Goal: Communication & Community: Answer question/provide support

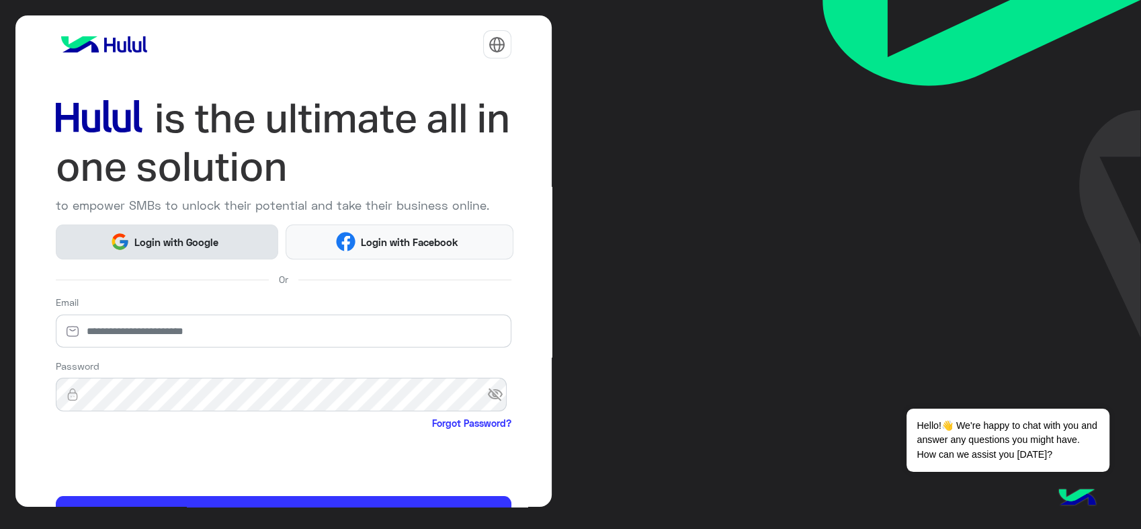
click at [128, 255] on button "Login with Google" at bounding box center [167, 241] width 223 height 35
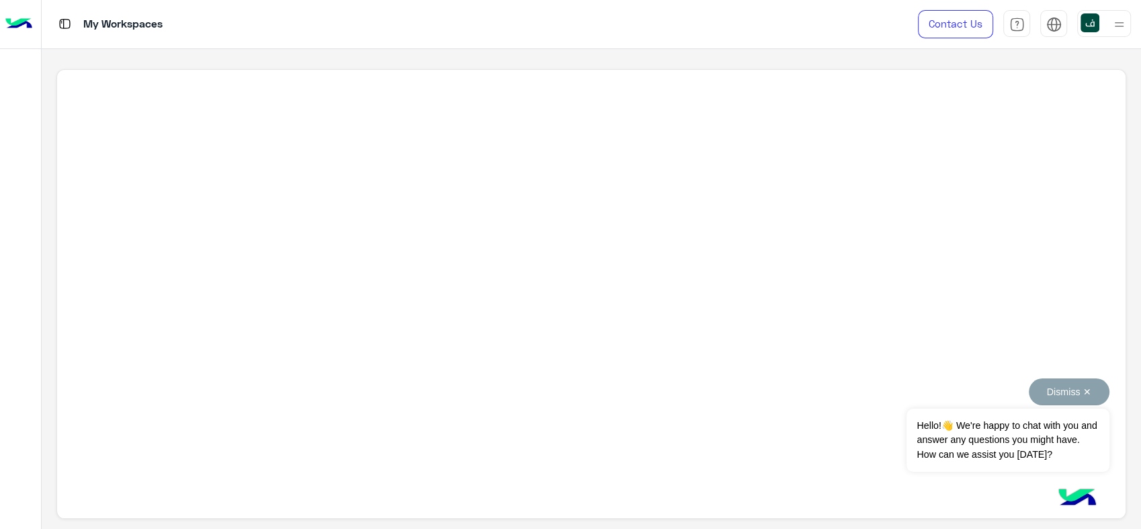
click at [1093, 386] on button "Dismiss ✕" at bounding box center [1069, 391] width 81 height 27
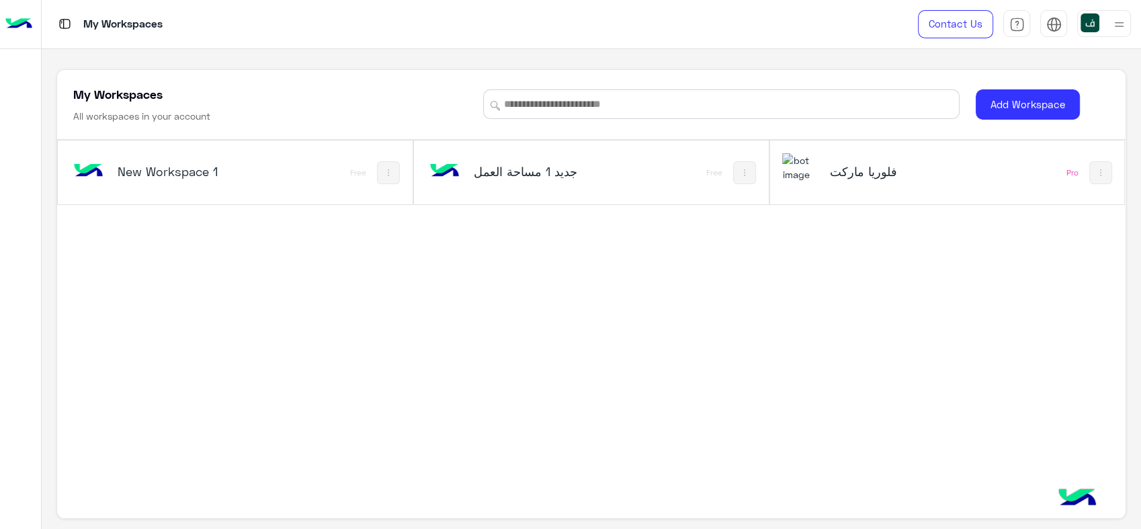
click at [915, 172] on h5 "فلوريا ماركت" at bounding box center [888, 171] width 118 height 16
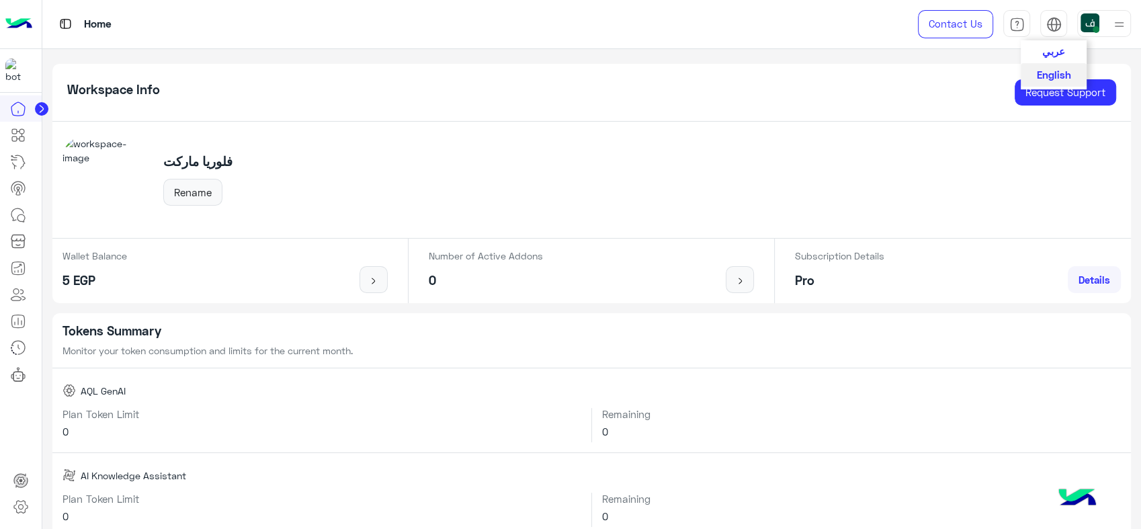
click at [1044, 54] on span "عربي" at bounding box center [1053, 51] width 23 height 12
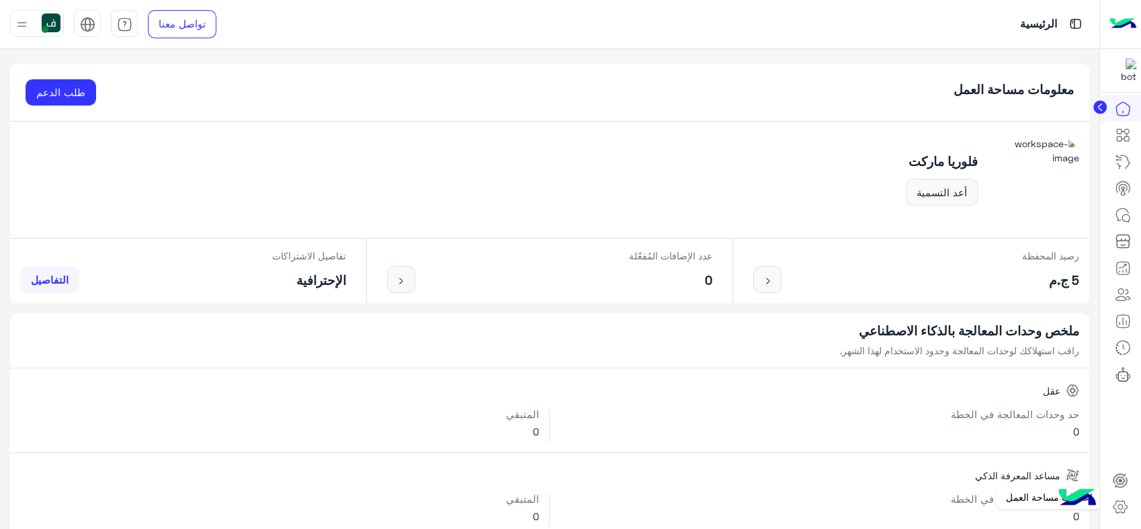
click at [1116, 503] on icon at bounding box center [1120, 507] width 13 height 13
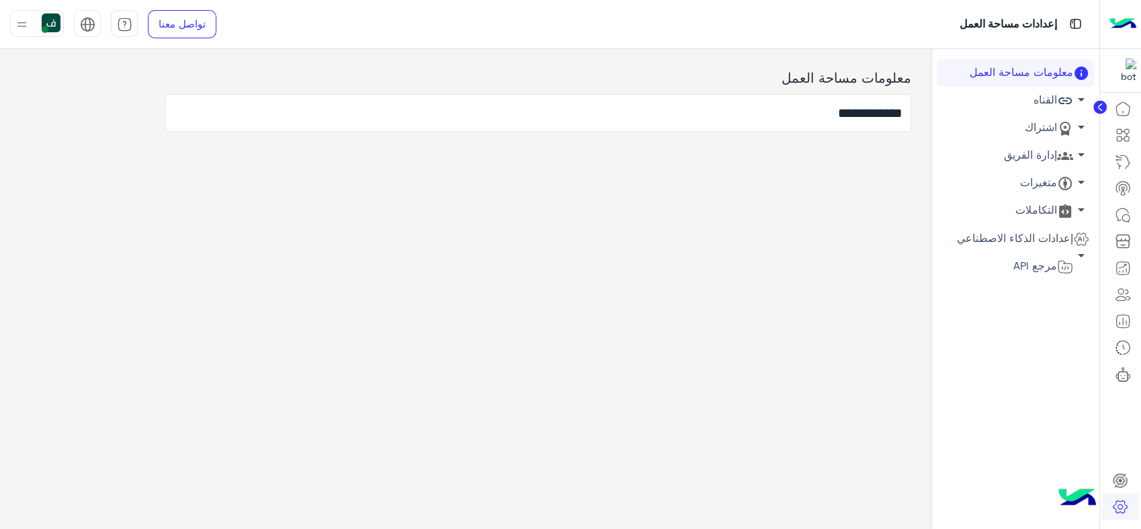
click at [1024, 152] on link "إدارة الفريق arrow_drop_down" at bounding box center [1015, 156] width 157 height 28
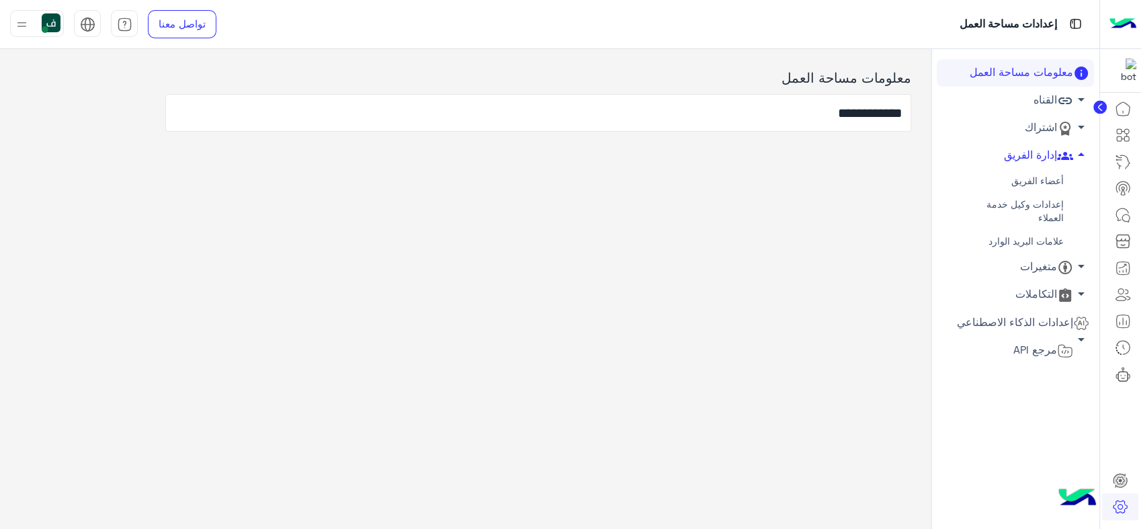
click at [1027, 176] on link "أعضاء الفريق" at bounding box center [1015, 181] width 157 height 24
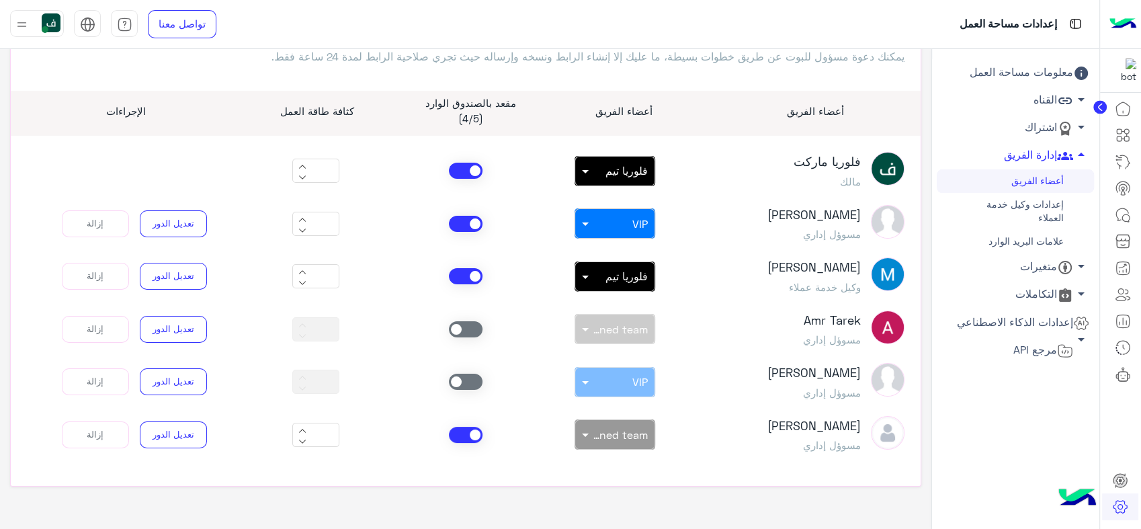
scroll to position [129, 0]
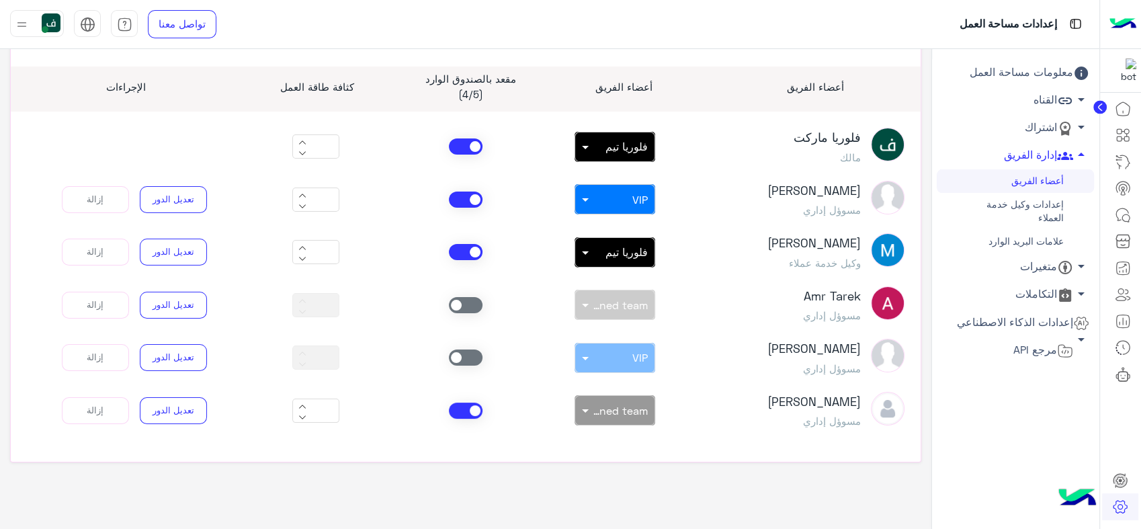
click at [464, 195] on span at bounding box center [466, 200] width 34 height 16
click at [462, 403] on span at bounding box center [466, 411] width 34 height 16
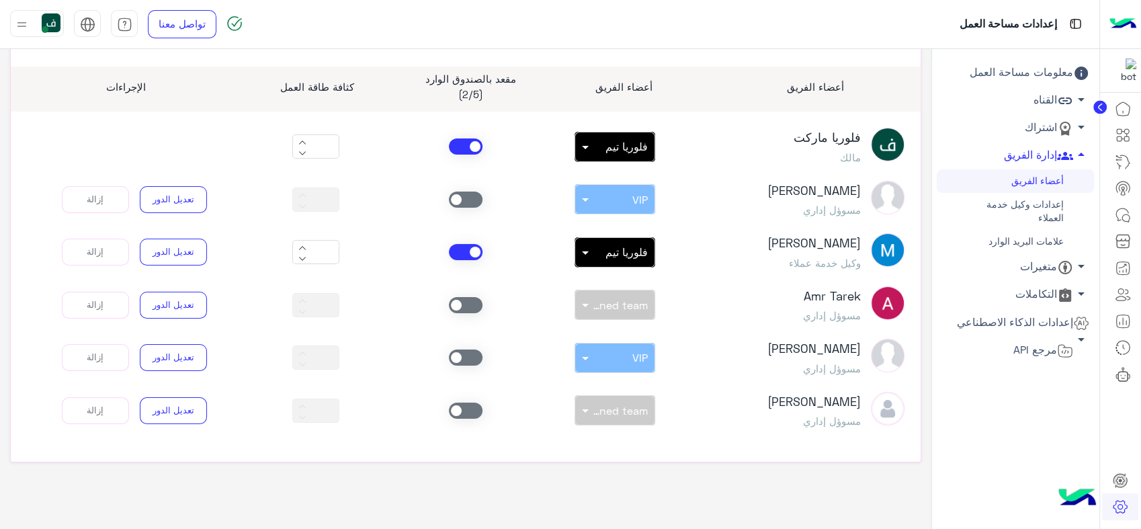
scroll to position [54, 0]
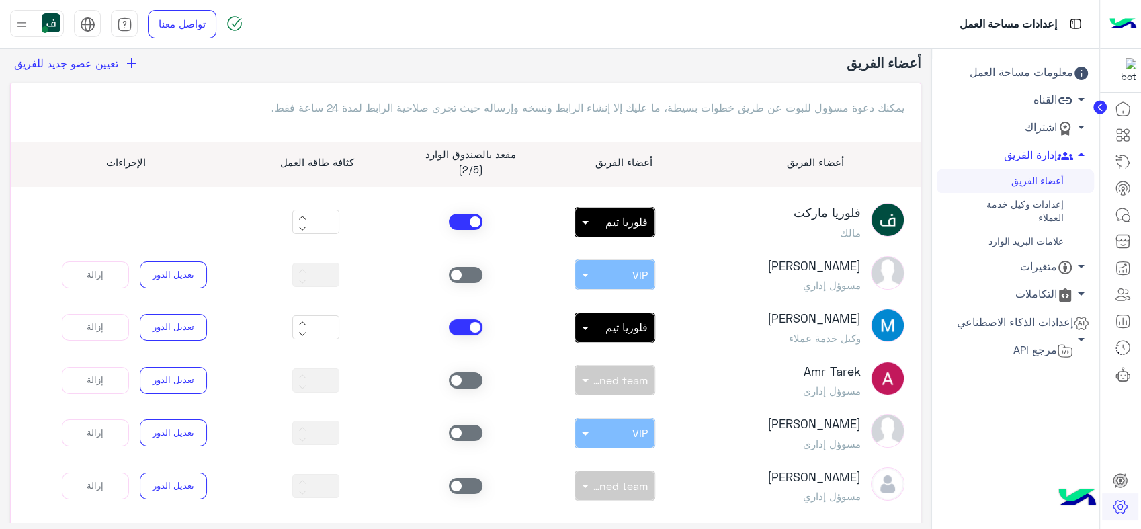
click at [92, 65] on span "تعيين عضو جديد للفريق" at bounding box center [66, 62] width 104 height 13
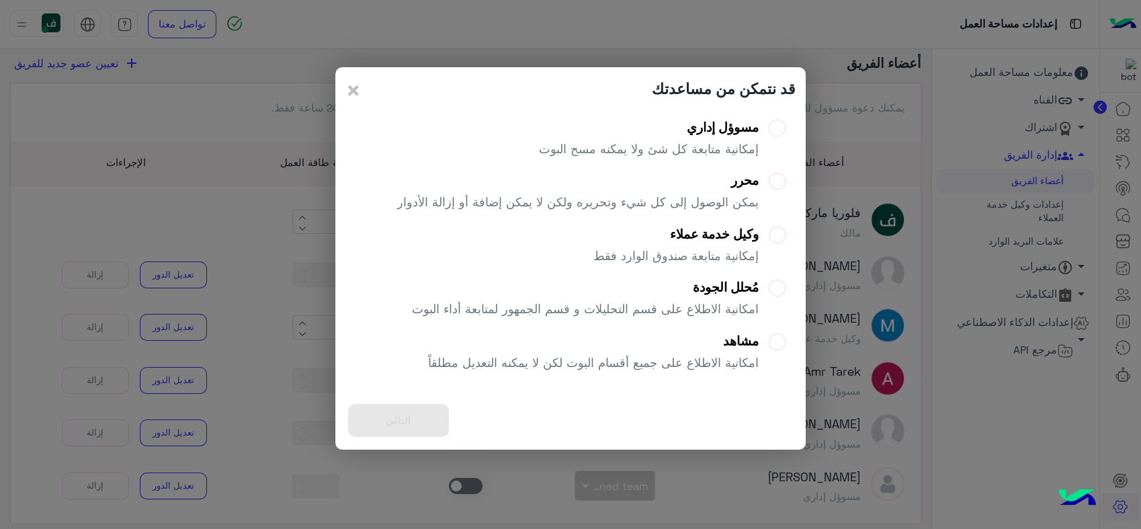
click at [745, 183] on div "محرر" at bounding box center [578, 180] width 362 height 15
click at [709, 231] on div "وكيل خدمة عملاء" at bounding box center [675, 233] width 165 height 15
click at [401, 421] on button "التالي" at bounding box center [398, 420] width 101 height 33
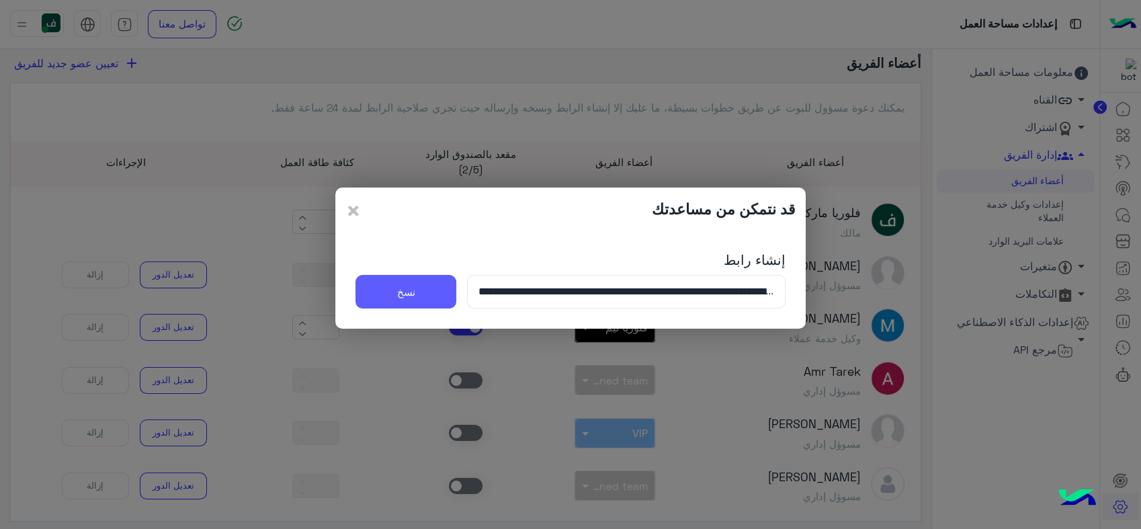
click at [411, 286] on button "نسخ" at bounding box center [406, 292] width 101 height 34
click at [350, 204] on span "×" at bounding box center [353, 210] width 16 height 30
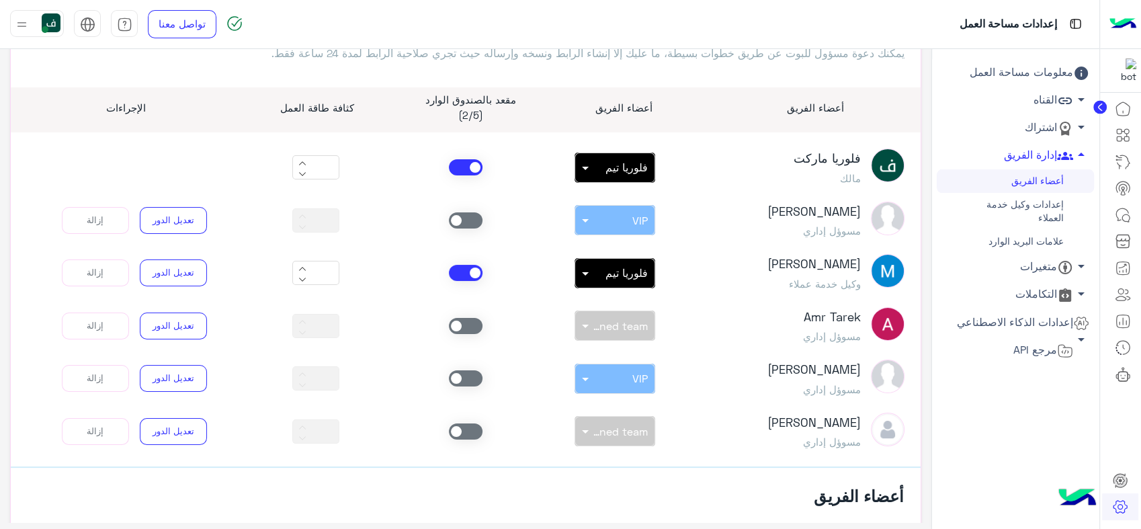
scroll to position [102, 0]
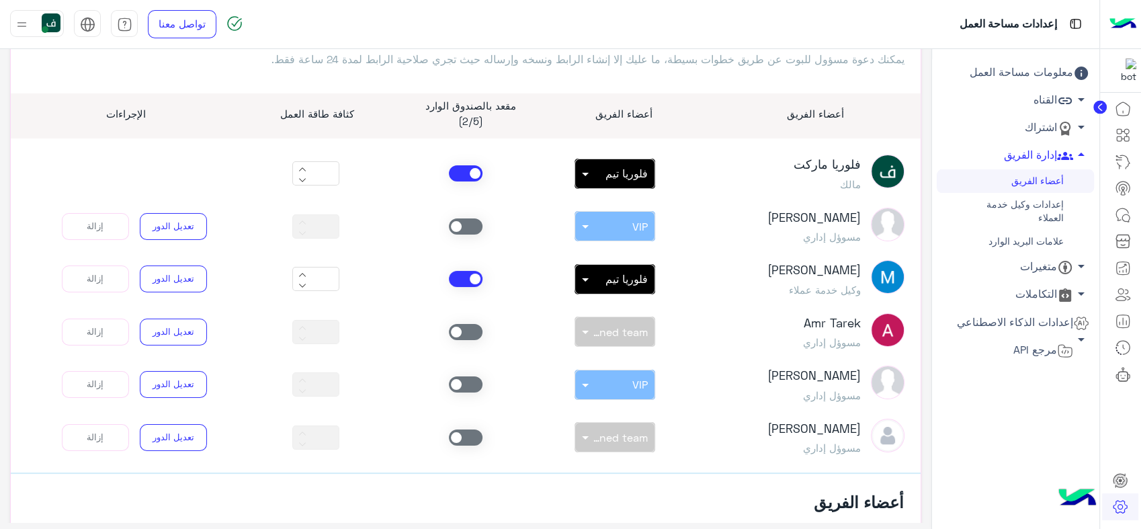
click at [465, 165] on span at bounding box center [466, 173] width 34 height 16
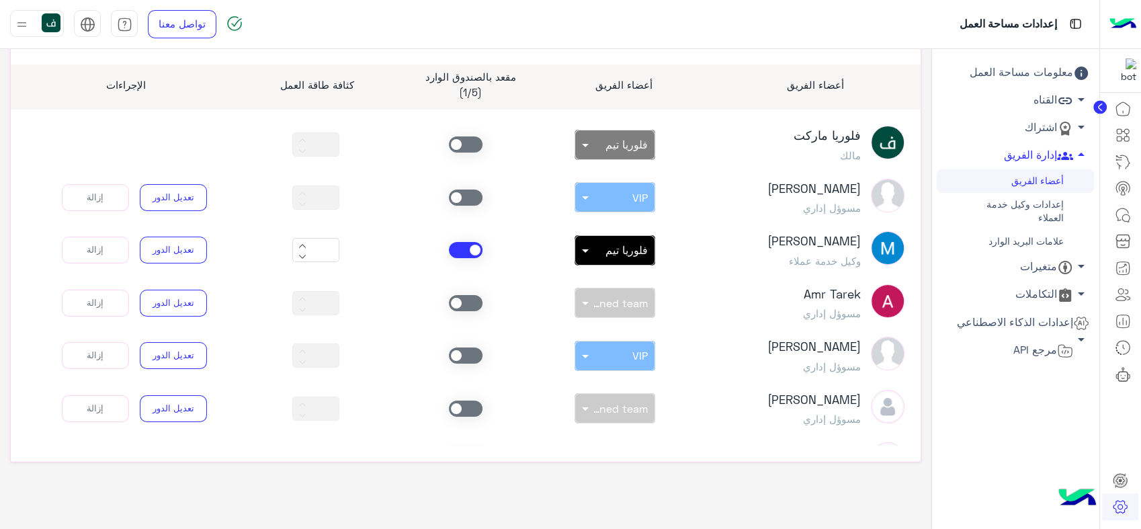
scroll to position [50, 0]
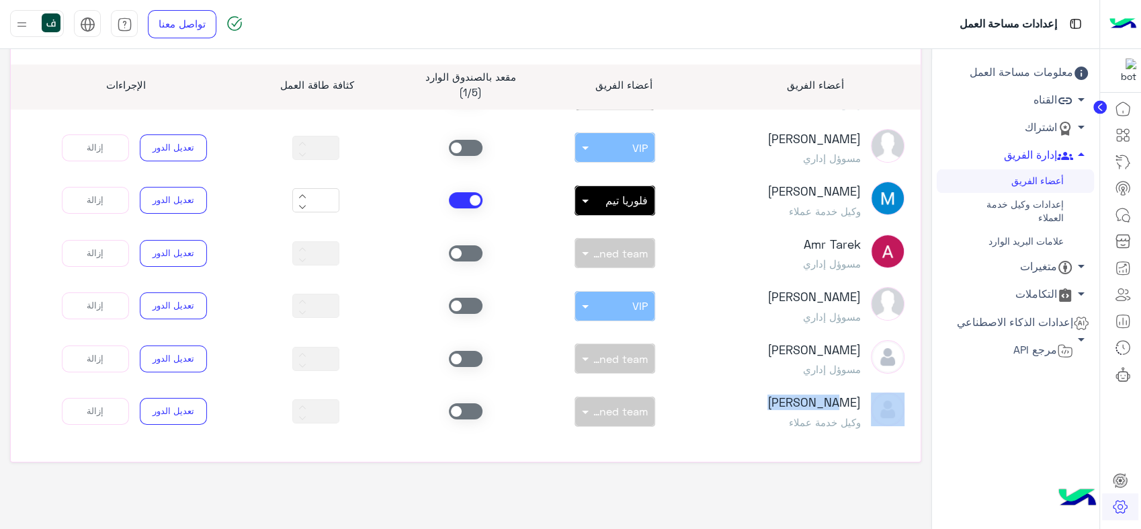
drag, startPoint x: 794, startPoint y: 398, endPoint x: 864, endPoint y: 392, distance: 70.1
click at [864, 392] on div "بشار قطان وكيل خدمة عملاء" at bounding box center [802, 411] width 224 height 38
drag, startPoint x: 864, startPoint y: 392, endPoint x: 734, endPoint y: 431, distance: 136.1
click at [746, 435] on article "فلوريا ماركت مالك بدون فريق × فلوريا تيم * Sabrin Shawky مسوؤل إداري بدون فريق …" at bounding box center [466, 278] width 910 height 336
click at [470, 409] on span at bounding box center [466, 411] width 34 height 16
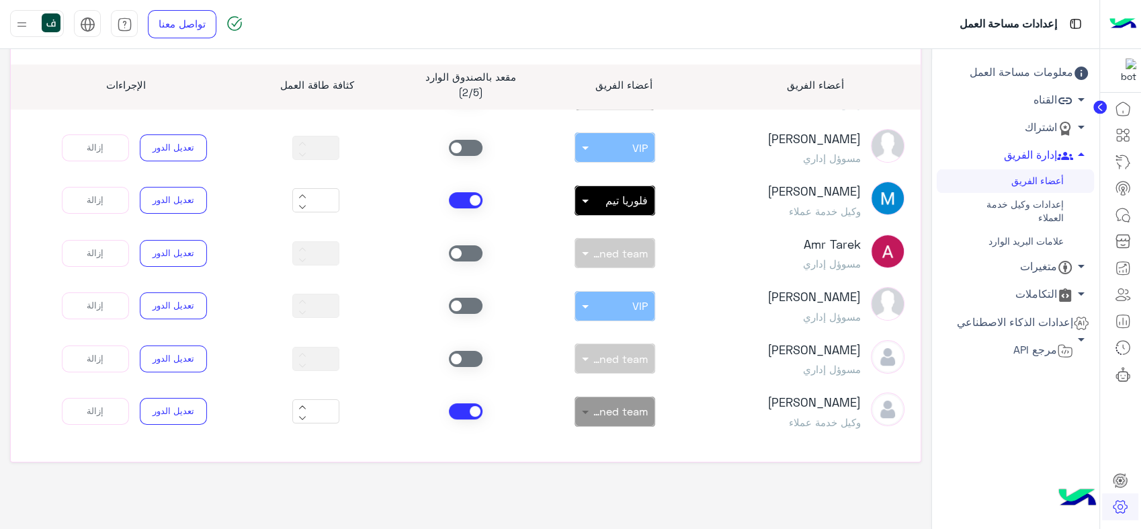
click at [590, 405] on span at bounding box center [583, 412] width 17 height 14
click at [581, 406] on span at bounding box center [583, 412] width 17 height 14
click at [306, 403] on icon at bounding box center [302, 407] width 8 height 8
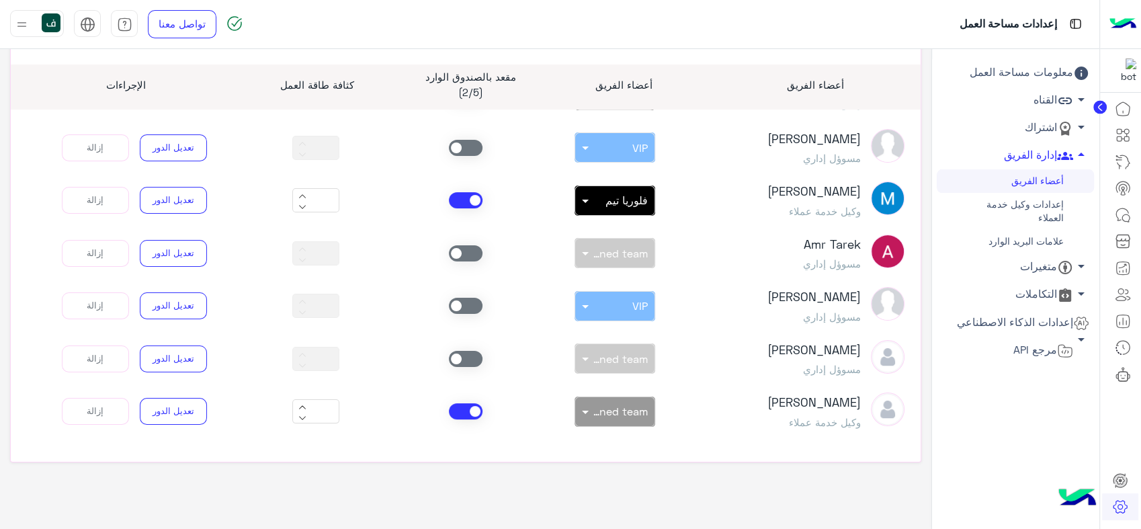
click at [298, 415] on div "*" at bounding box center [315, 411] width 47 height 24
click at [306, 417] on icon at bounding box center [302, 418] width 8 height 8
type input "*"
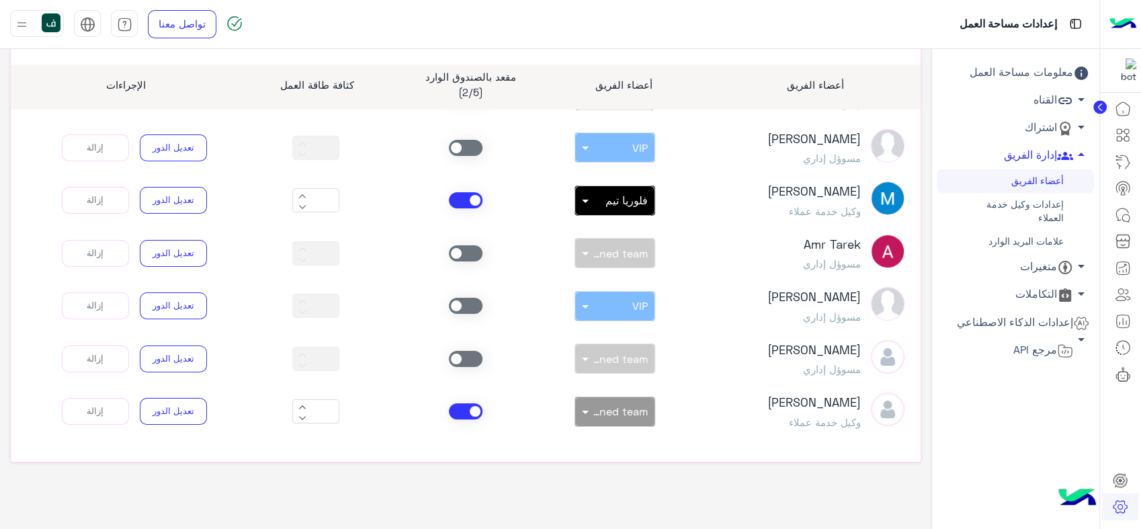
click at [392, 452] on div "يمكنك دعوة مسؤول للبوت عن طريق خطوات بسيطة، ما عليك إلا إنشاء الرابط ونسخه وإرس…" at bounding box center [465, 234] width 911 height 458
click at [1128, 207] on icon at bounding box center [1123, 215] width 16 height 16
click at [1129, 212] on icon at bounding box center [1123, 215] width 16 height 16
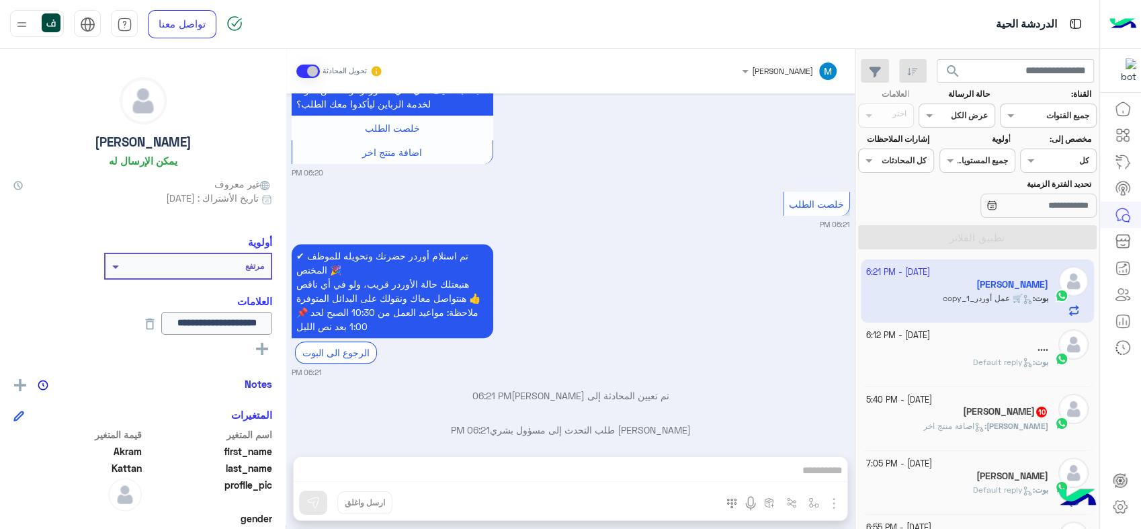
scroll to position [1368, 0]
click at [95, 28] on div "عربي English" at bounding box center [87, 23] width 27 height 27
click at [30, 21] on div at bounding box center [37, 23] width 54 height 27
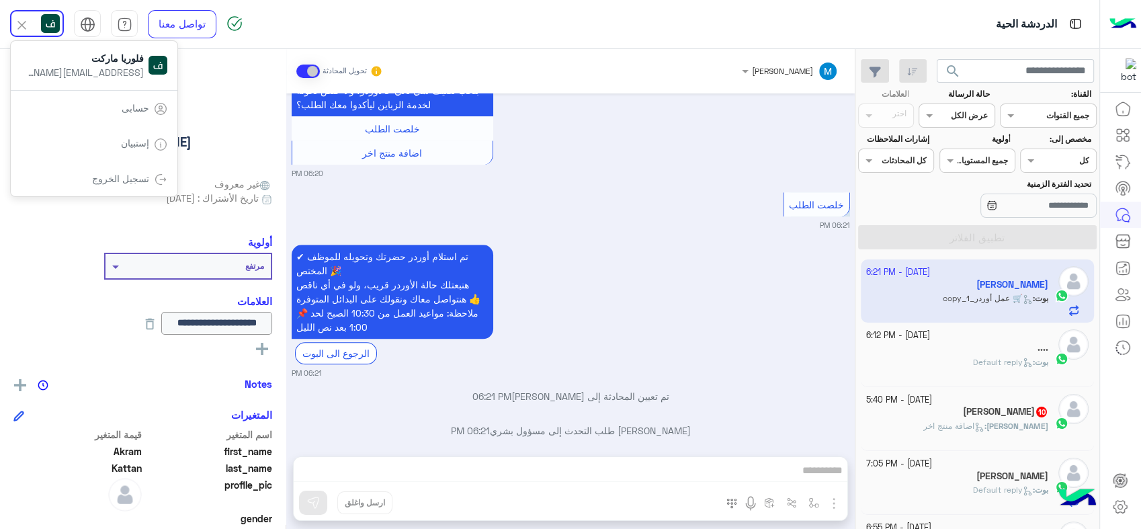
click at [30, 21] on div at bounding box center [37, 23] width 54 height 27
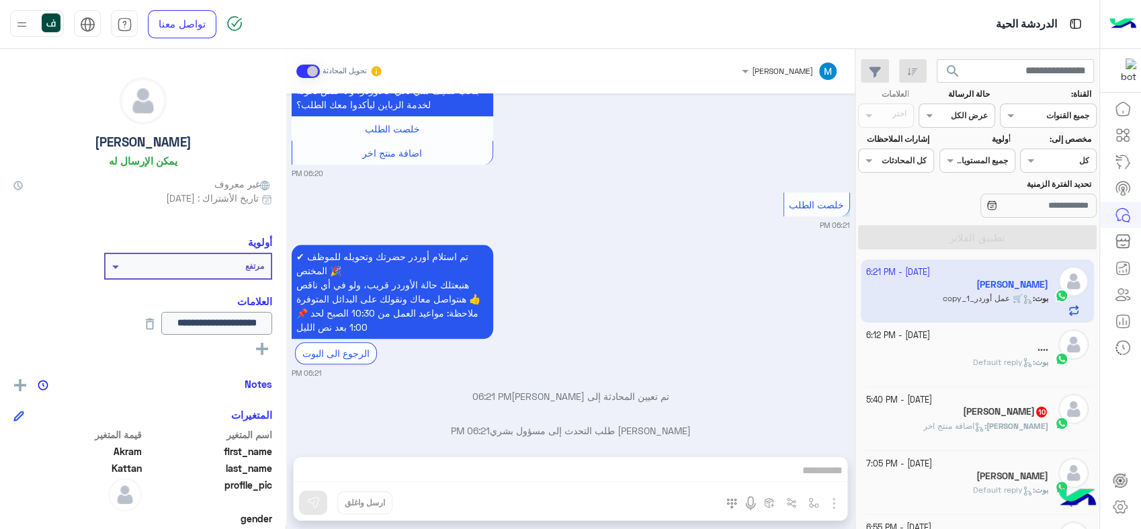
click at [466, 473] on div "Muhammed Akram Kattan تحويل المحادثة Sep 29, 2025 تمام 👍 بتحب تضيف شي تاني عالأ…" at bounding box center [570, 291] width 569 height 485
click at [451, 454] on div "Muhammed Akram Kattan تحويل المحادثة Sep 29, 2025 تمام 👍 بتحب تضيف شي تاني عالأ…" at bounding box center [570, 291] width 569 height 485
click at [302, 70] on span at bounding box center [308, 71] width 24 height 13
click at [509, 476] on div "Muhammed Akram Kattan تحويل المحادثة Sep 29, 2025 تمام 👍 بتحب تضيف شي تاني عالأ…" at bounding box center [570, 291] width 569 height 485
click at [960, 415] on div "عبدالله 10" at bounding box center [957, 413] width 183 height 14
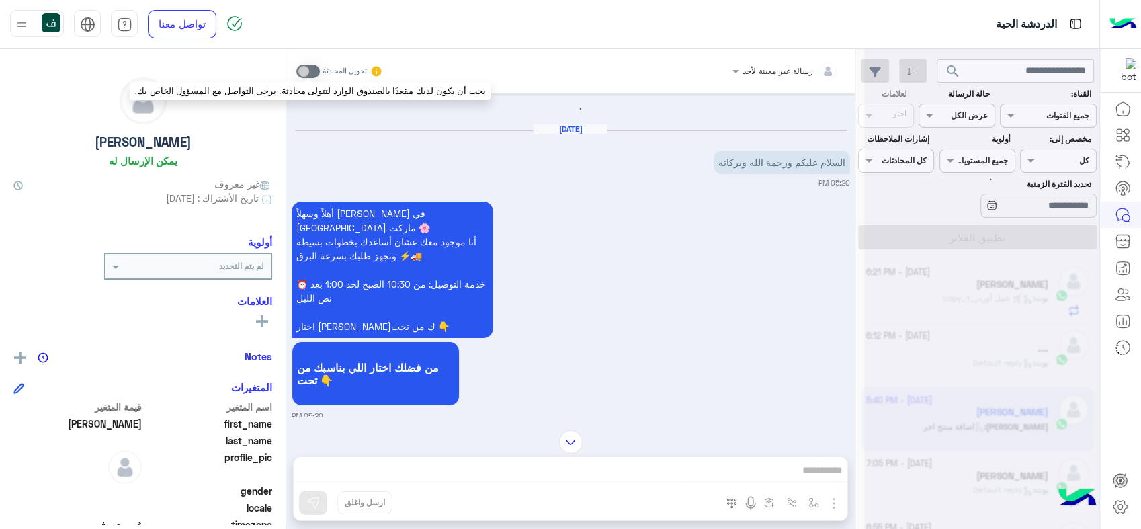
click at [310, 70] on span at bounding box center [308, 71] width 24 height 13
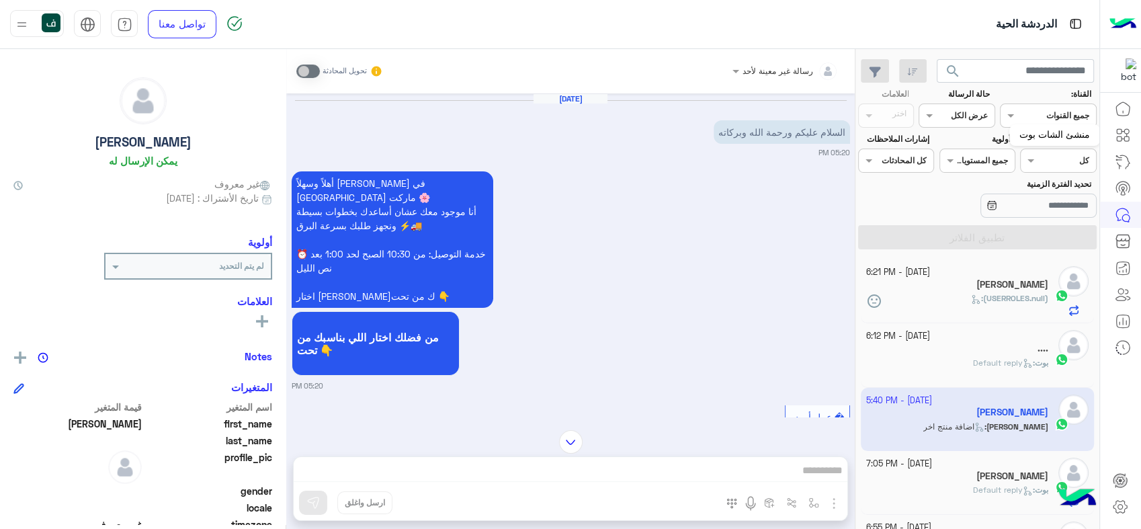
click at [1116, 143] on link at bounding box center [1123, 135] width 36 height 27
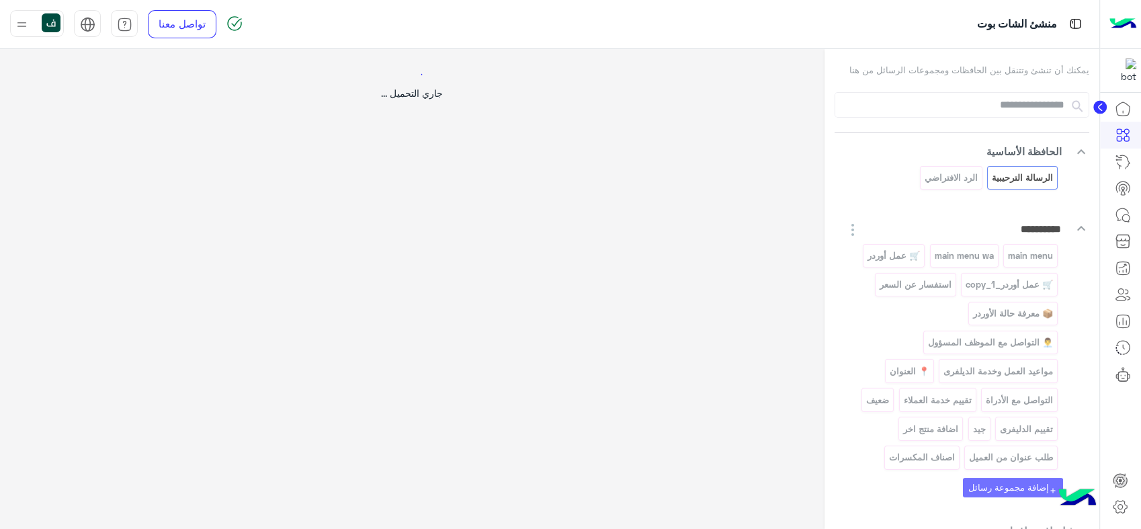
select select "*"
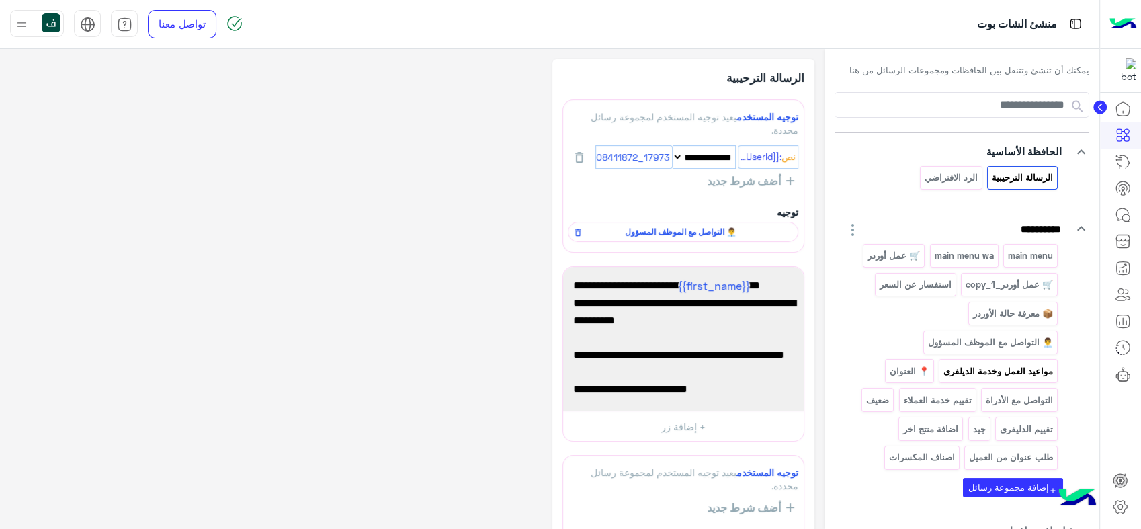
scroll to position [71, 0]
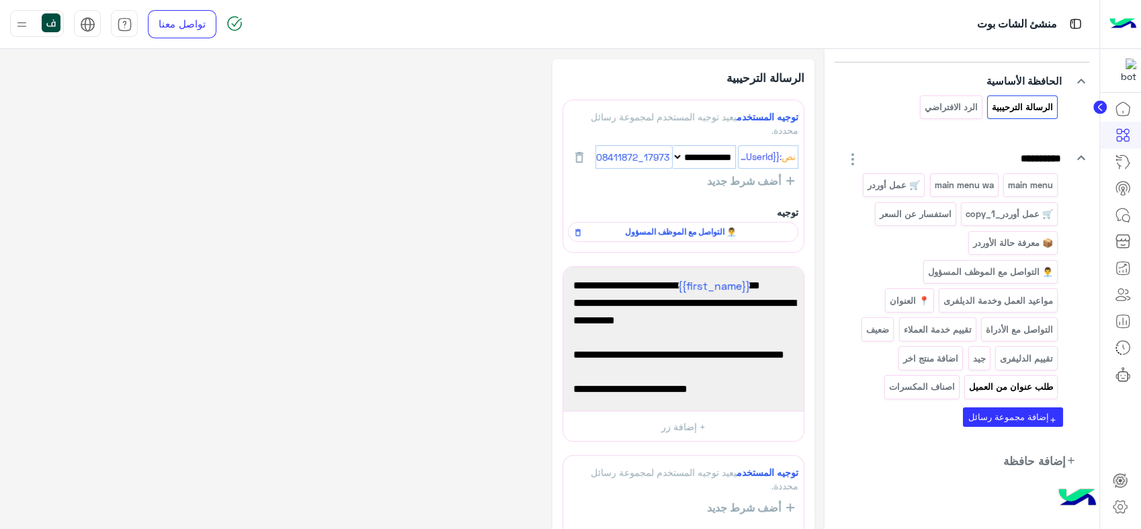
click at [979, 379] on p "طلب عنوان من العميل" at bounding box center [1011, 386] width 86 height 15
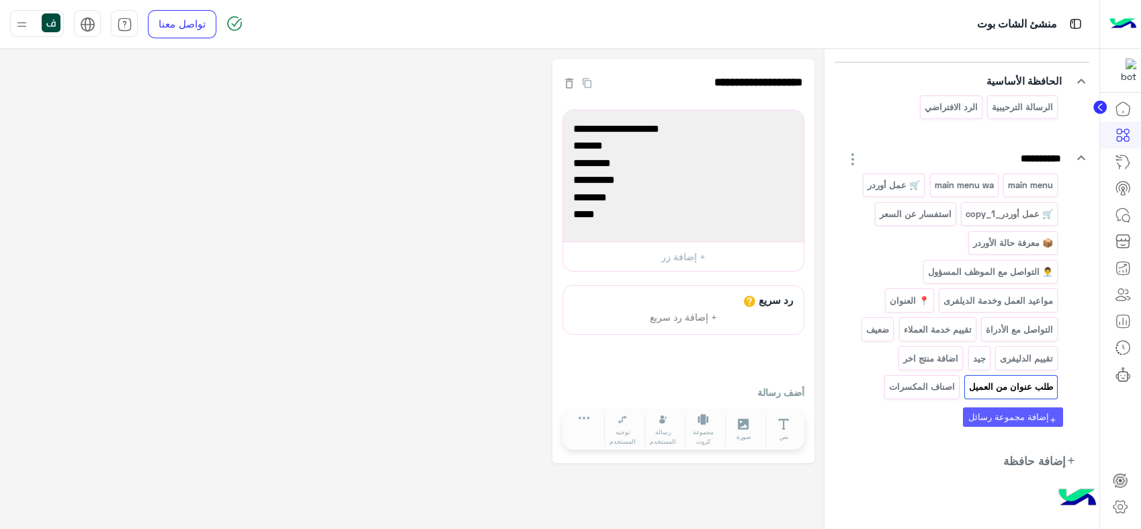
click at [993, 411] on button "add إضافة مجموعة رسائل" at bounding box center [1013, 416] width 100 height 19
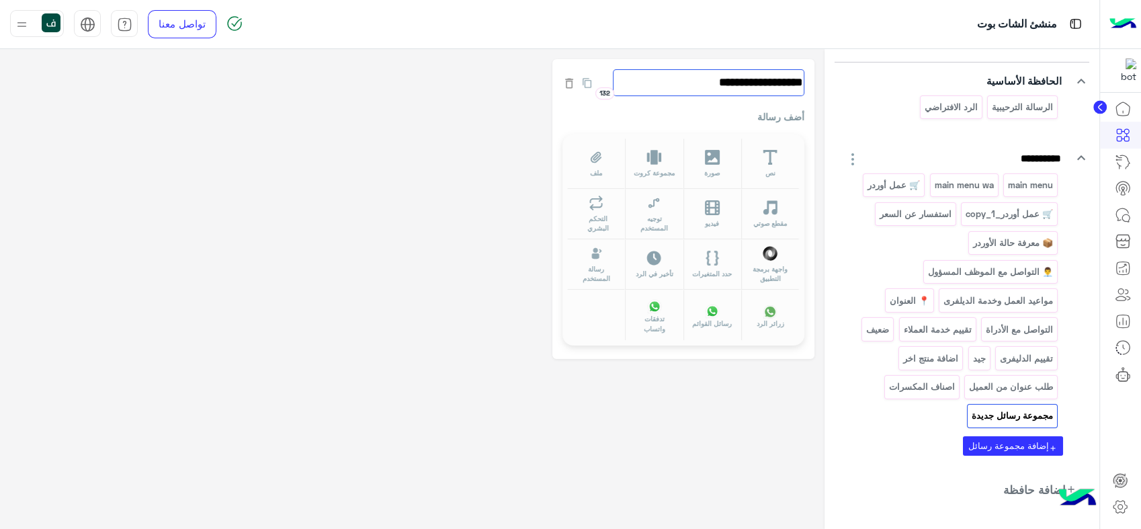
drag, startPoint x: 661, startPoint y: 89, endPoint x: 957, endPoint y: 45, distance: 299.6
click at [942, 49] on div "**********" at bounding box center [550, 289] width 1100 height 481
type input "**********"
click at [774, 144] on button "نص" at bounding box center [770, 163] width 58 height 50
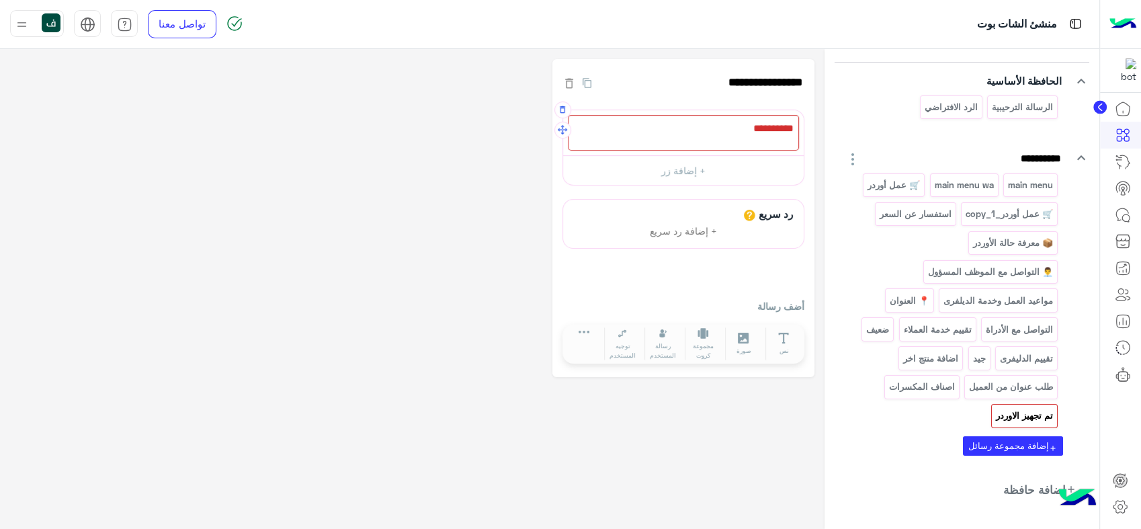
click at [728, 138] on div at bounding box center [683, 133] width 231 height 36
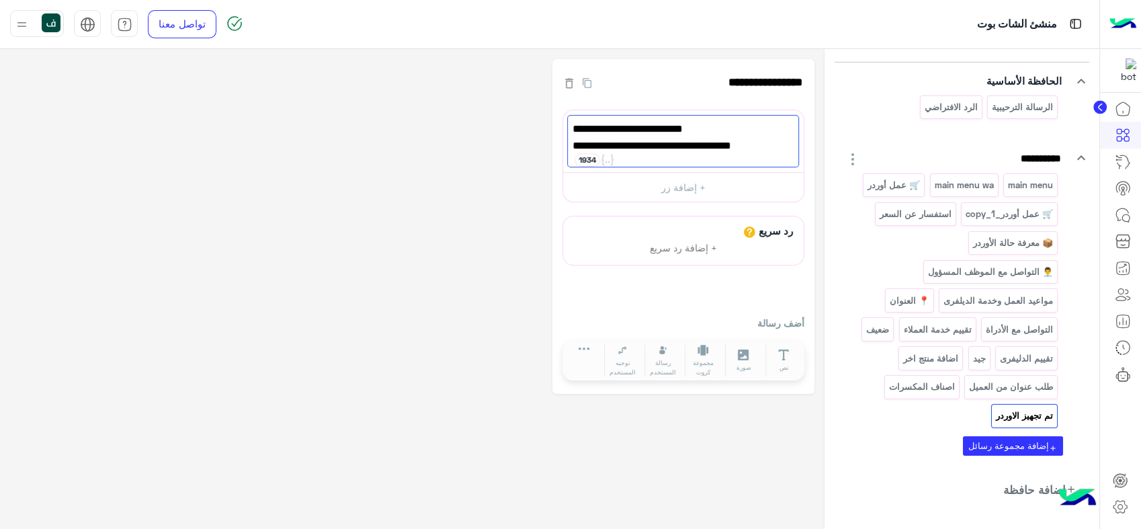
scroll to position [0, 0]
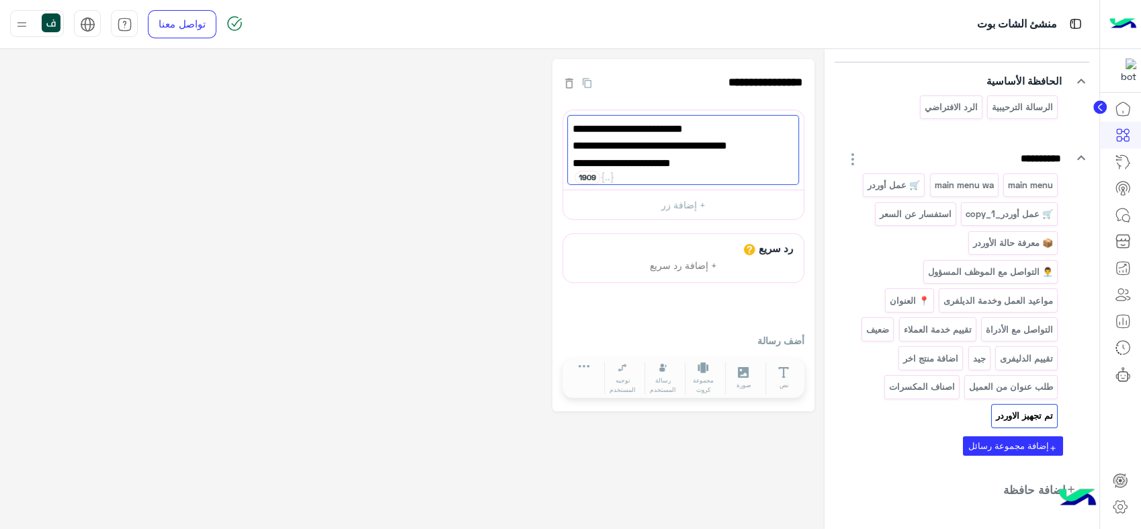
type textarea "**********"
drag, startPoint x: 327, startPoint y: 251, endPoint x: 339, endPoint y: 253, distance: 12.3
click at [328, 249] on div "**********" at bounding box center [412, 235] width 804 height 353
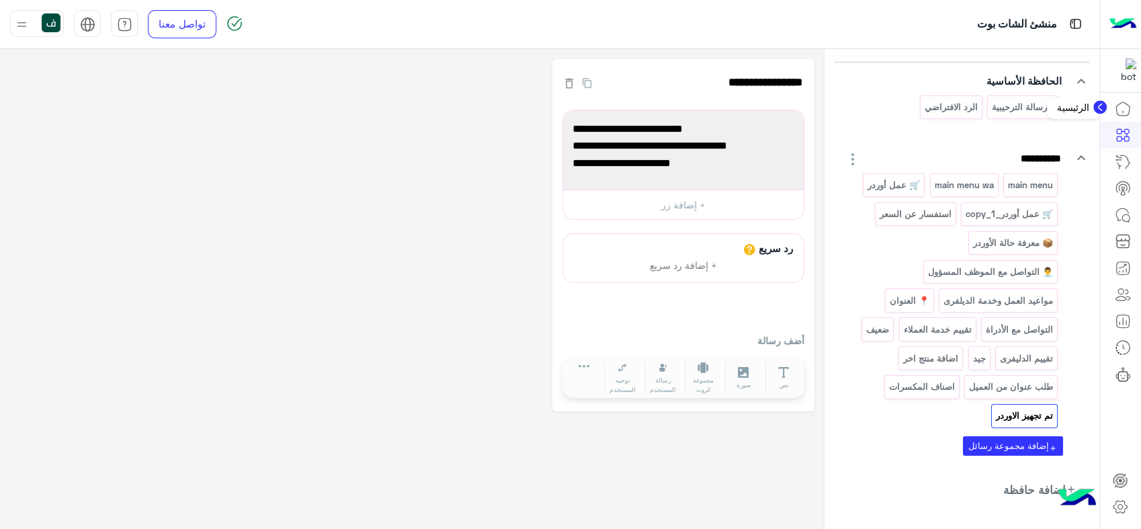
click at [1124, 110] on icon at bounding box center [1123, 109] width 16 height 16
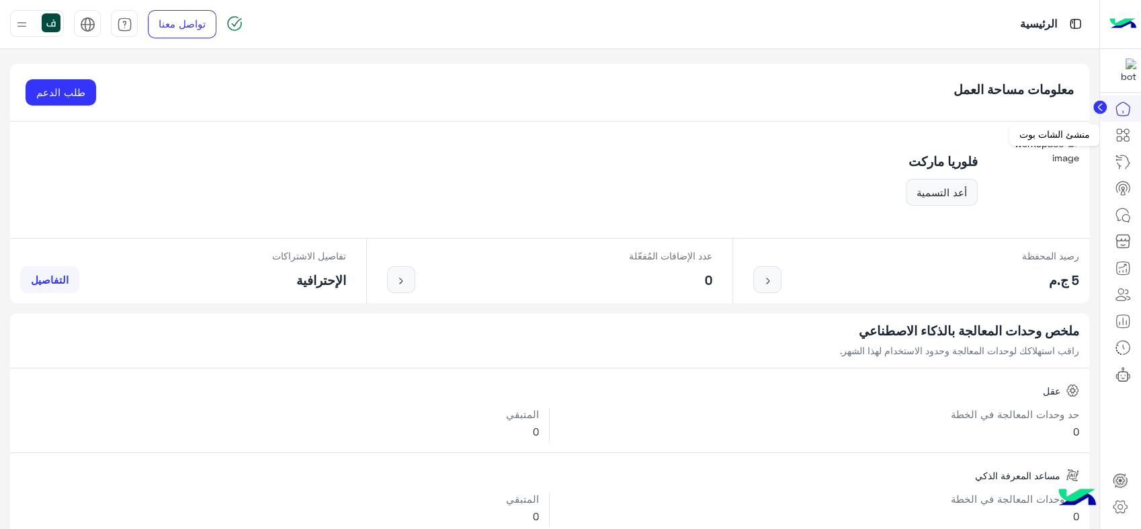
click at [1108, 149] on link at bounding box center [1123, 162] width 36 height 27
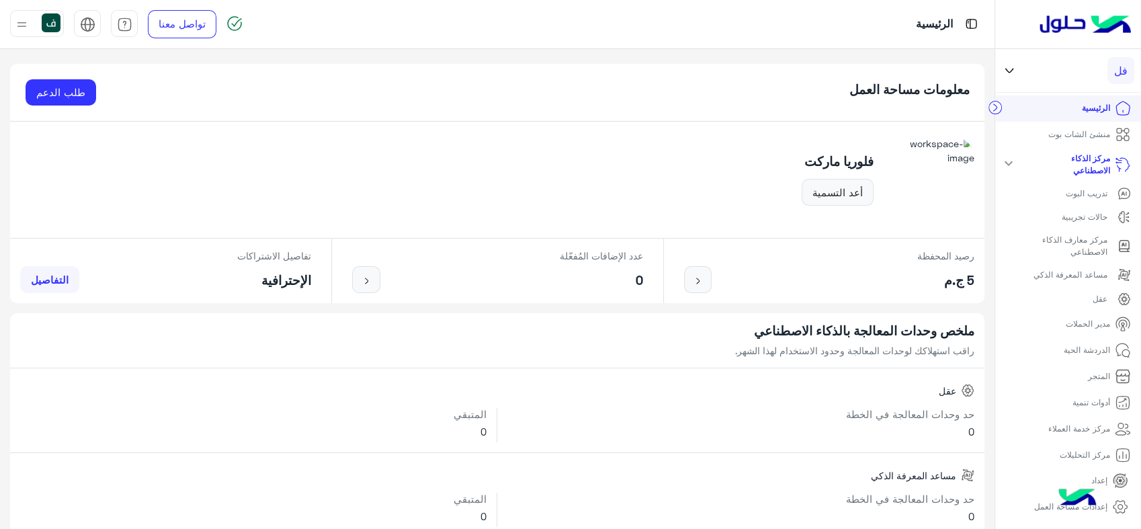
click at [1122, 136] on icon at bounding box center [1123, 134] width 16 height 16
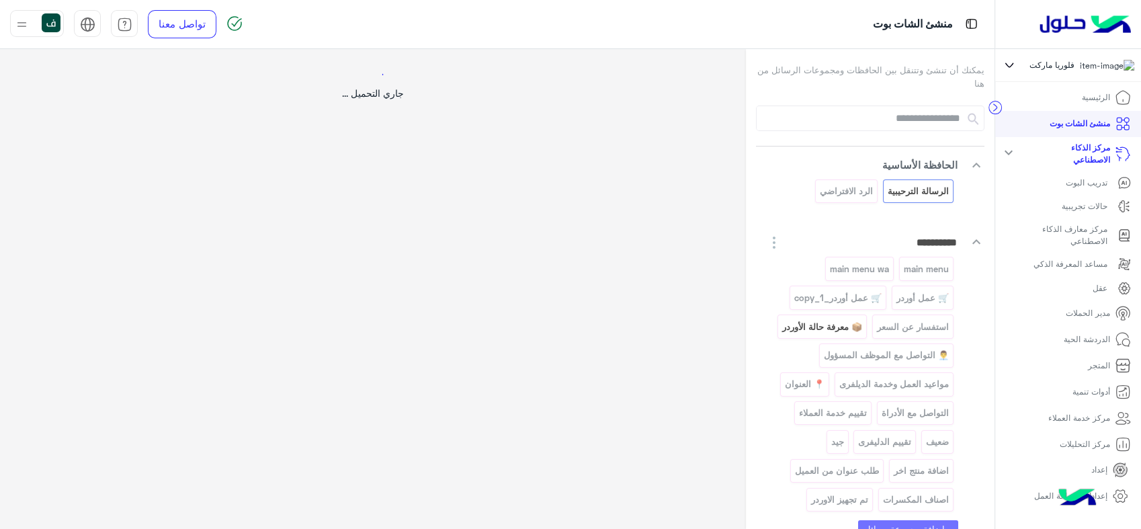
select select "*"
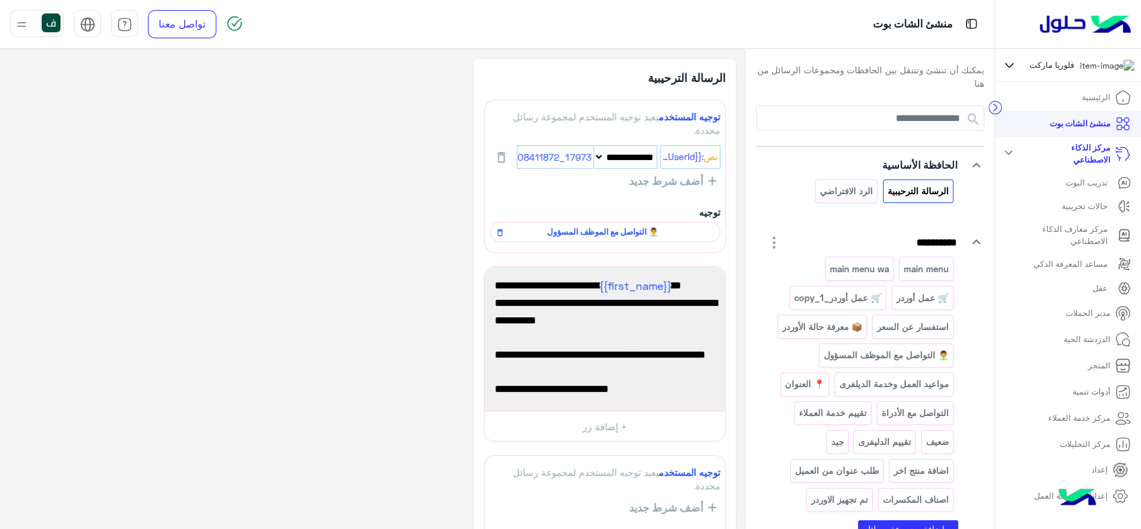
click at [1009, 151] on mat-icon "expand_more" at bounding box center [1009, 152] width 16 height 16
click at [1065, 99] on li "الرئيسية" at bounding box center [1068, 98] width 146 height 26
click at [1088, 215] on p "الدردشة الحية" at bounding box center [1087, 210] width 46 height 12
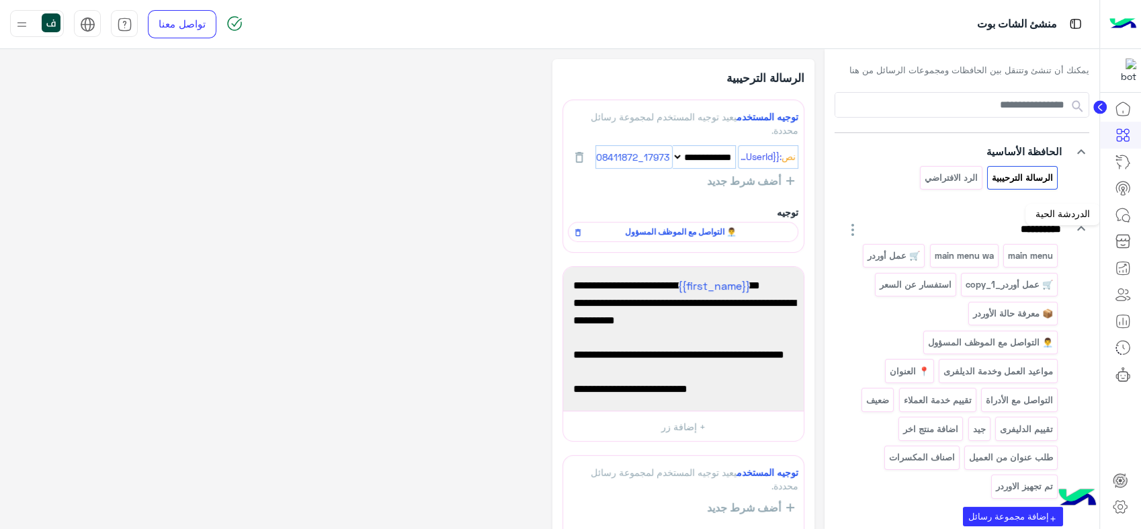
click at [1118, 211] on icon at bounding box center [1123, 215] width 16 height 16
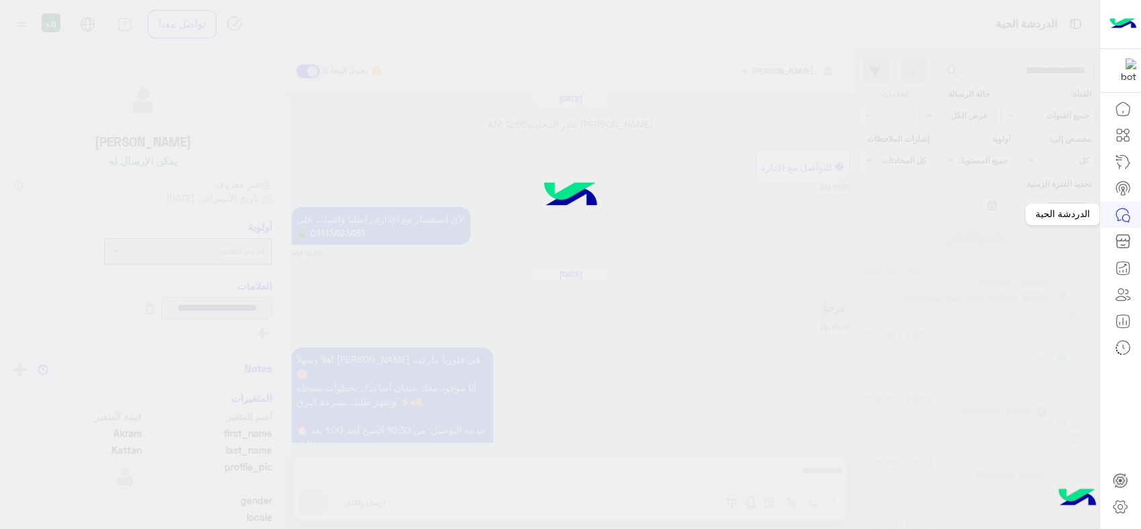
scroll to position [1130, 0]
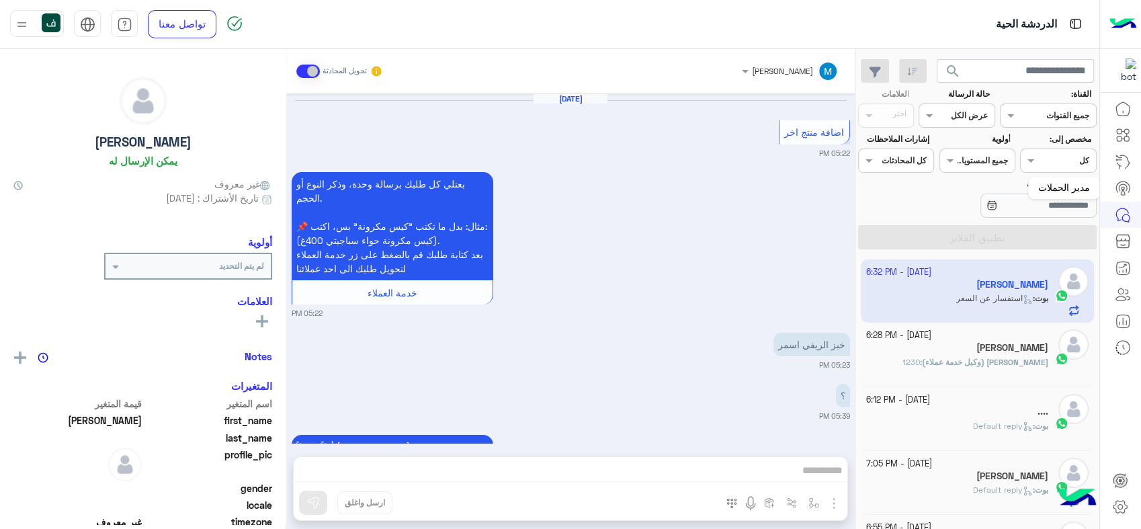
scroll to position [1565, 0]
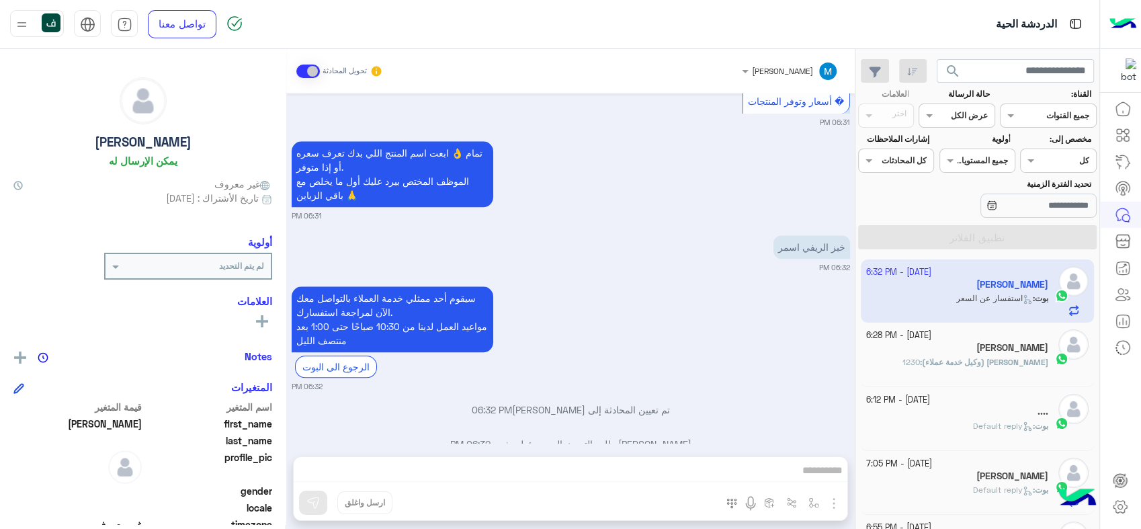
click at [731, 472] on div "Muhammed Akram Kattan تحويل المحادثة Sep 30, 2025 اضافة منتج اخر 05:22 PM بعتلي…" at bounding box center [570, 291] width 569 height 485
click at [691, 486] on div "Muhammed Akram Kattan تحويل المحادثة Sep 30, 2025 اضافة منتج اخر 05:22 PM بعتلي…" at bounding box center [570, 291] width 569 height 485
click at [312, 69] on span at bounding box center [308, 71] width 24 height 13
click at [752, 77] on div "[PERSON_NAME]" at bounding box center [795, 71] width 87 height 27
click at [735, 71] on div at bounding box center [790, 69] width 110 height 13
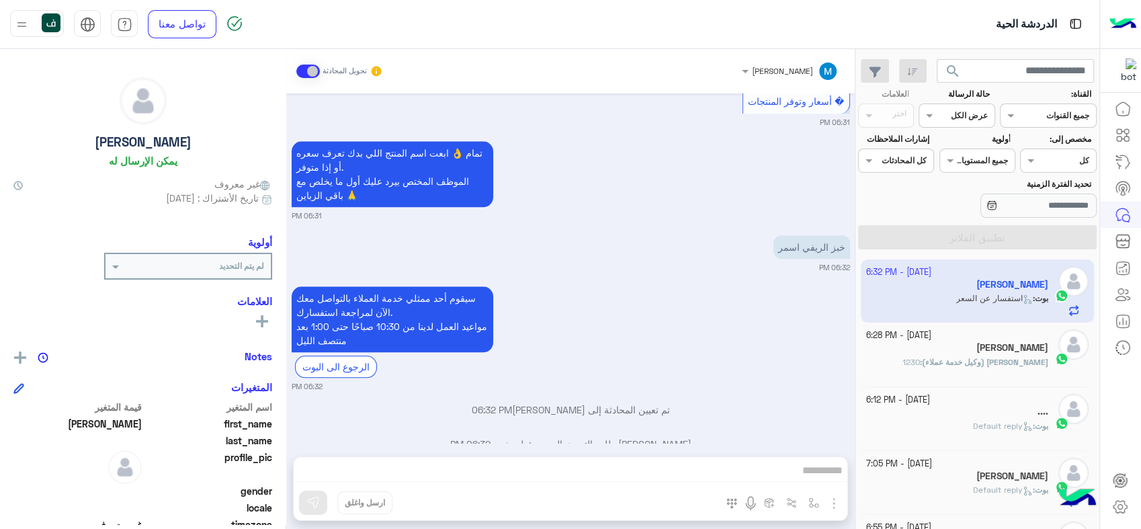
click at [752, 60] on div "[PERSON_NAME]" at bounding box center [795, 71] width 87 height 27
click at [735, 65] on div at bounding box center [790, 69] width 110 height 13
click at [1131, 295] on link at bounding box center [1123, 294] width 36 height 27
click at [1120, 509] on icon at bounding box center [1120, 507] width 5 height 5
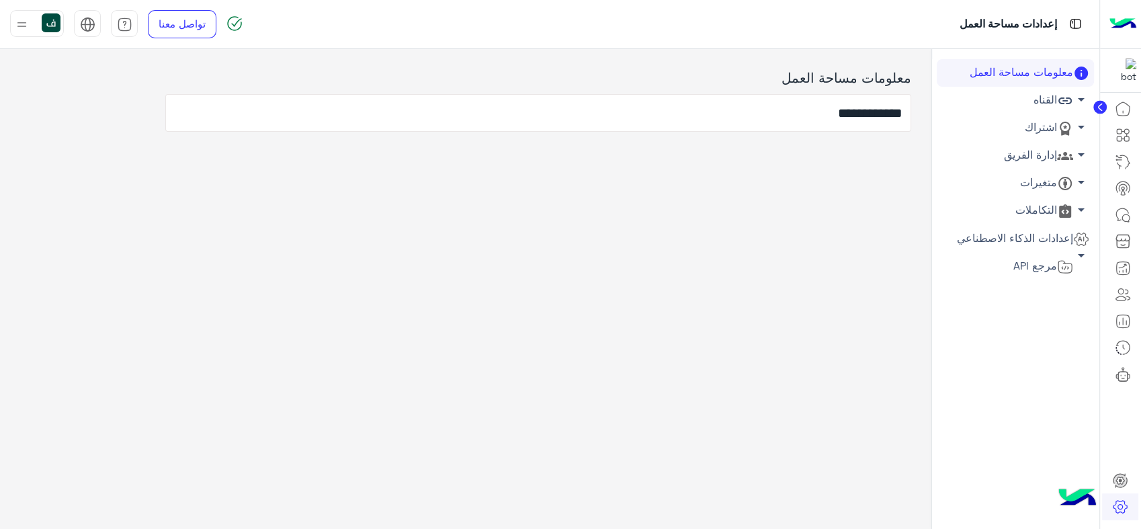
click at [1048, 150] on link "إدارة الفريق arrow_drop_down" at bounding box center [1015, 156] width 157 height 28
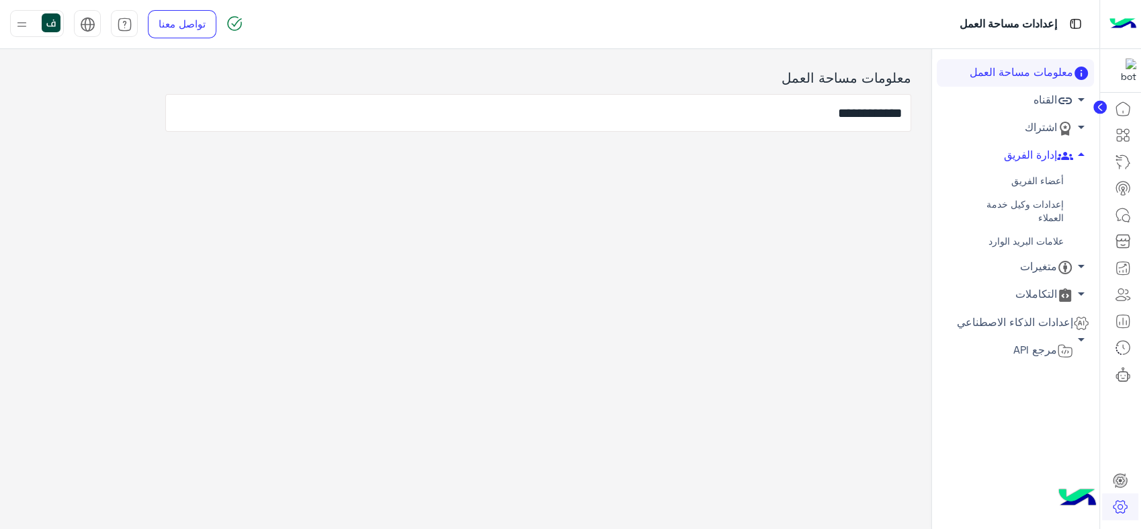
click at [1034, 179] on link "أعضاء الفريق" at bounding box center [1015, 181] width 157 height 24
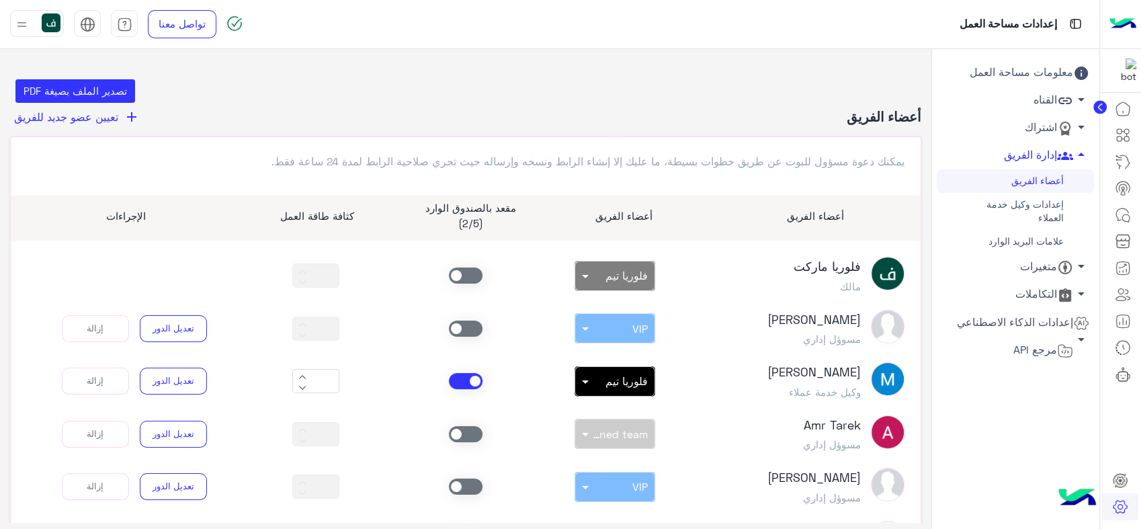
click at [469, 280] on span at bounding box center [466, 275] width 34 height 16
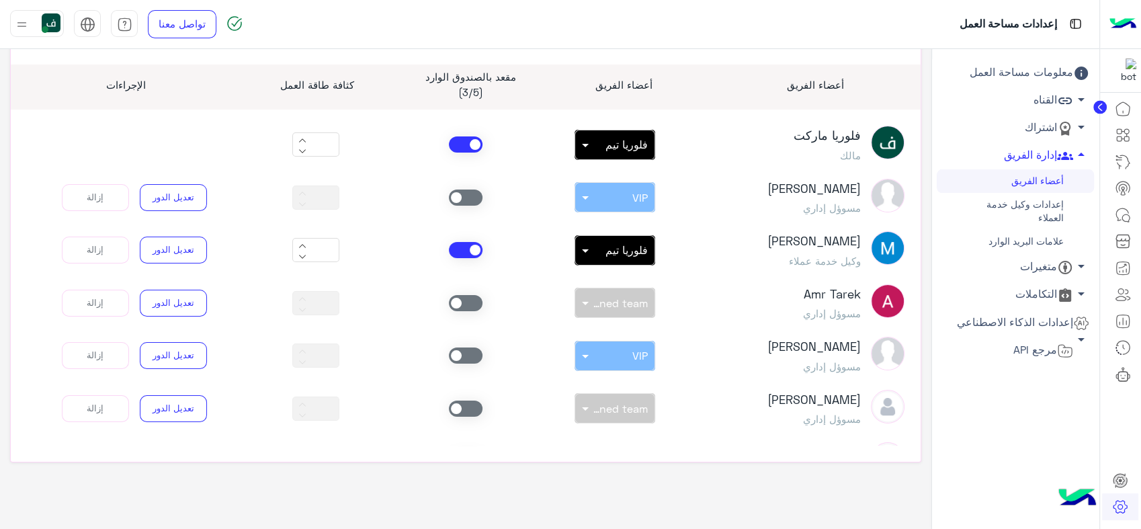
click at [463, 244] on span at bounding box center [466, 250] width 34 height 16
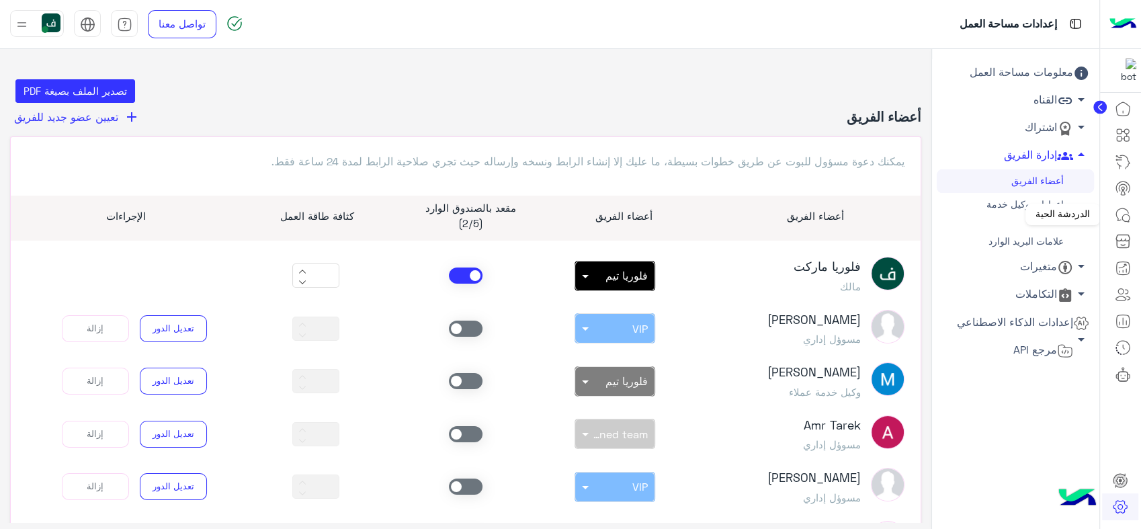
click at [1122, 206] on link at bounding box center [1123, 215] width 36 height 27
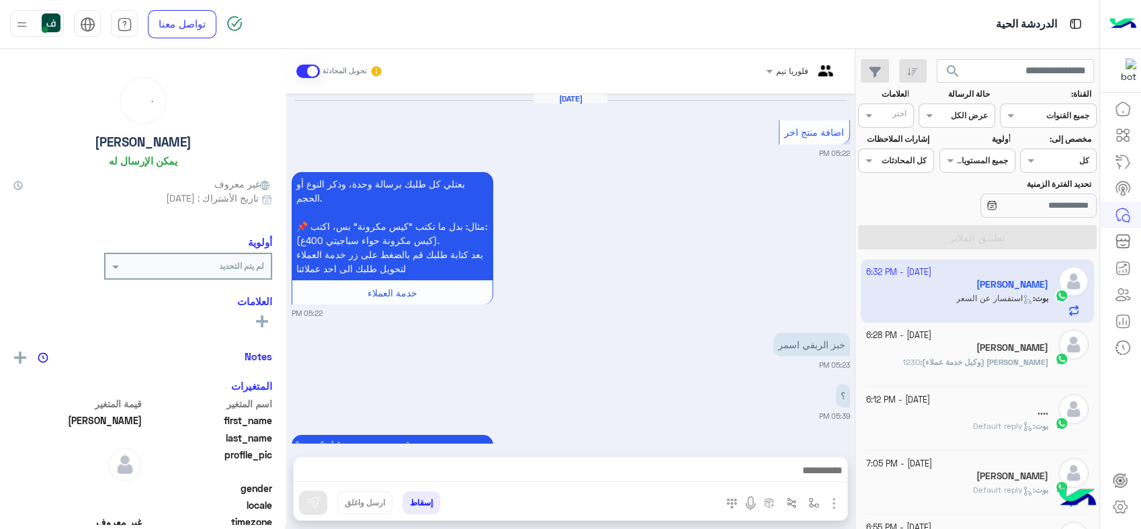
scroll to position [1565, 0]
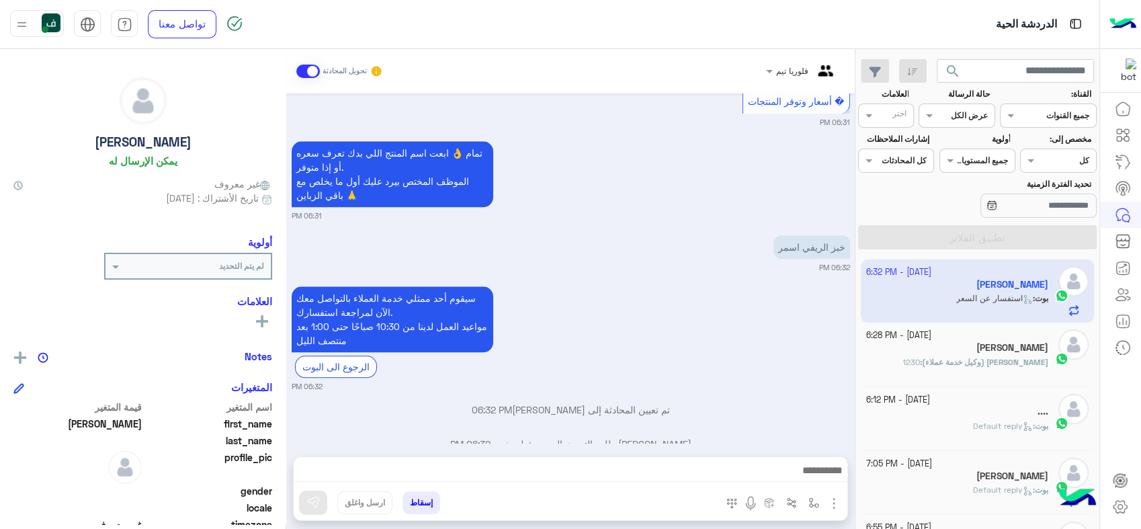
click at [302, 69] on span at bounding box center [308, 71] width 24 height 13
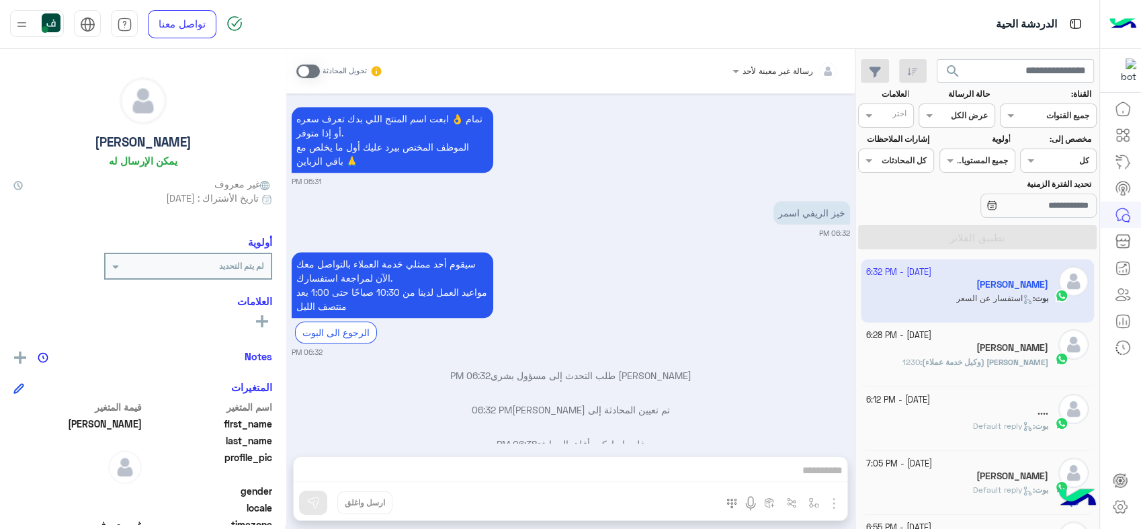
click at [667, 460] on div "رسالة غير معينة لأحد تحويل المحادثة Sep 30, 2025 اضافة منتج اخر 05:22 PM بعتلي …" at bounding box center [570, 291] width 569 height 485
click at [319, 68] on span at bounding box center [308, 71] width 24 height 13
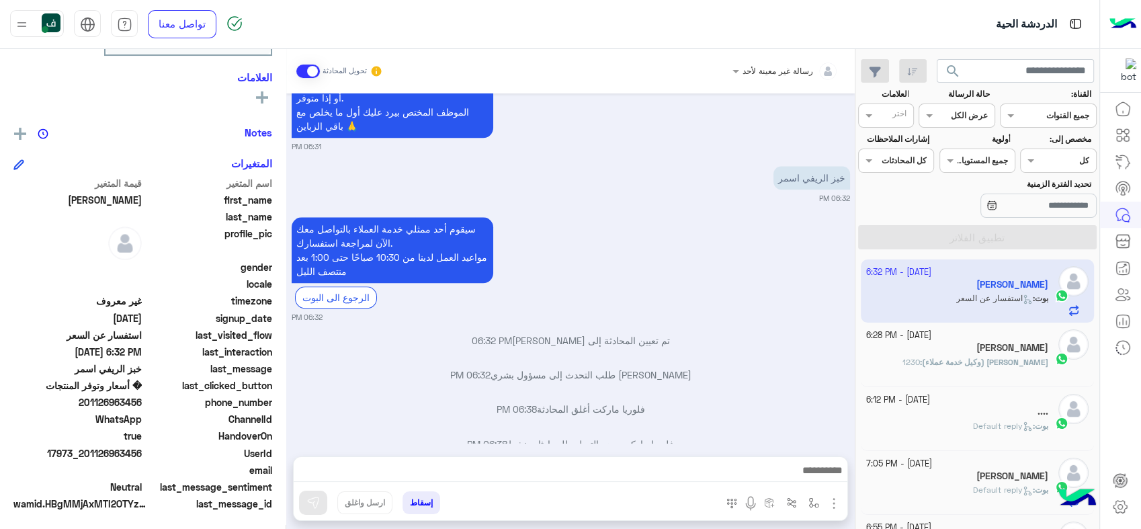
scroll to position [226, 0]
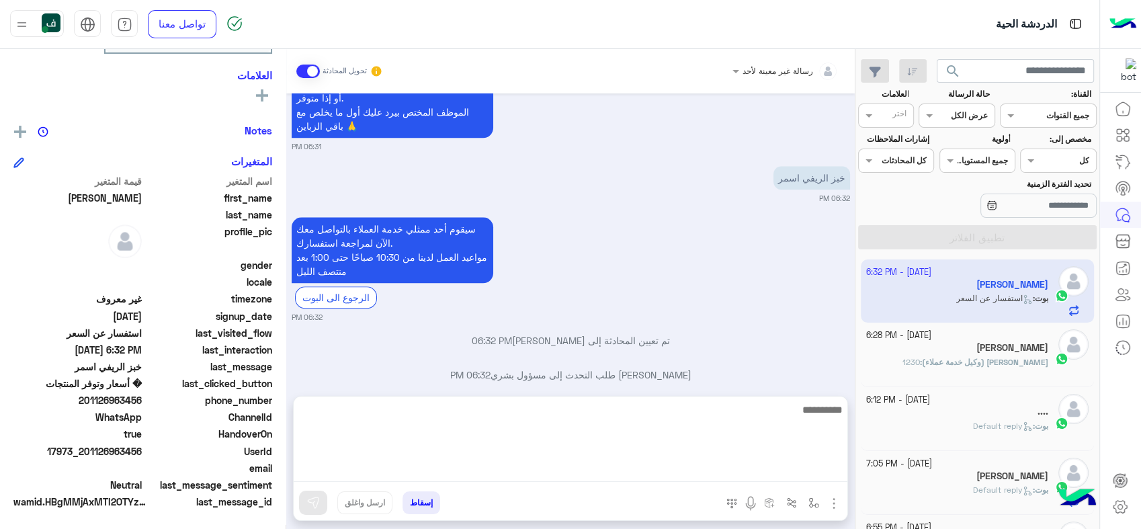
click at [568, 465] on textarea at bounding box center [571, 441] width 554 height 81
type textarea "**********"
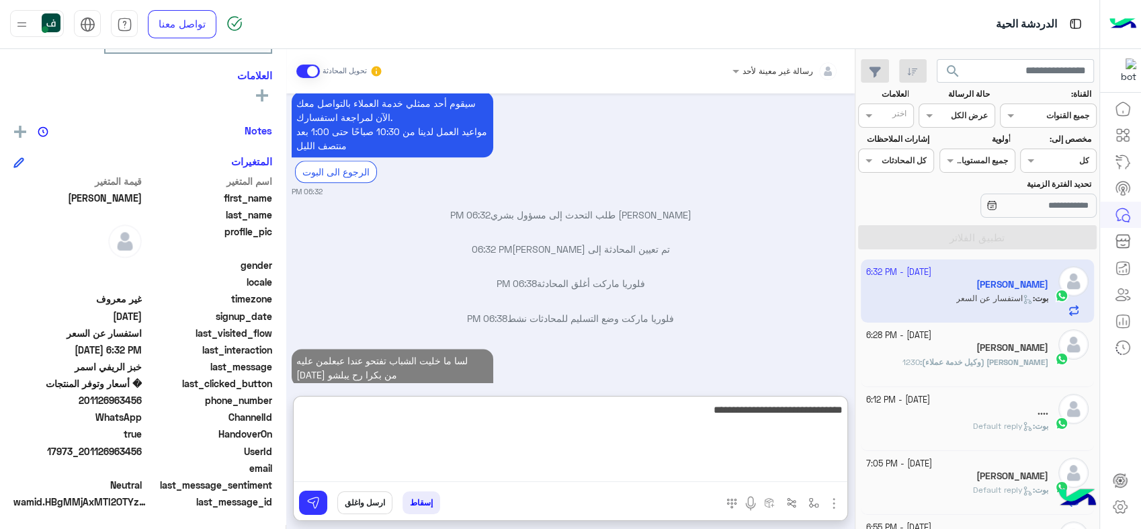
type textarea "**********"
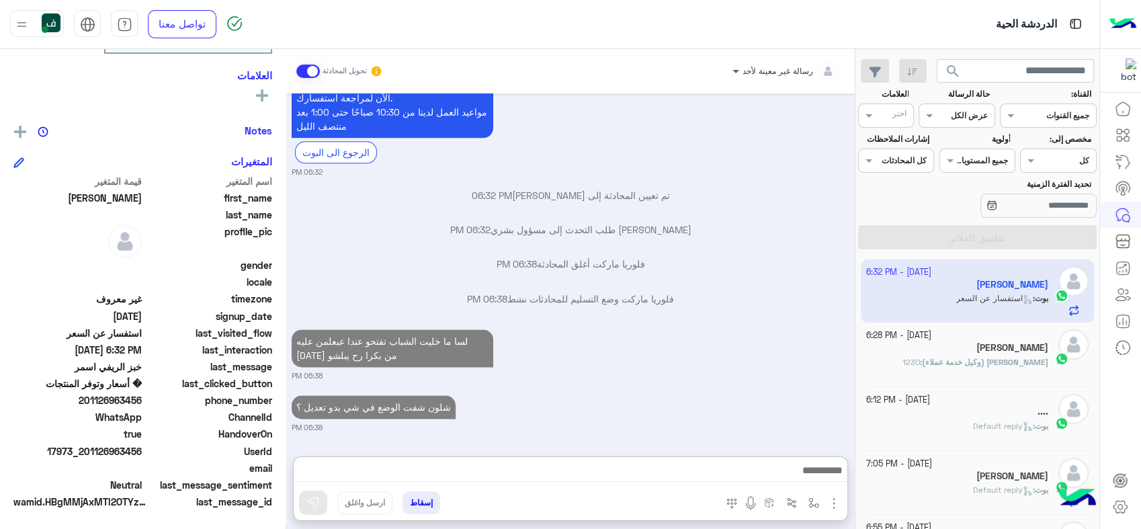
click at [735, 69] on span at bounding box center [734, 71] width 17 height 14
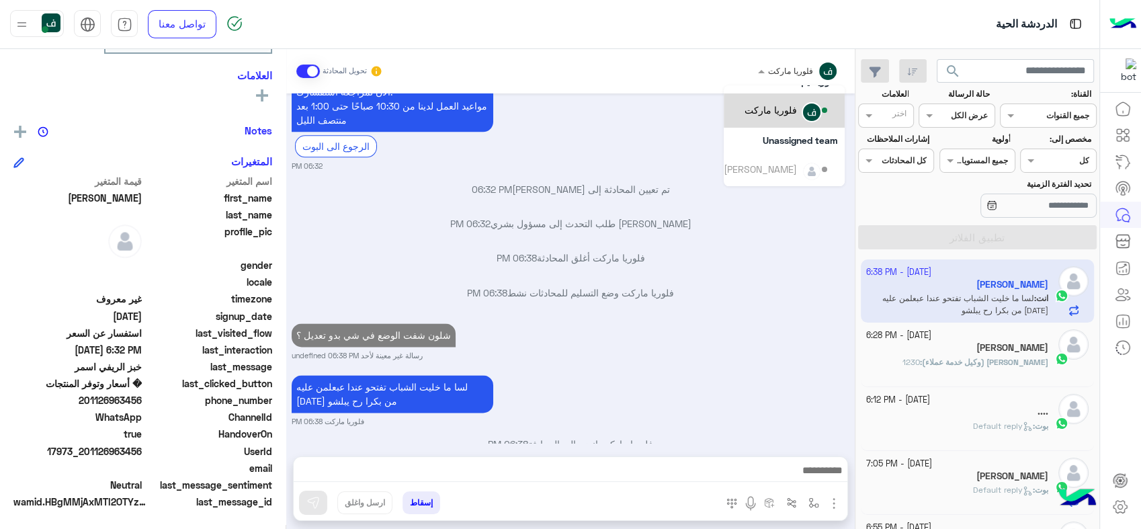
scroll to position [251, 0]
click at [757, 286] on div "فلوريا ماركت وضع التسليم للمحادثات نشط 06:38 PM" at bounding box center [571, 298] width 558 height 24
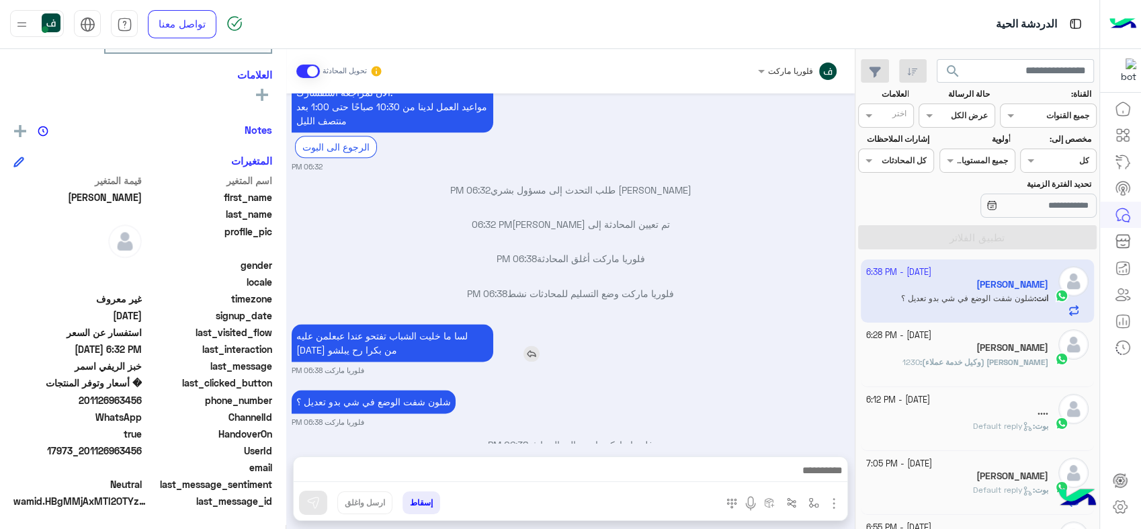
scroll to position [1786, 0]
click at [409, 389] on p "شلون شفت الوضع في شي بدو تعديل ؟" at bounding box center [374, 401] width 164 height 24
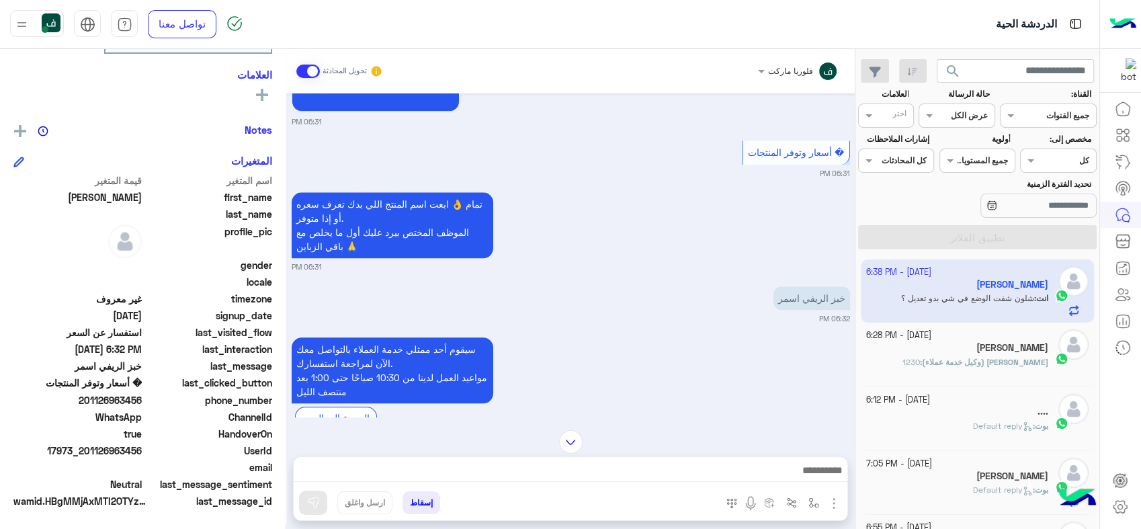
scroll to position [1785, 0]
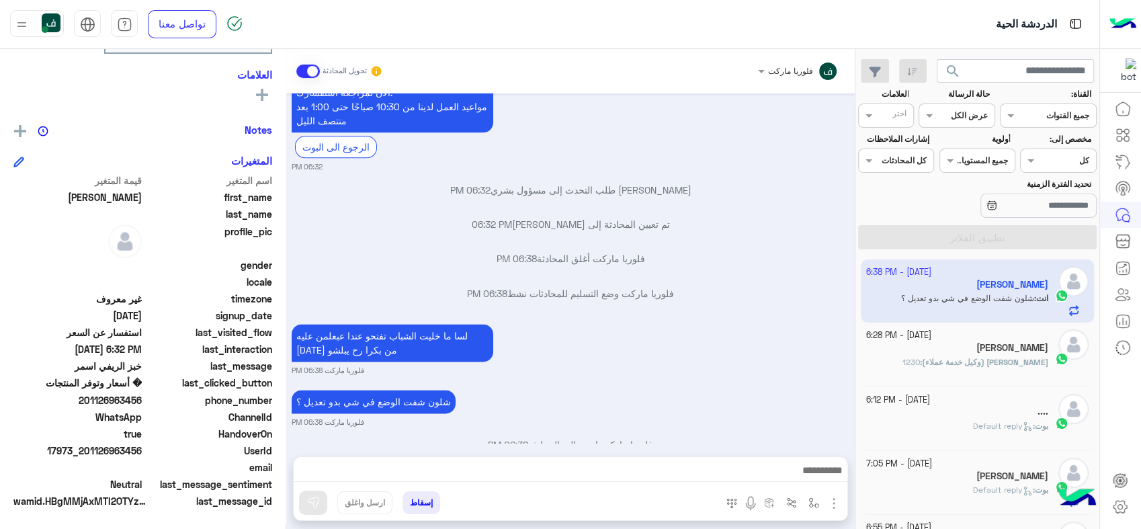
click at [931, 290] on app-inbox-user "30 September - 6:38 PM عبدالله انت : شلون شفت الوضع في شي بدو تعديل ؟" at bounding box center [978, 290] width 234 height 63
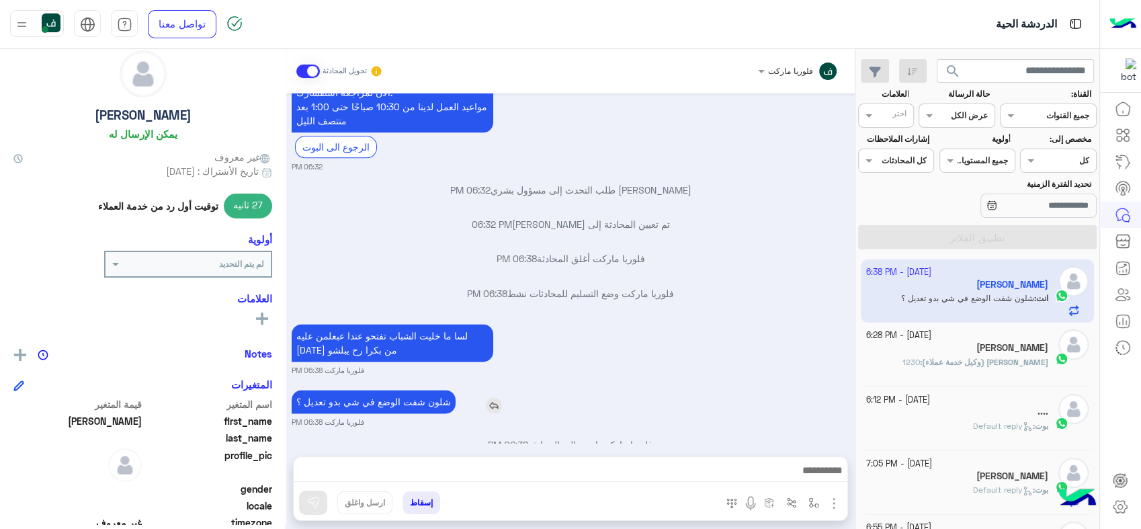
click at [429, 390] on p "شلون شفت الوضع في شي بدو تعديل ؟" at bounding box center [374, 402] width 164 height 24
click at [433, 390] on p "شلون شفت الوضع في شي بدو تعديل ؟" at bounding box center [374, 402] width 164 height 24
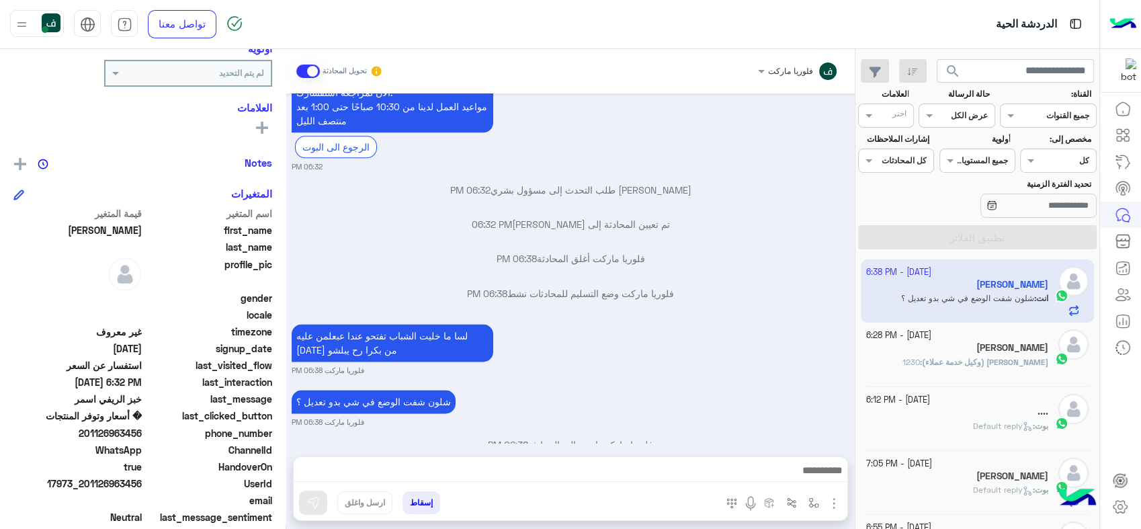
scroll to position [251, 0]
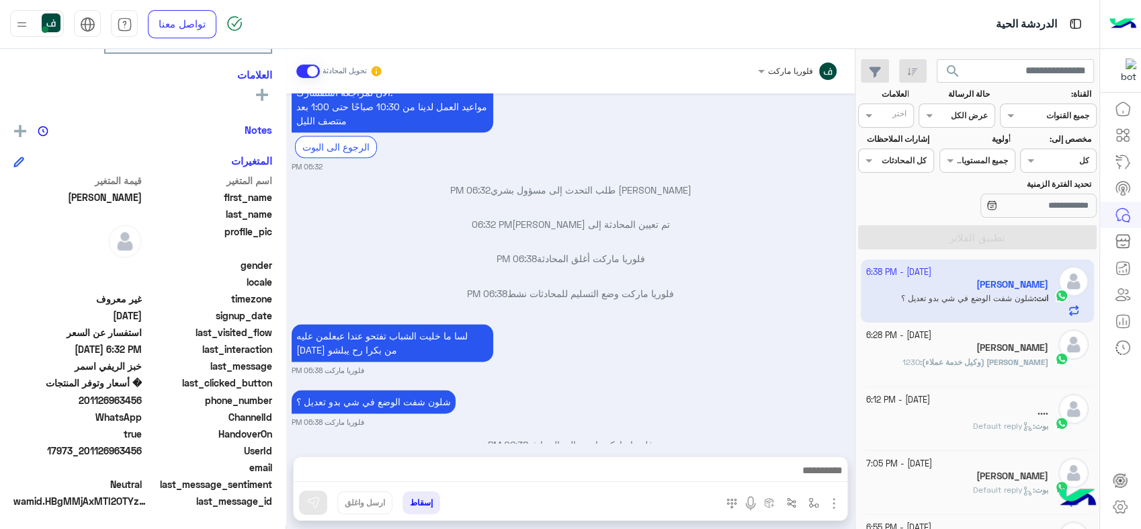
drag, startPoint x: 46, startPoint y: 450, endPoint x: 142, endPoint y: 451, distance: 96.1
click at [142, 451] on span "17973_201126963456" at bounding box center [77, 451] width 128 height 14
copy span "17973_201126963456"
click at [1118, 484] on icon at bounding box center [1120, 480] width 13 height 13
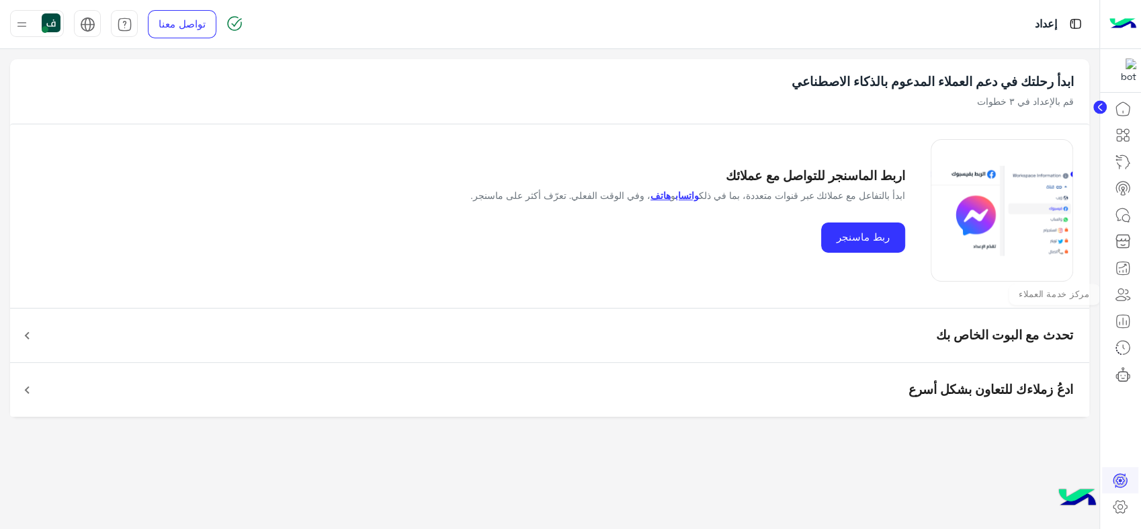
click at [1121, 295] on icon at bounding box center [1123, 294] width 16 height 16
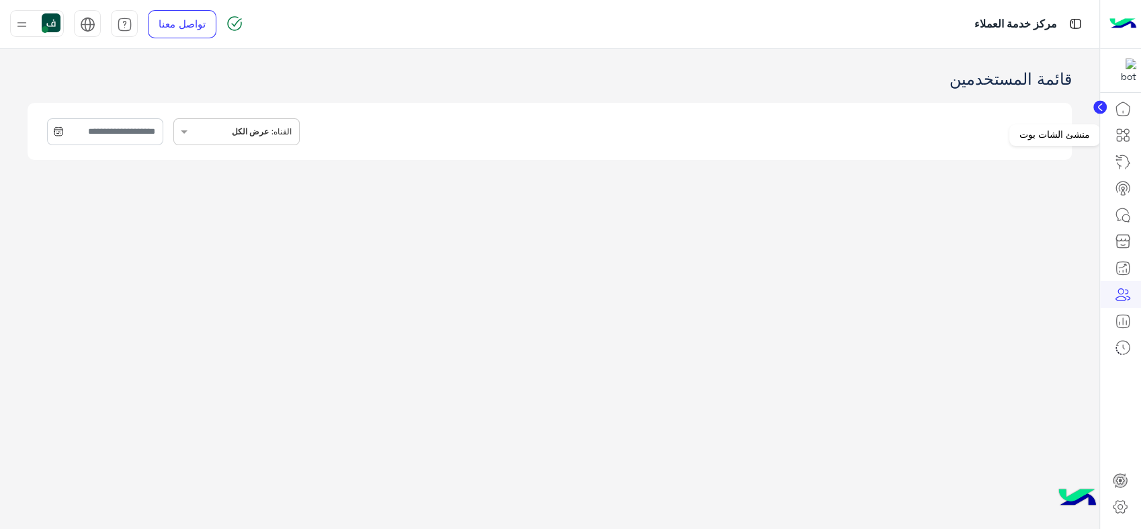
click at [1127, 141] on icon at bounding box center [1126, 138] width 5 height 5
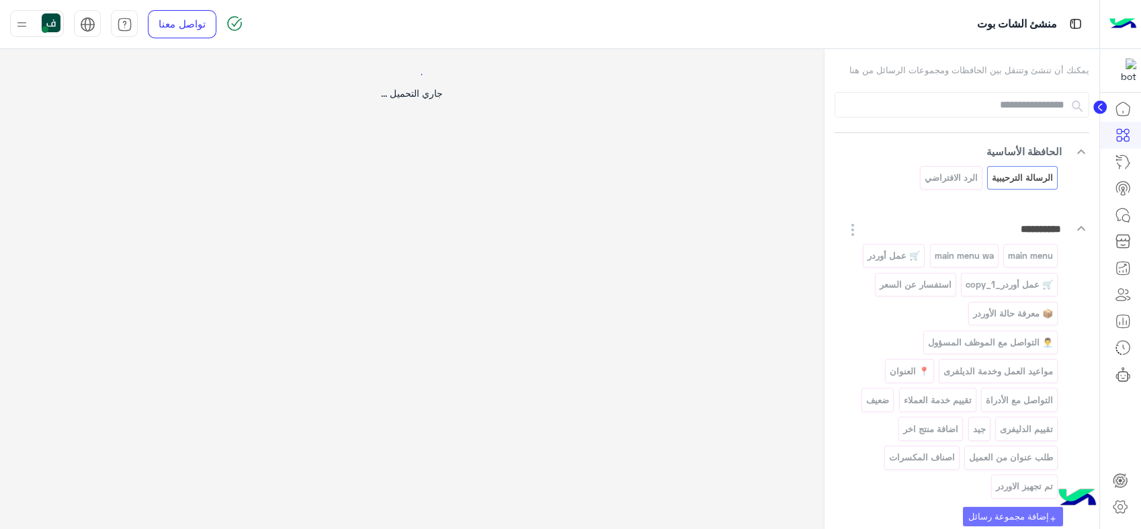
select select "*"
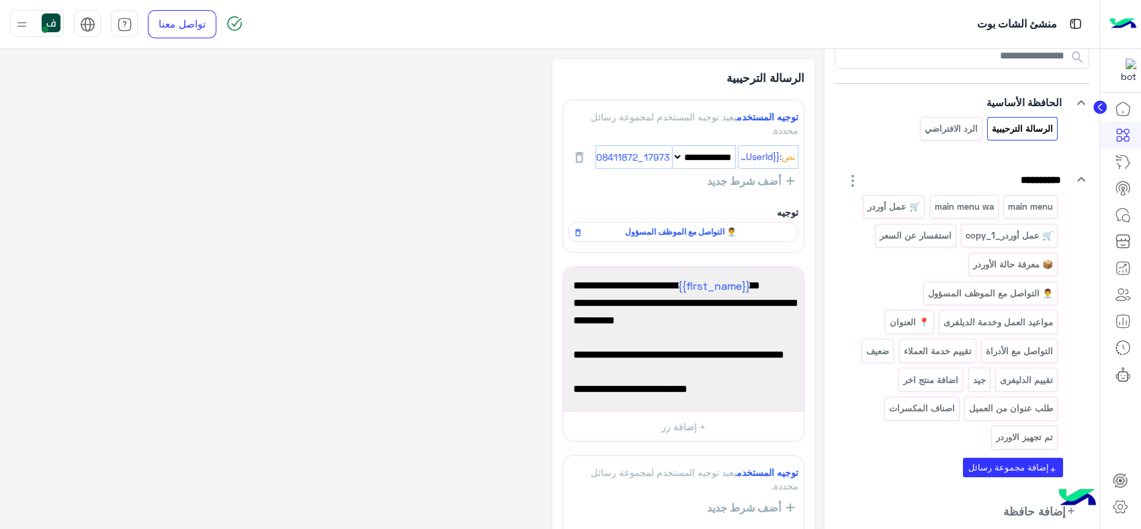
scroll to position [75, 0]
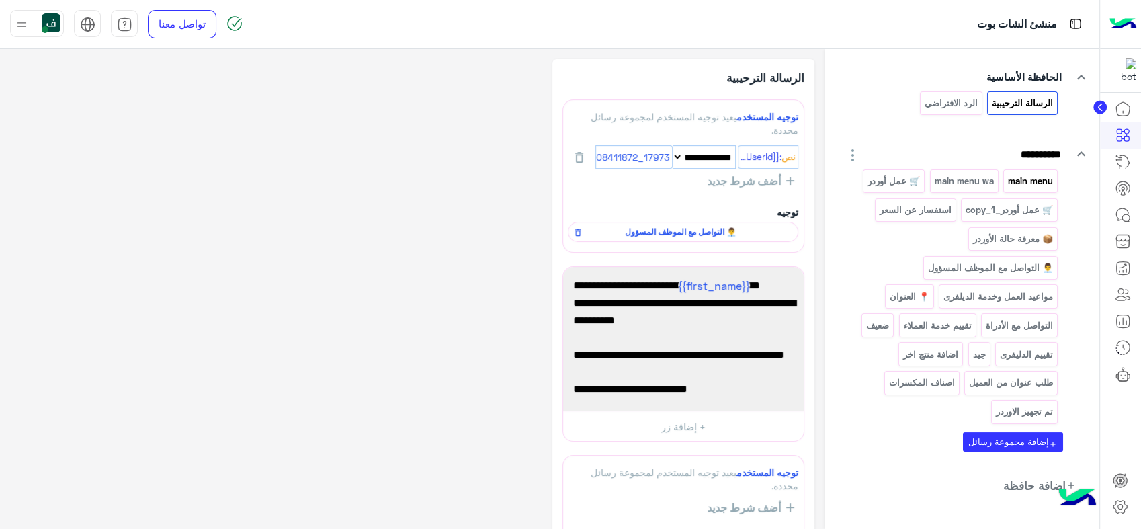
click at [1040, 173] on p "main menu" at bounding box center [1030, 180] width 47 height 15
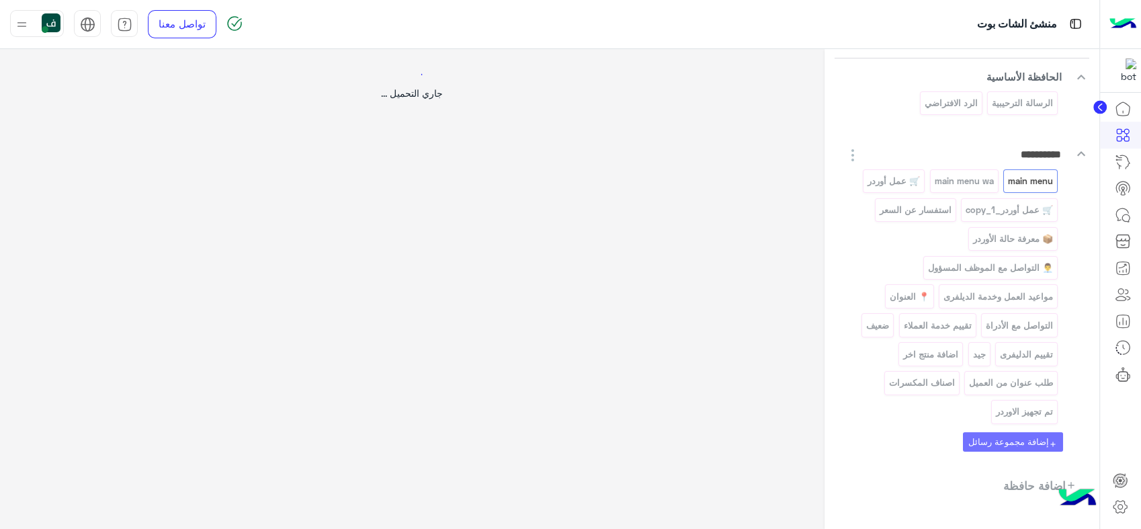
select select "*"
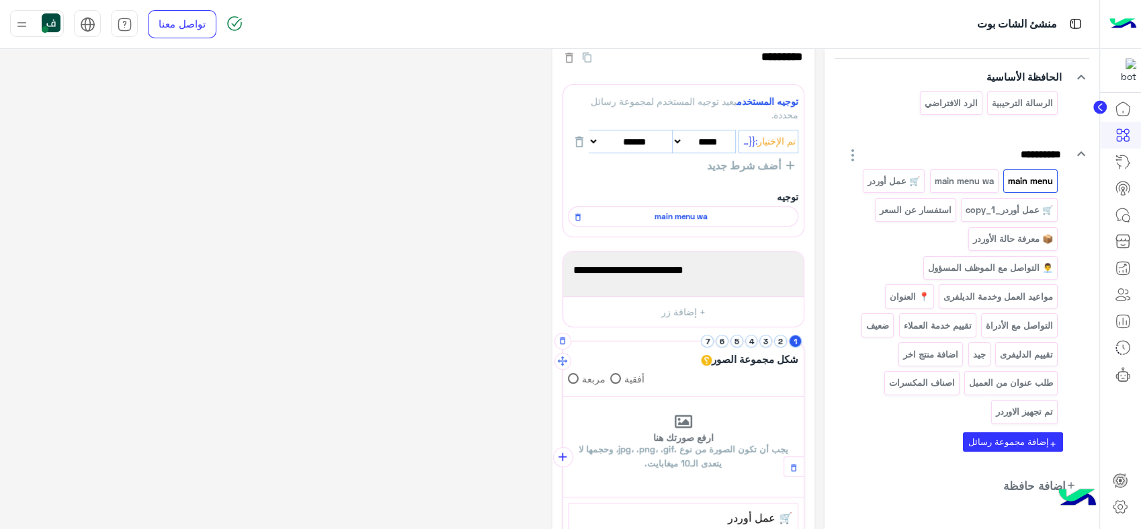
scroll to position [0, 0]
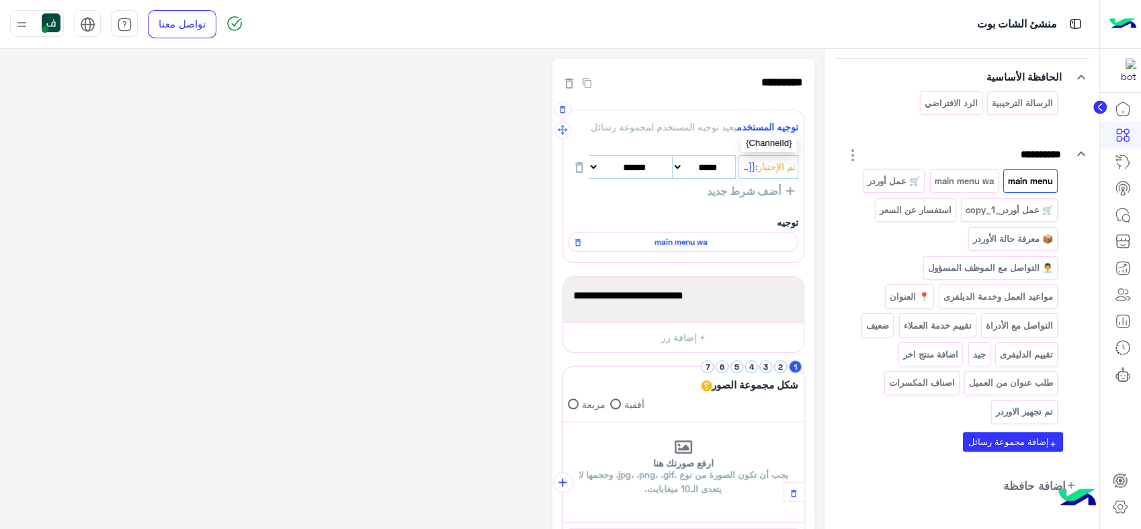
click at [767, 169] on span "تم الإختيار" at bounding box center [776, 167] width 38 height 15
select select
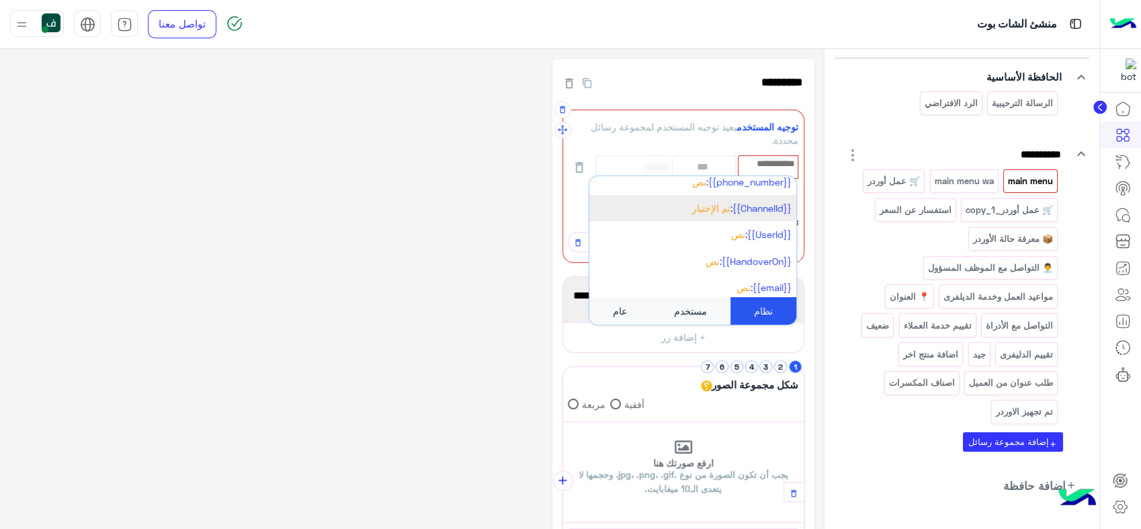
scroll to position [355, 0]
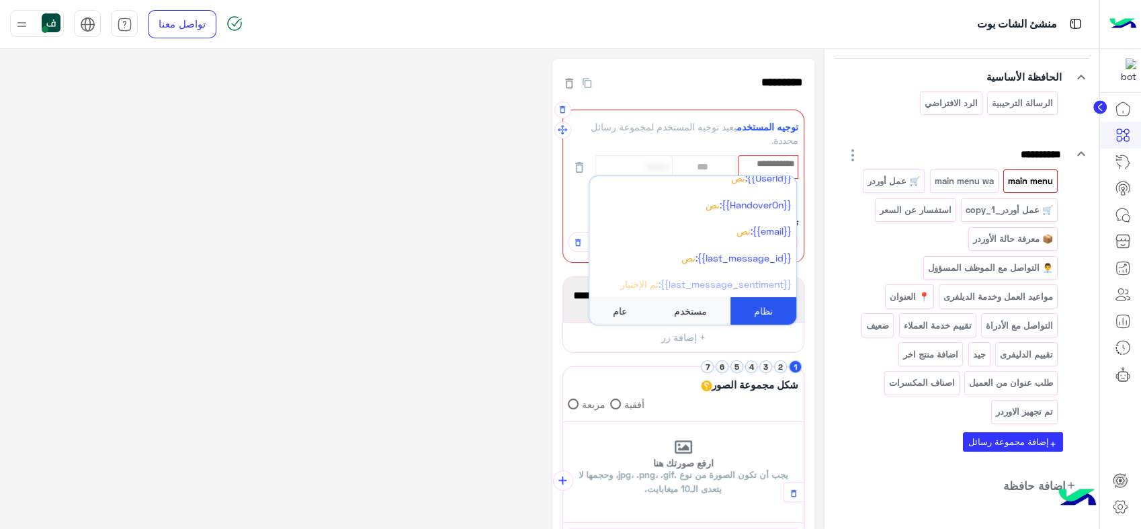
click at [680, 317] on div "مستخدم" at bounding box center [691, 311] width 80 height 28
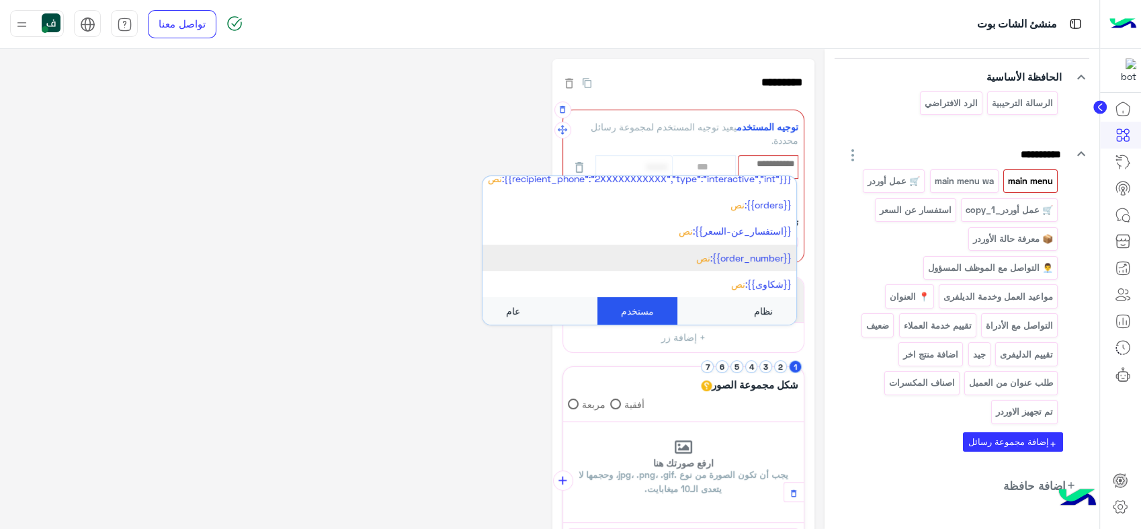
scroll to position [0, 0]
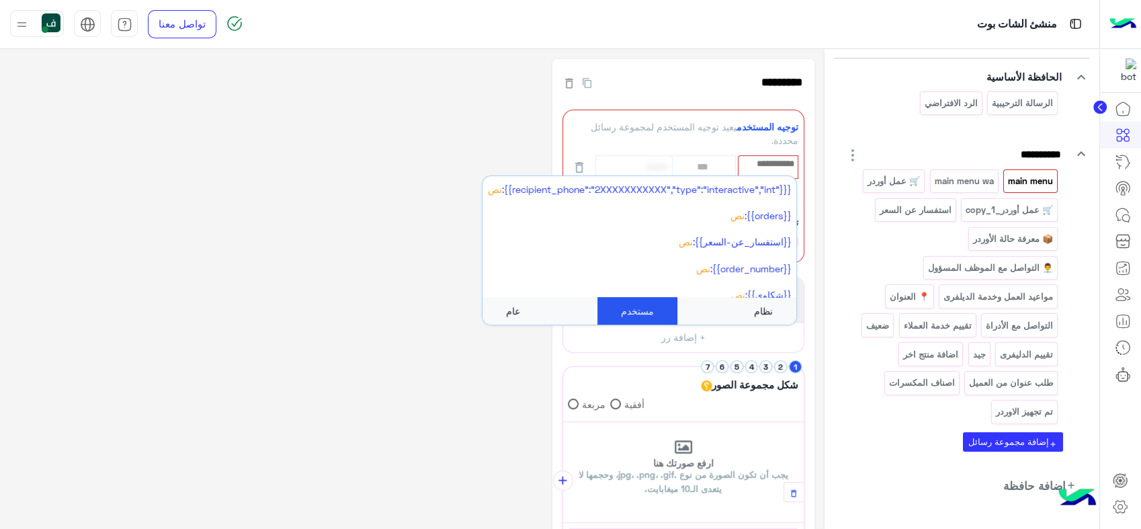
click at [526, 310] on div "عام" at bounding box center [513, 311] width 61 height 28
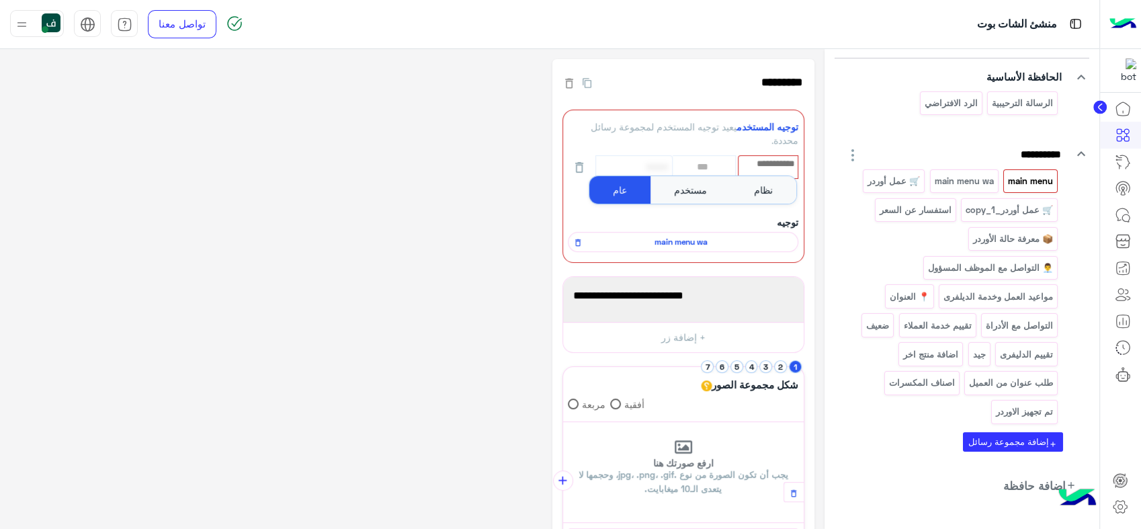
click at [479, 204] on div "**********" at bounding box center [412, 472] width 804 height 827
click at [764, 164] on input "text" at bounding box center [768, 164] width 58 height 15
click at [730, 135] on div "توجيه المستخدم يعيد توجيه المستخدم لمجموعة رسائل محددة." at bounding box center [683, 134] width 231 height 28
click at [677, 92] on input "*********" at bounding box center [709, 82] width 192 height 27
click at [682, 188] on app-users-filter-conditions "*** أضف شرط جديد" at bounding box center [683, 176] width 231 height 42
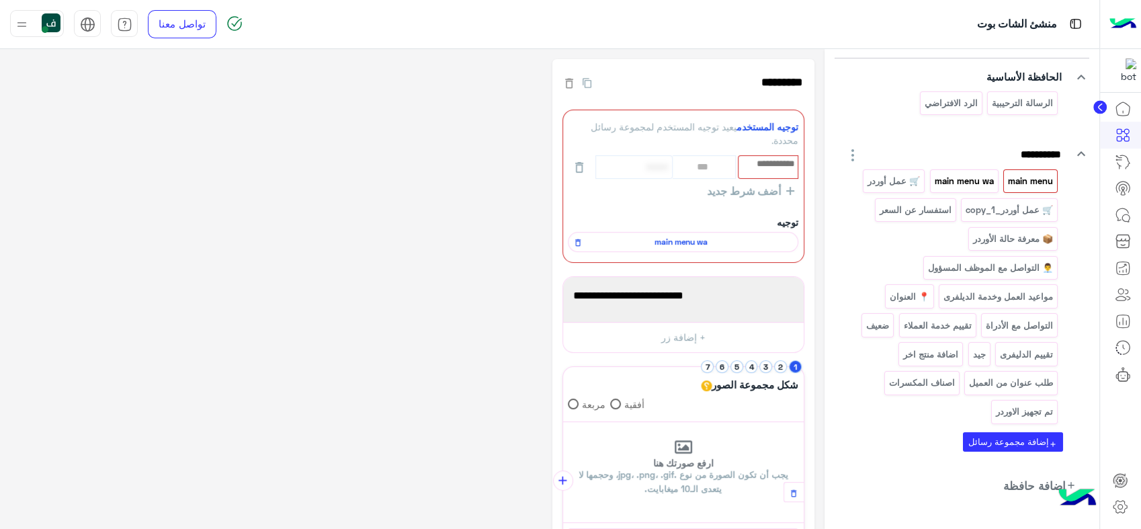
click at [954, 174] on p "main menu wa" at bounding box center [964, 180] width 61 height 15
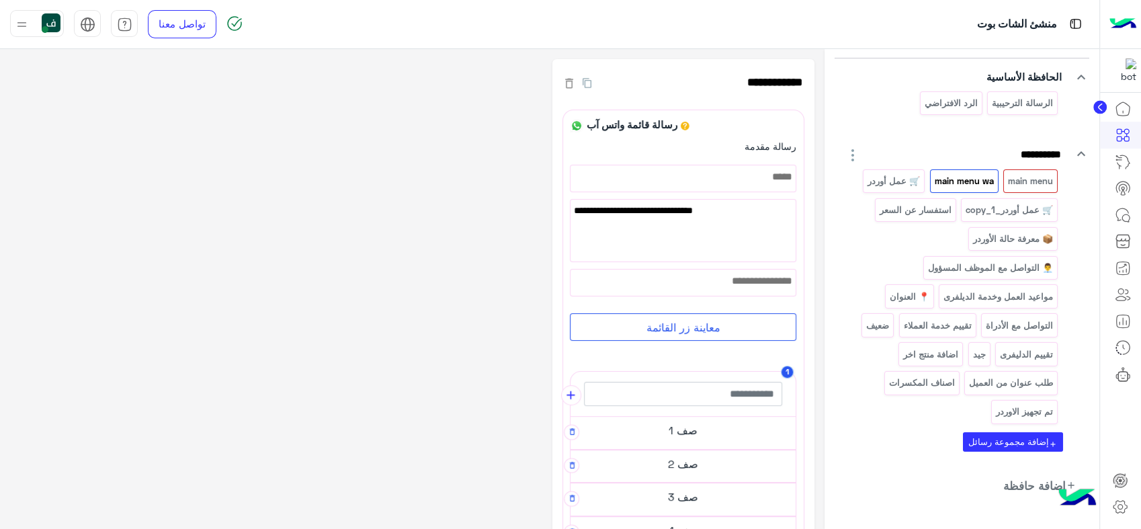
click at [1037, 179] on p "main menu" at bounding box center [1030, 180] width 47 height 15
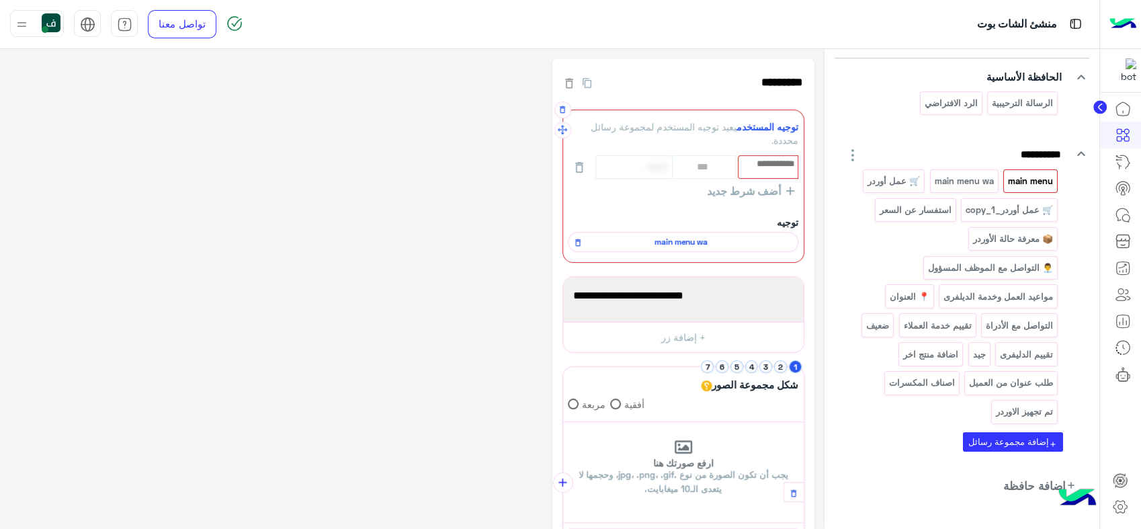
click at [765, 161] on input "text" at bounding box center [768, 164] width 58 height 15
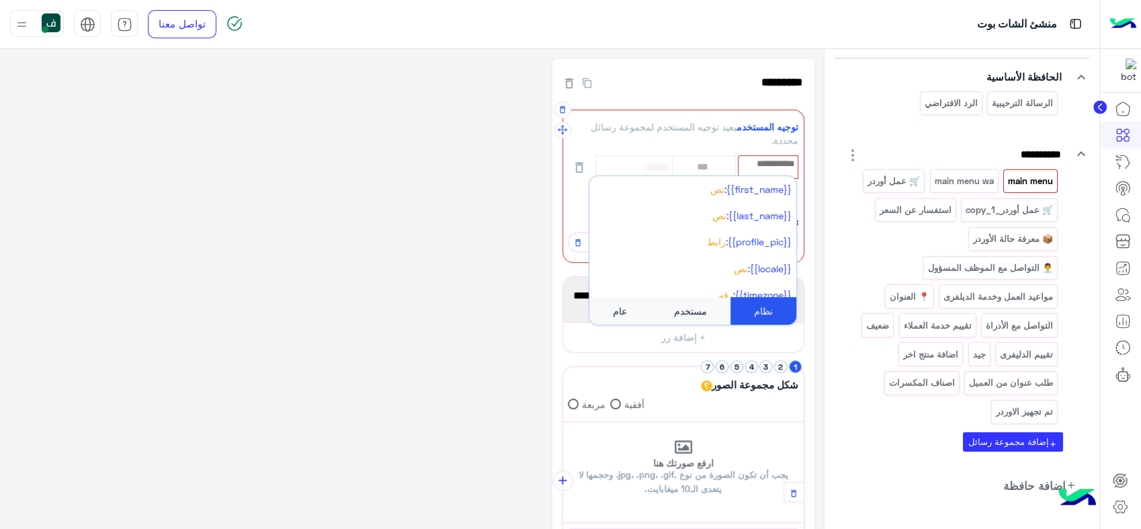
click at [724, 138] on div "توجيه المستخدم يعيد توجيه المستخدم لمجموعة رسائل محددة." at bounding box center [683, 134] width 231 height 28
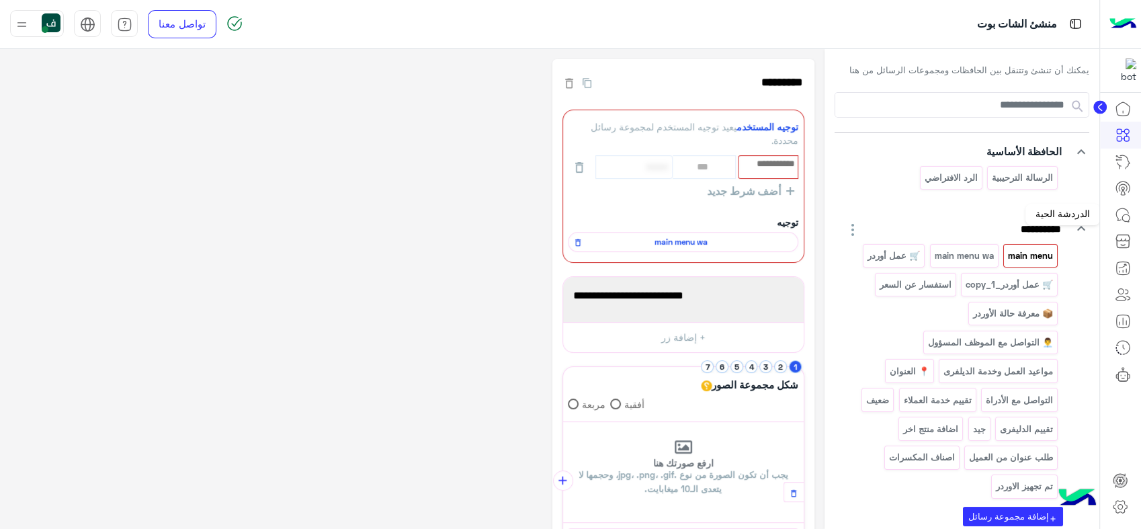
click at [1123, 210] on icon at bounding box center [1123, 215] width 16 height 16
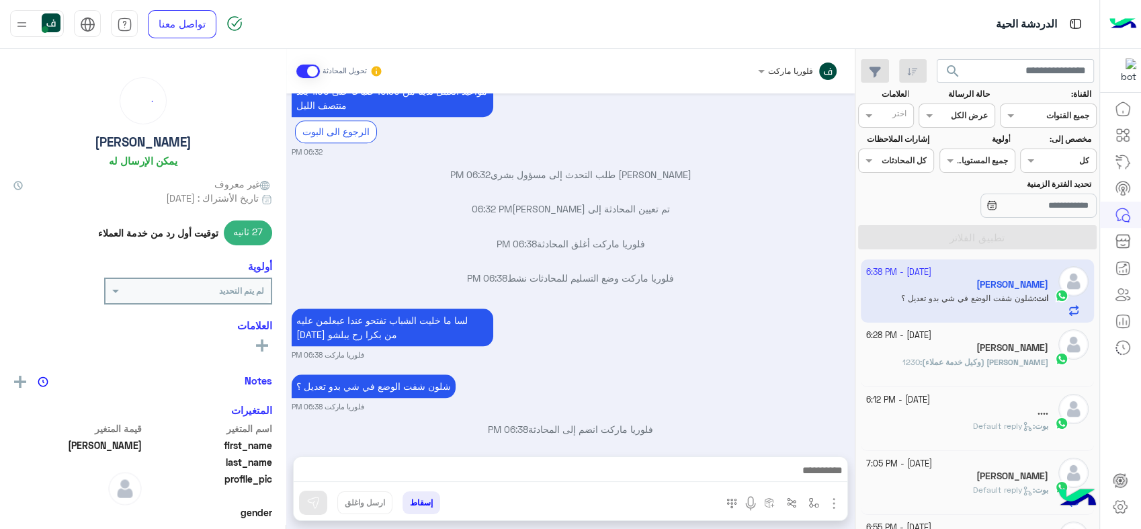
scroll to position [1252, 0]
click at [979, 352] on div "[PERSON_NAME]" at bounding box center [957, 349] width 183 height 14
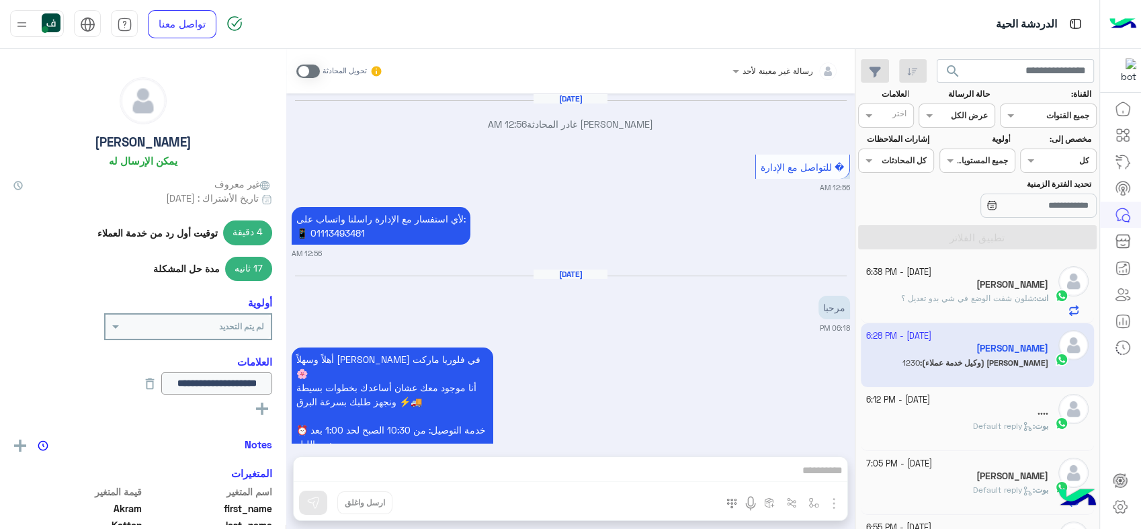
scroll to position [1130, 0]
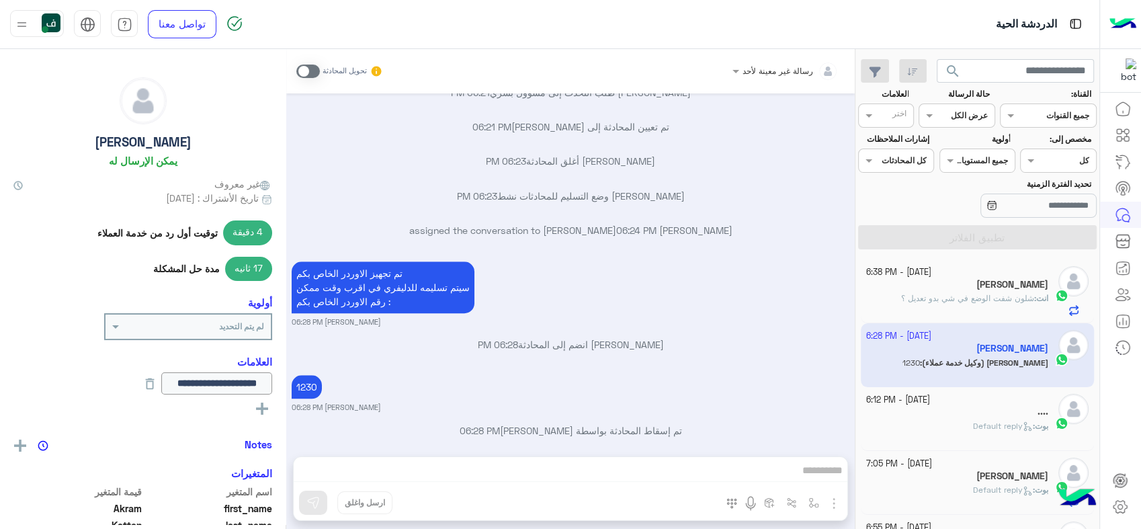
click at [647, 468] on div "رسالة غير معينة لأحد تحويل المحادثة Sep 29, 2025 Akram Kattan غادر المحادثة 12:…" at bounding box center [570, 291] width 569 height 485
click at [749, 459] on div "رسالة غير معينة لأحد تحويل المحادثة Sep 29, 2025 Akram Kattan غادر المحادثة 12:…" at bounding box center [570, 291] width 569 height 485
click at [742, 75] on span at bounding box center [734, 71] width 17 height 14
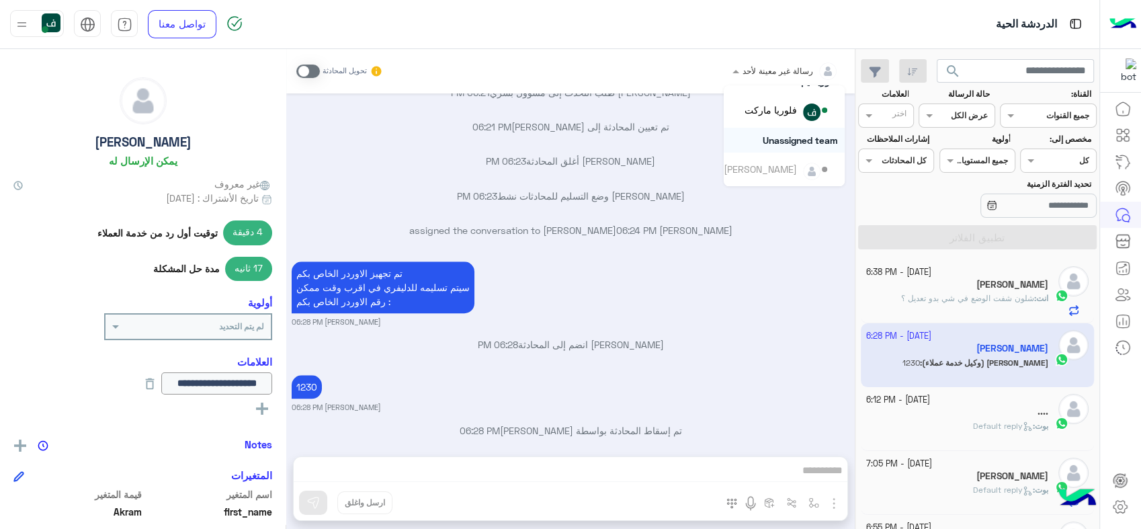
scroll to position [0, 0]
click at [785, 157] on div "فلوريا ماركت" at bounding box center [771, 161] width 52 height 14
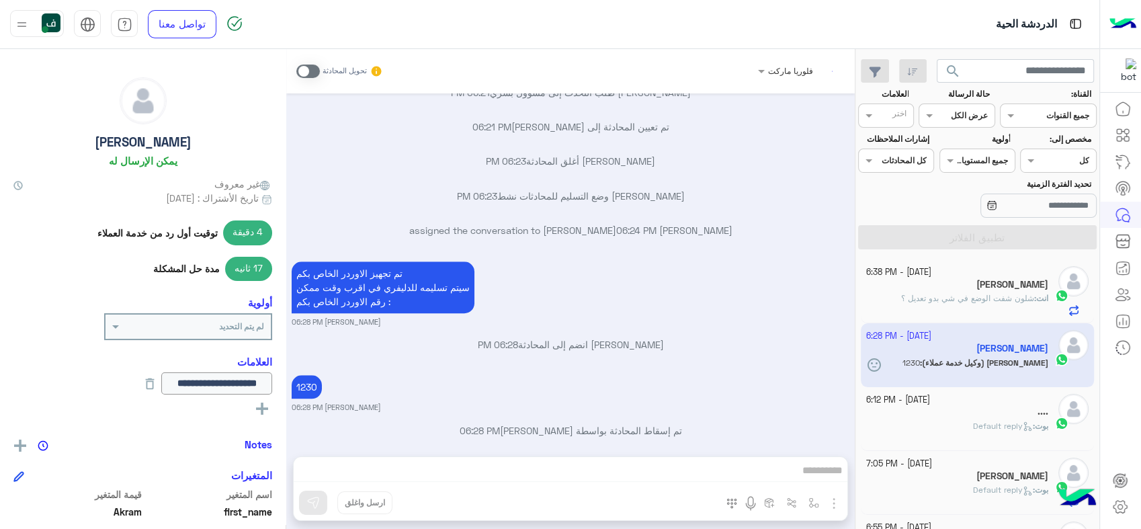
scroll to position [1175, 0]
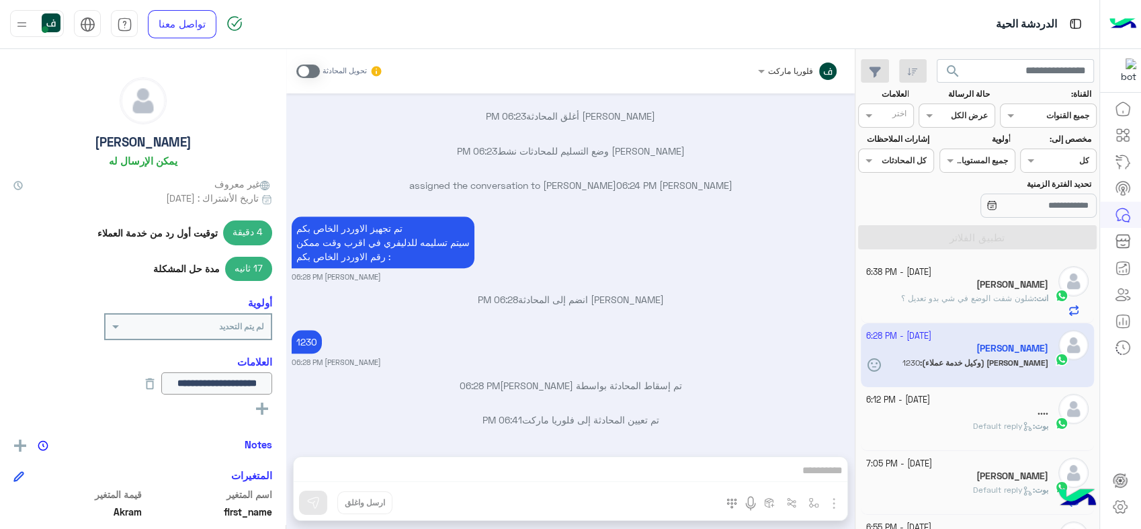
click at [667, 456] on div "فلوريا ماركت تحويل المحادثة Sep 29, 2025 Akram Kattan غادر المحادثة 12:56 AM � …" at bounding box center [570, 291] width 569 height 485
click at [669, 458] on div "فلوريا ماركت تحويل المحادثة Sep 29, 2025 Akram Kattan غادر المحادثة 12:56 AM � …" at bounding box center [570, 291] width 569 height 485
click at [656, 468] on div "فلوريا ماركت تحويل المحادثة Sep 29, 2025 Akram Kattan غادر المحادثة 12:56 AM � …" at bounding box center [570, 291] width 569 height 485
click at [317, 69] on span at bounding box center [308, 71] width 24 height 13
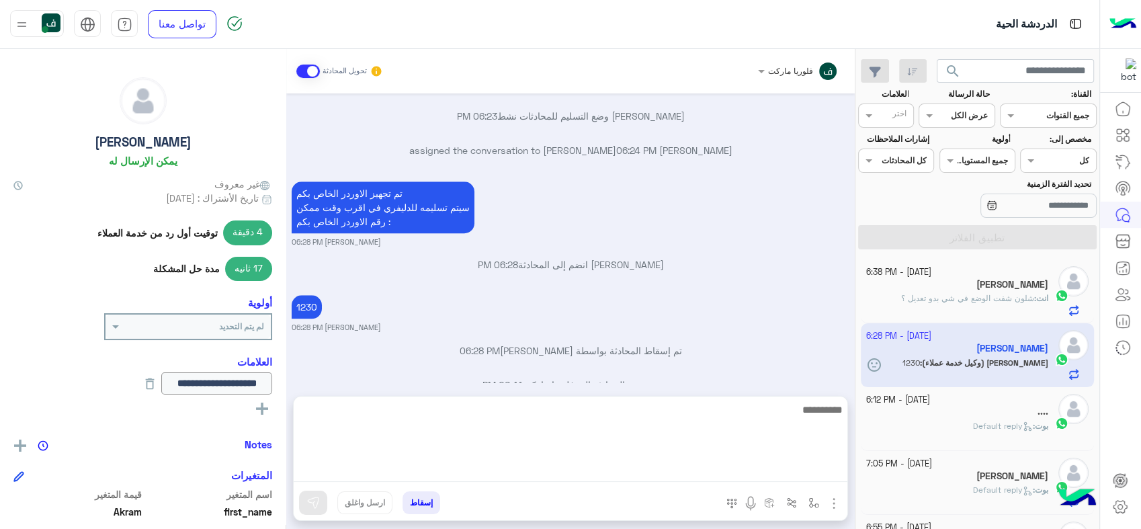
click at [632, 468] on textarea at bounding box center [571, 441] width 554 height 81
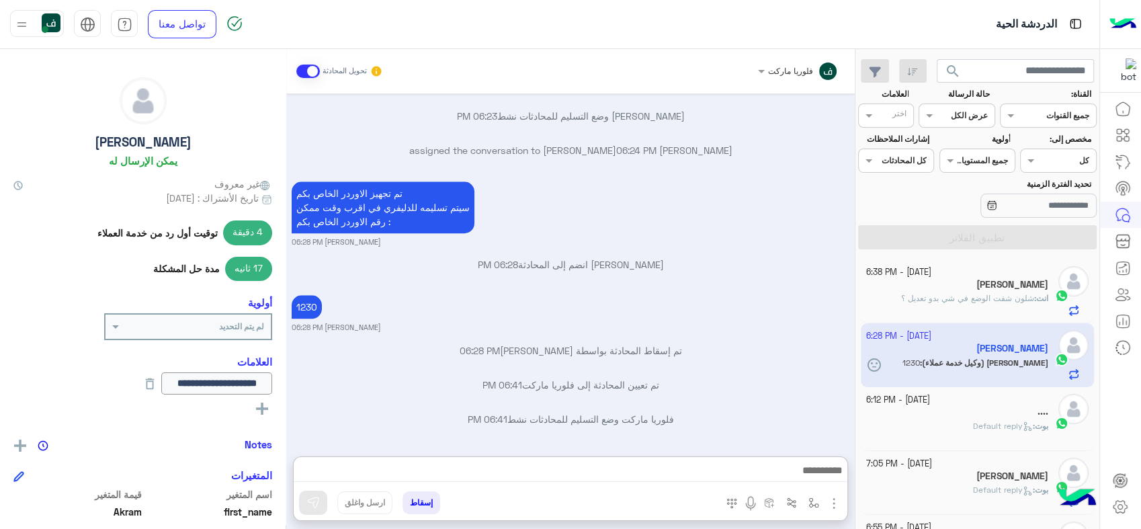
click at [828, 502] on img "button" at bounding box center [834, 503] width 16 height 16
click at [815, 504] on img "button" at bounding box center [813, 502] width 11 height 11
click at [756, 471] on input "text" at bounding box center [784, 471] width 68 height 12
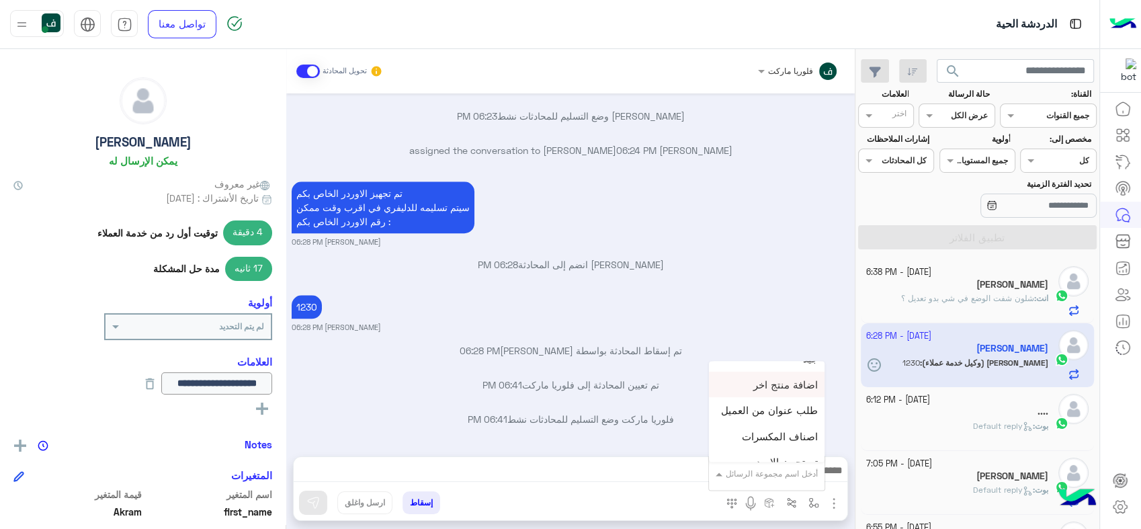
scroll to position [416, 0]
click at [795, 446] on span "تم تجهيز الاوردر" at bounding box center [784, 450] width 67 height 12
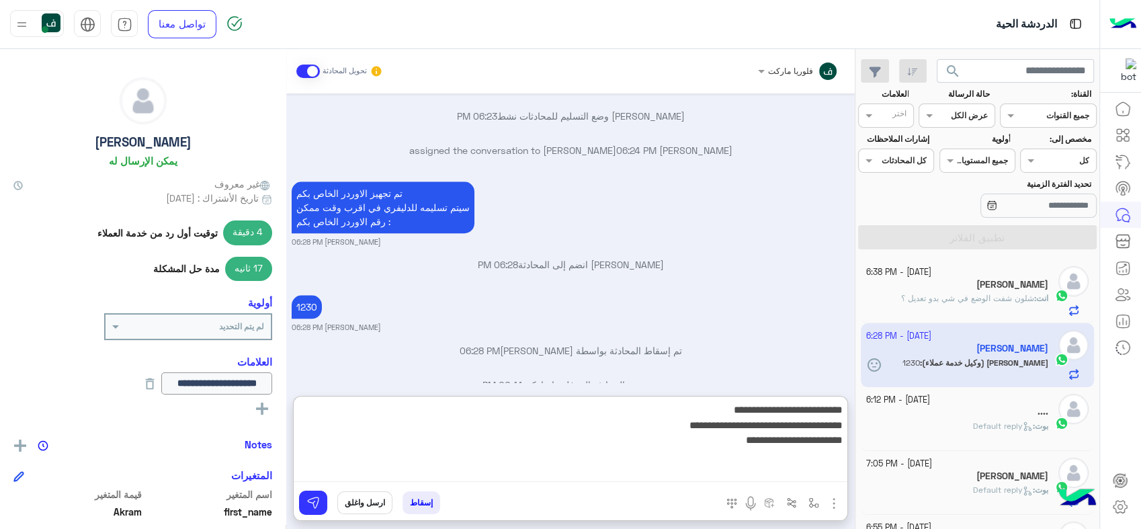
click at [597, 462] on textarea "**********" at bounding box center [571, 441] width 554 height 81
click at [708, 440] on textarea "**********" at bounding box center [571, 441] width 554 height 81
type textarea "**********"
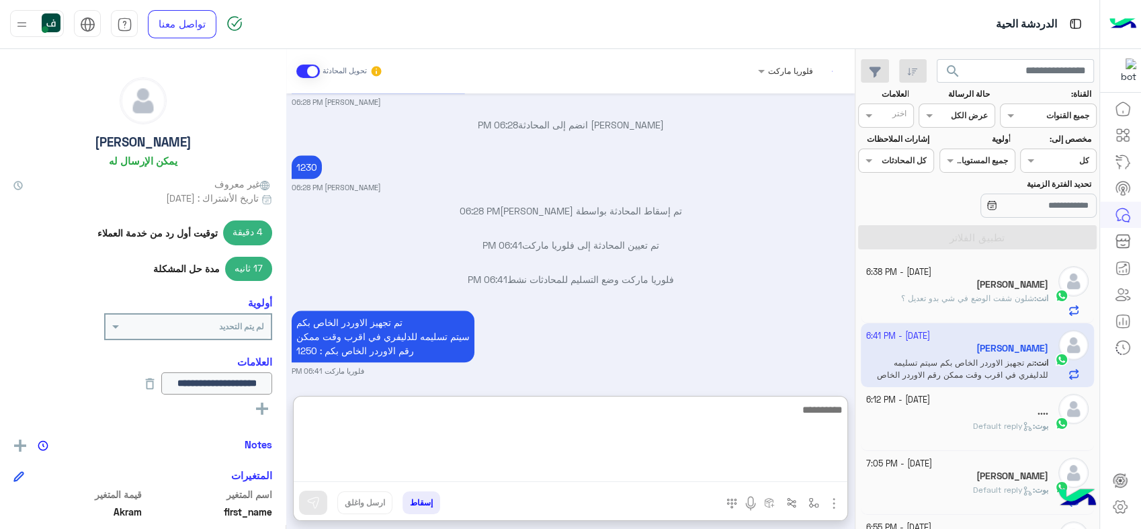
scroll to position [1384, 0]
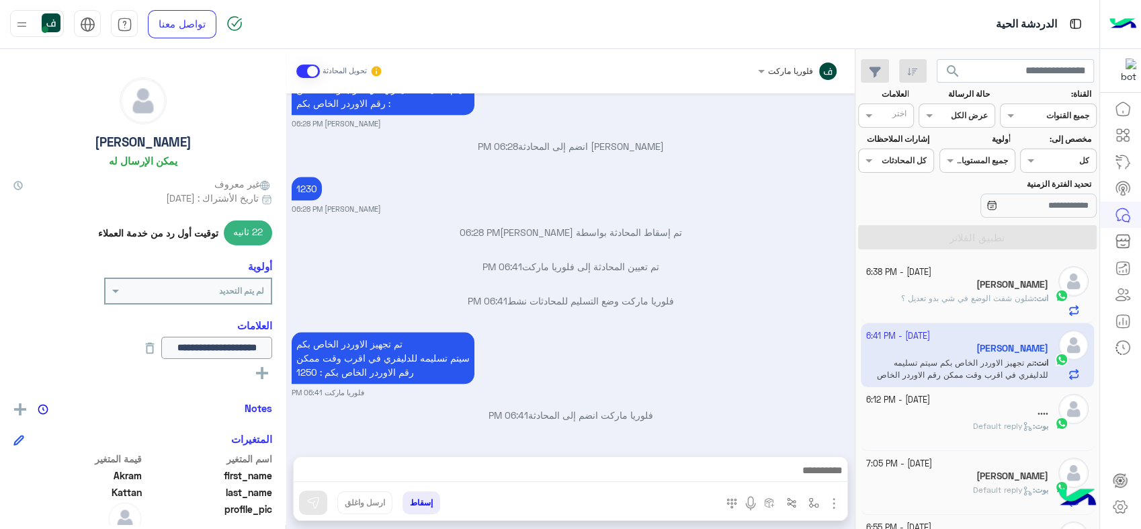
click at [423, 501] on button "إسقاط" at bounding box center [422, 502] width 38 height 23
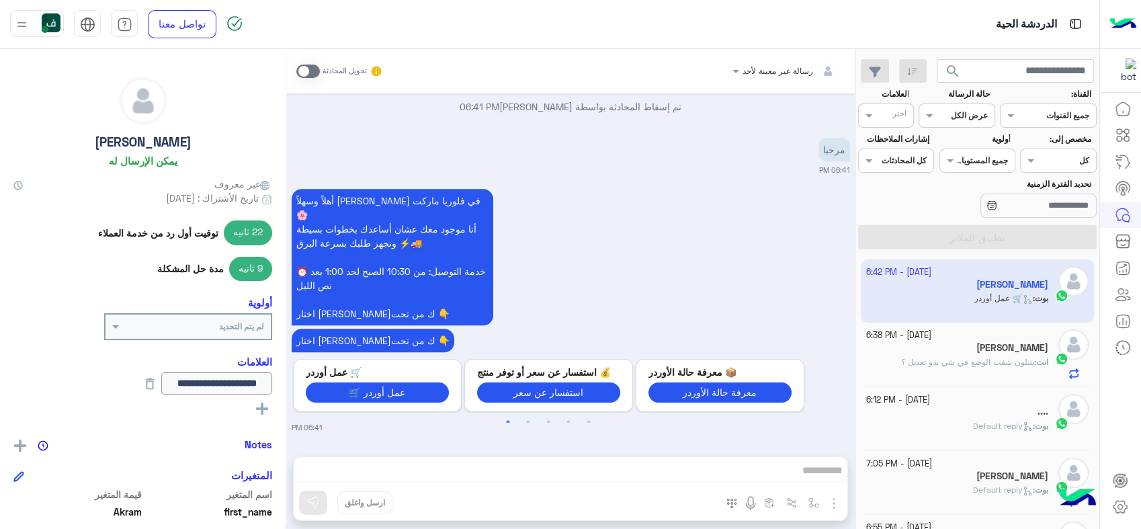
scroll to position [1468, 0]
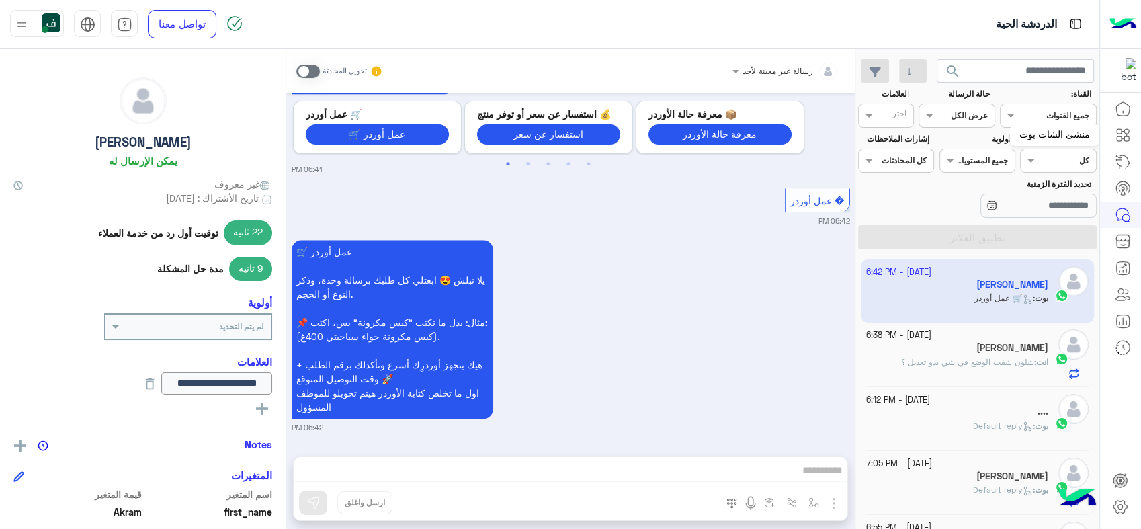
click at [1127, 142] on icon at bounding box center [1123, 135] width 16 height 16
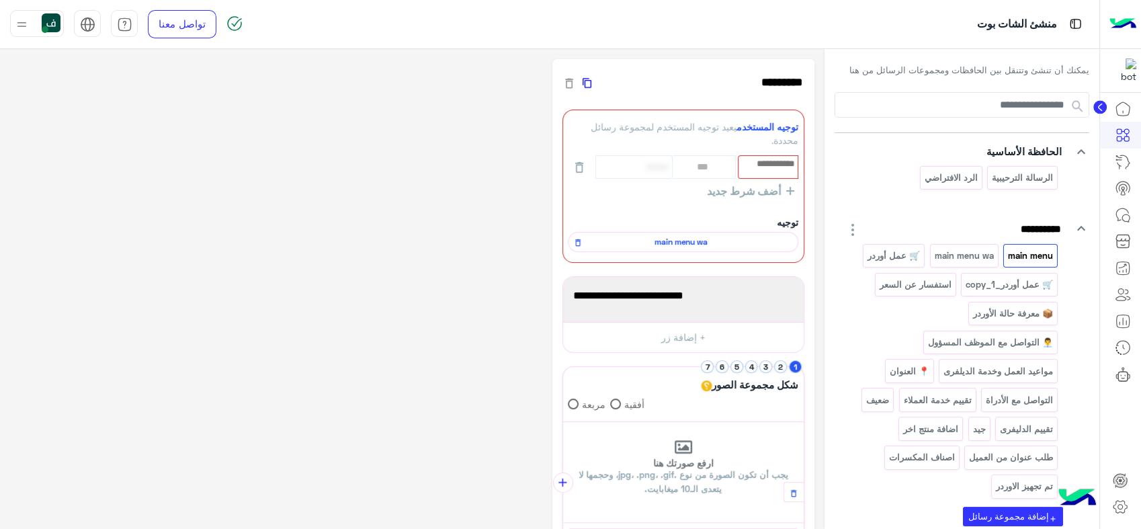
click at [591, 86] on icon "button" at bounding box center [587, 82] width 9 height 9
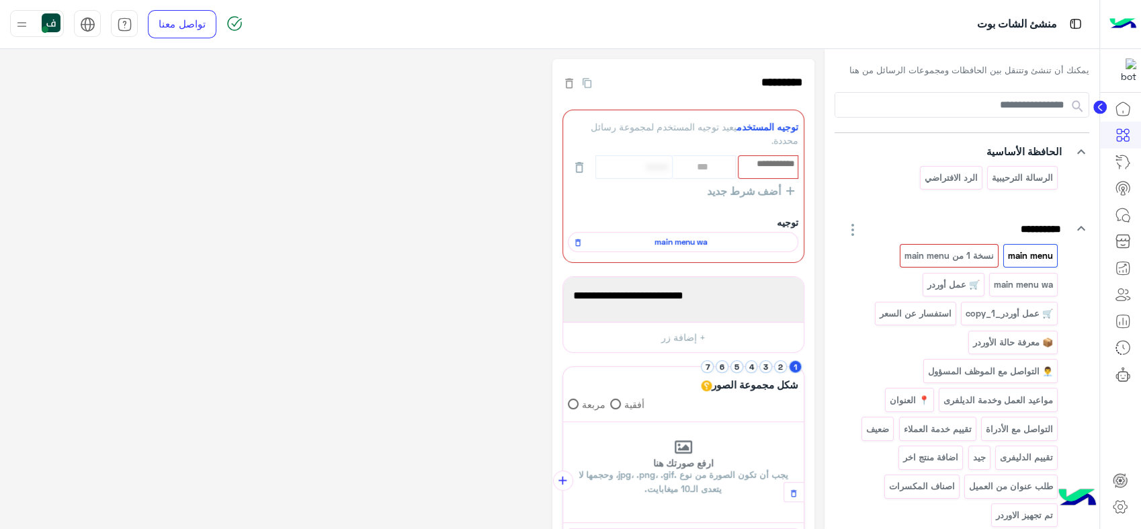
click at [1025, 248] on p "main menu" at bounding box center [1030, 255] width 47 height 15
click at [940, 251] on p "main menu‎ نسخة 1 من‎" at bounding box center [948, 255] width 91 height 15
click at [718, 167] on div "***" at bounding box center [683, 167] width 231 height 24
click at [768, 159] on input "text" at bounding box center [768, 164] width 58 height 15
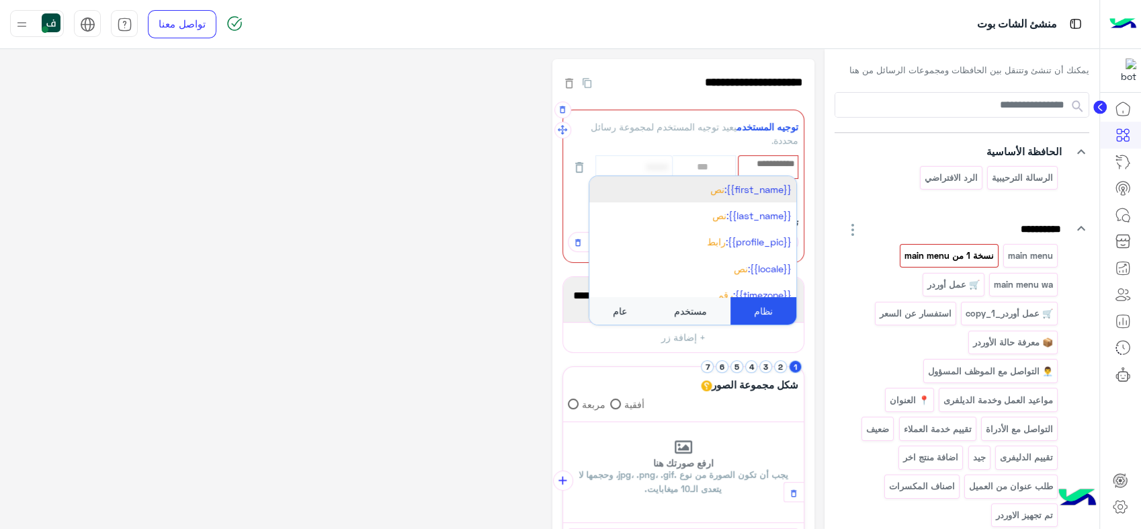
click at [735, 194] on span "{{first_name}}:" at bounding box center [757, 188] width 67 height 11
select select "**"
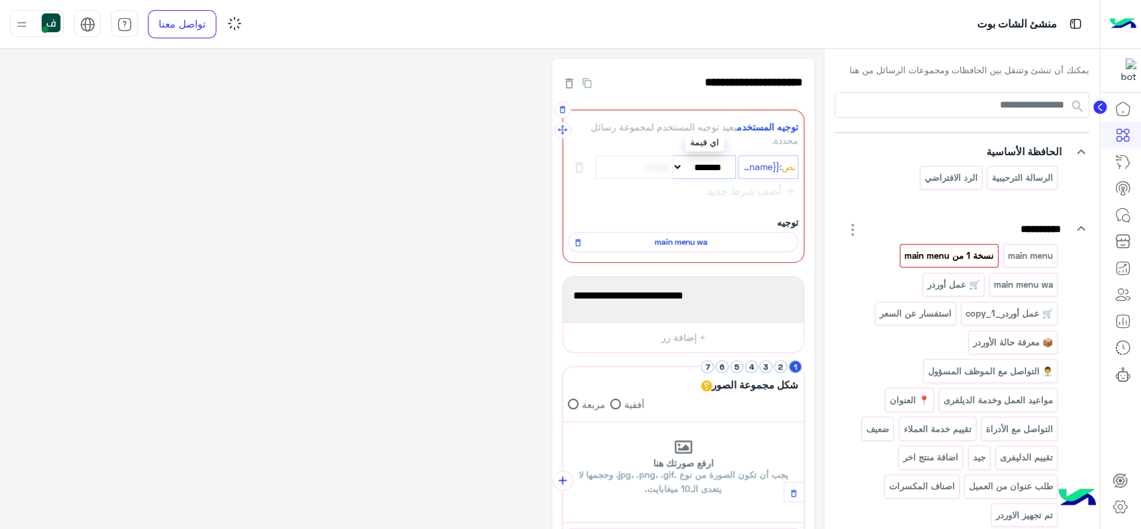
click at [683, 173] on select "**********" at bounding box center [704, 167] width 63 height 24
click at [683, 161] on select "**********" at bounding box center [704, 167] width 63 height 24
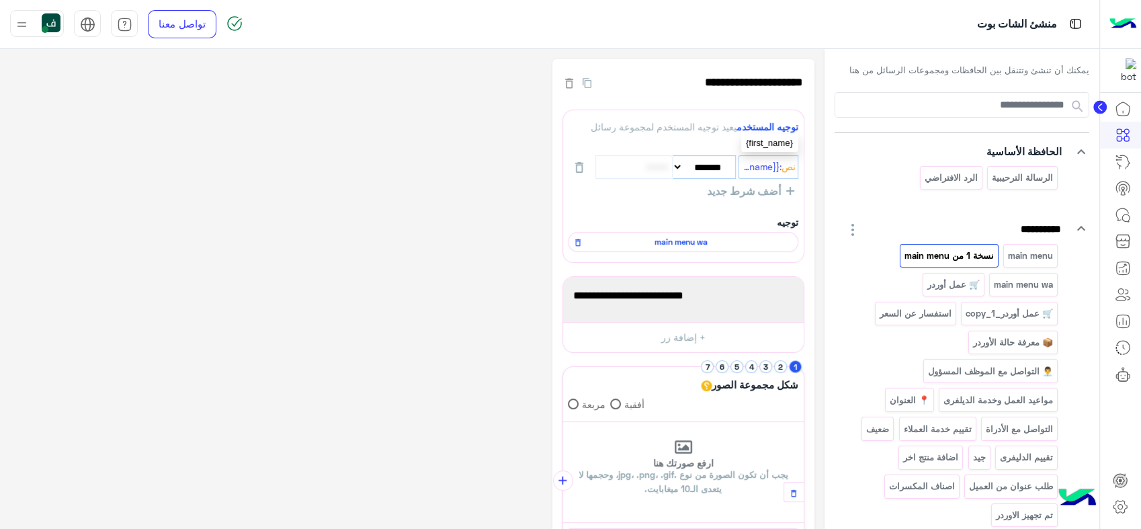
click at [755, 165] on span ":{{first_name}}" at bounding box center [761, 167] width 41 height 15
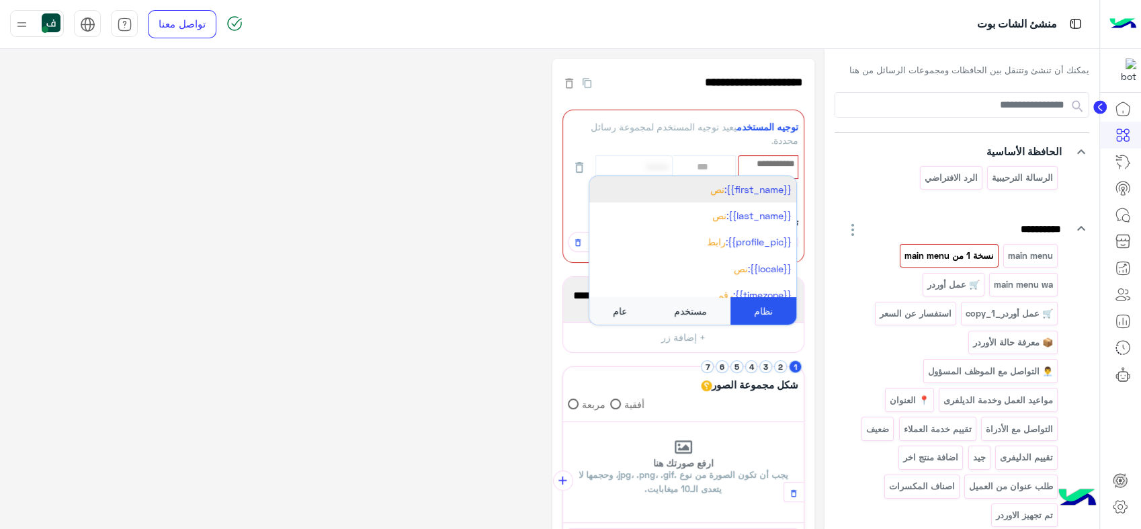
click at [698, 311] on div "مستخدم" at bounding box center [691, 311] width 80 height 28
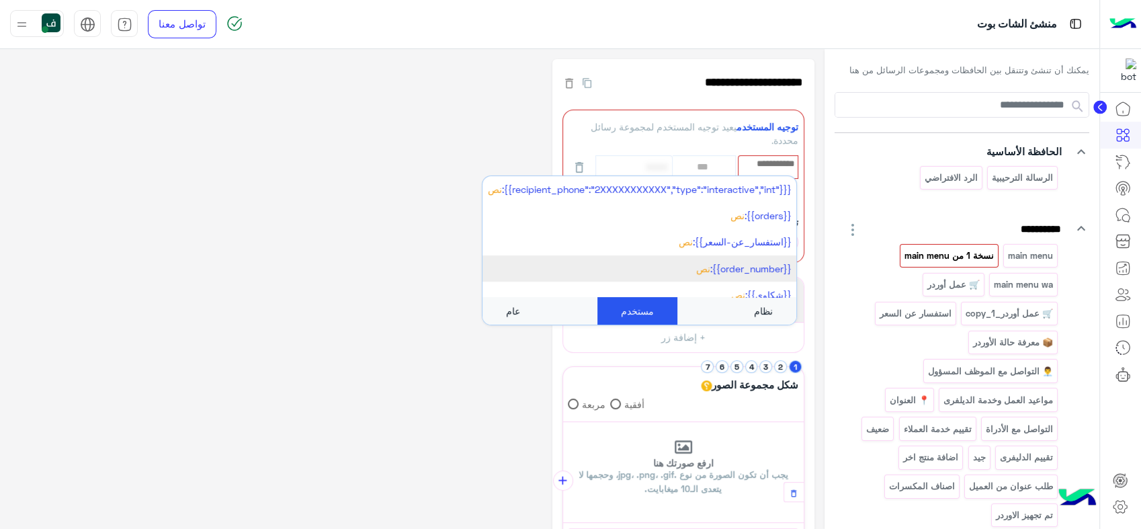
scroll to position [11, 0]
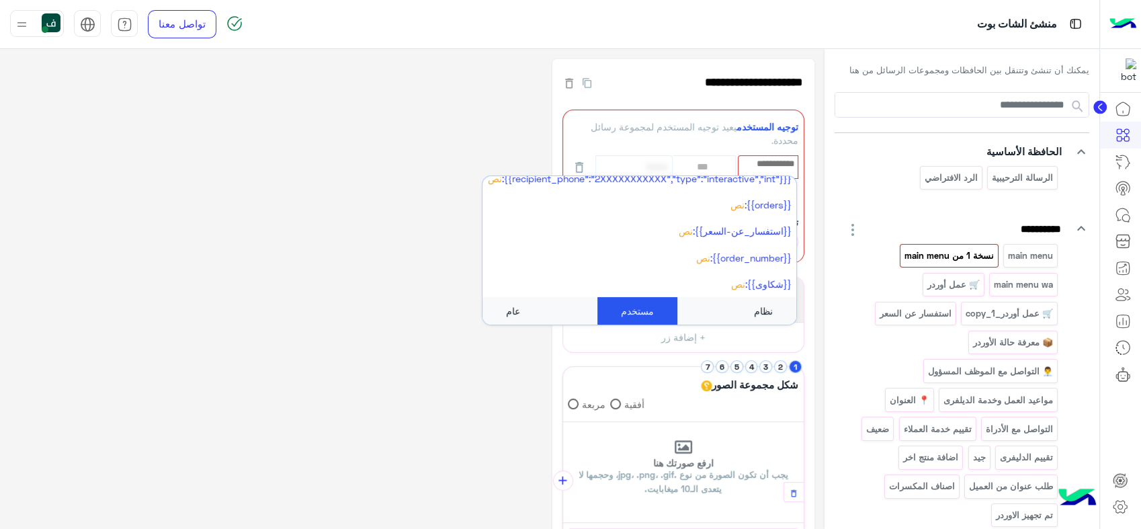
click at [538, 300] on div "عام" at bounding box center [513, 311] width 61 height 28
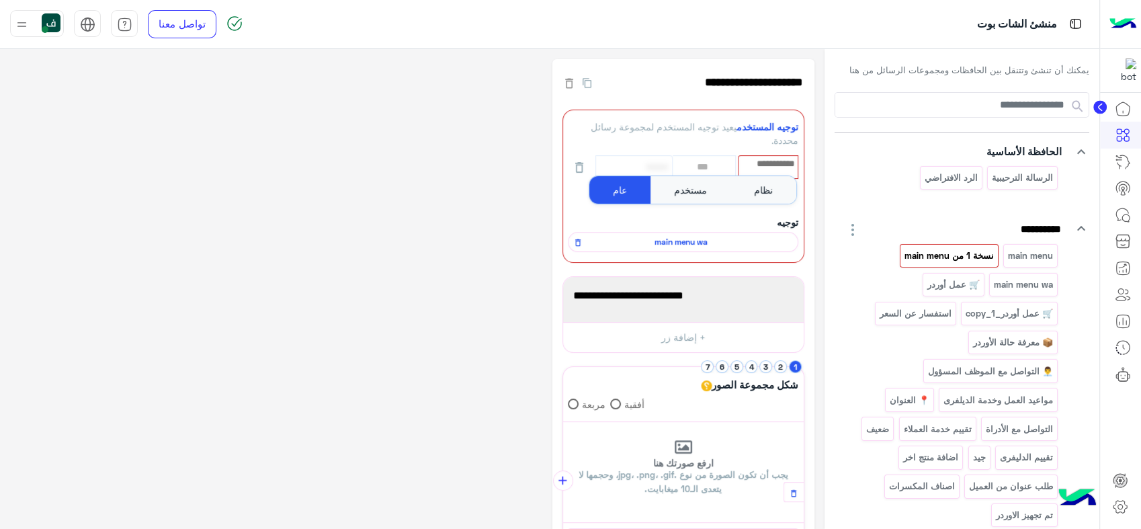
scroll to position [0, 0]
click at [763, 183] on div "نظام" at bounding box center [764, 190] width 66 height 28
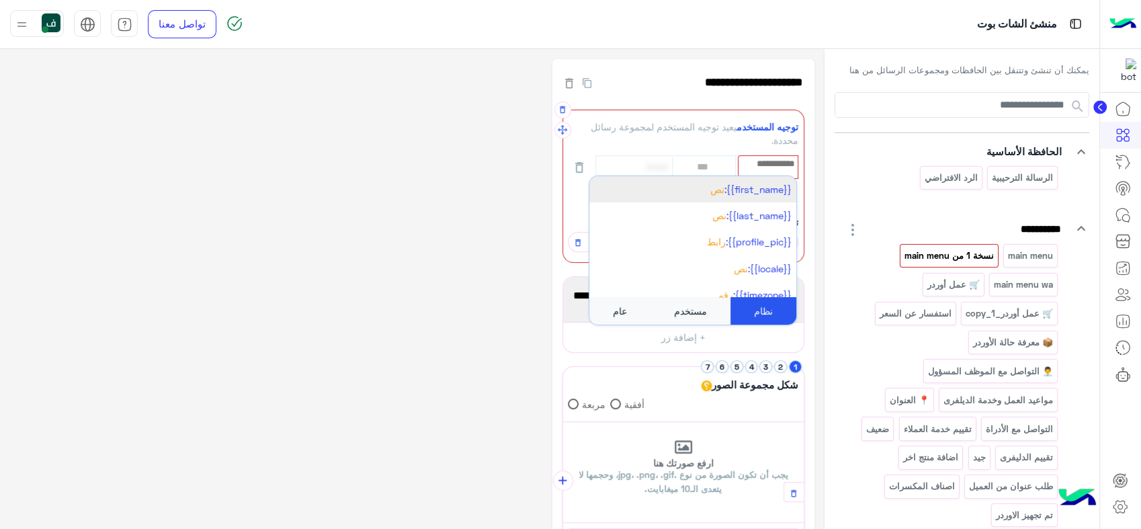
click at [691, 134] on div "توجيه المستخدم يعيد توجيه المستخدم لمجموعة رسائل محددة." at bounding box center [683, 134] width 231 height 28
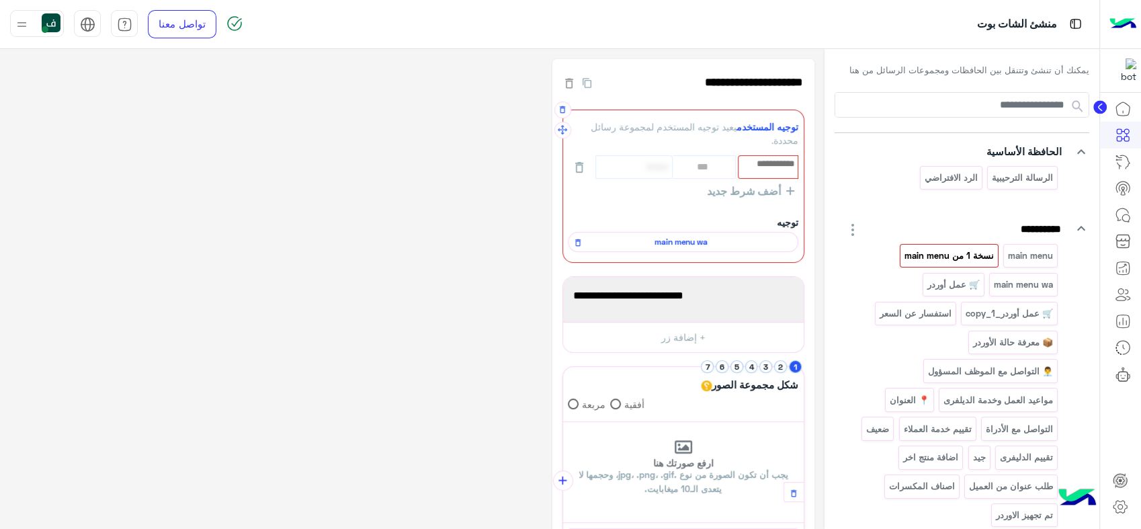
click at [758, 167] on input "text" at bounding box center [768, 164] width 58 height 15
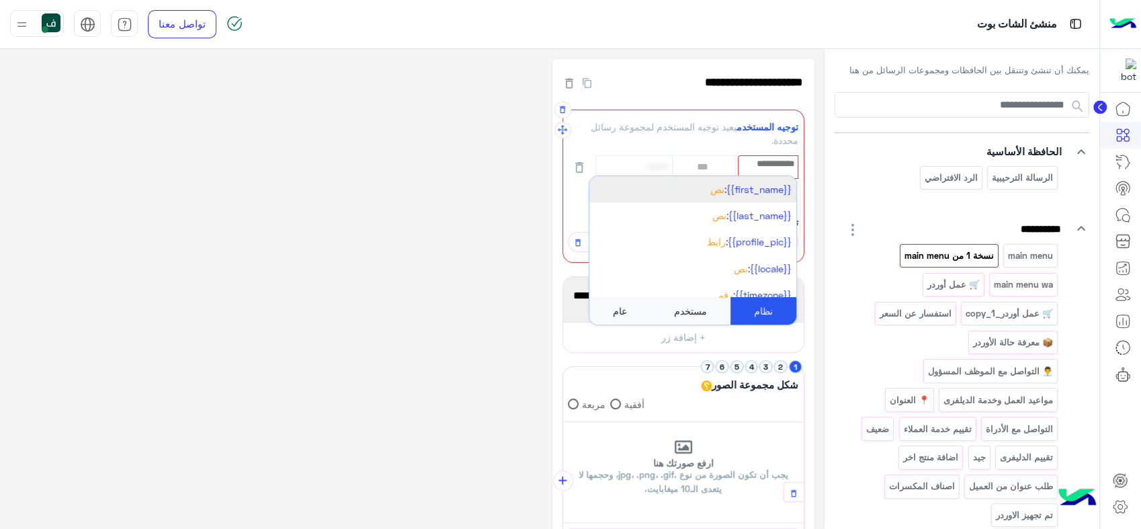
click at [692, 308] on div "مستخدم" at bounding box center [691, 311] width 80 height 28
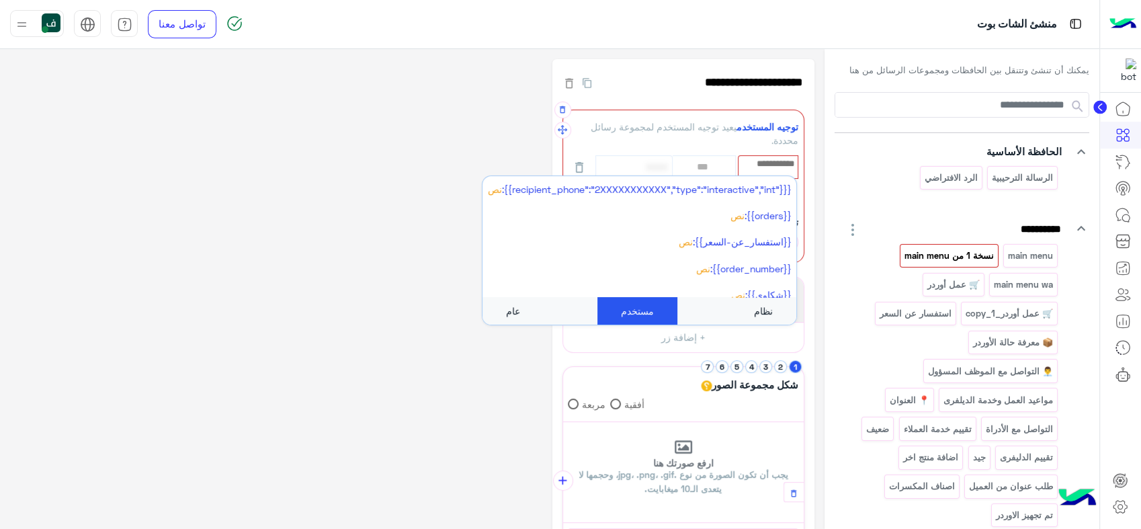
click at [524, 313] on div "عام" at bounding box center [513, 311] width 61 height 28
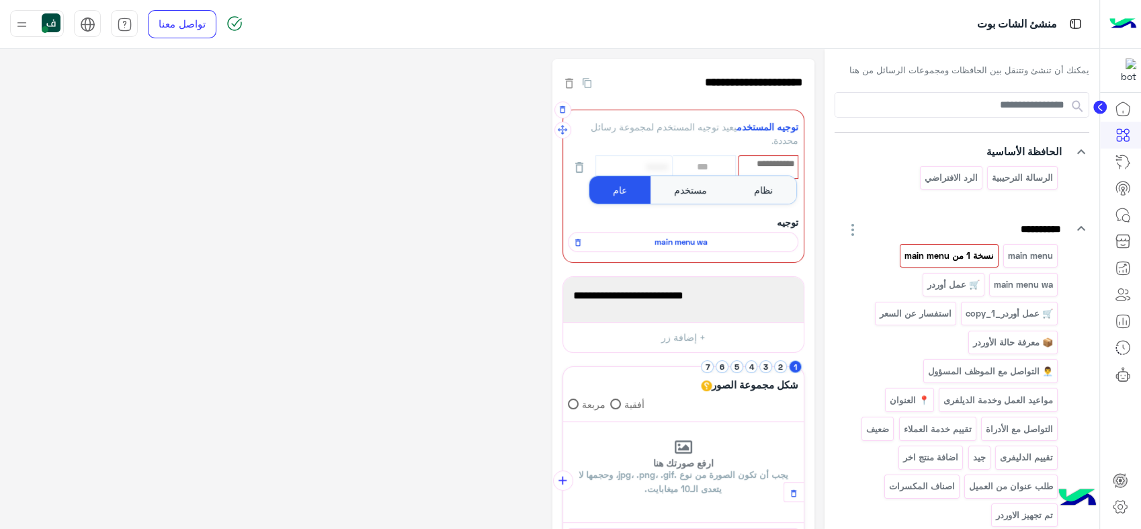
click at [759, 183] on div "نظام" at bounding box center [764, 190] width 66 height 28
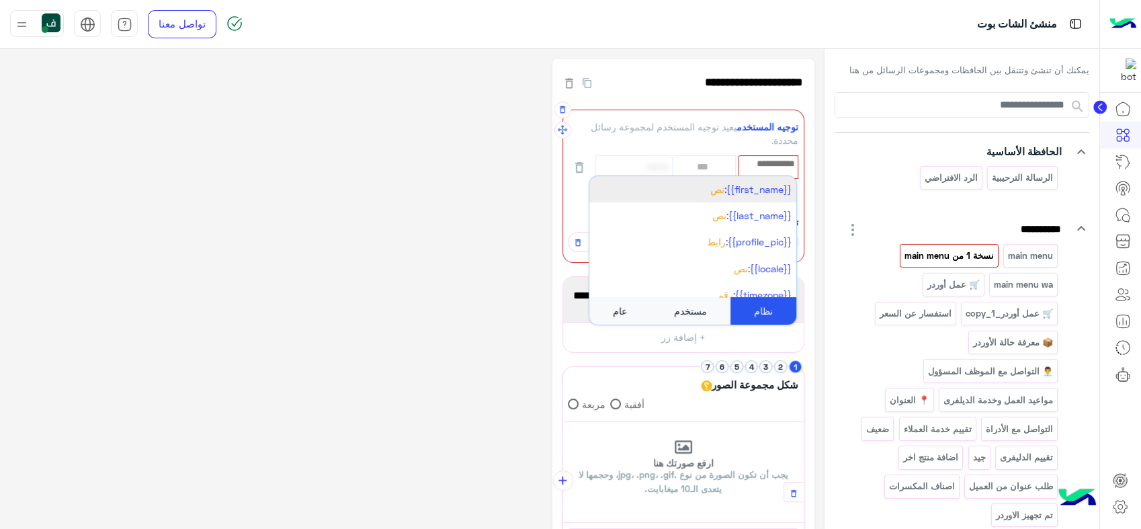
click at [748, 186] on span "{{first_name}}:" at bounding box center [757, 188] width 67 height 11
select select "**"
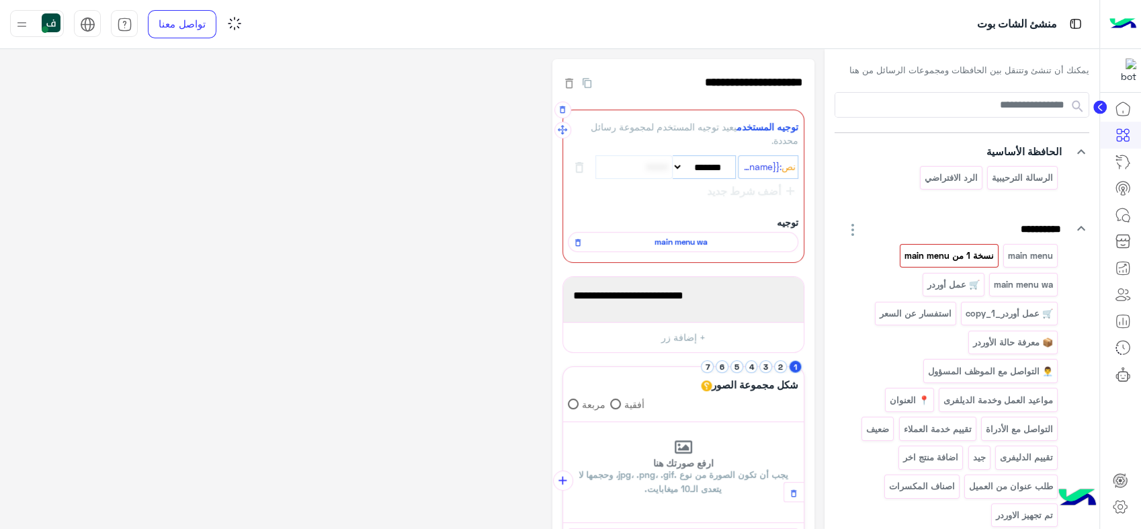
click at [673, 171] on select "**********" at bounding box center [704, 167] width 63 height 24
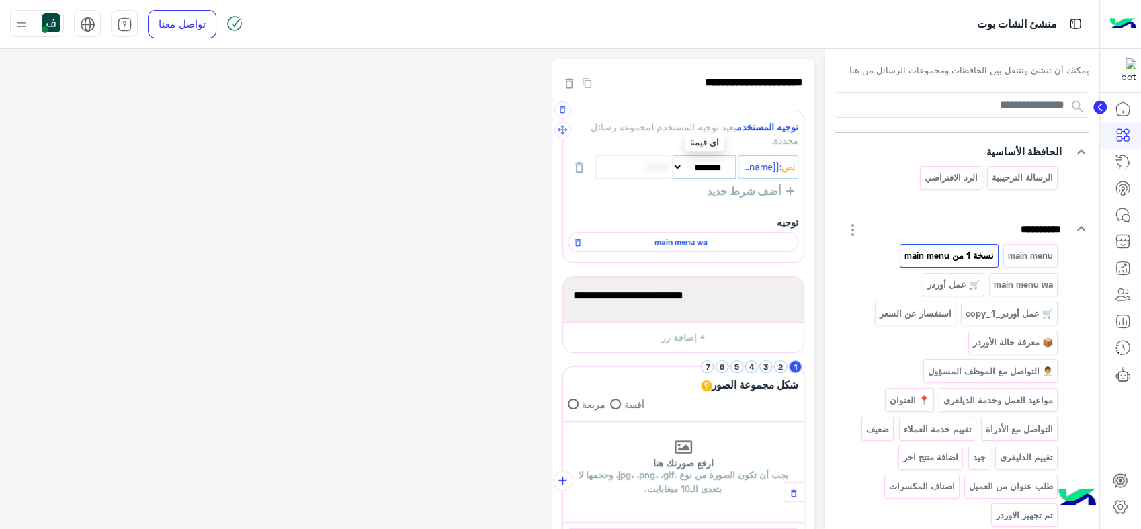
click at [694, 159] on select "**********" at bounding box center [704, 167] width 63 height 24
click at [568, 83] on icon "button" at bounding box center [569, 83] width 13 height 13
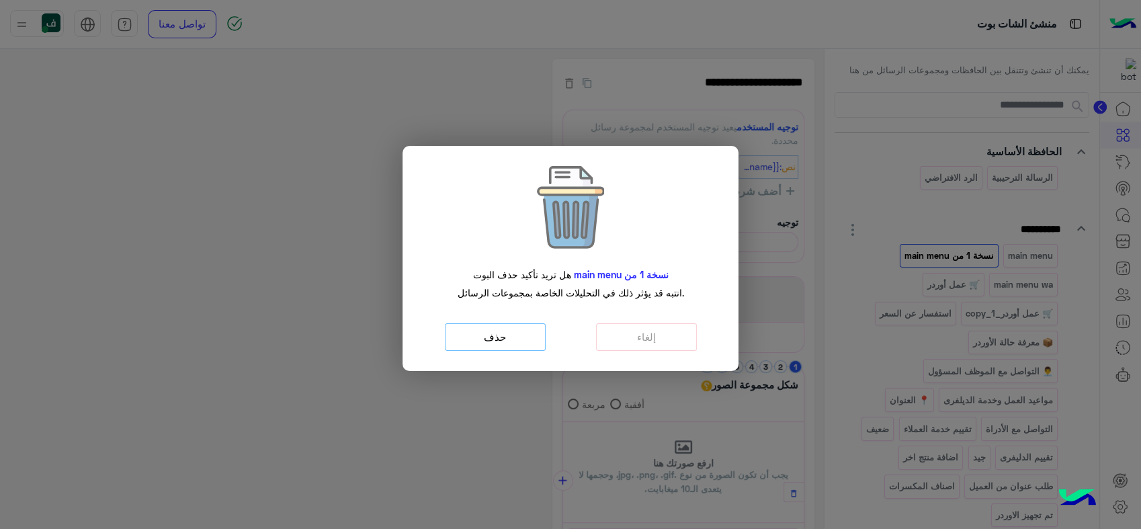
click at [492, 334] on button "حذف" at bounding box center [495, 337] width 101 height 28
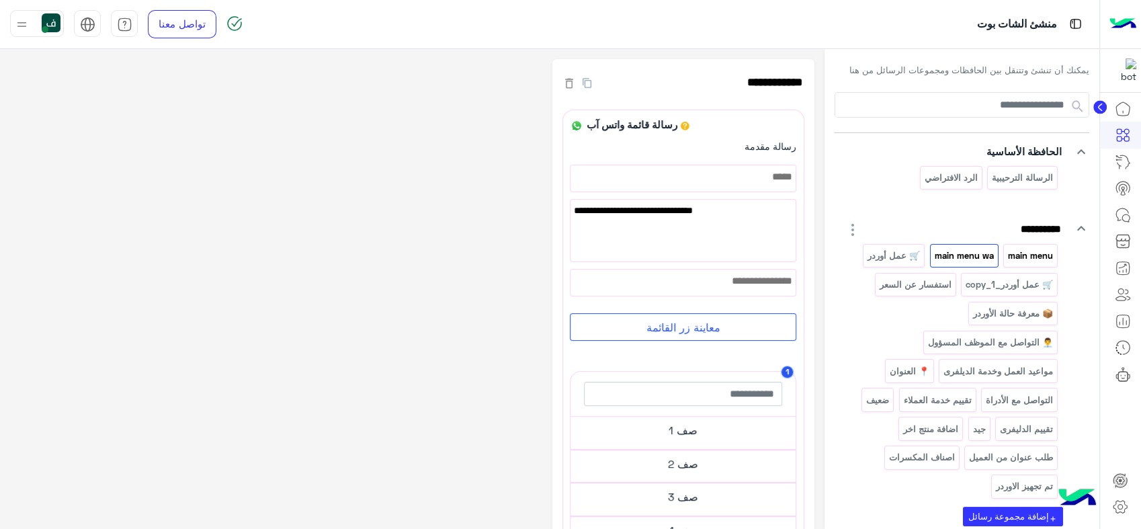
click at [1018, 257] on p "main menu" at bounding box center [1030, 255] width 47 height 15
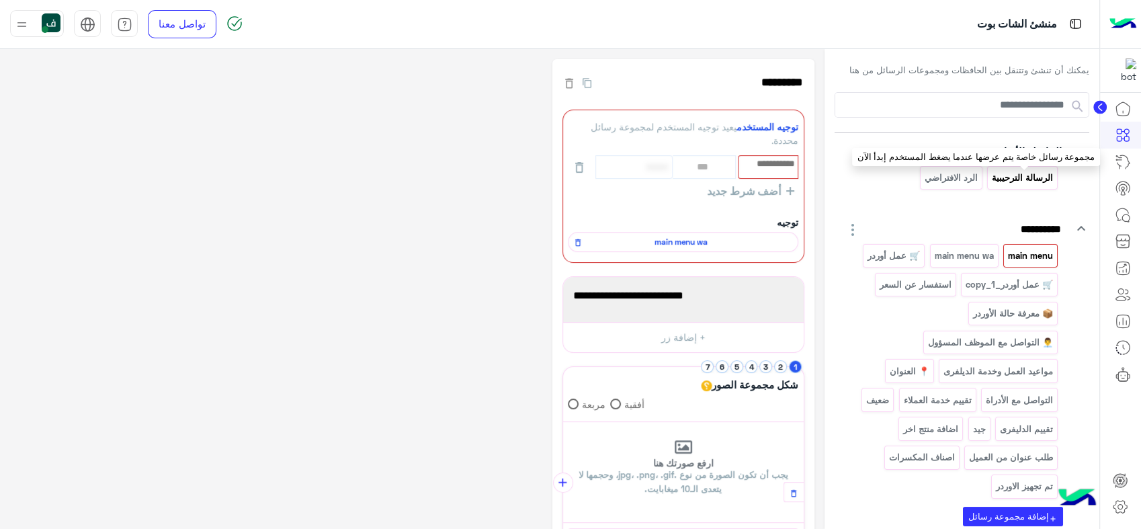
click at [1030, 175] on p "الرسالة الترحيبية" at bounding box center [1022, 177] width 63 height 15
click at [950, 170] on p "الرد الافتراضي" at bounding box center [950, 177] width 55 height 15
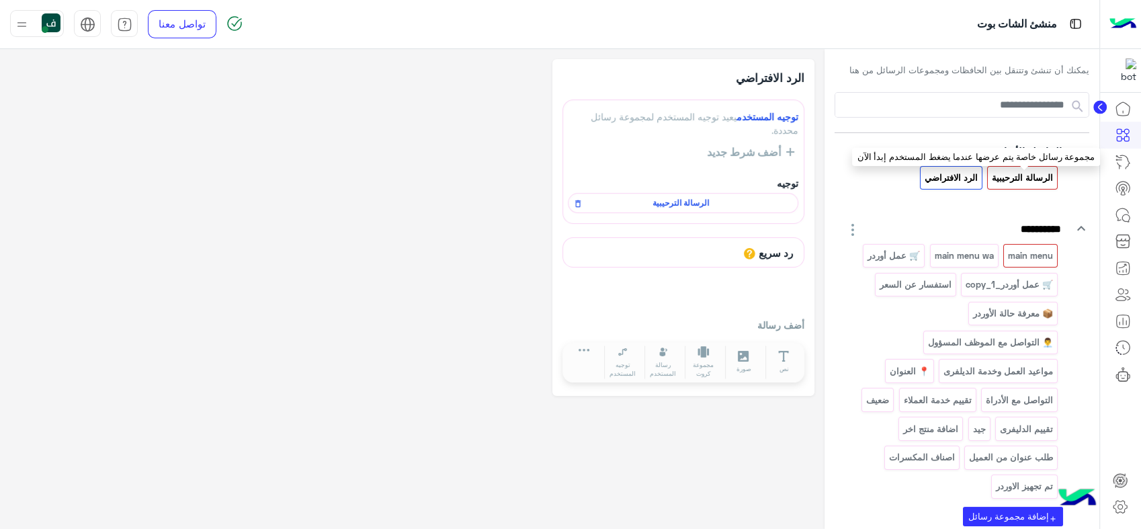
click at [1028, 177] on p "الرسالة الترحيبية" at bounding box center [1022, 177] width 63 height 15
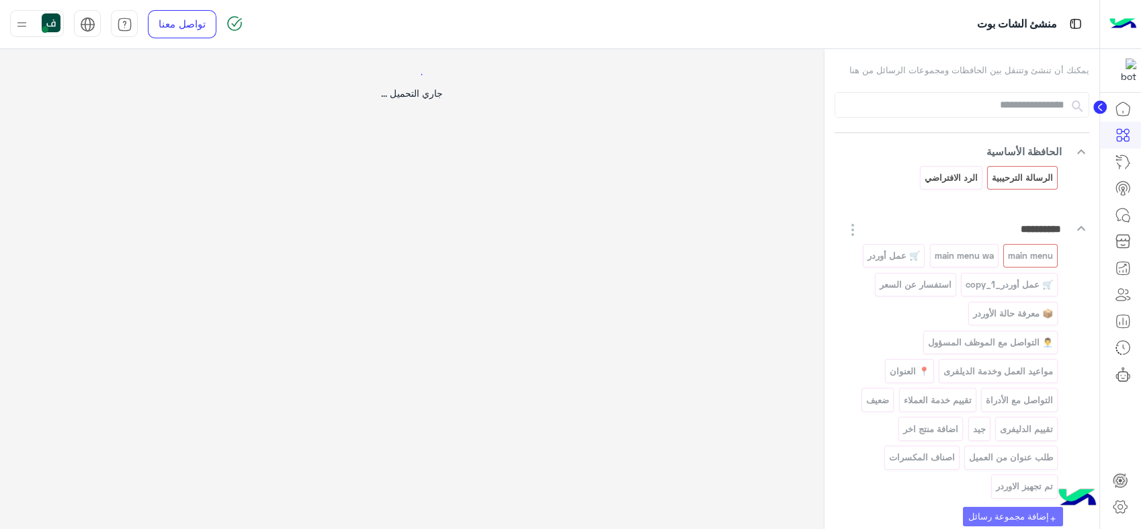
select select "*"
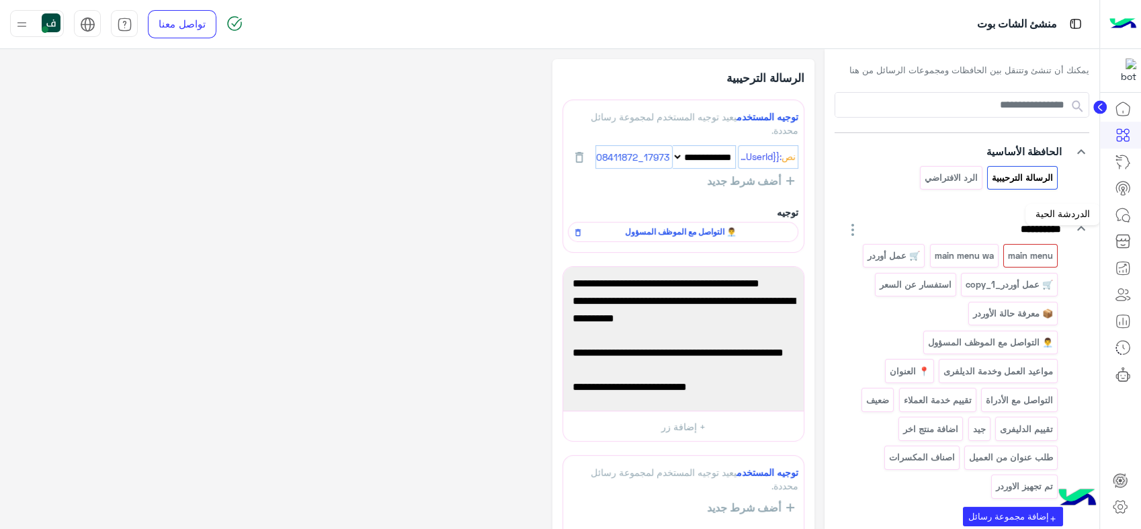
click at [1117, 213] on icon at bounding box center [1123, 215] width 16 height 16
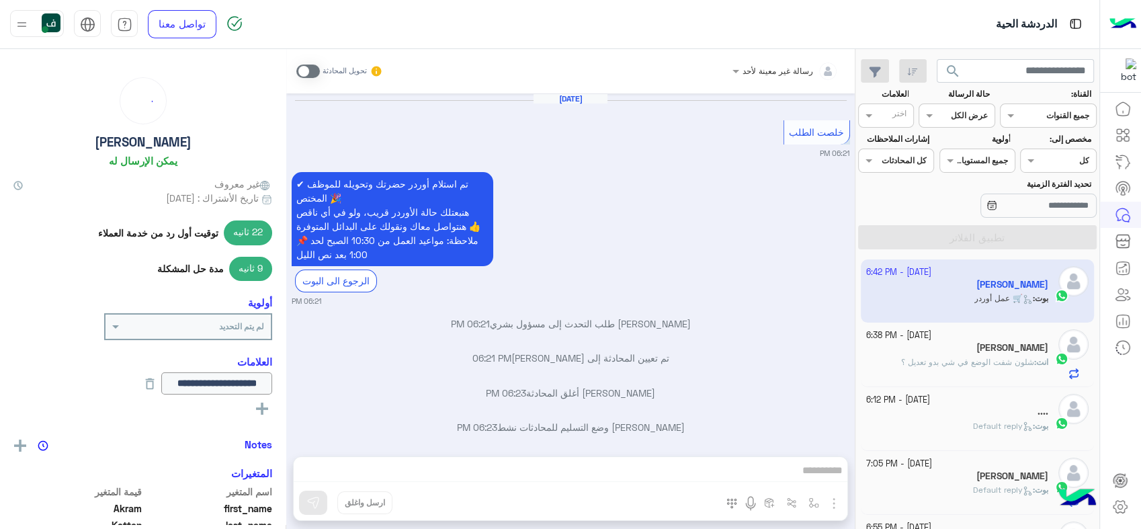
scroll to position [1031, 0]
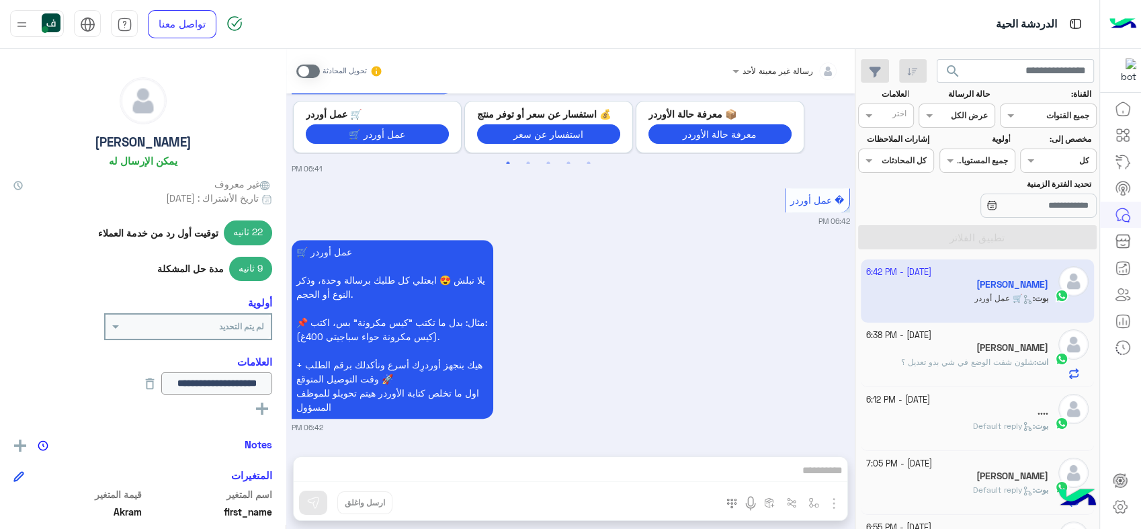
click at [306, 75] on span at bounding box center [308, 71] width 24 height 13
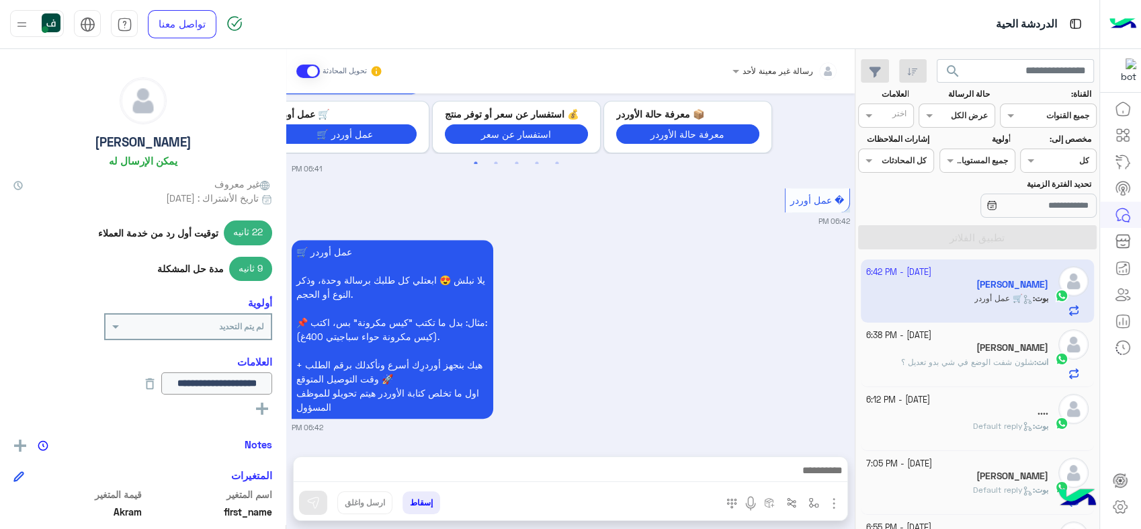
scroll to position [1065, 0]
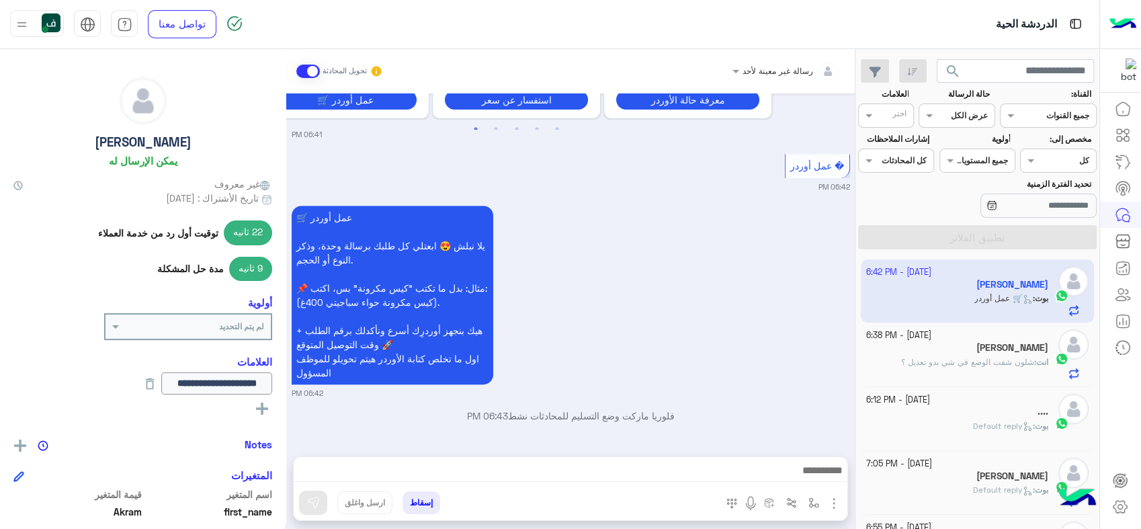
click at [423, 500] on button "إسقاط" at bounding box center [422, 502] width 38 height 23
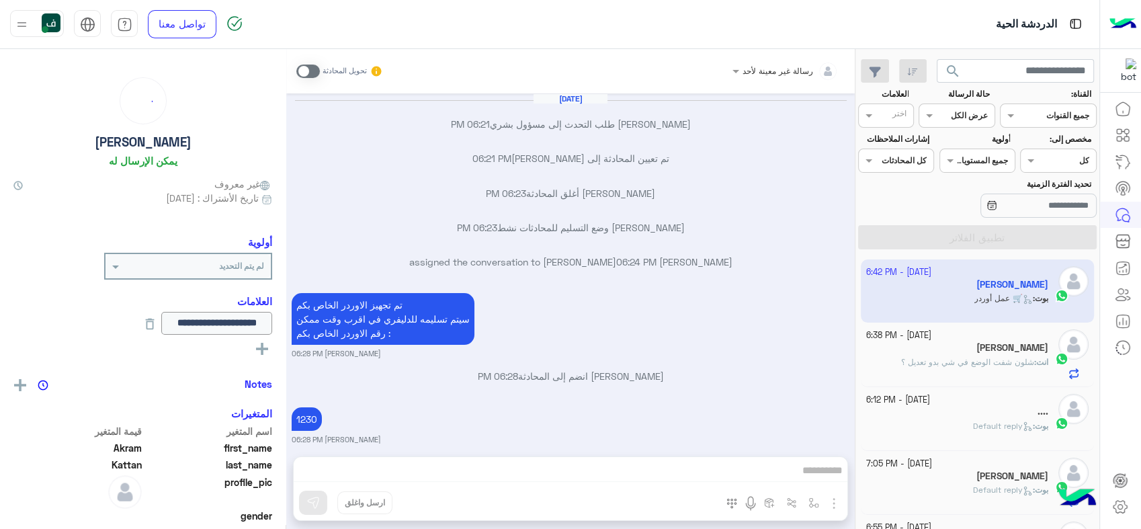
scroll to position [901, 0]
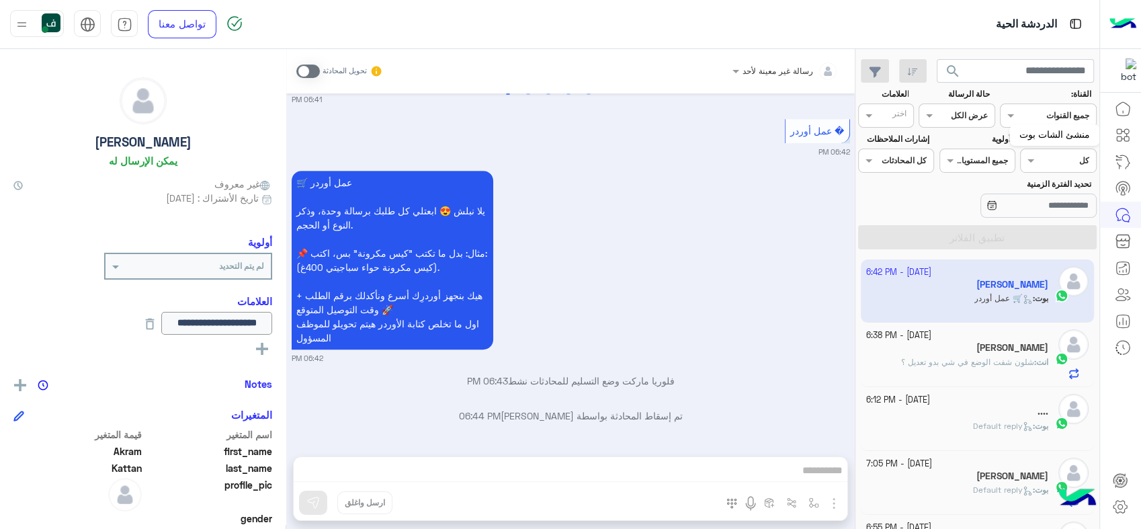
click at [1118, 129] on icon at bounding box center [1119, 131] width 5 height 5
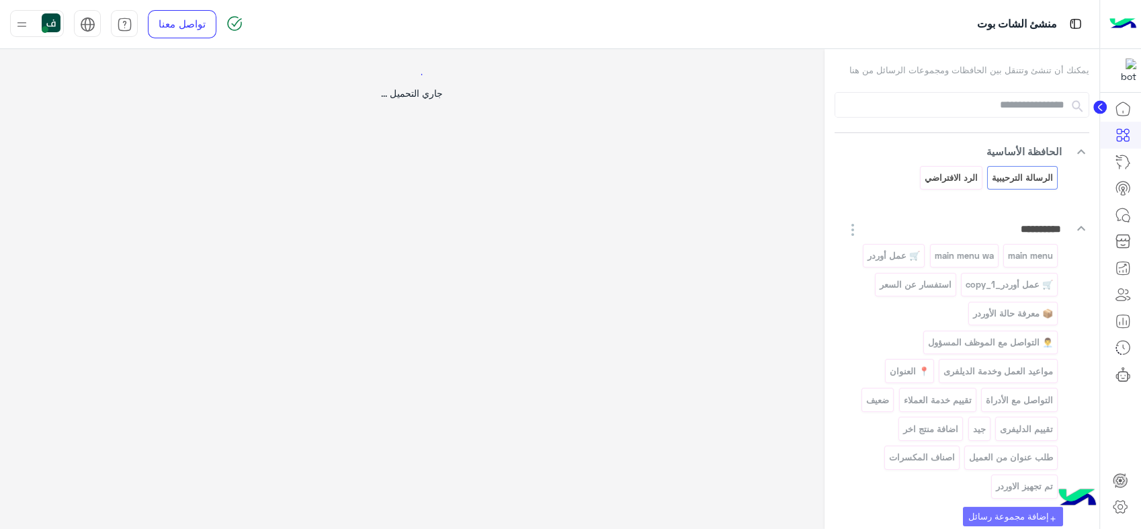
select select "*"
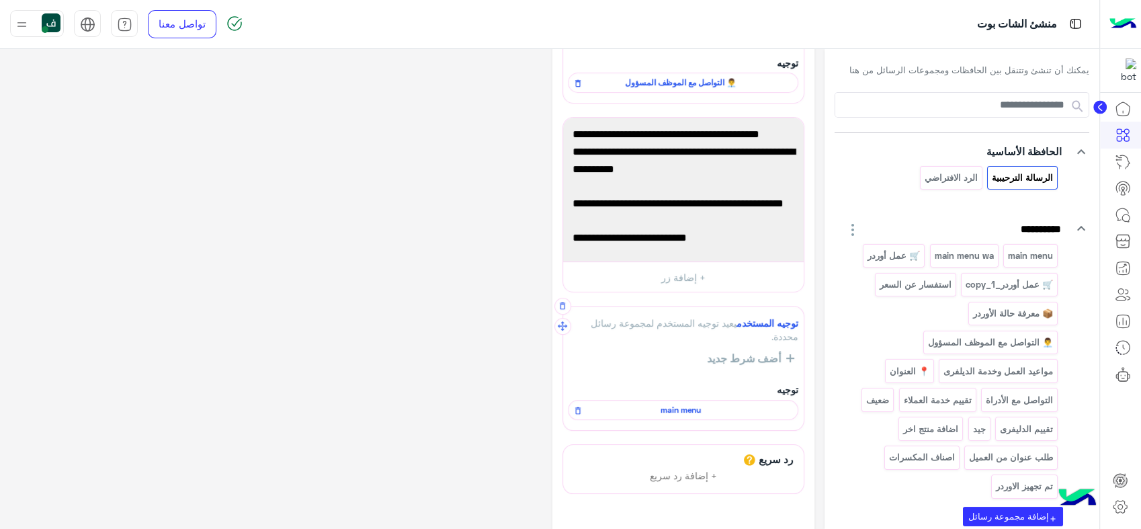
scroll to position [253, 0]
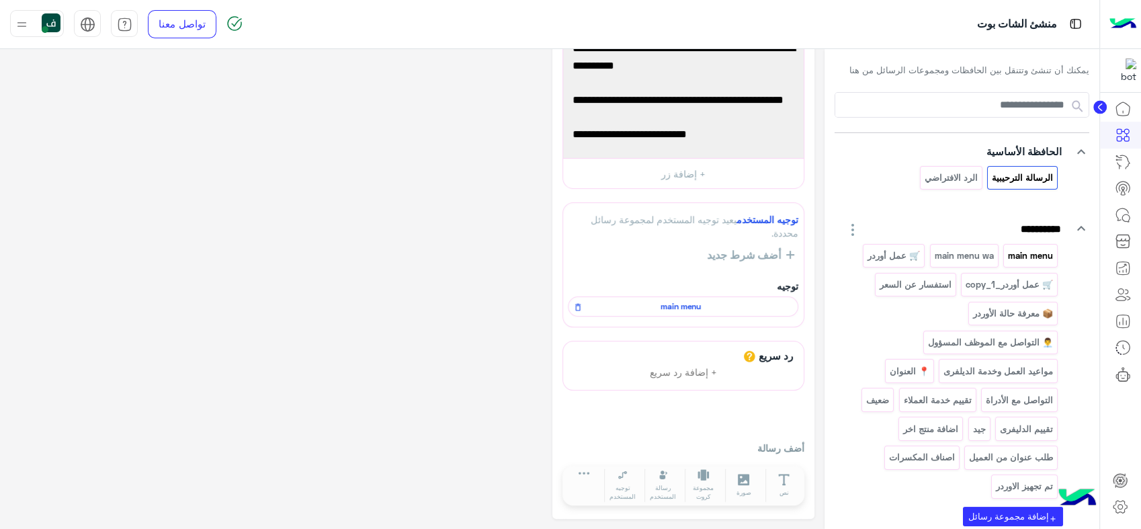
click at [1038, 253] on p "main menu" at bounding box center [1030, 255] width 47 height 15
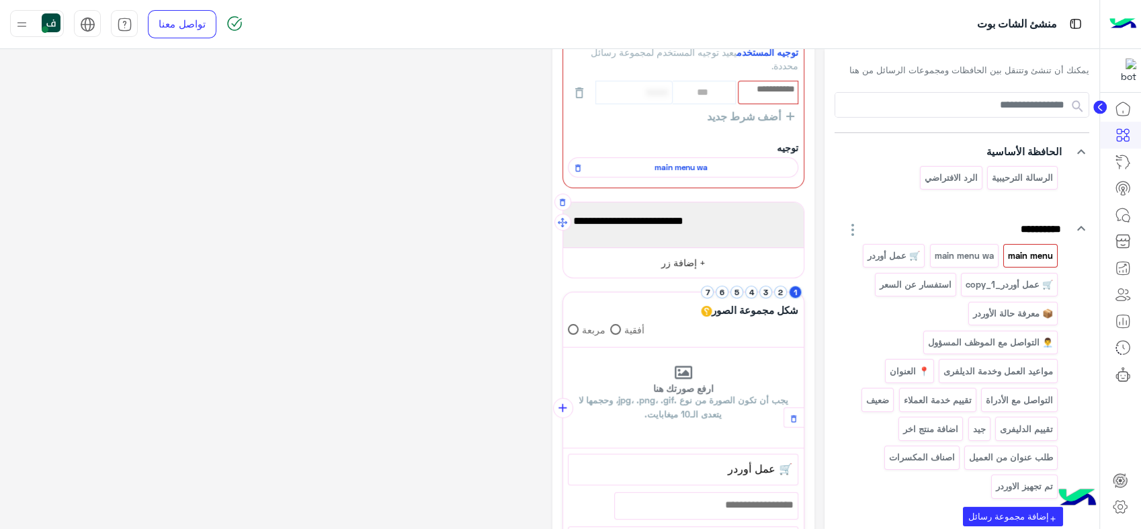
scroll to position [149, 0]
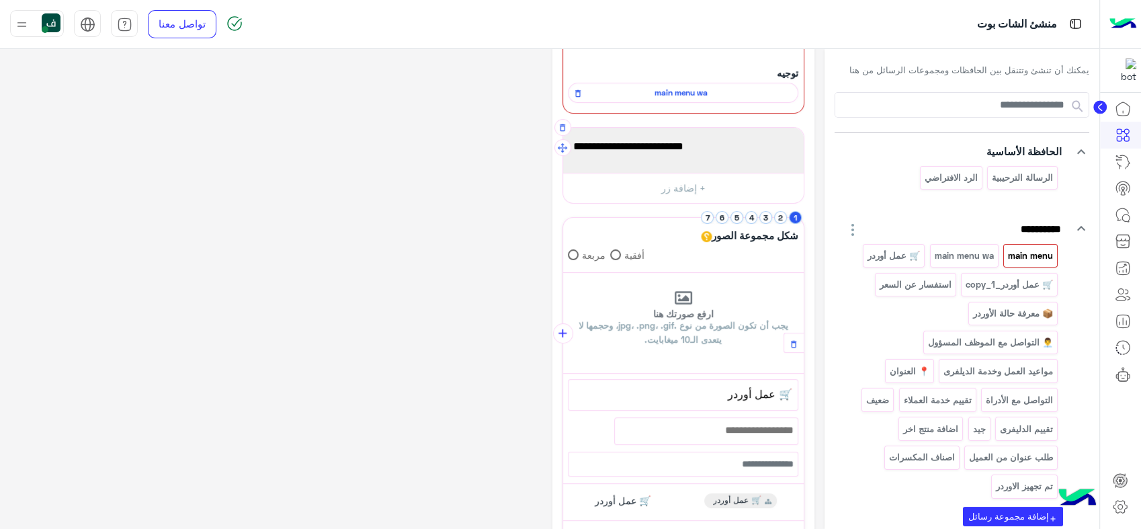
click at [648, 151] on span "اختار [PERSON_NAME]ك من تحت 👇" at bounding box center [683, 146] width 220 height 17
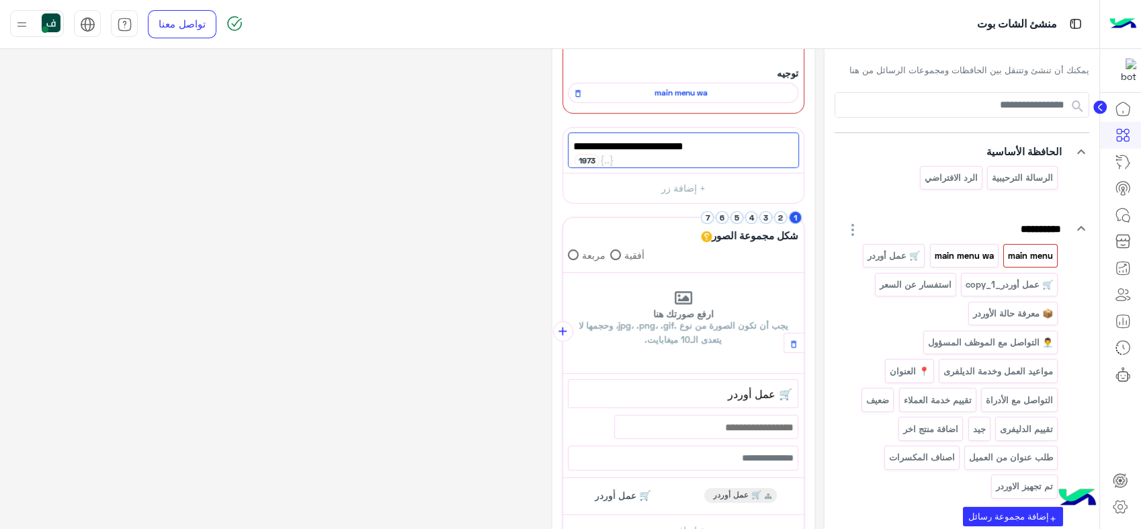
click at [962, 251] on p "main menu wa" at bounding box center [964, 255] width 61 height 15
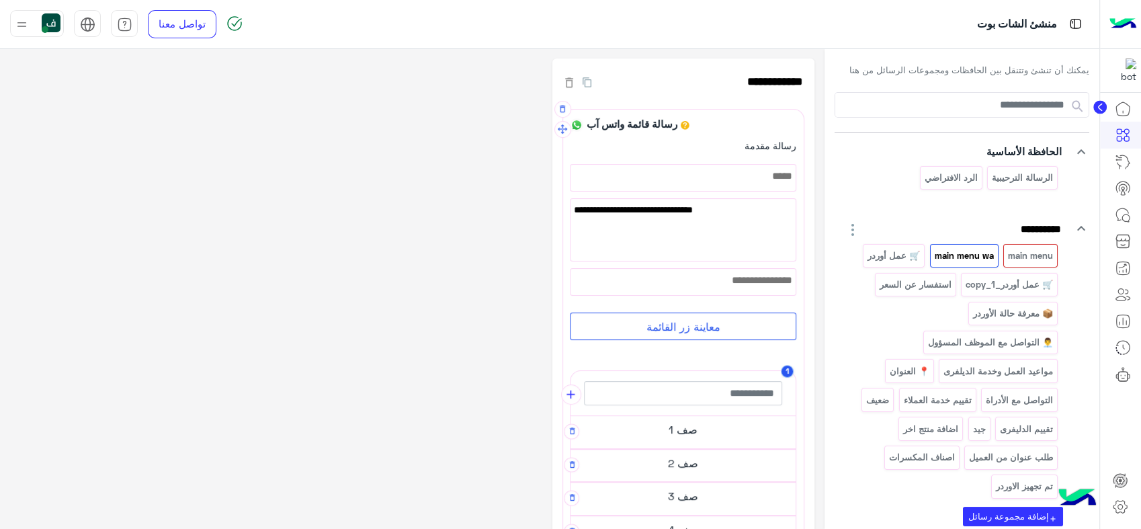
scroll to position [0, 0]
click at [1018, 256] on p "main menu" at bounding box center [1030, 255] width 47 height 15
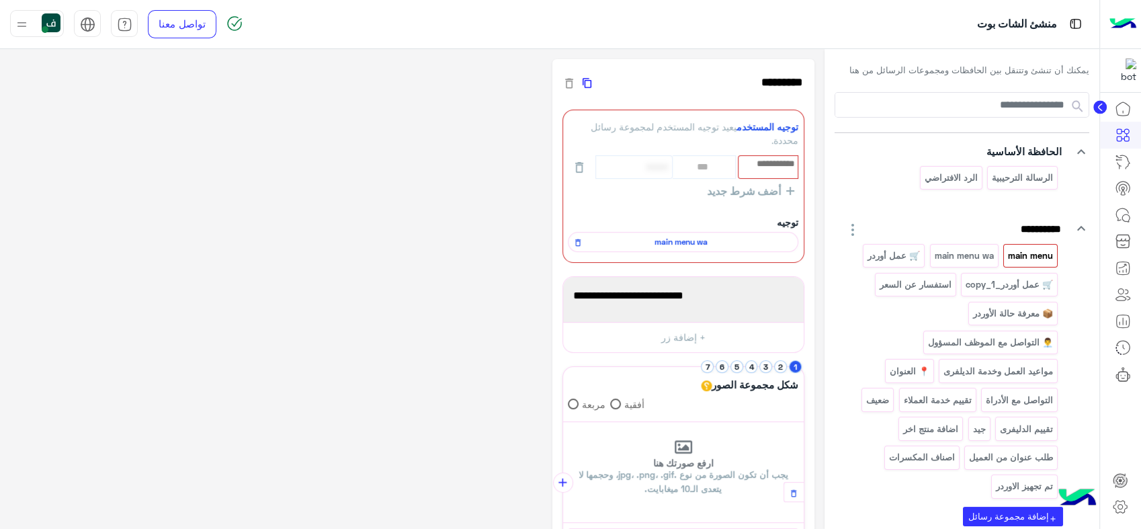
click at [587, 77] on icon "button" at bounding box center [587, 83] width 9 height 14
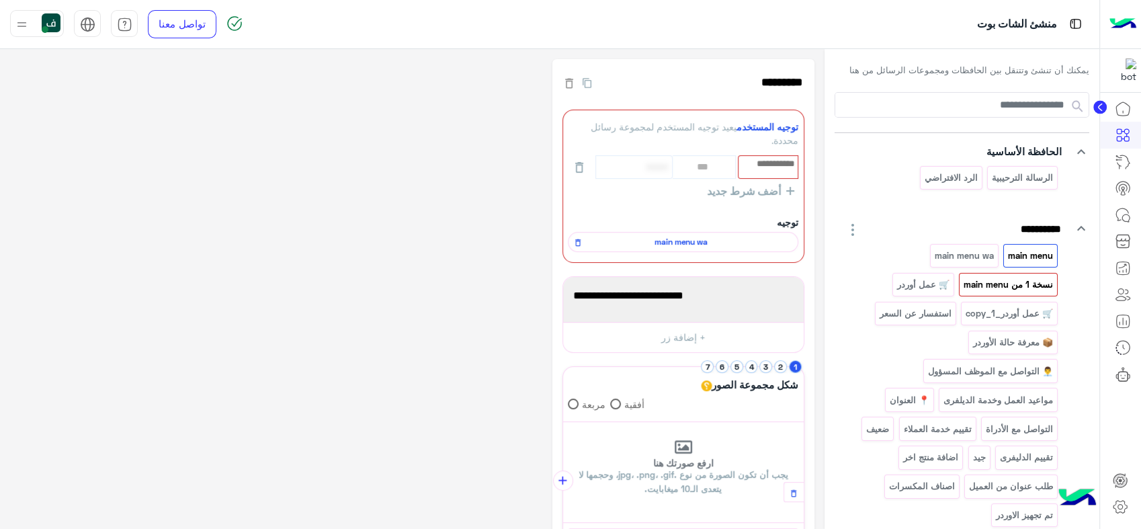
click at [1005, 288] on p "main menu‎ نسخة 1 من‎" at bounding box center [1008, 284] width 91 height 15
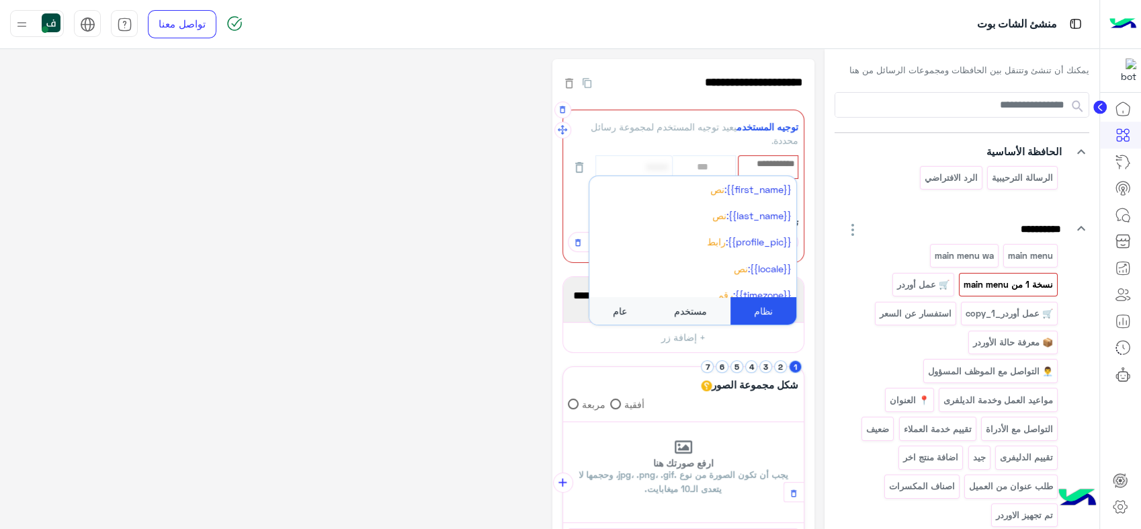
click at [768, 159] on input "text" at bounding box center [768, 164] width 58 height 15
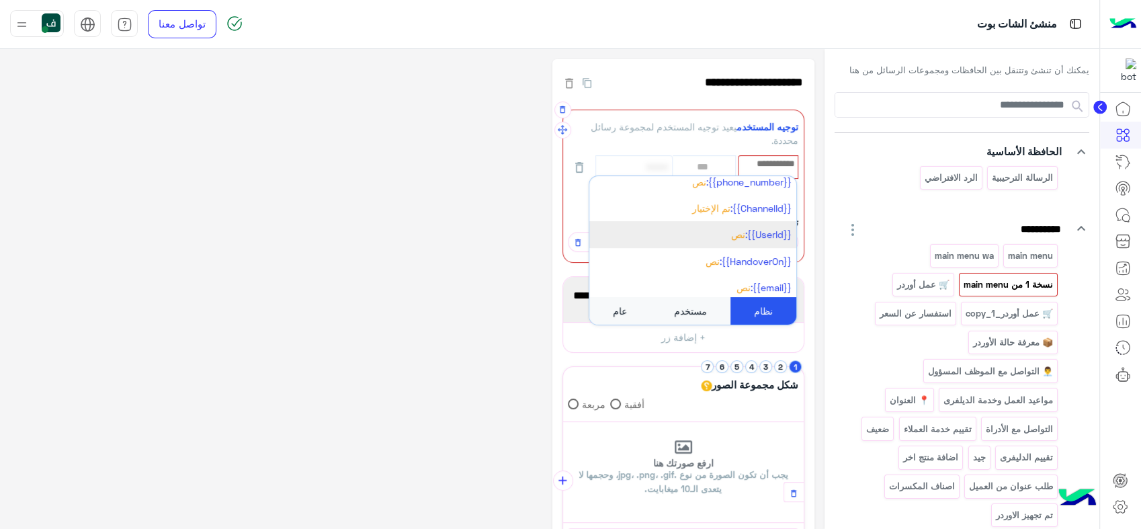
scroll to position [355, 0]
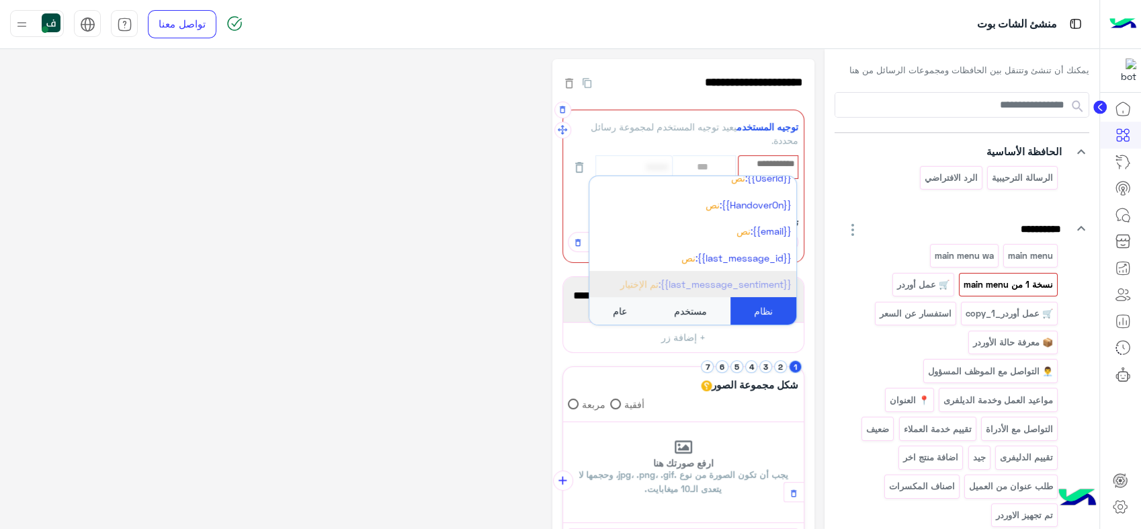
click at [657, 286] on span "تم الإختيار" at bounding box center [639, 283] width 38 height 11
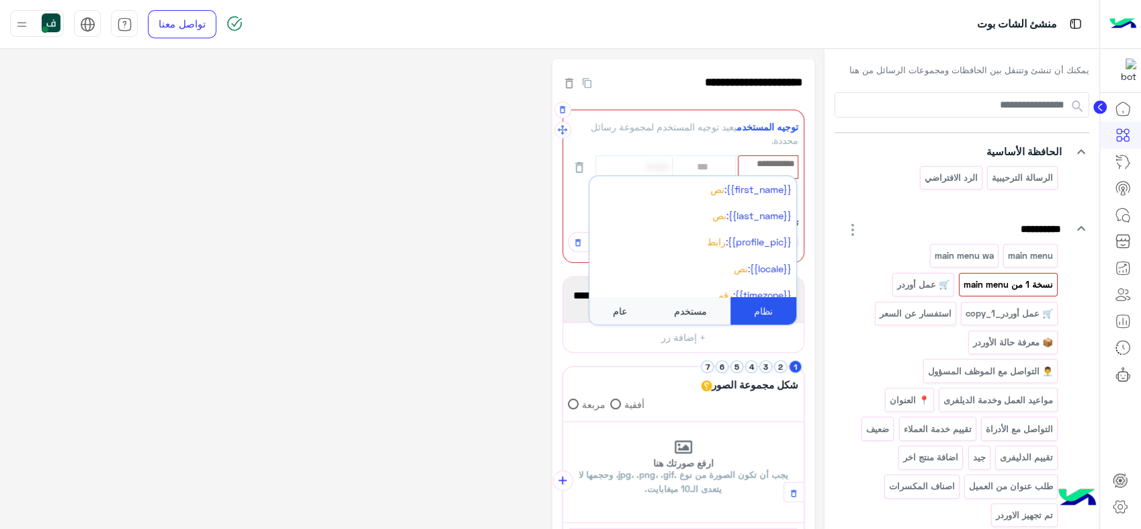
click at [691, 127] on div "توجيه المستخدم يعيد توجيه المستخدم لمجموعة رسائل محددة." at bounding box center [683, 134] width 231 height 28
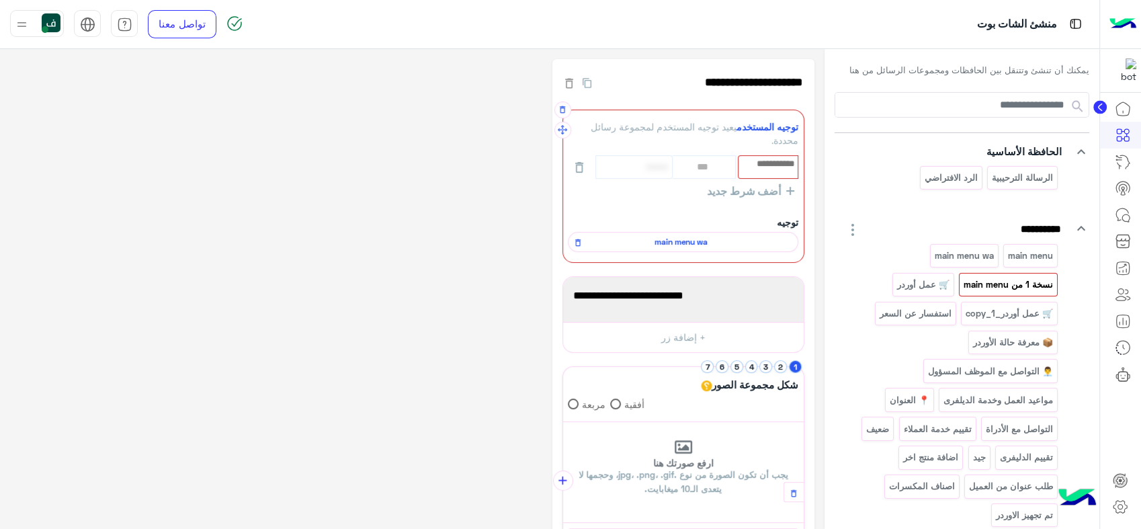
click at [704, 167] on div "***" at bounding box center [683, 167] width 231 height 24
click at [763, 166] on input "text" at bounding box center [768, 164] width 58 height 15
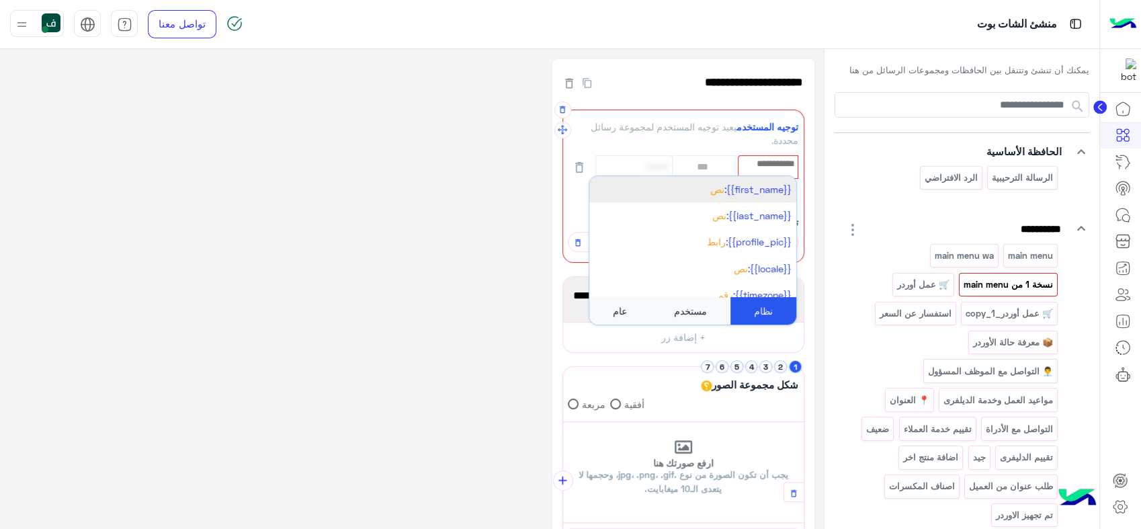
click at [718, 196] on li "{{first_name}}: نص" at bounding box center [692, 189] width 207 height 26
select select "**"
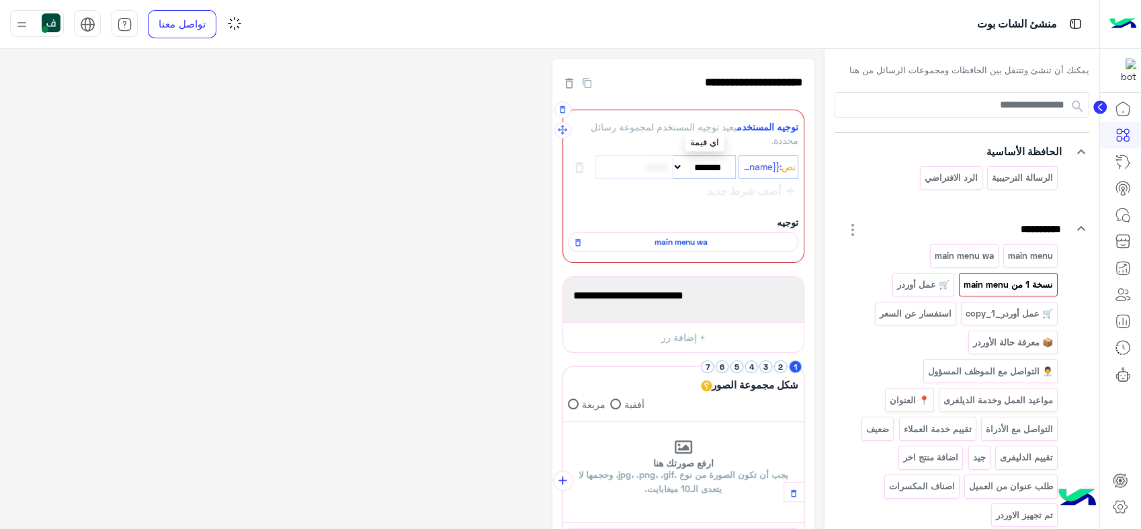
click at [677, 167] on select "**********" at bounding box center [704, 167] width 63 height 24
click at [690, 167] on select "**********" at bounding box center [704, 167] width 63 height 24
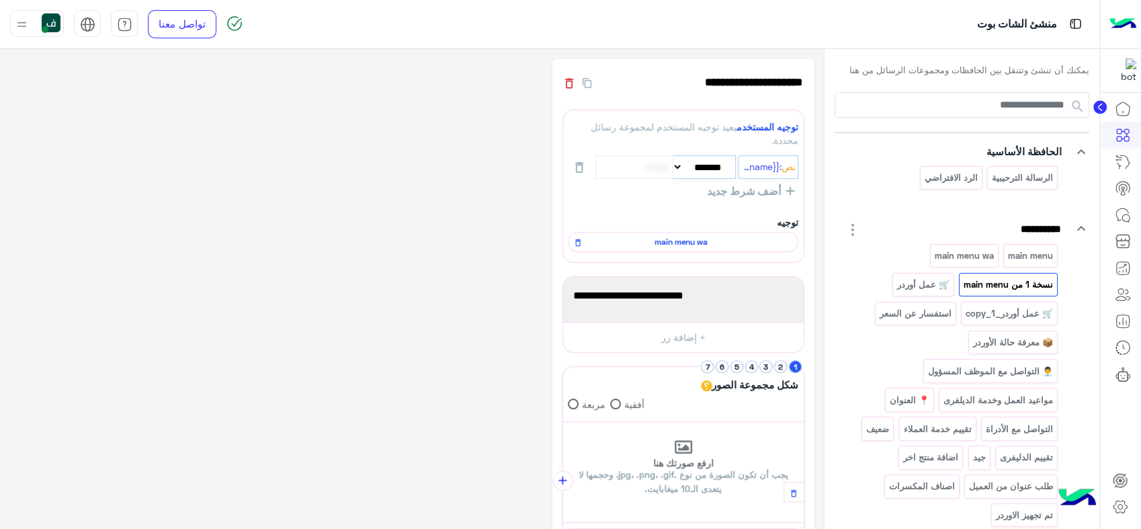
click at [565, 85] on icon "button" at bounding box center [569, 83] width 13 height 13
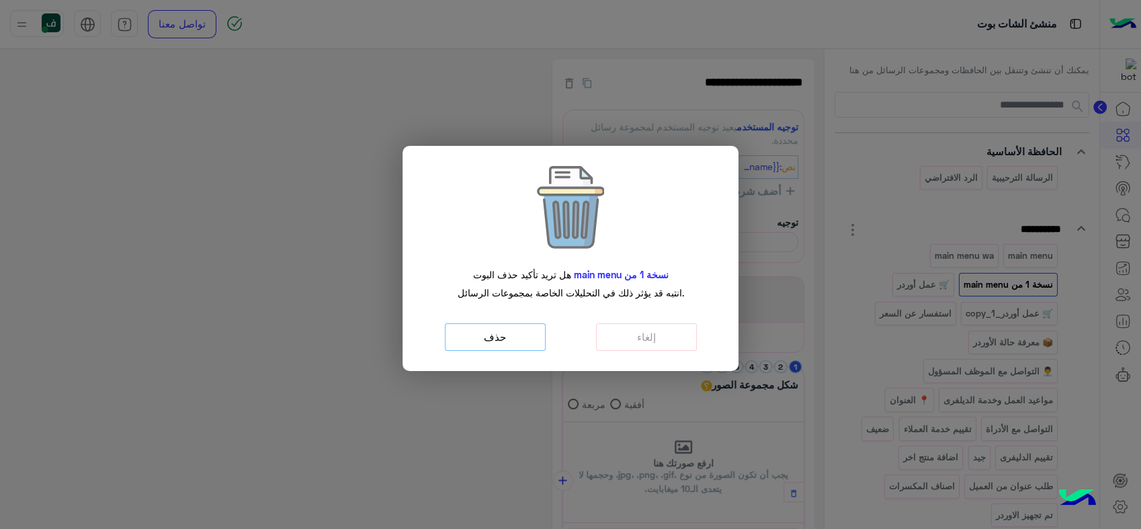
click at [520, 343] on button "حذف" at bounding box center [495, 337] width 101 height 28
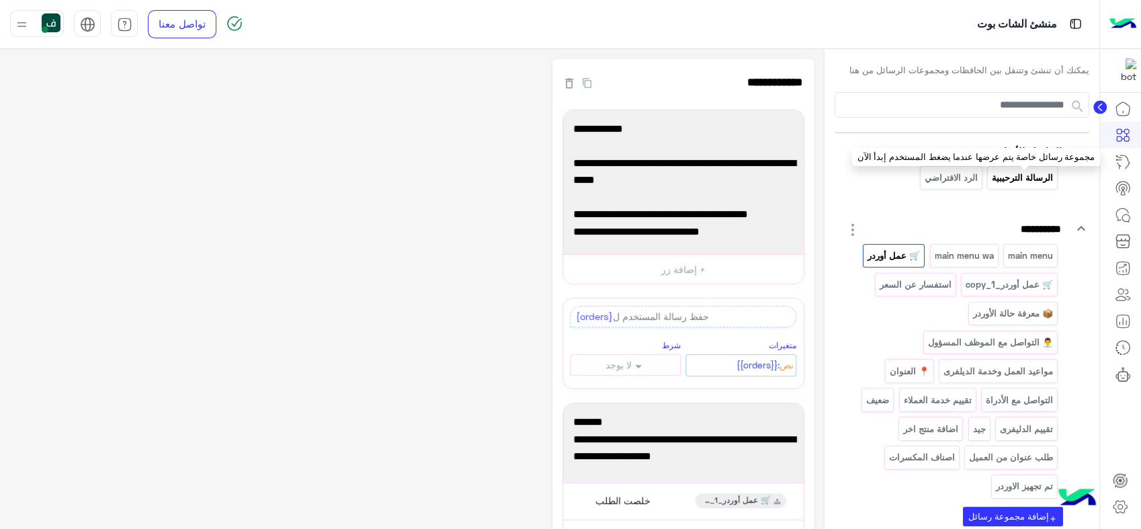
click at [1022, 177] on p "الرسالة الترحيبية" at bounding box center [1022, 177] width 63 height 15
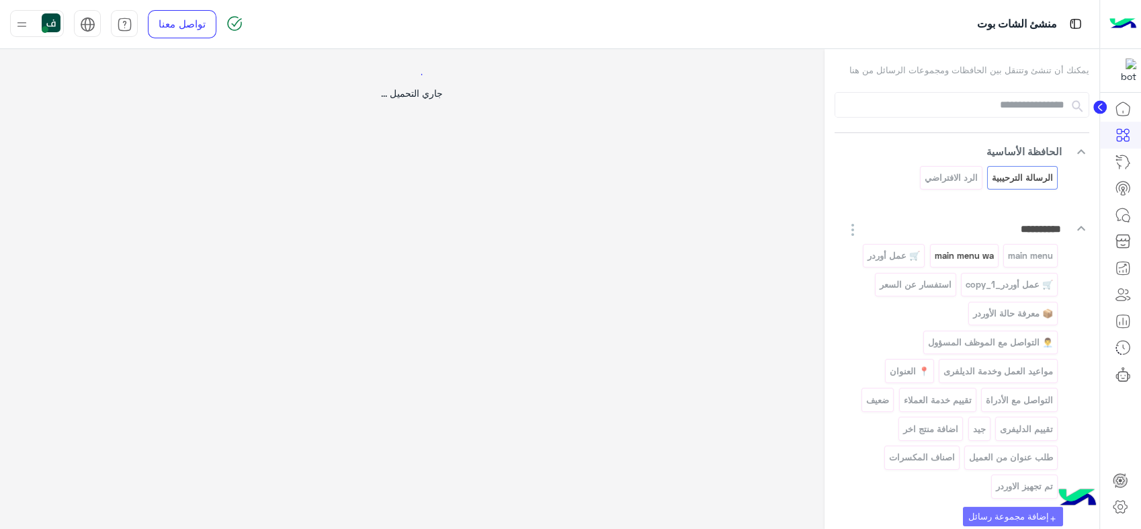
select select "*"
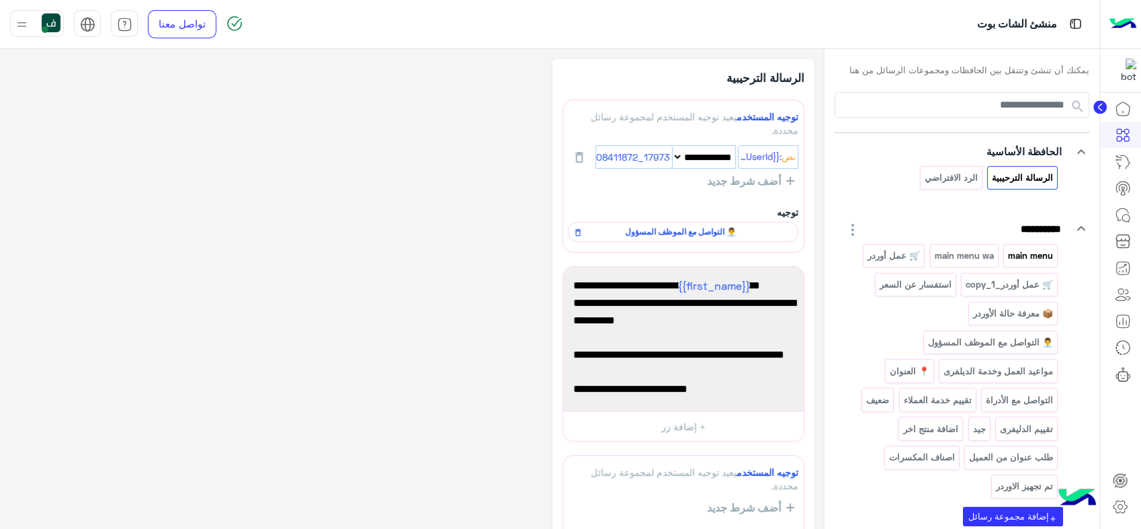
click at [1024, 254] on p "main menu" at bounding box center [1030, 255] width 47 height 15
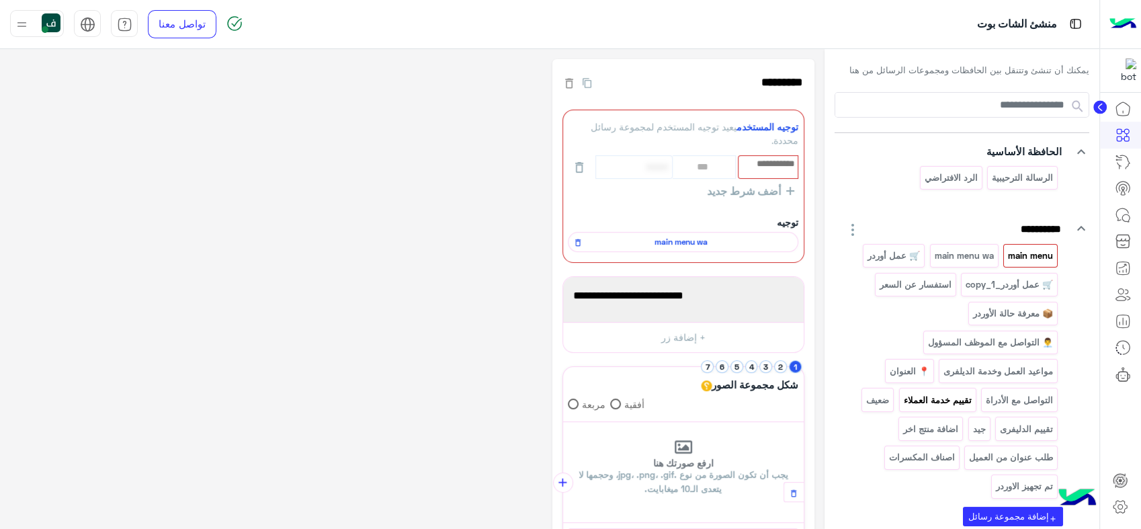
click at [936, 392] on p "تقييم خدمة العملاء" at bounding box center [938, 399] width 70 height 15
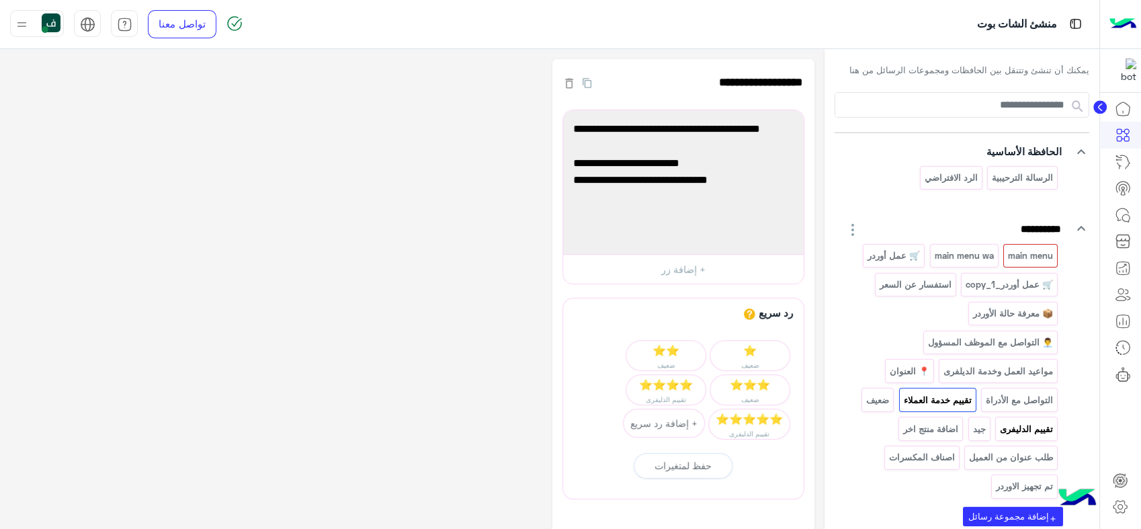
click at [1026, 427] on p "تقييم الدليفرى" at bounding box center [1026, 428] width 55 height 15
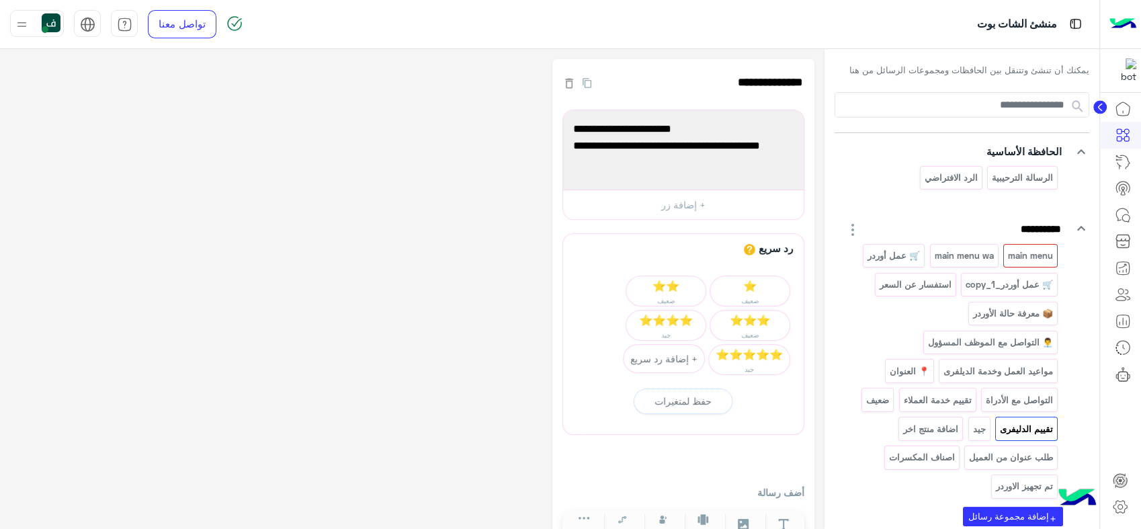
scroll to position [99, 0]
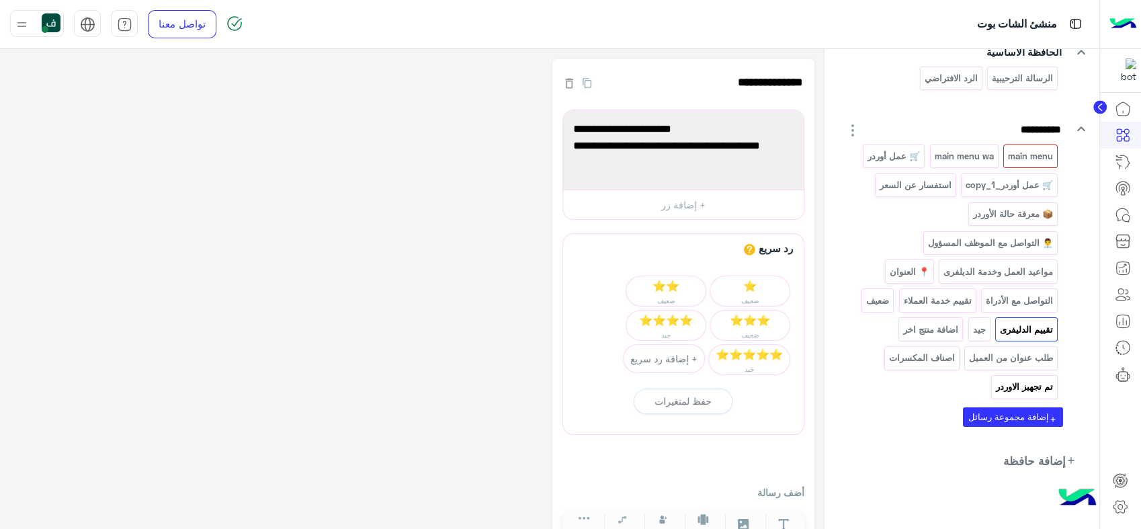
click at [1022, 386] on p "تم تجهيز الاوردر" at bounding box center [1024, 386] width 59 height 15
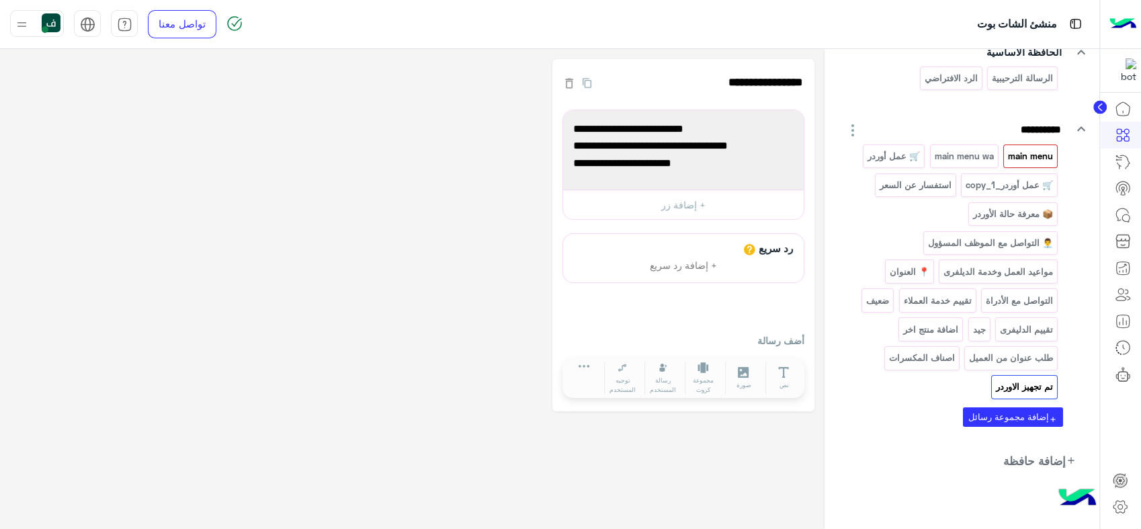
click at [1015, 156] on p "main menu" at bounding box center [1030, 156] width 47 height 15
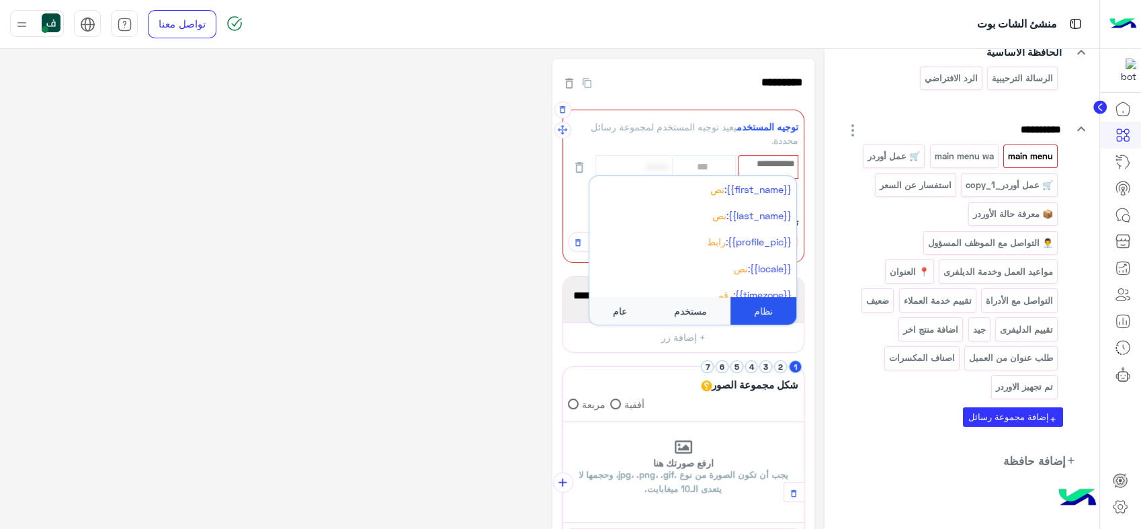
click at [768, 164] on input "text" at bounding box center [768, 164] width 58 height 15
click at [907, 103] on app-playground-folders "**********" at bounding box center [962, 231] width 255 height 476
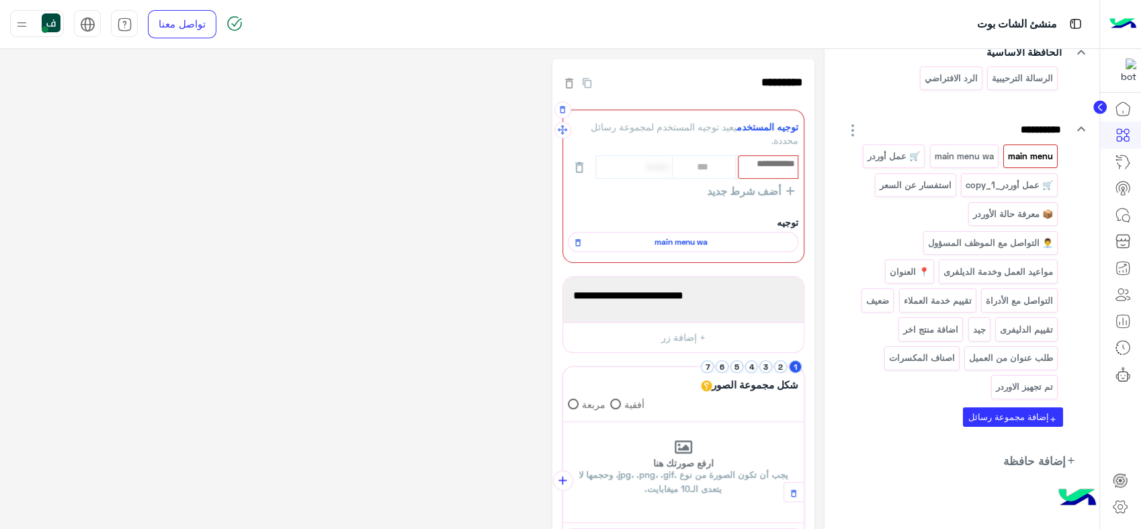
click at [760, 165] on input "text" at bounding box center [768, 164] width 58 height 15
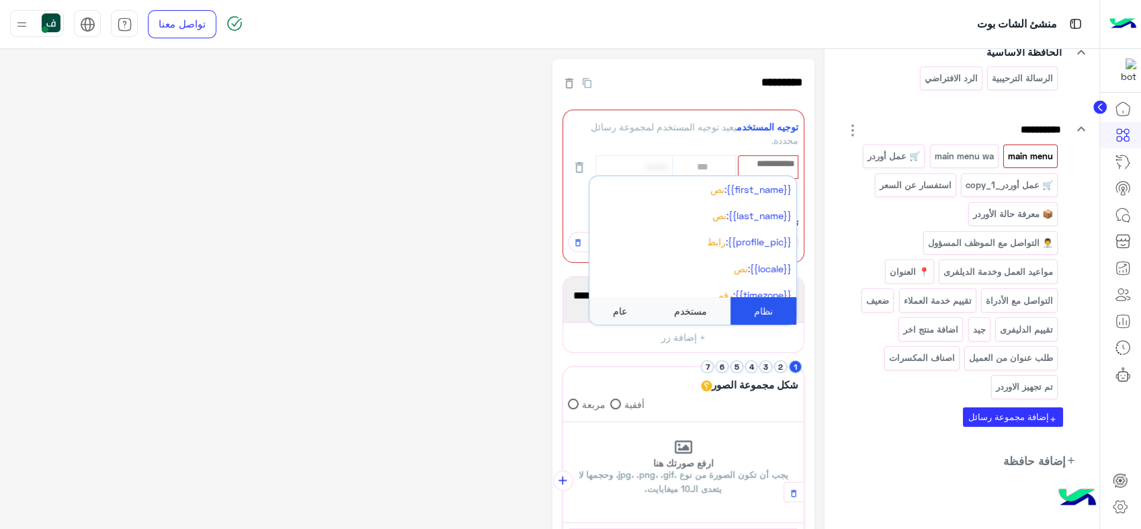
click at [896, 89] on div "الرسالة الترحيبية الرد الافتراضي" at bounding box center [954, 81] width 218 height 29
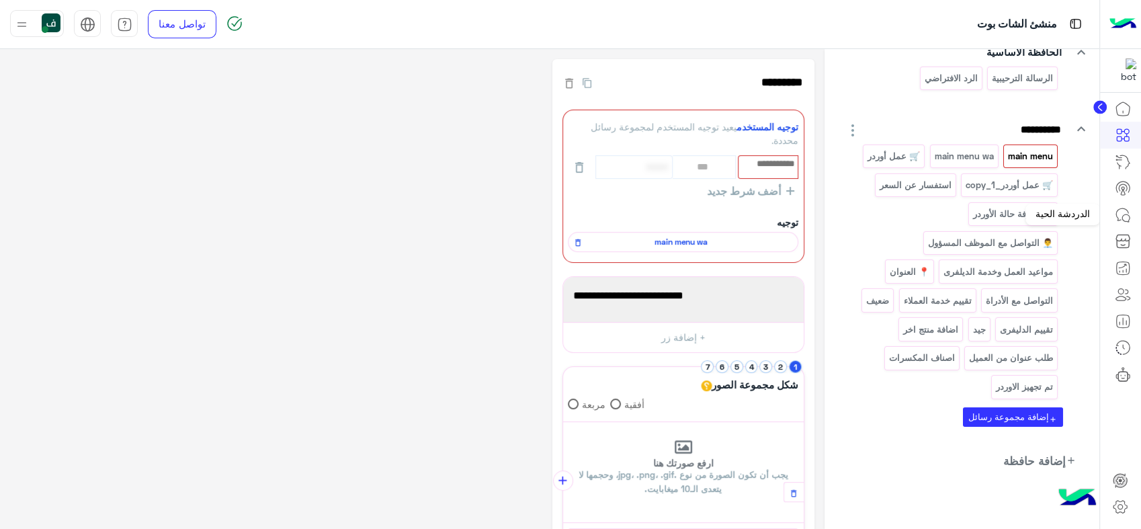
click at [1128, 209] on icon at bounding box center [1123, 215] width 16 height 16
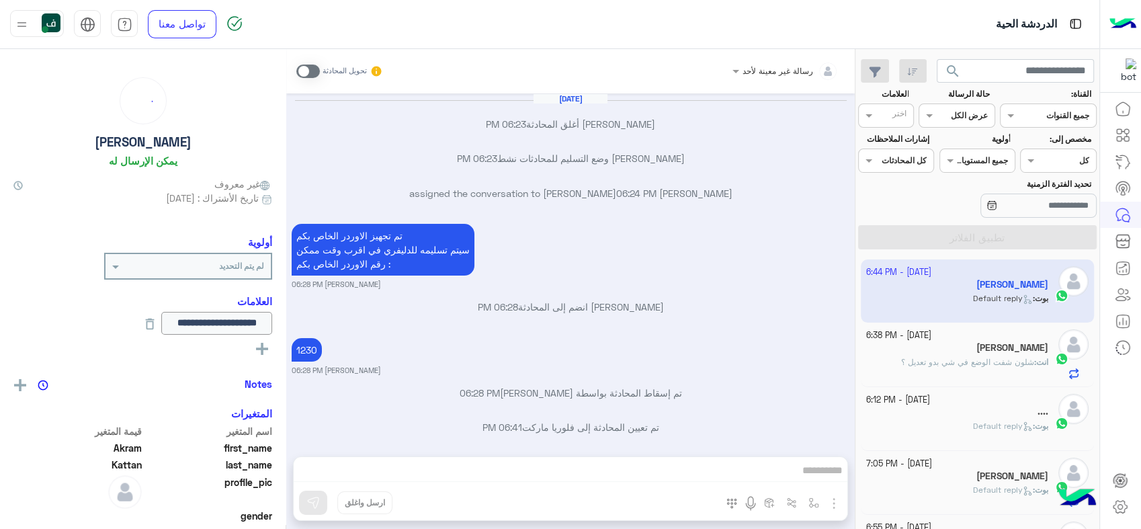
scroll to position [1140, 0]
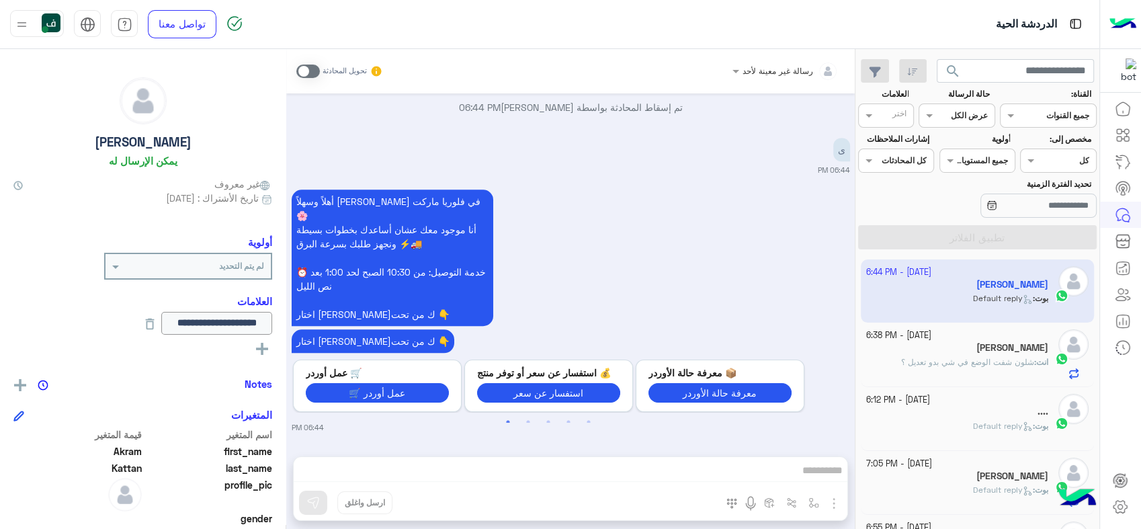
click at [307, 70] on span at bounding box center [308, 71] width 24 height 13
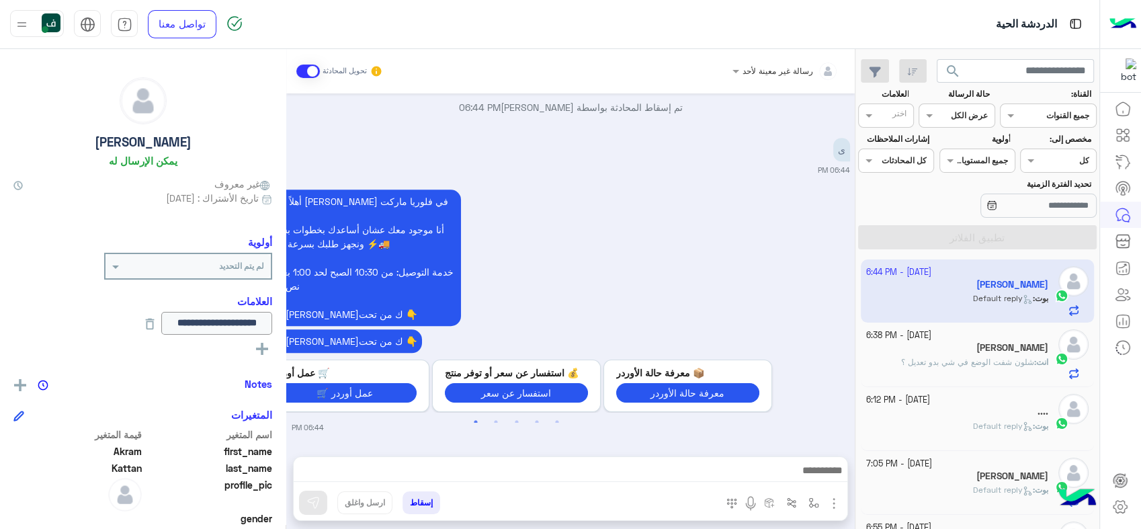
scroll to position [1175, 0]
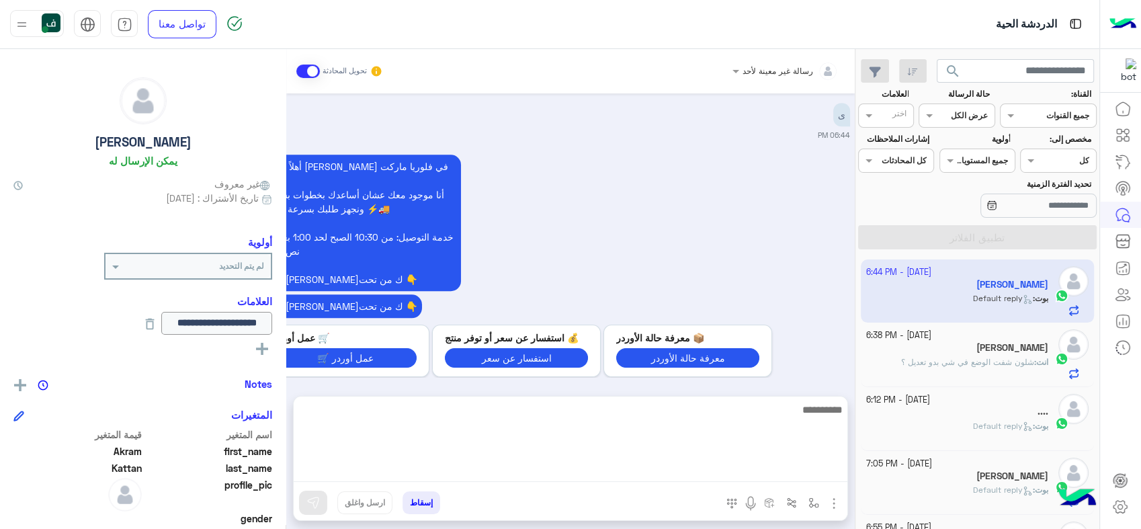
click at [741, 470] on textarea at bounding box center [571, 441] width 554 height 81
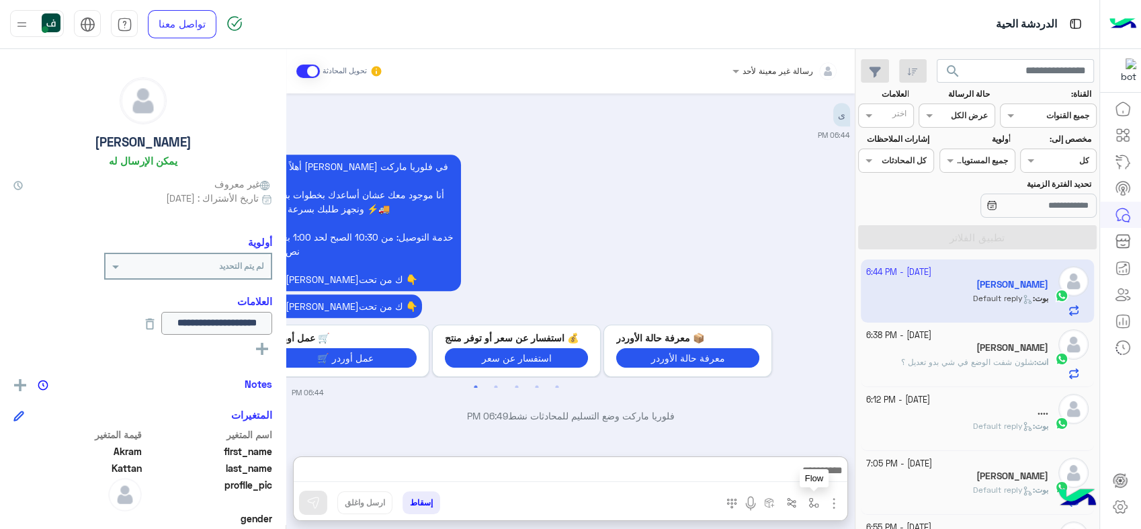
click at [817, 499] on img "button" at bounding box center [813, 502] width 11 height 11
click at [765, 470] on input "text" at bounding box center [784, 471] width 68 height 12
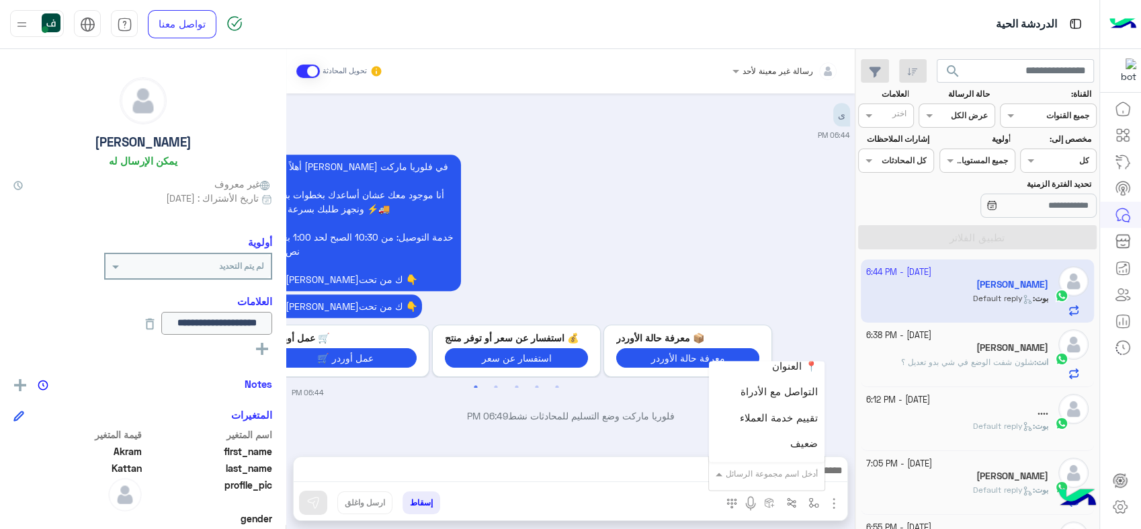
scroll to position [416, 0]
click at [794, 445] on span "تم تجهيز الاوردر" at bounding box center [784, 450] width 67 height 12
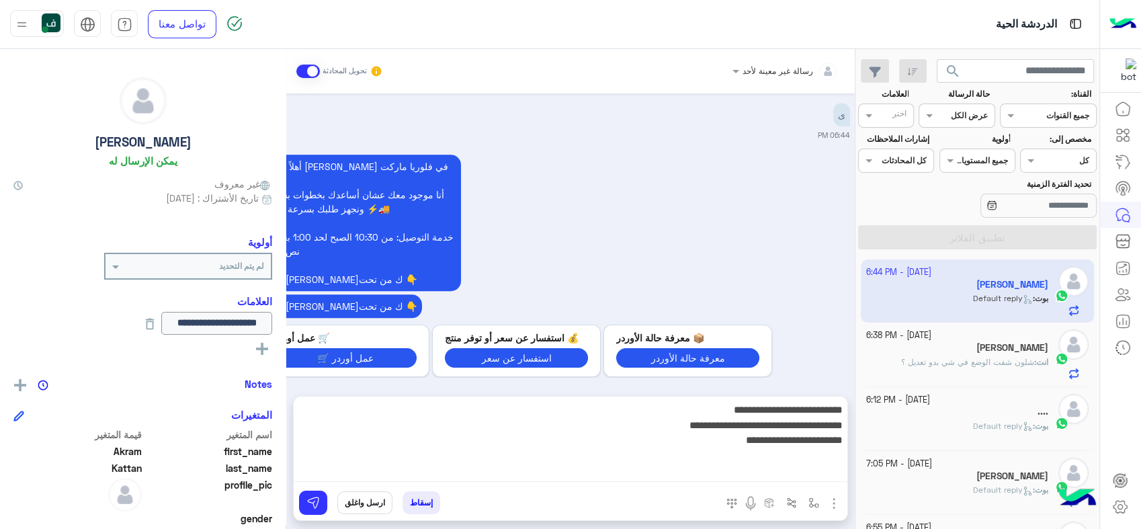
click at [675, 468] on textarea "**********" at bounding box center [571, 441] width 554 height 81
click at [704, 460] on textarea "**********" at bounding box center [571, 441] width 554 height 81
type textarea "**********"
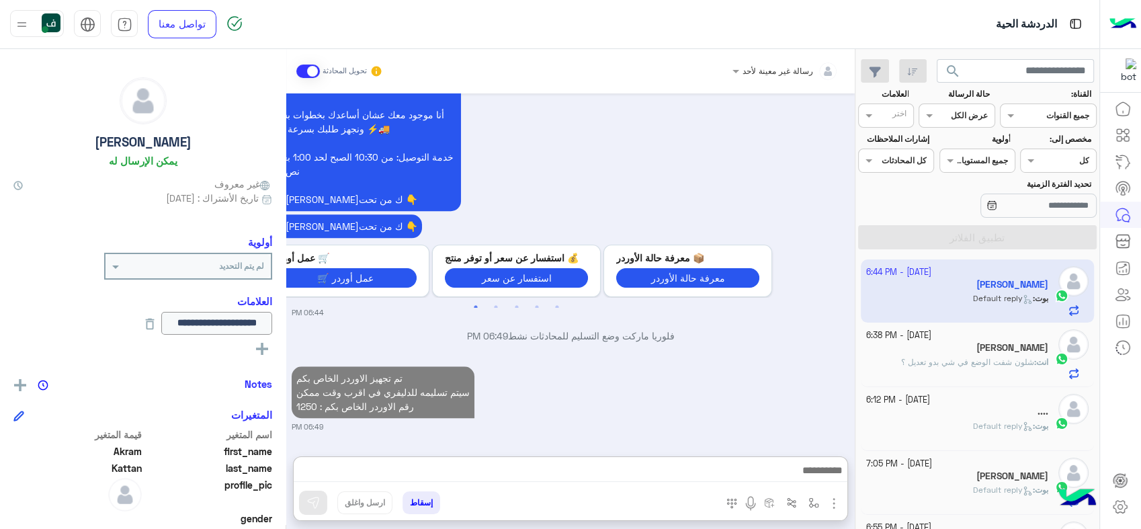
click at [437, 507] on button "إسقاط" at bounding box center [422, 502] width 38 height 23
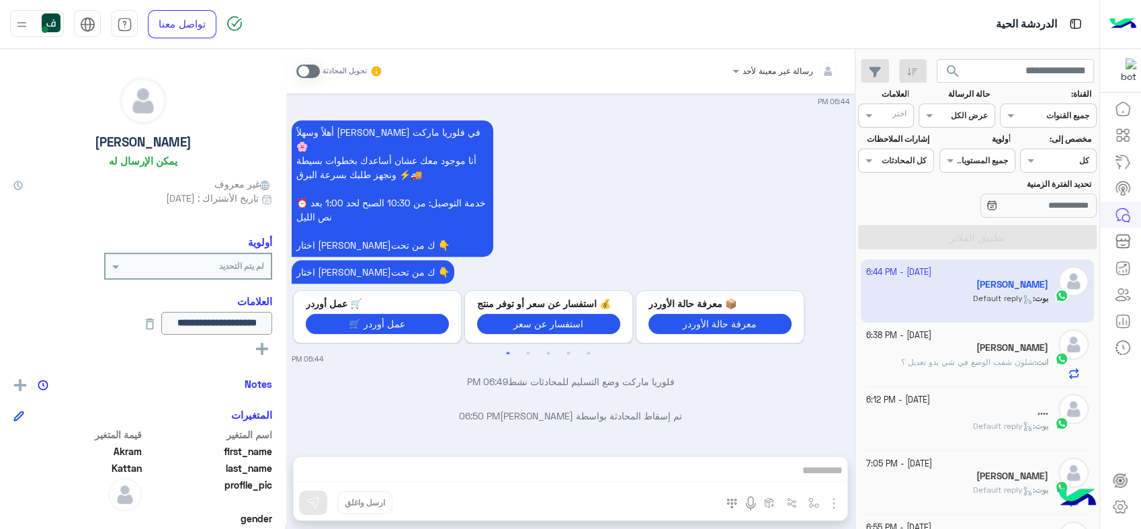
scroll to position [1220, 0]
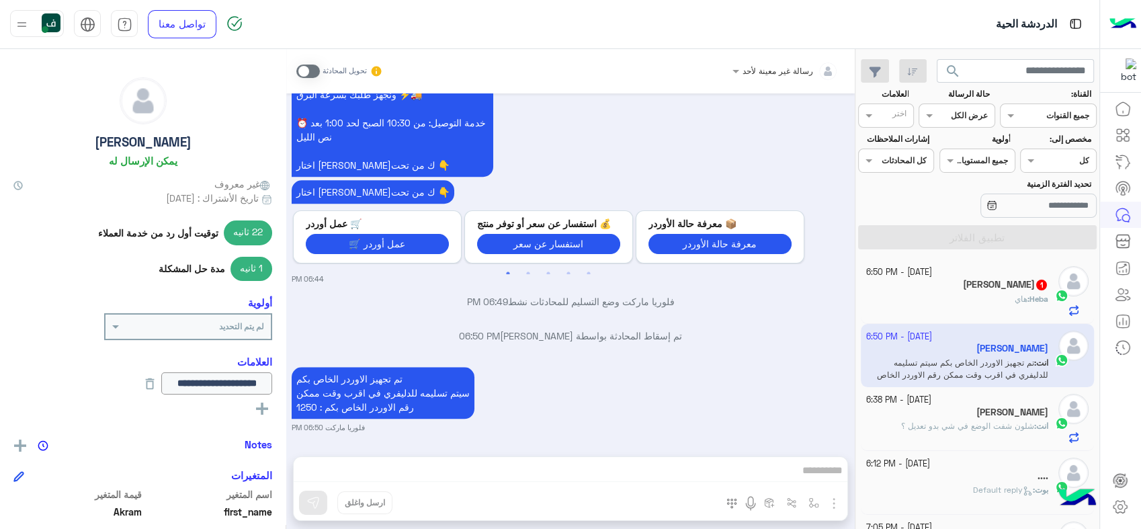
click at [1015, 296] on span "هاي" at bounding box center [1021, 299] width 13 height 10
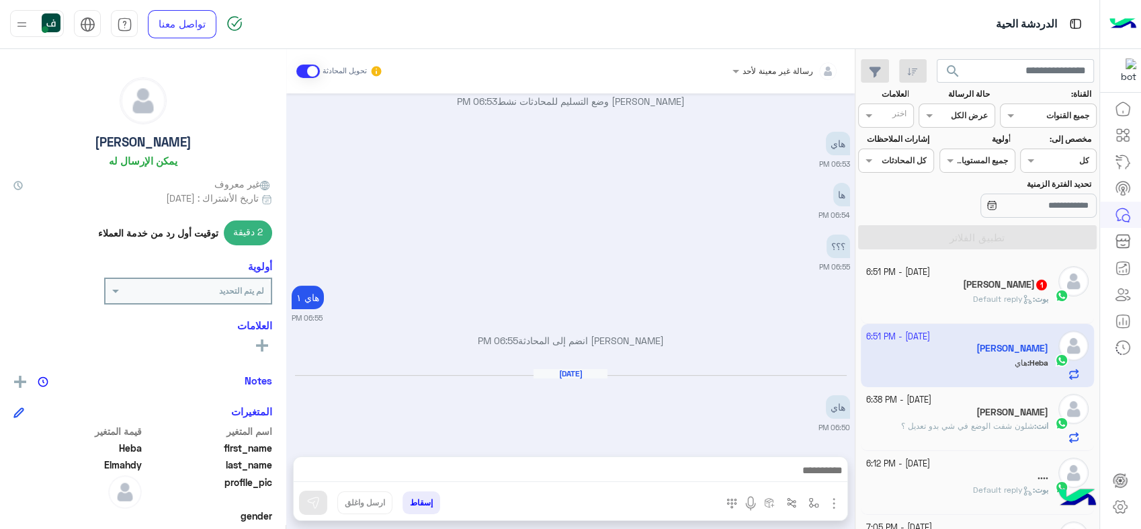
scroll to position [345, 0]
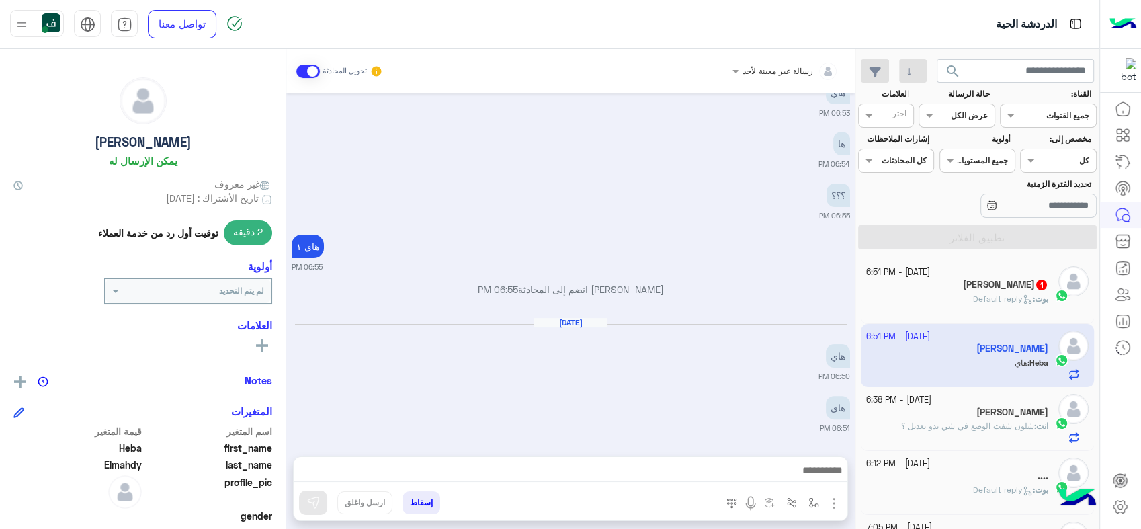
click at [985, 298] on span "Default reply" at bounding box center [1003, 299] width 60 height 10
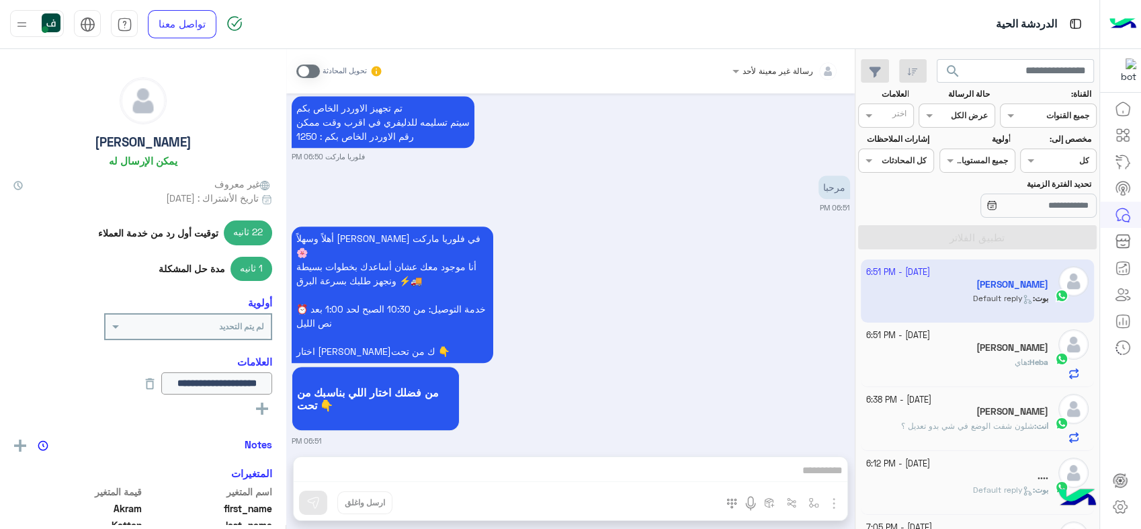
scroll to position [1341, 0]
click at [811, 505] on div "رسالة غير معينة لأحد تحويل المحادثة Sep 30, 2025 1230 بشار قطان 06:28 PM تم إسق…" at bounding box center [570, 291] width 569 height 485
drag, startPoint x: 806, startPoint y: 495, endPoint x: 773, endPoint y: 473, distance: 39.7
click at [804, 495] on div "رسالة غير معينة لأحد تحويل المحادثة Sep 30, 2025 1230 بشار قطان 06:28 PM تم إسق…" at bounding box center [570, 291] width 569 height 485
click at [771, 471] on div "رسالة غير معينة لأحد تحويل المحادثة Sep 30, 2025 1230 بشار قطان 06:28 PM تم إسق…" at bounding box center [570, 291] width 569 height 485
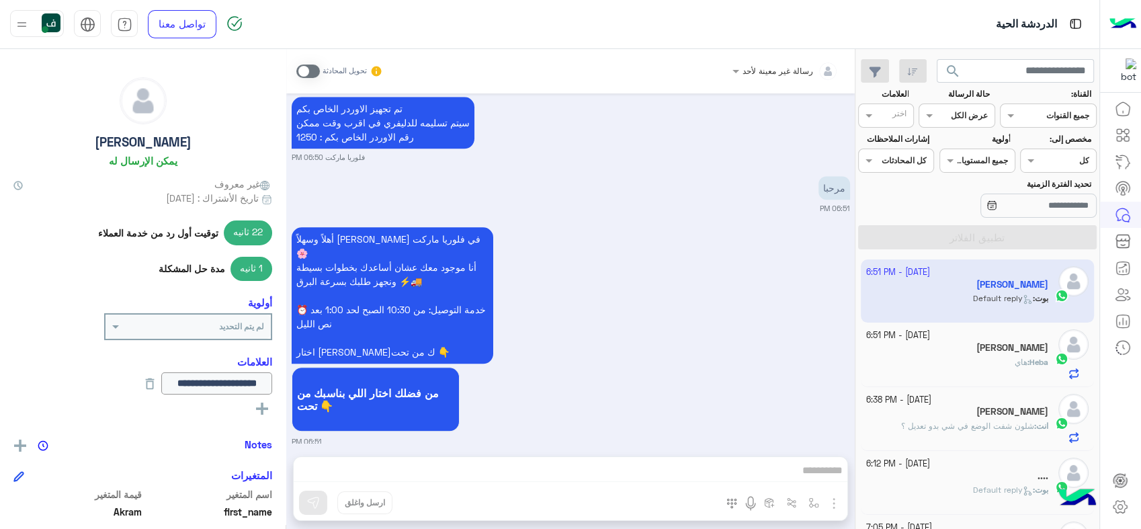
drag, startPoint x: 613, startPoint y: 317, endPoint x: 616, endPoint y: 327, distance: 10.0
click at [613, 317] on div "أهلاً وسهلاً Akram في فلوريا ماركت 🌸 أنا موجود معك عشان أساعدك بخطوات بسيطة ونج…" at bounding box center [571, 335] width 558 height 223
click at [1126, 509] on icon at bounding box center [1120, 507] width 16 height 16
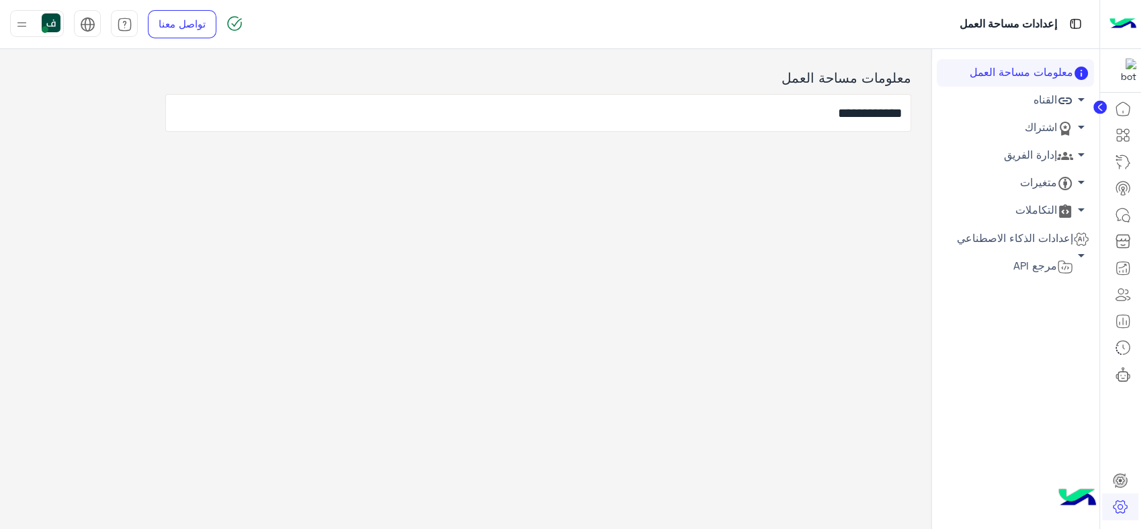
click at [1046, 154] on link "إدارة الفريق arrow_drop_down" at bounding box center [1015, 156] width 157 height 28
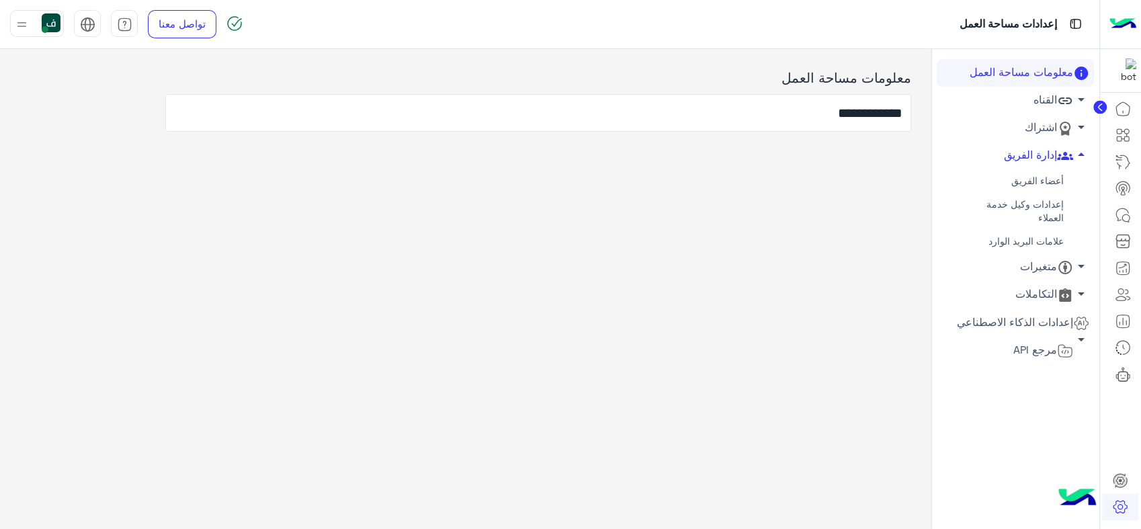
click at [1028, 188] on link "أعضاء الفريق" at bounding box center [1015, 181] width 157 height 24
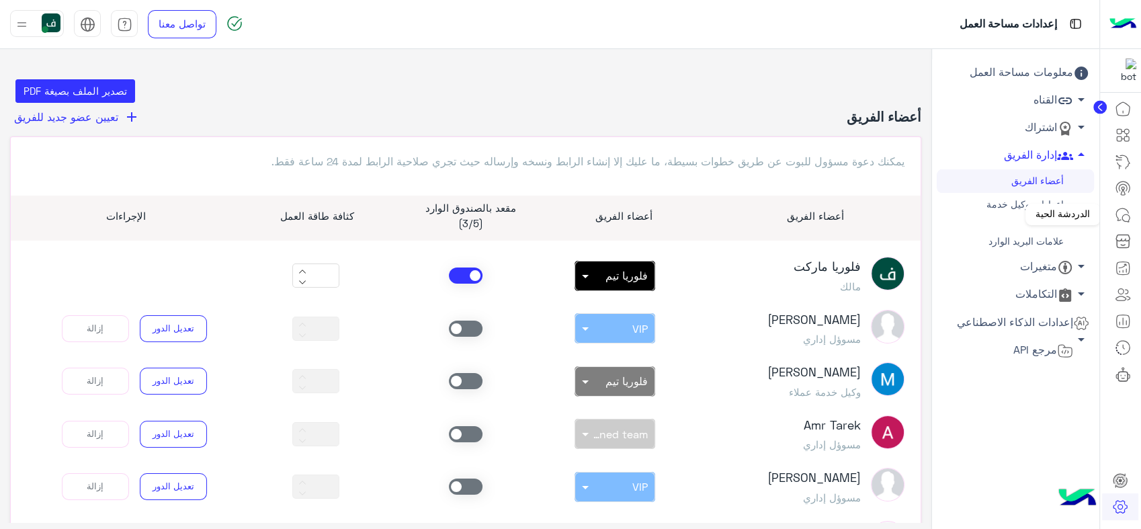
click at [1118, 210] on icon at bounding box center [1123, 215] width 16 height 16
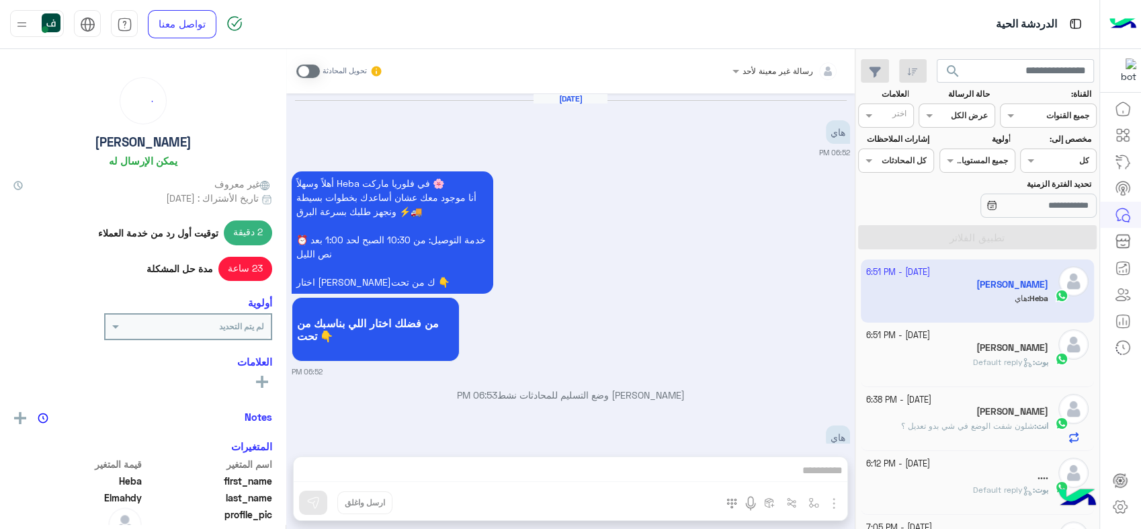
scroll to position [380, 0]
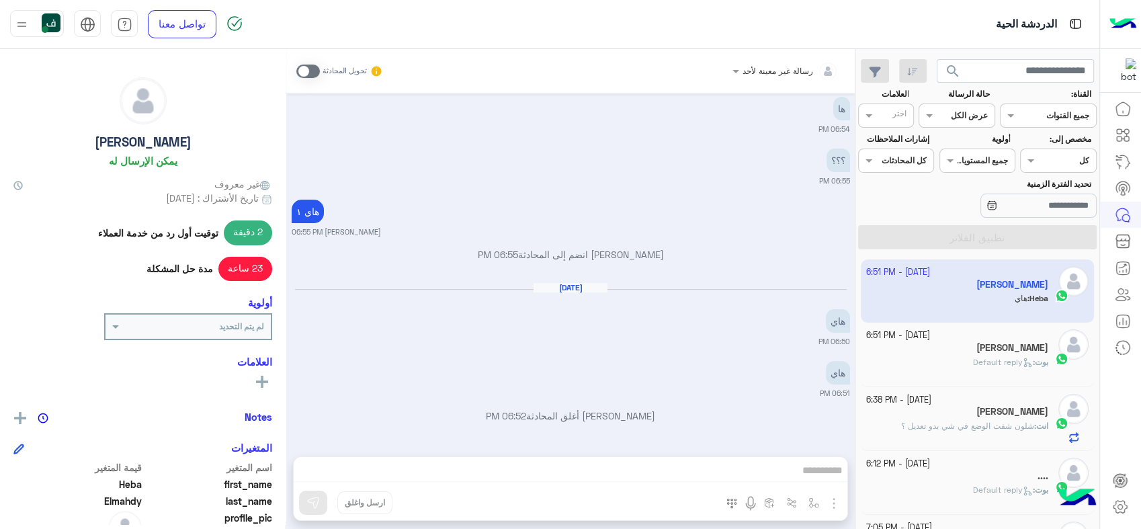
click at [977, 351] on div "[PERSON_NAME]" at bounding box center [957, 349] width 183 height 14
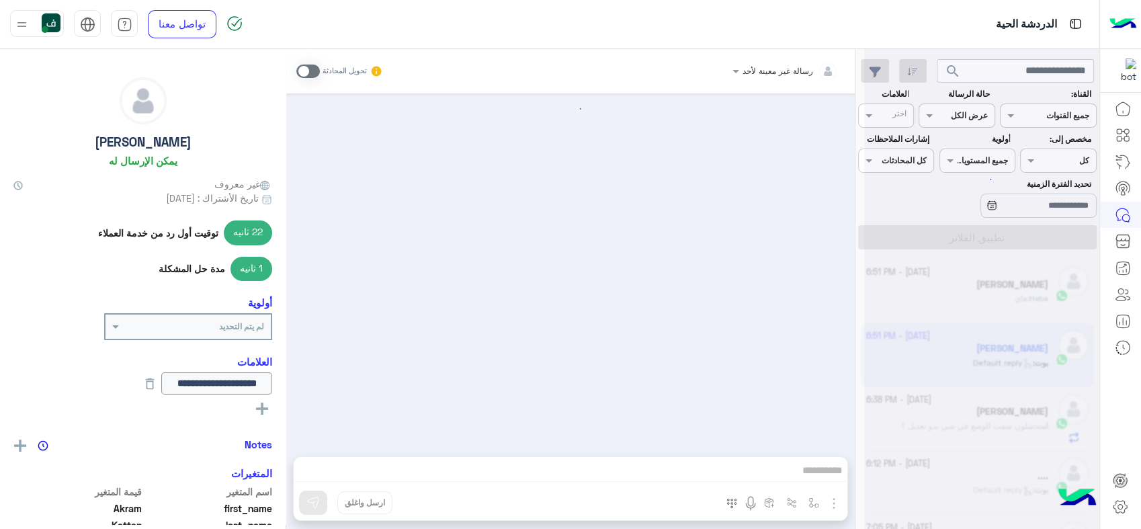
scroll to position [1342, 0]
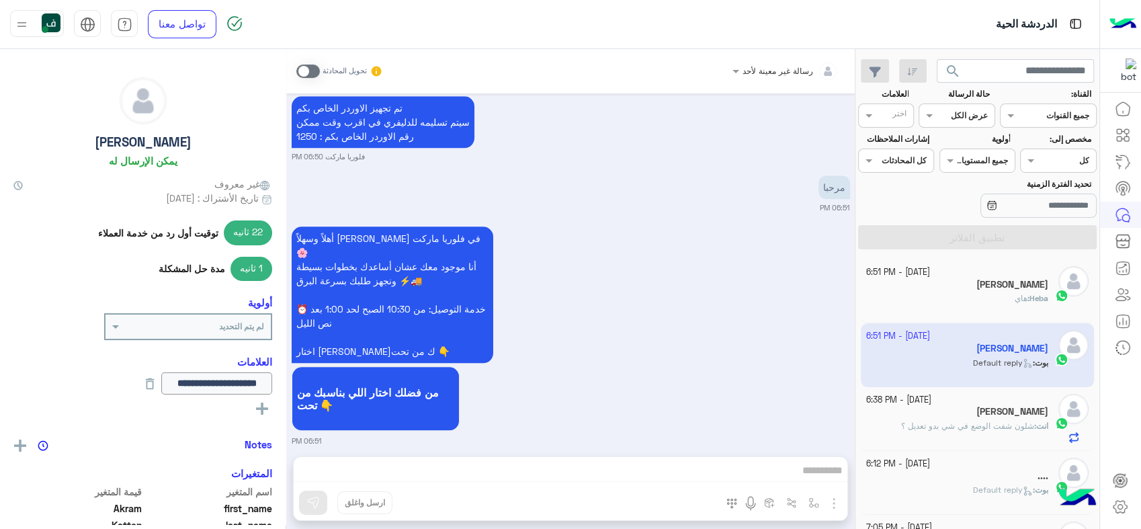
click at [450, 467] on div "رسالة غير معينة لأحد تحويل المحادثة Sep 30, 2025 1230 بشار قطان 06:28 PM تم إسق…" at bounding box center [570, 291] width 569 height 485
click at [304, 65] on span at bounding box center [308, 71] width 24 height 13
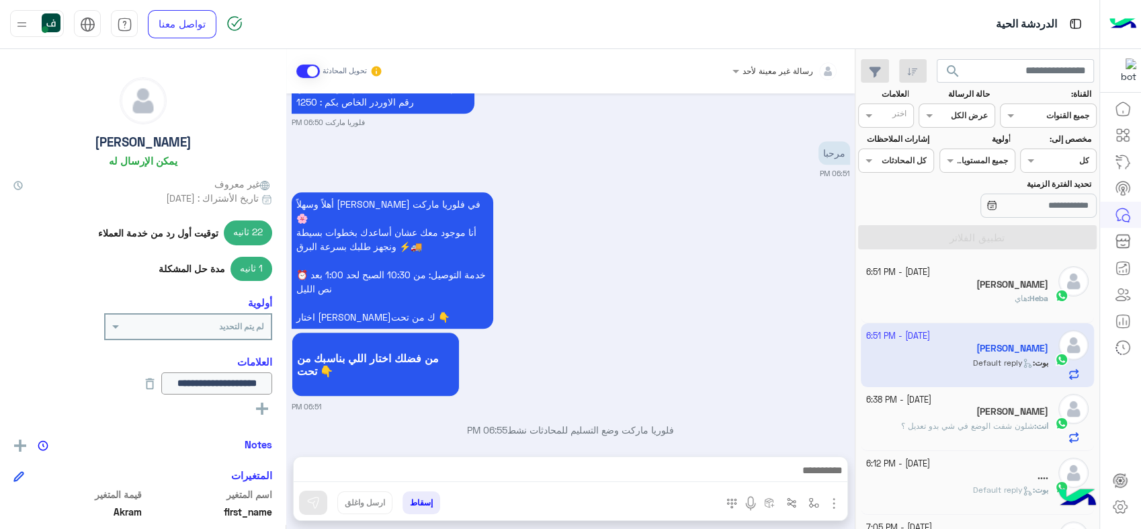
click at [409, 491] on div "إسقاط ارسل واغلق" at bounding box center [505, 506] width 423 height 30
click at [419, 503] on button "إسقاط" at bounding box center [422, 502] width 38 height 23
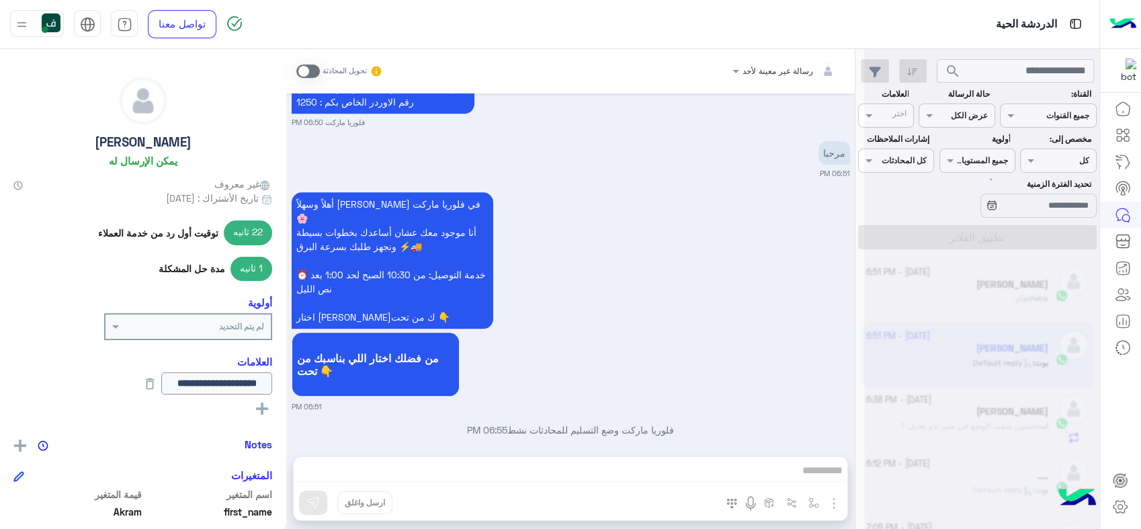
scroll to position [1411, 0]
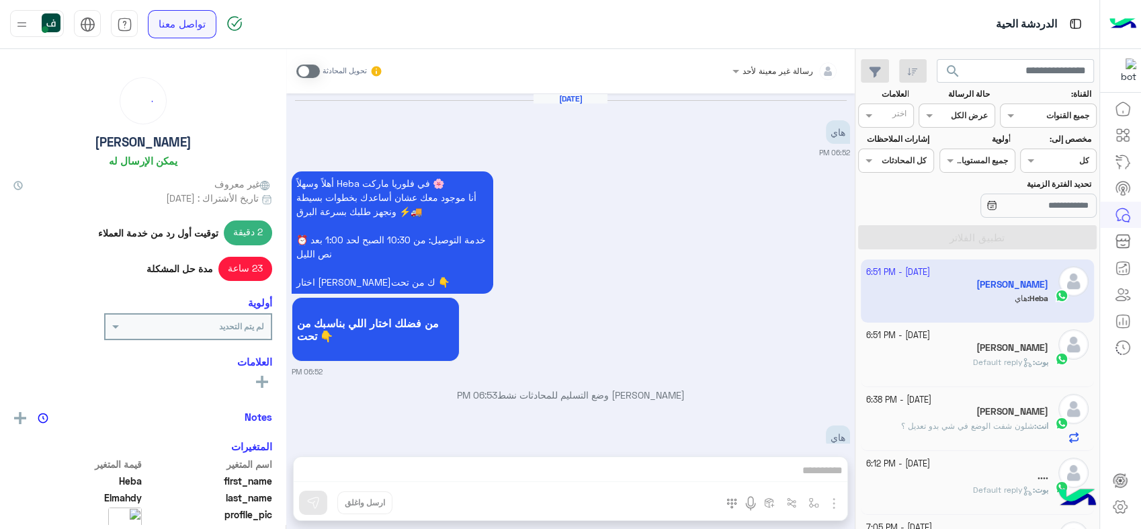
scroll to position [380, 0]
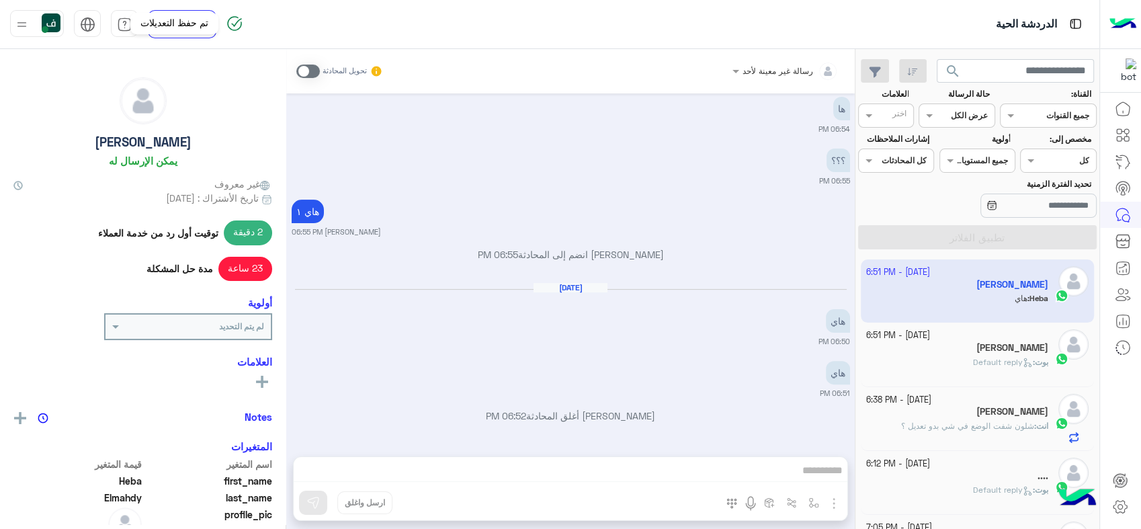
click at [235, 23] on img at bounding box center [234, 23] width 16 height 16
click at [45, 24] on img at bounding box center [51, 22] width 19 height 19
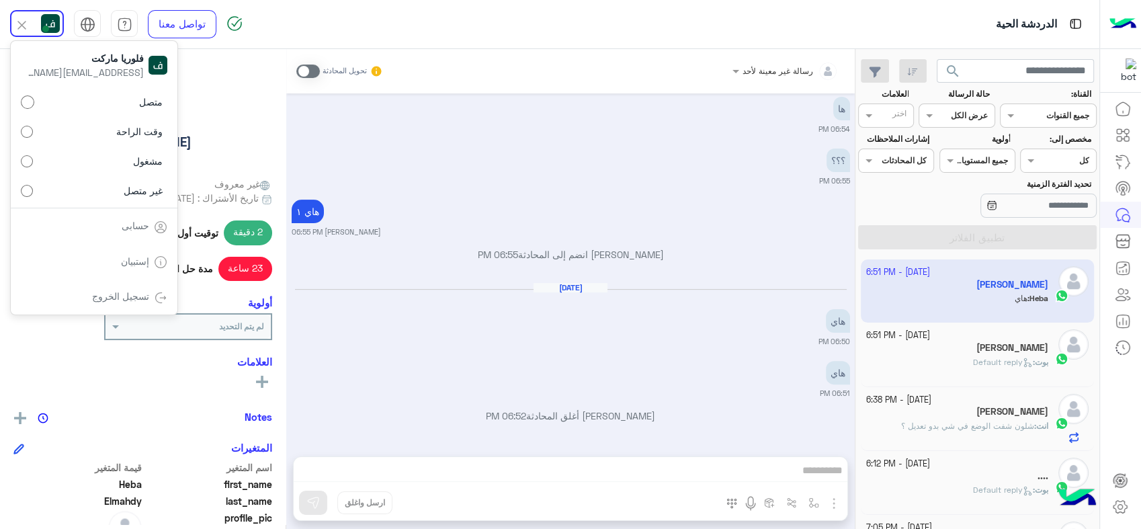
click at [87, 196] on label "غير متصل" at bounding box center [94, 190] width 147 height 24
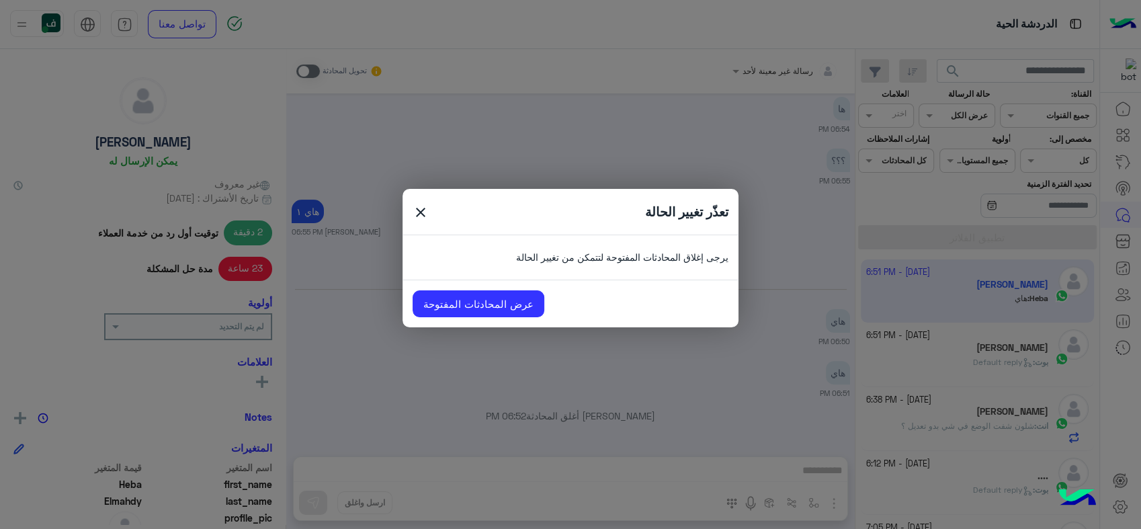
click at [413, 215] on span "close" at bounding box center [421, 214] width 16 height 20
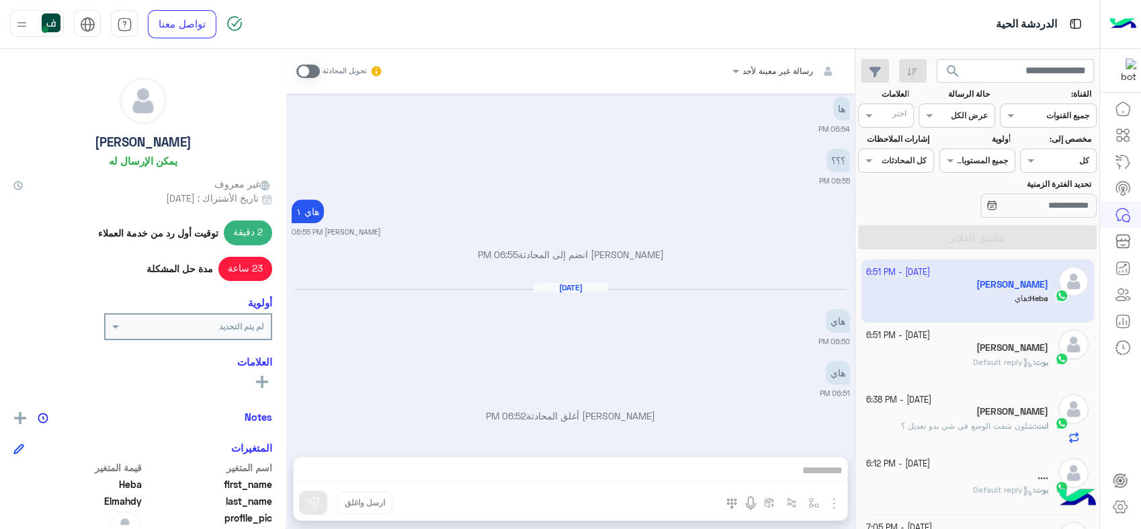
click at [47, 16] on img at bounding box center [51, 22] width 19 height 19
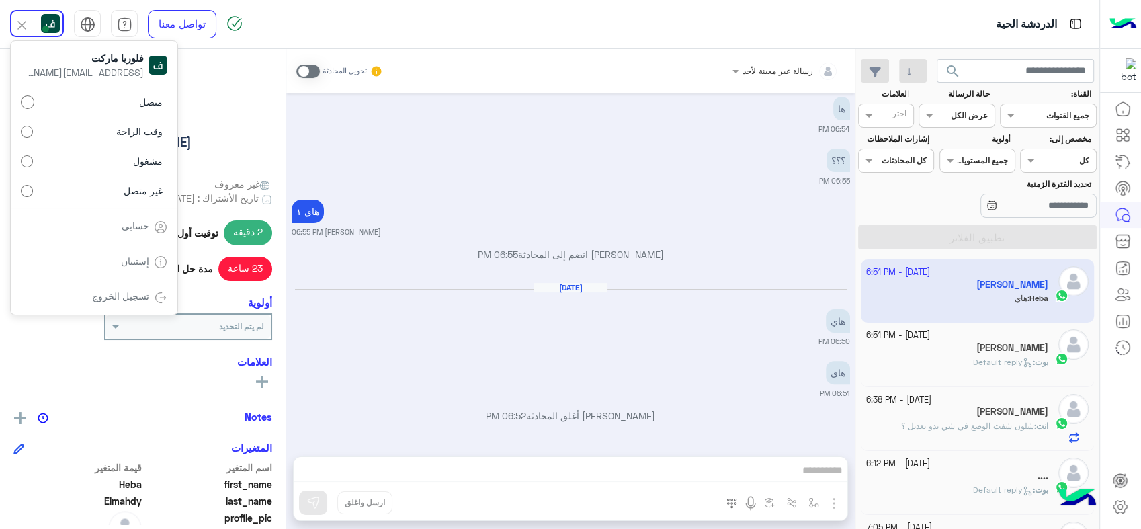
click at [123, 138] on span "وقت الراحة" at bounding box center [139, 131] width 46 height 14
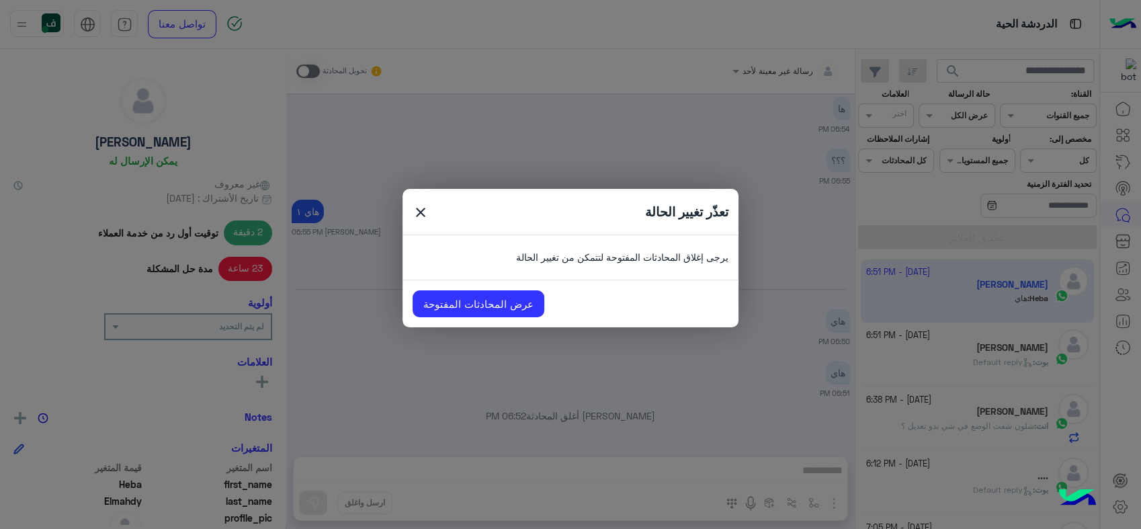
click at [416, 210] on span "close" at bounding box center [421, 214] width 16 height 20
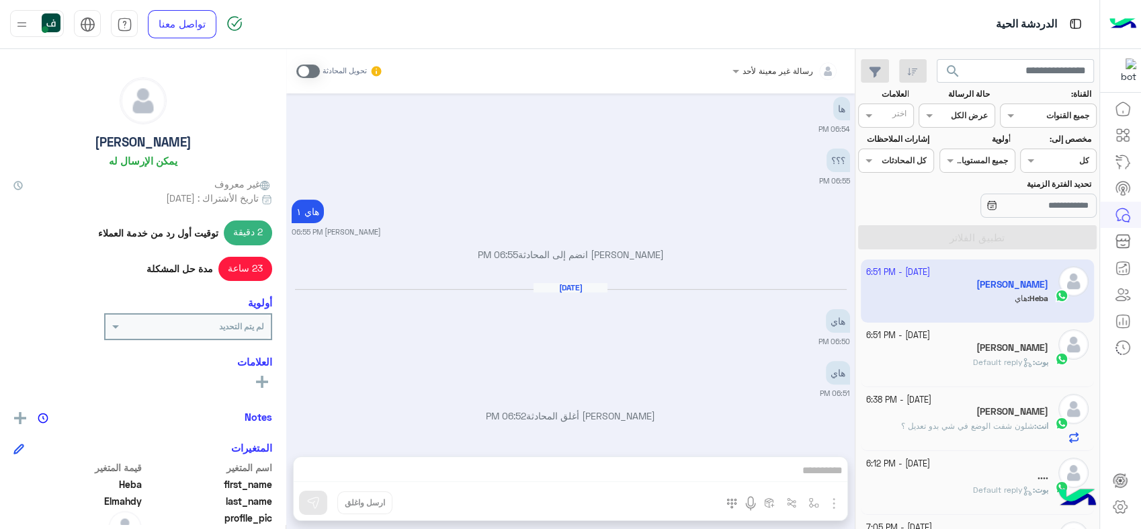
click at [1020, 344] on h5 "[PERSON_NAME]" at bounding box center [1013, 347] width 72 height 11
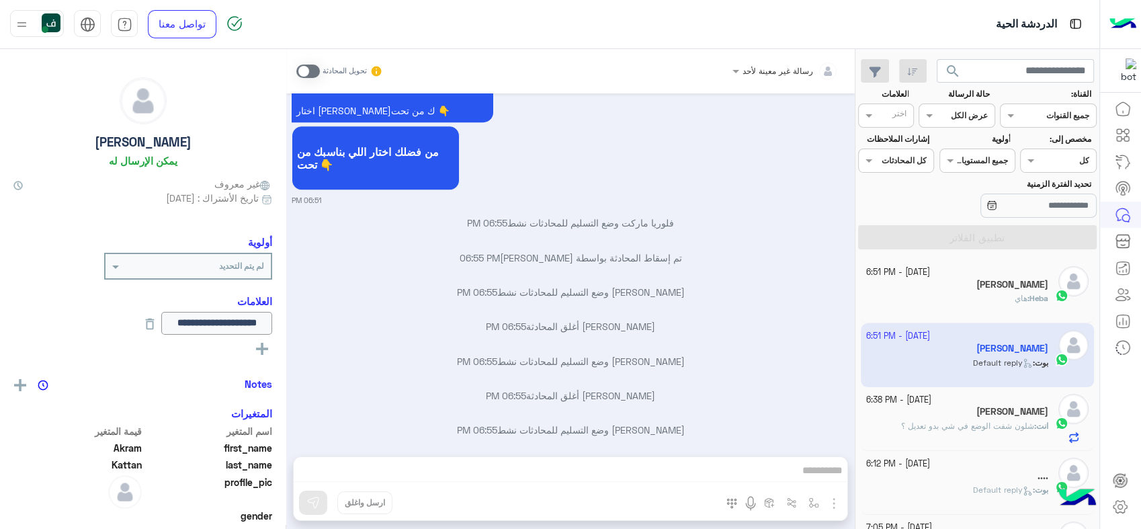
click at [313, 71] on span at bounding box center [308, 71] width 24 height 13
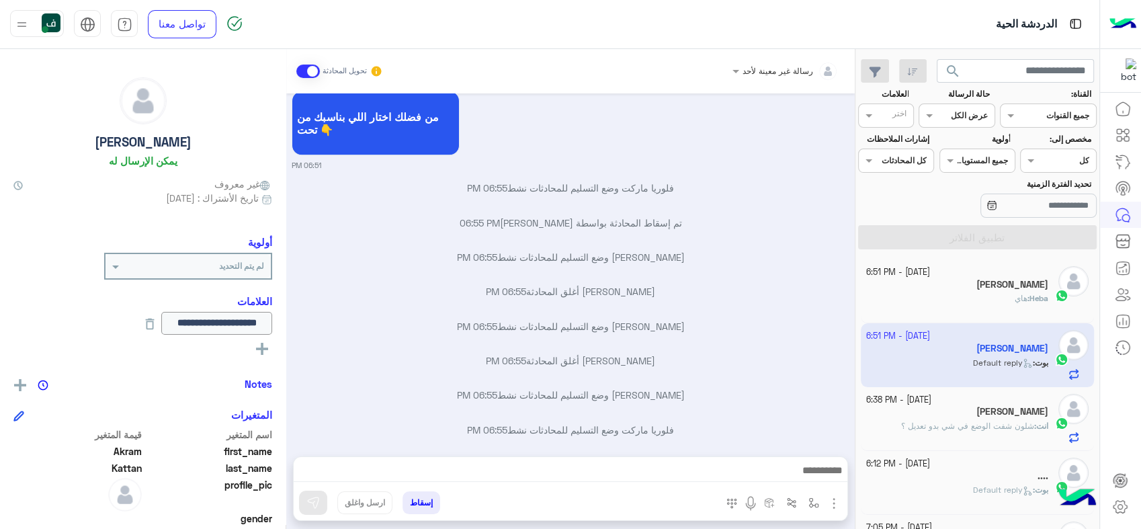
click at [415, 503] on button "إسقاط" at bounding box center [422, 502] width 38 height 23
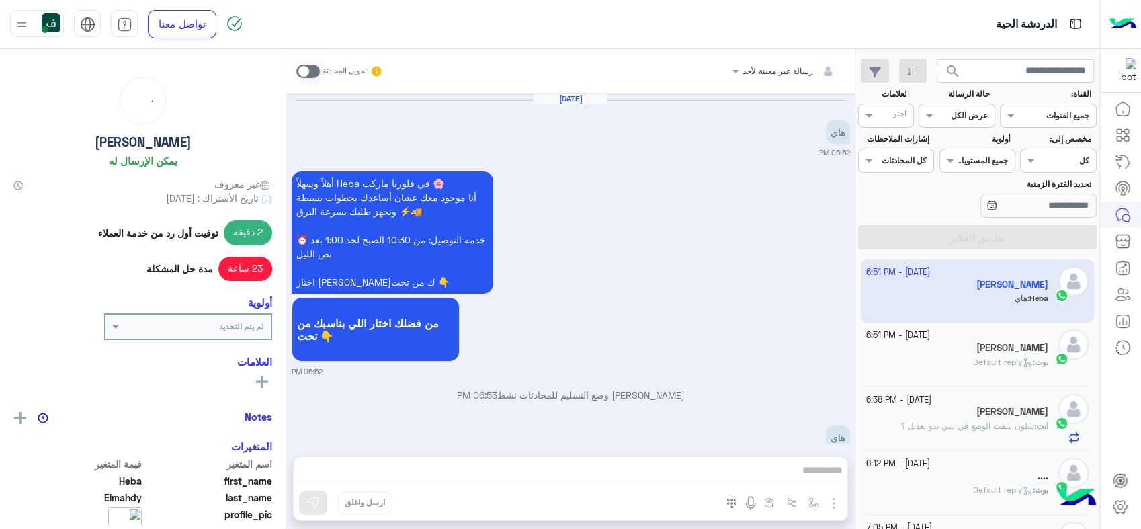
scroll to position [380, 0]
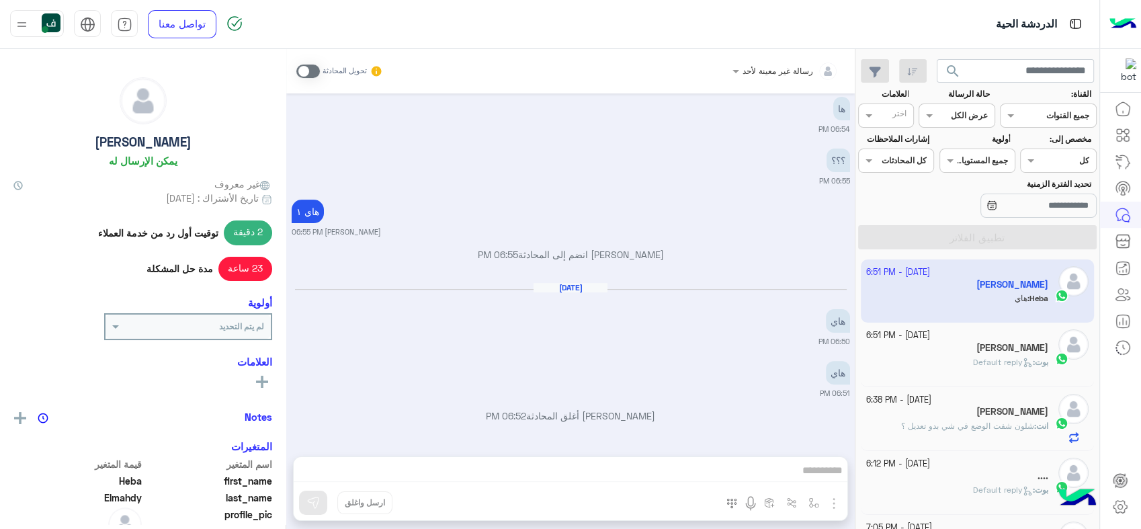
click at [936, 433] on div "انت : شلون شفت الوضع في شي بدو تعديل ؟" at bounding box center [957, 432] width 183 height 24
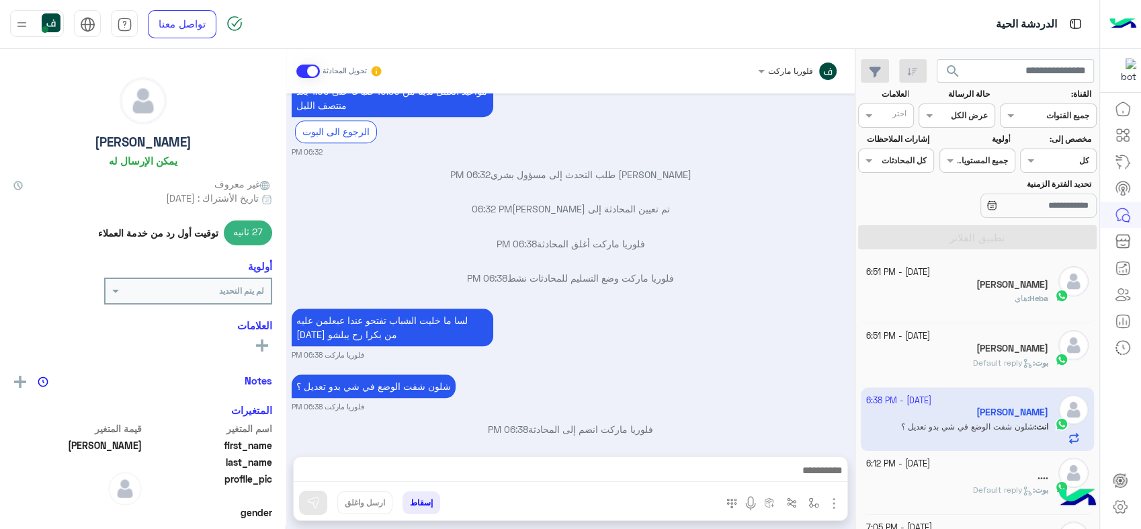
click at [433, 506] on button "إسقاط" at bounding box center [422, 502] width 38 height 23
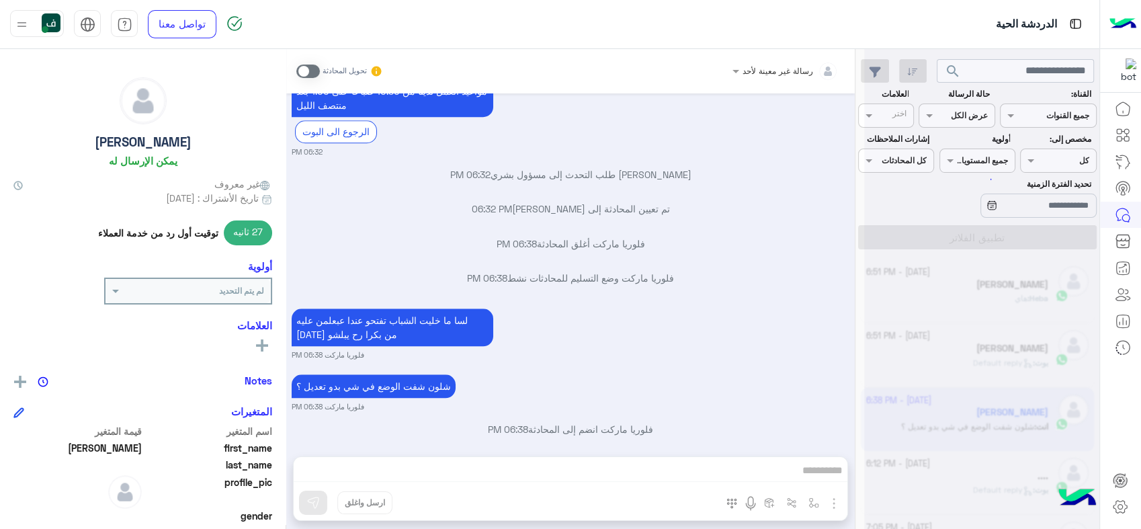
scroll to position [1286, 0]
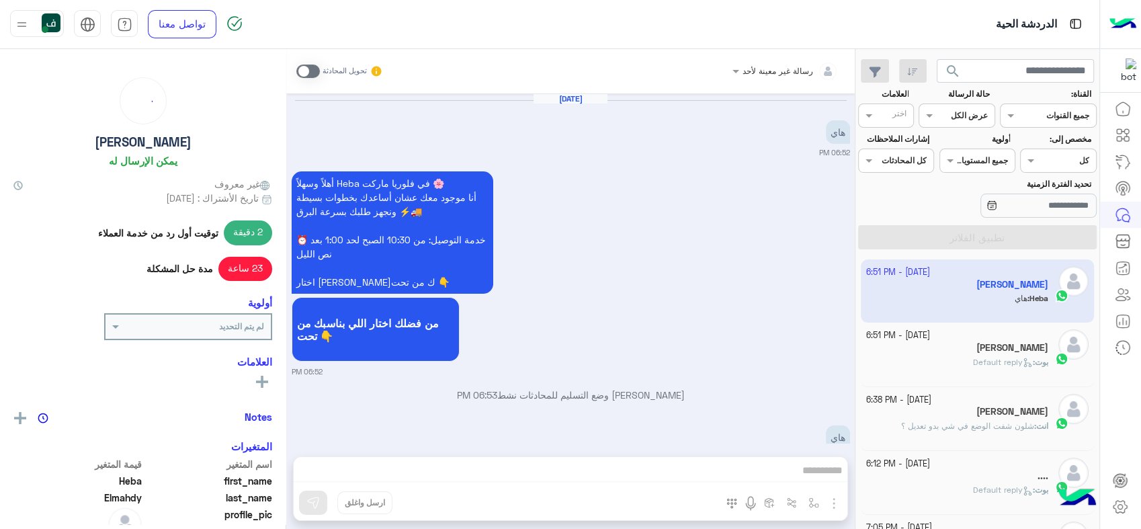
scroll to position [380, 0]
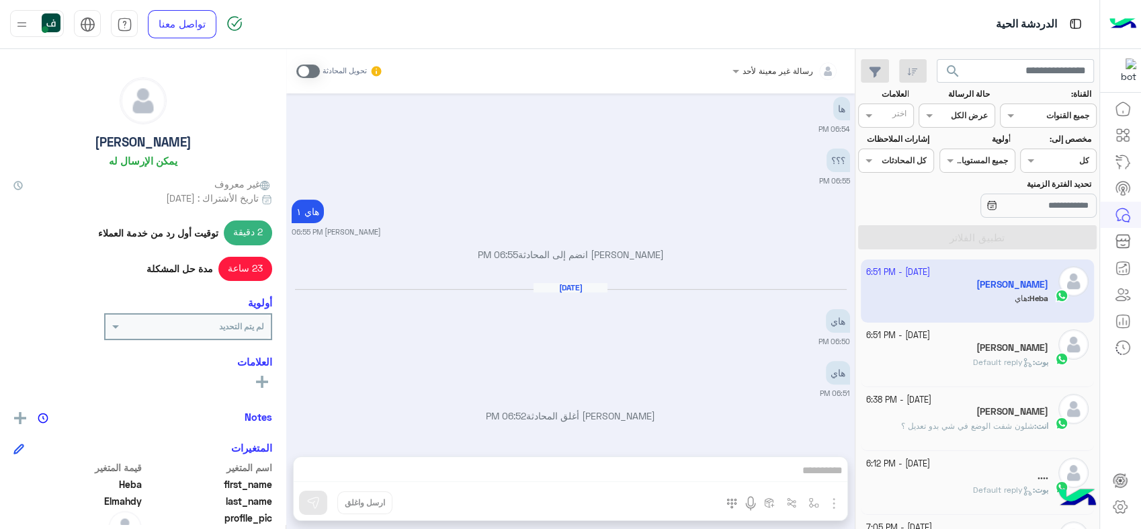
click at [52, 19] on img at bounding box center [51, 22] width 19 height 19
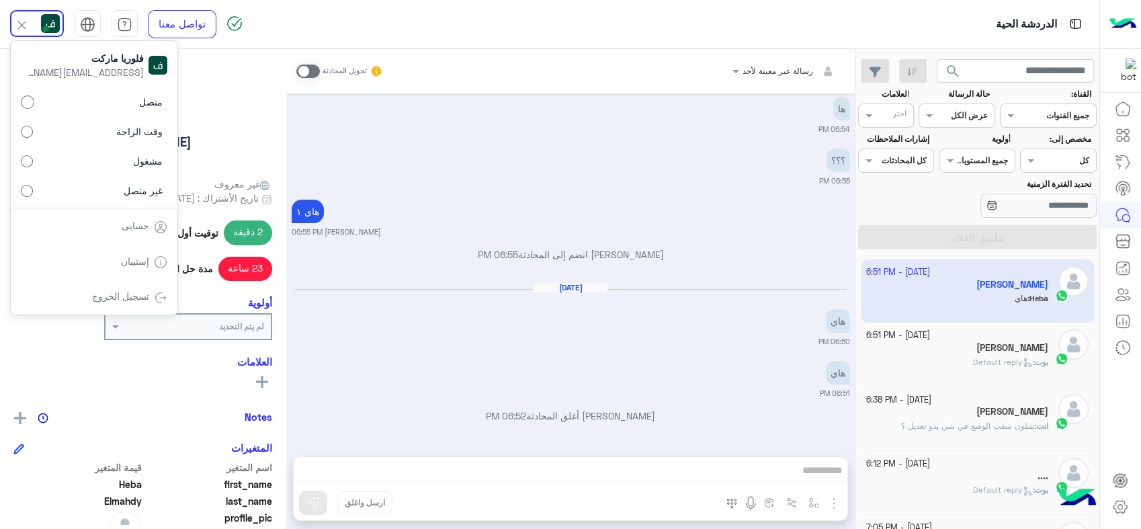
click at [97, 192] on label "غير متصل" at bounding box center [94, 190] width 147 height 24
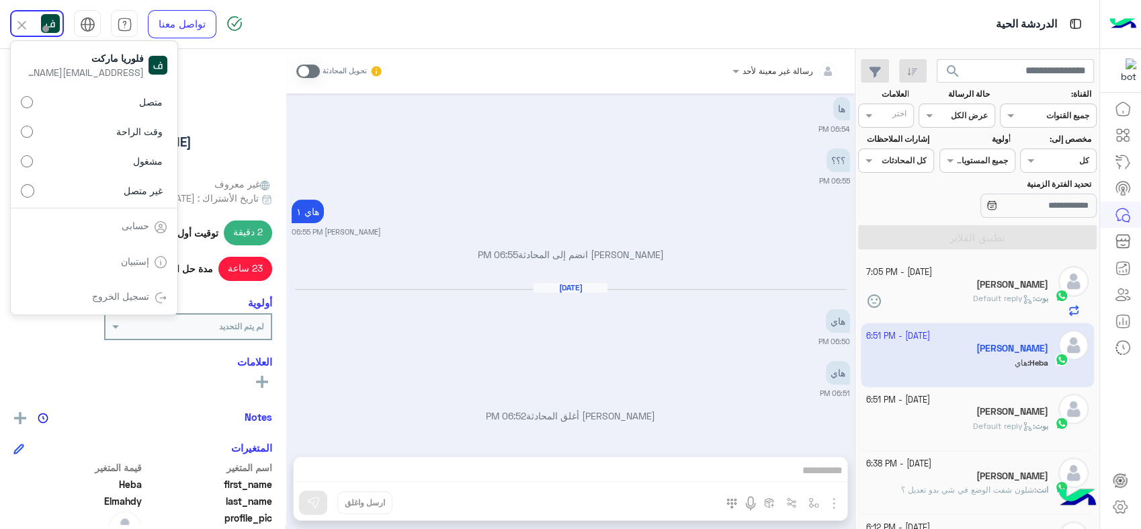
click at [688, 33] on div "الدردشة الحية" at bounding box center [732, 24] width 733 height 48
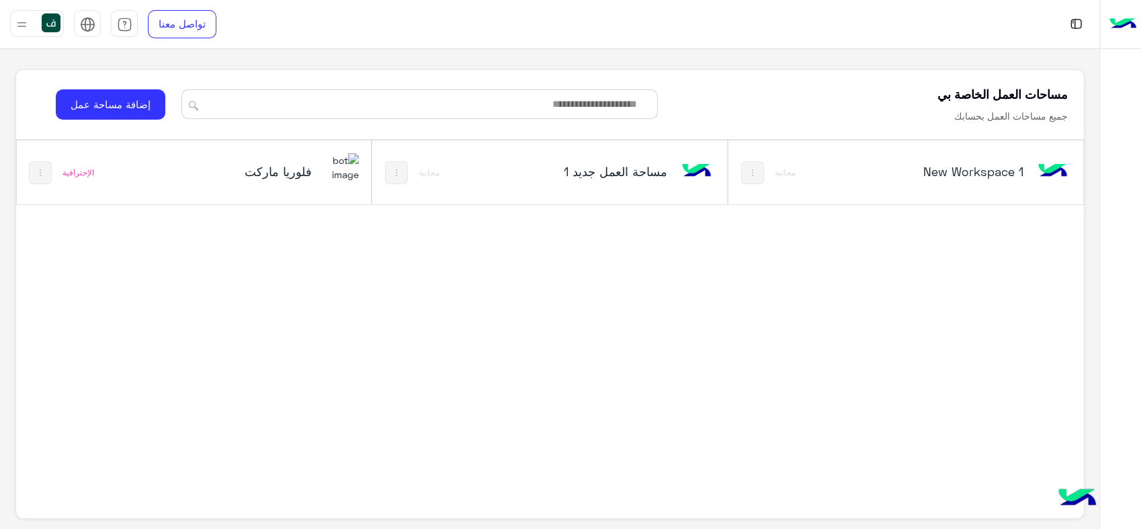
click at [306, 157] on div "فلوريا ماركت" at bounding box center [260, 172] width 198 height 39
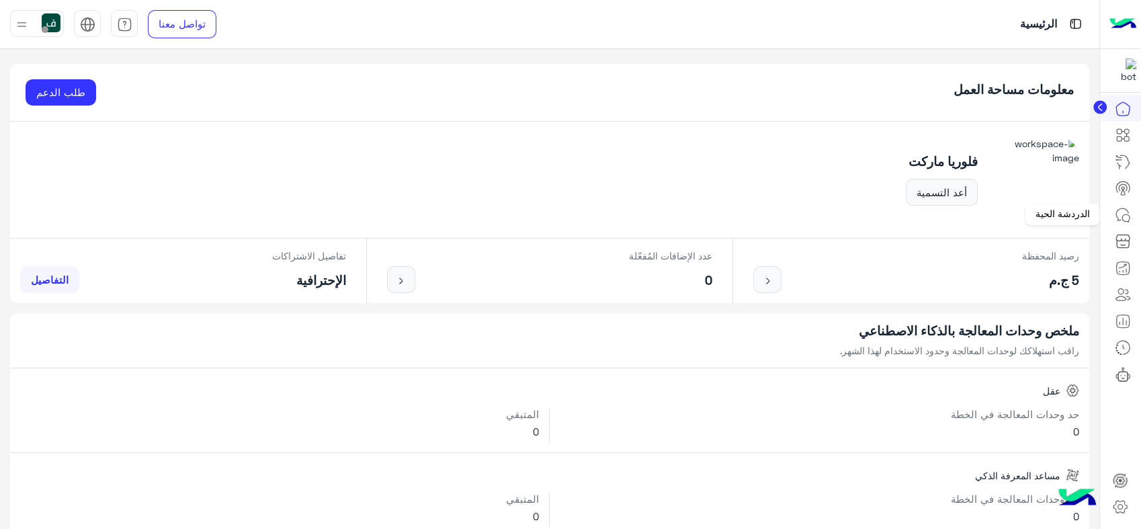
click at [1122, 212] on icon at bounding box center [1123, 215] width 16 height 16
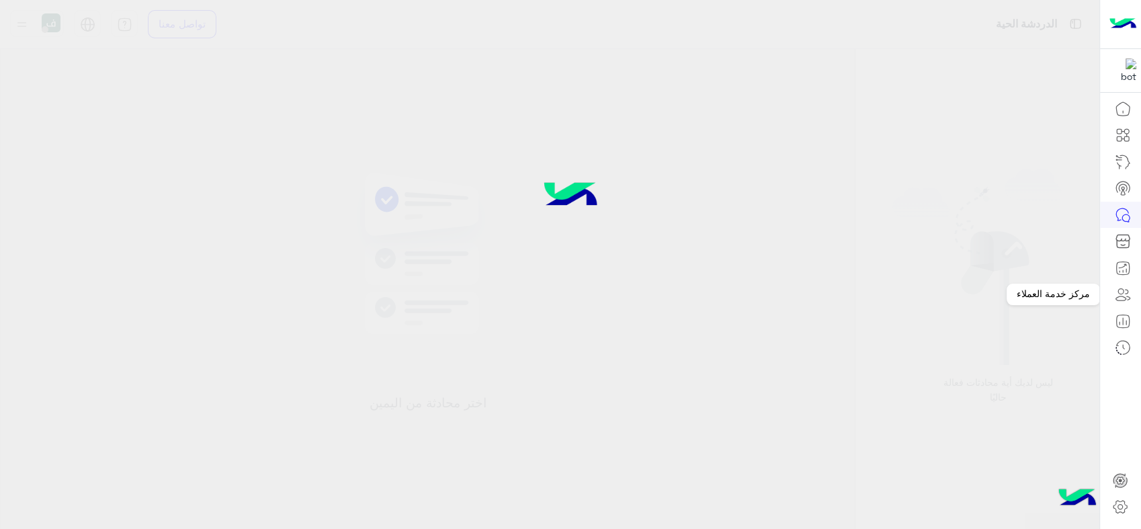
click at [1124, 290] on icon at bounding box center [1123, 294] width 16 height 16
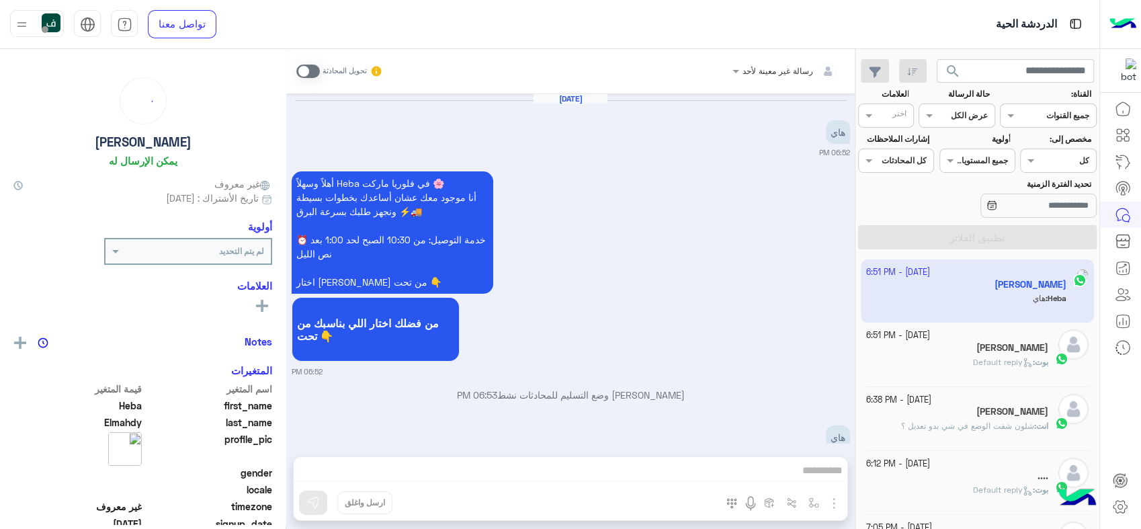
scroll to position [380, 0]
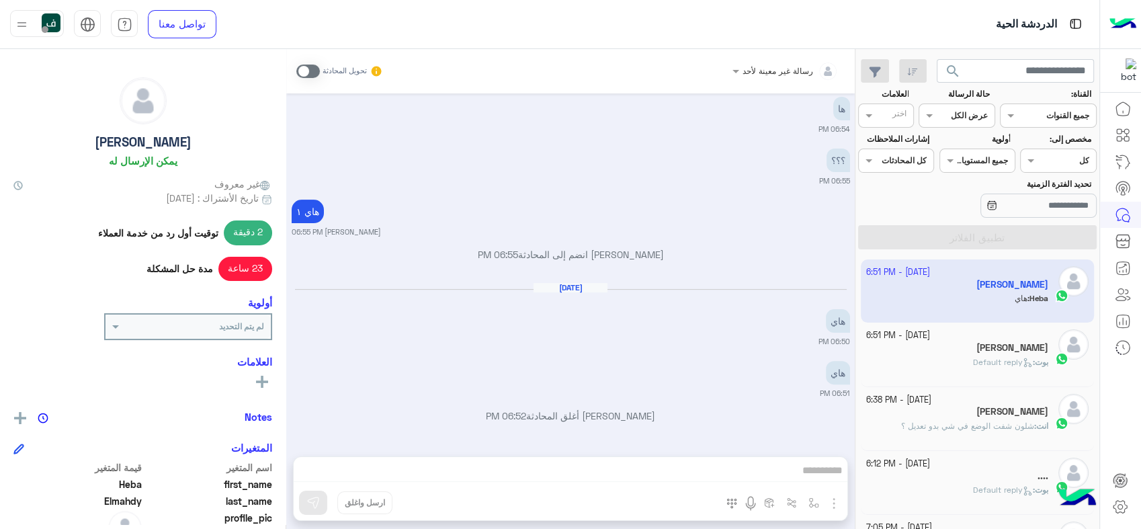
click at [1120, 289] on icon at bounding box center [1120, 291] width 5 height 5
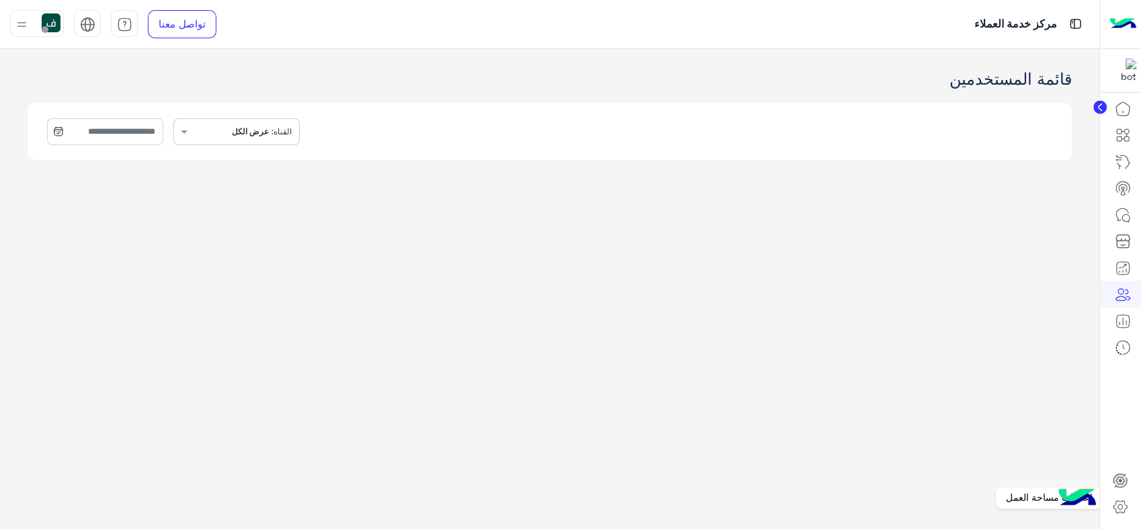
click at [1119, 507] on icon at bounding box center [1120, 507] width 16 height 16
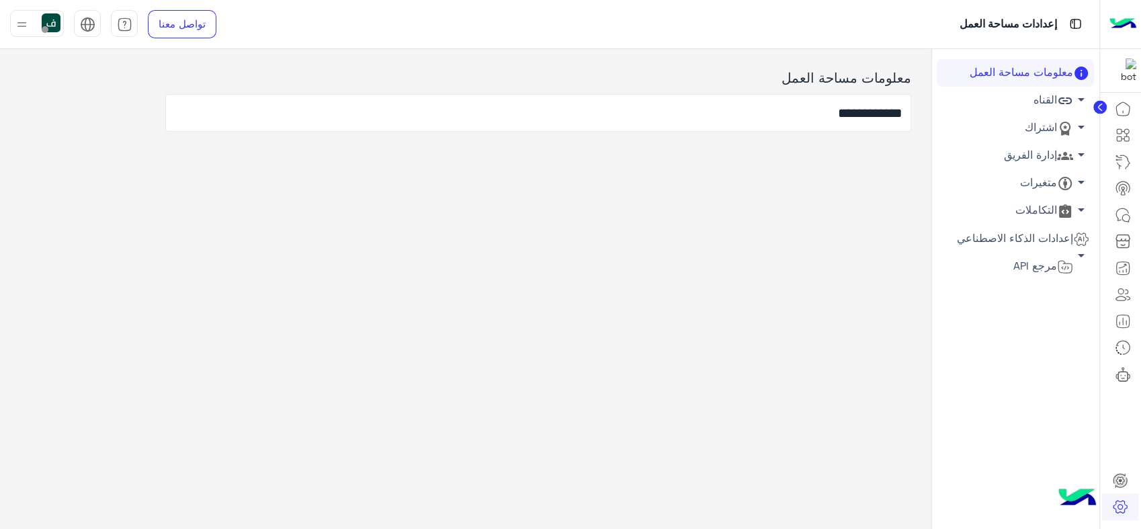
click at [1055, 151] on link "إدارة الفريق arrow_drop_down" at bounding box center [1015, 156] width 157 height 28
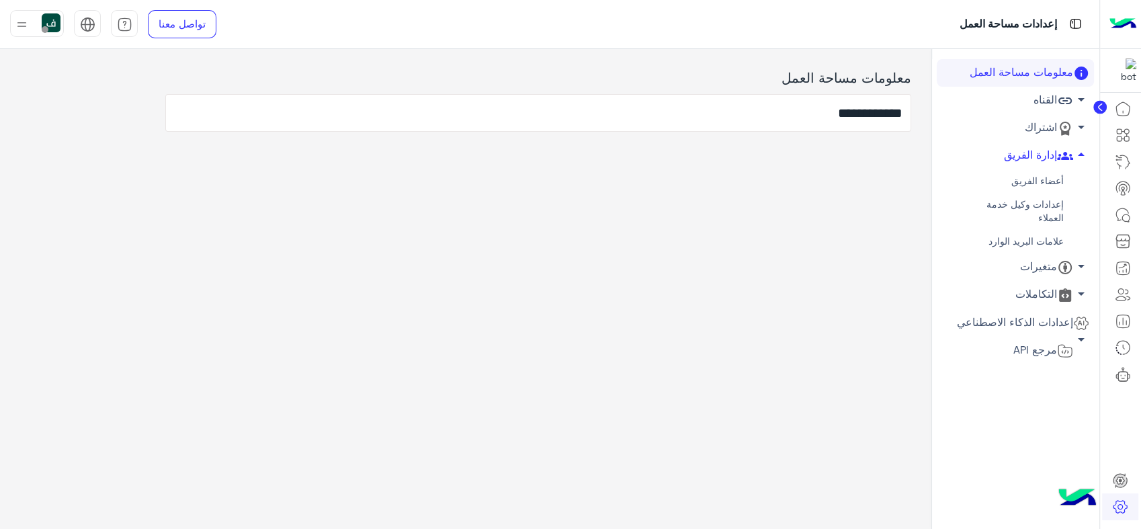
click at [1036, 176] on link "أعضاء الفريق" at bounding box center [1015, 181] width 157 height 24
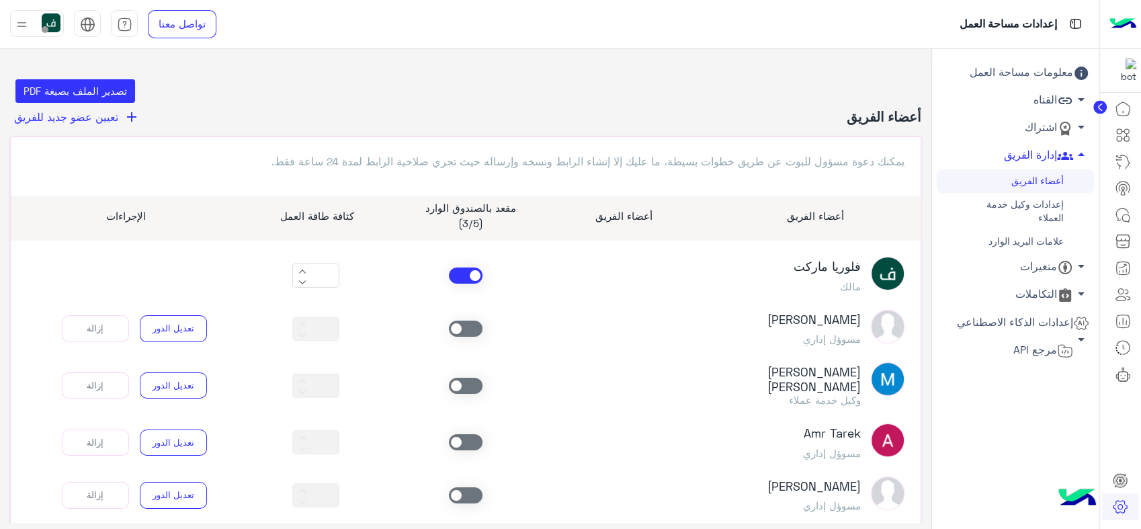
click at [466, 269] on span at bounding box center [466, 275] width 34 height 16
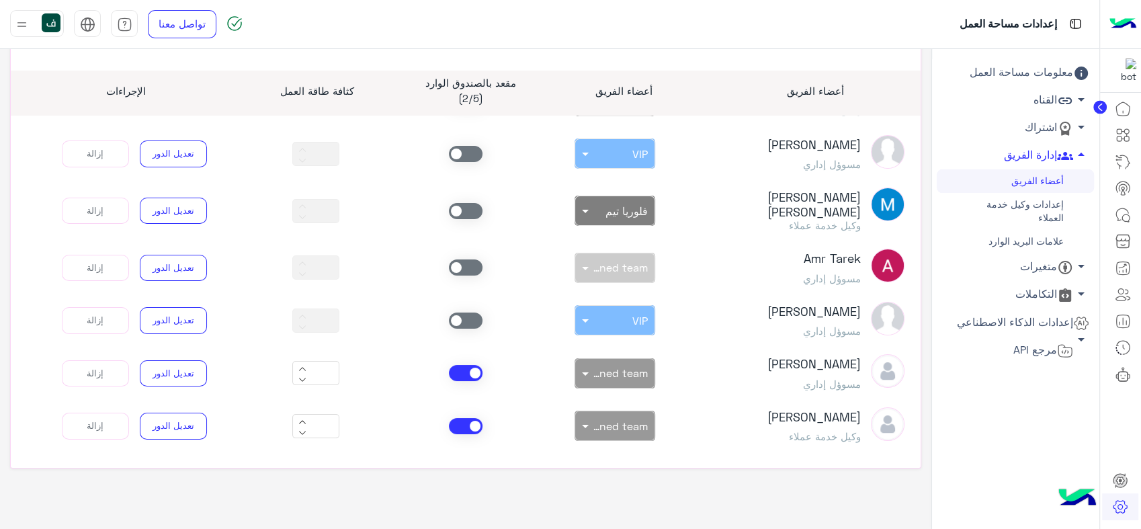
scroll to position [131, 0]
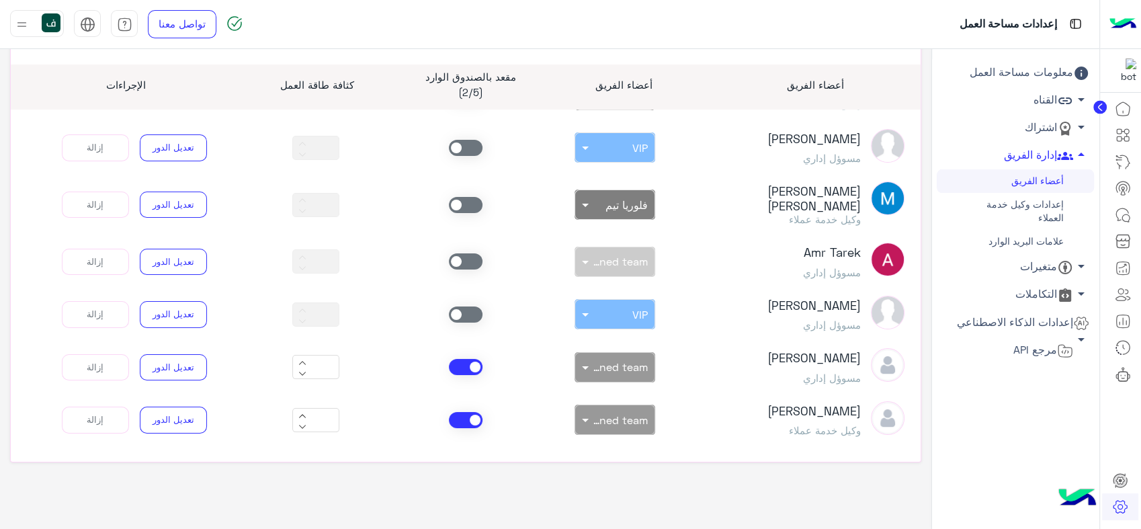
click at [465, 359] on span at bounding box center [466, 367] width 34 height 16
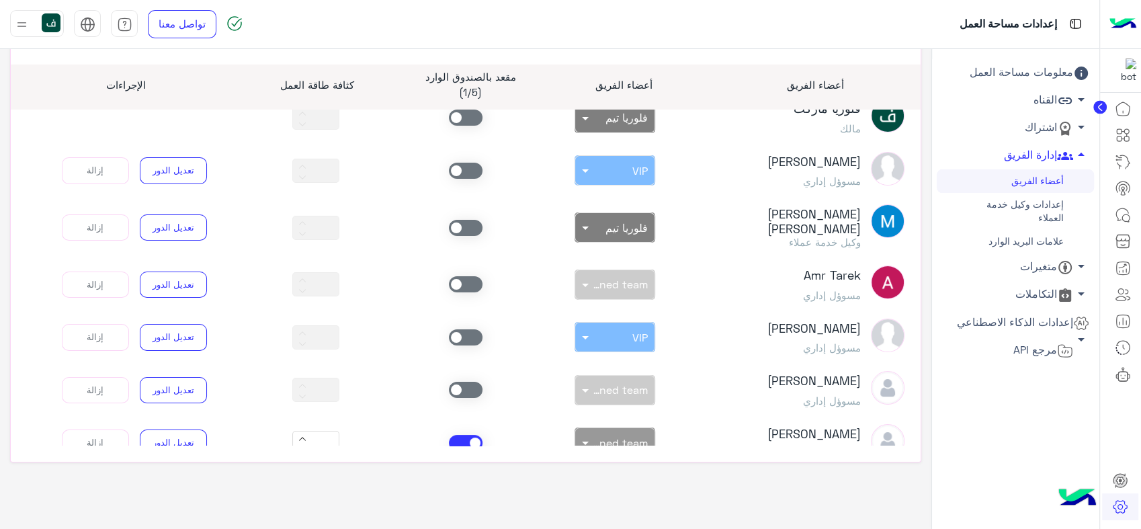
scroll to position [50, 0]
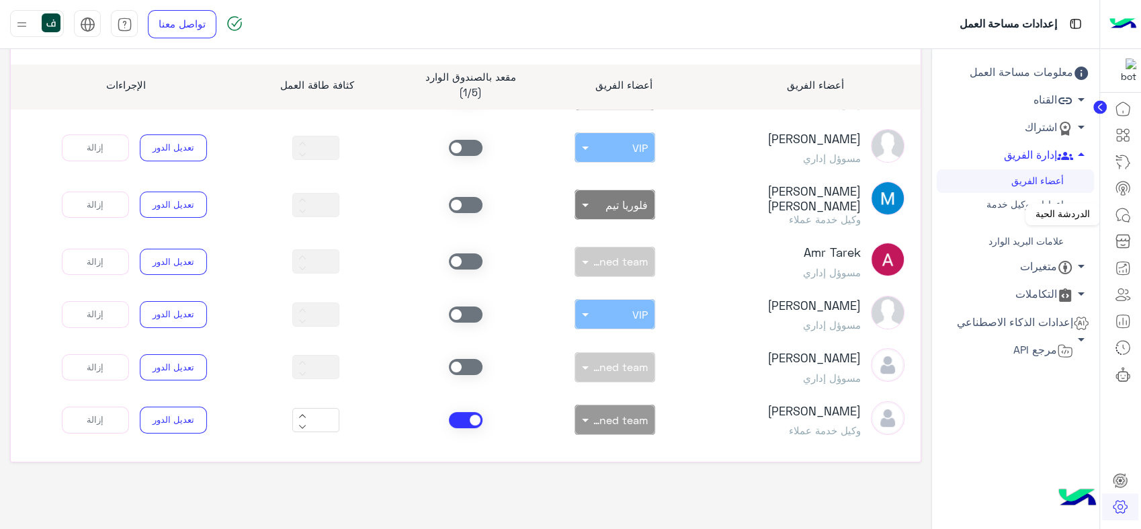
click at [1118, 218] on icon at bounding box center [1122, 214] width 12 height 12
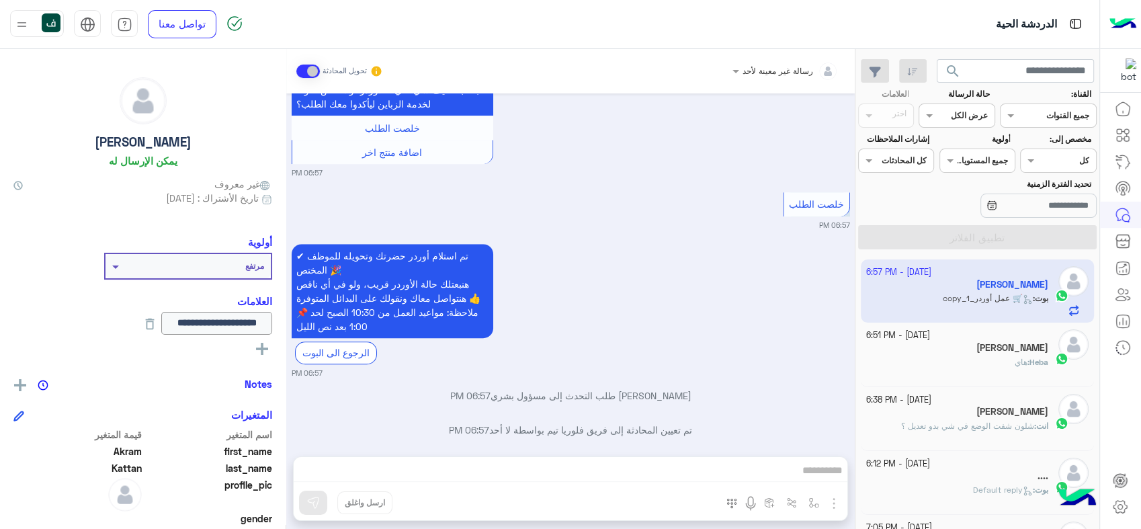
scroll to position [1301, 0]
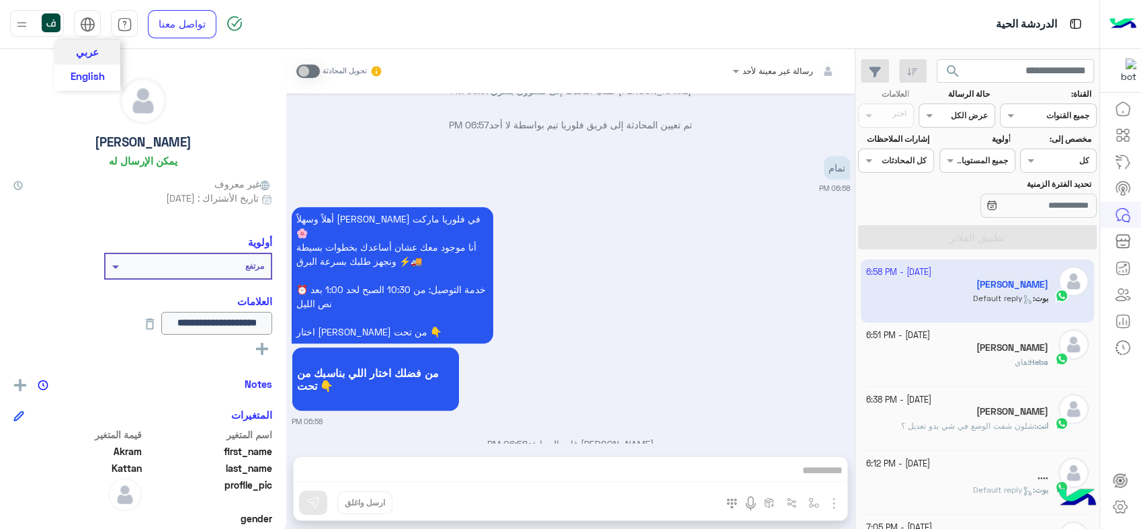
click at [88, 33] on div at bounding box center [87, 26] width 15 height 21
click at [598, 444] on div "رسالة غير معينة لأحد تحويل المحادثة Sep 30, 2025 فلوريا ماركت وضع التسليم للمحا…" at bounding box center [570, 291] width 569 height 485
click at [605, 468] on div "رسالة غير معينة لأحد تحويل المحادثة Sep 30, 2025 فلوريا ماركت وضع التسليم للمحا…" at bounding box center [570, 291] width 569 height 485
click at [20, 22] on img at bounding box center [21, 24] width 17 height 17
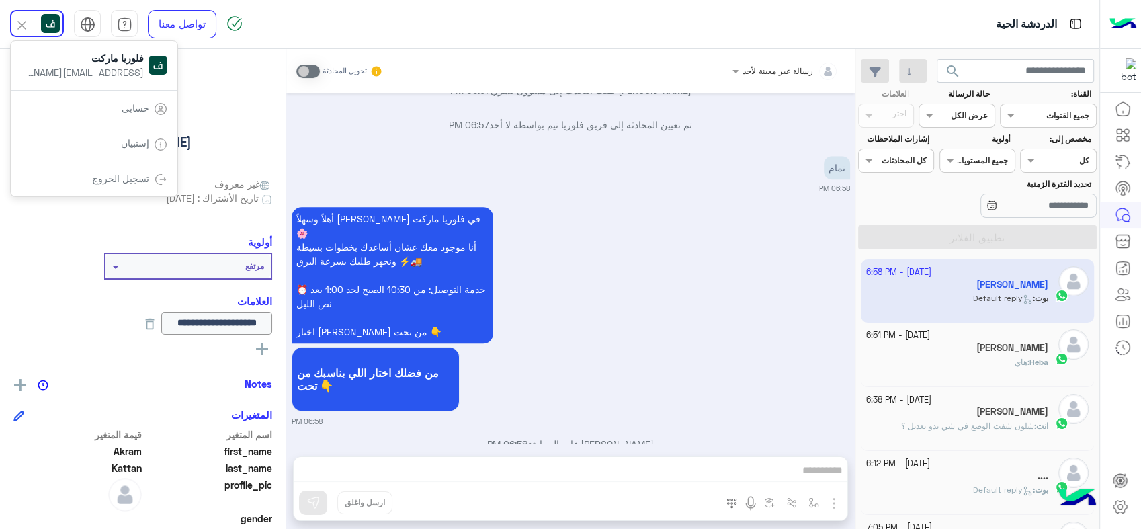
click at [20, 22] on img at bounding box center [21, 24] width 15 height 15
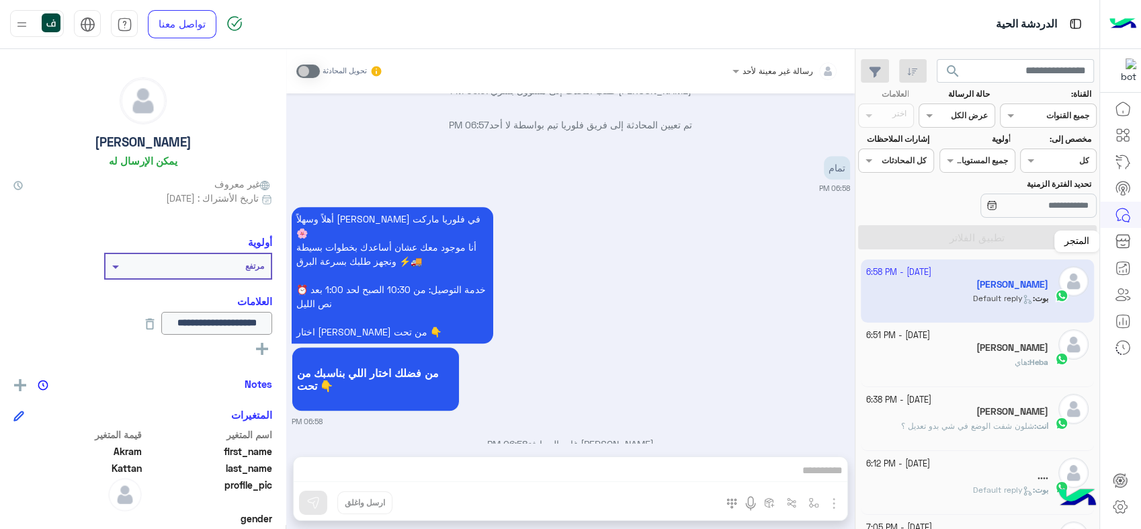
click at [1126, 218] on icon at bounding box center [1123, 215] width 16 height 16
click at [1117, 496] on link at bounding box center [1120, 506] width 36 height 27
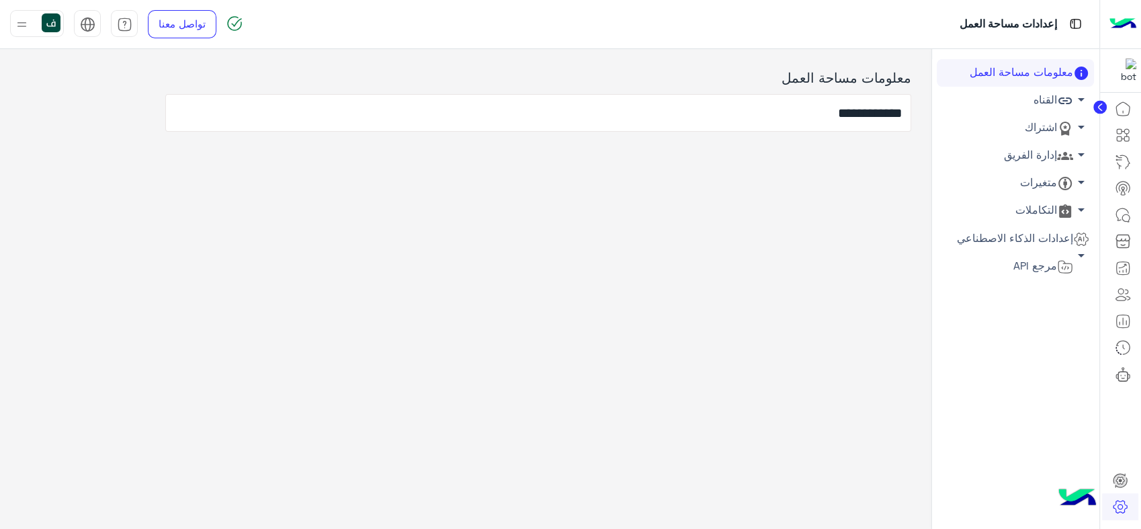
click at [1050, 153] on link "إدارة الفريق arrow_drop_down" at bounding box center [1015, 156] width 157 height 28
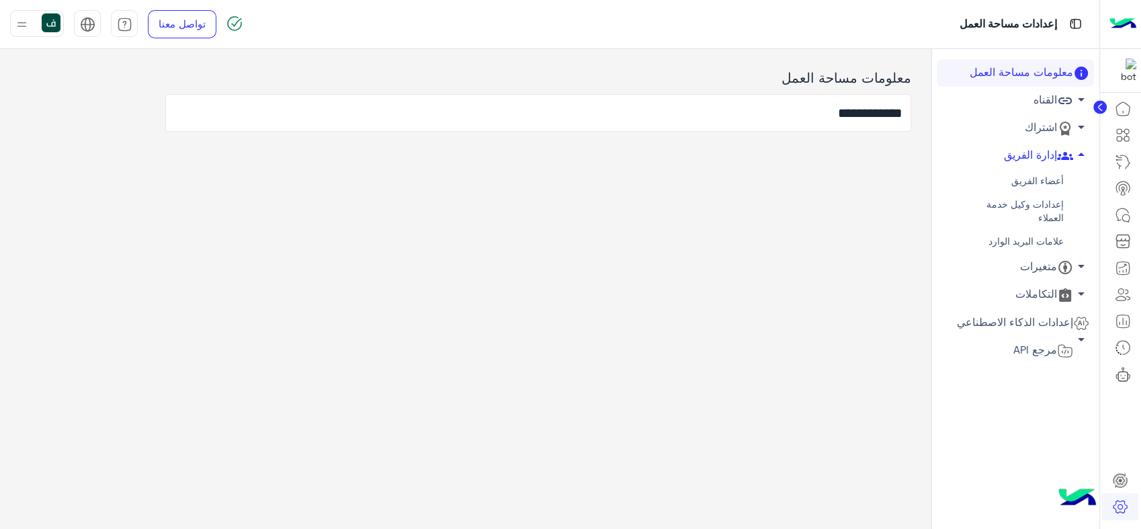
click at [1040, 173] on link "أعضاء الفريق" at bounding box center [1015, 181] width 157 height 24
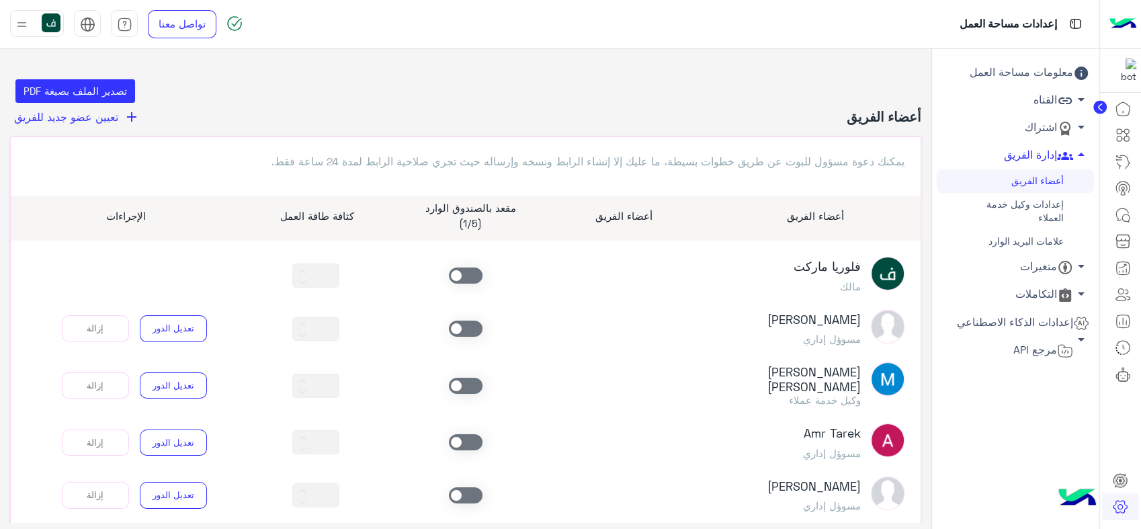
click at [468, 266] on div "فلوريا ماركت مالك *" at bounding box center [466, 276] width 898 height 38
click at [468, 274] on span at bounding box center [466, 275] width 34 height 16
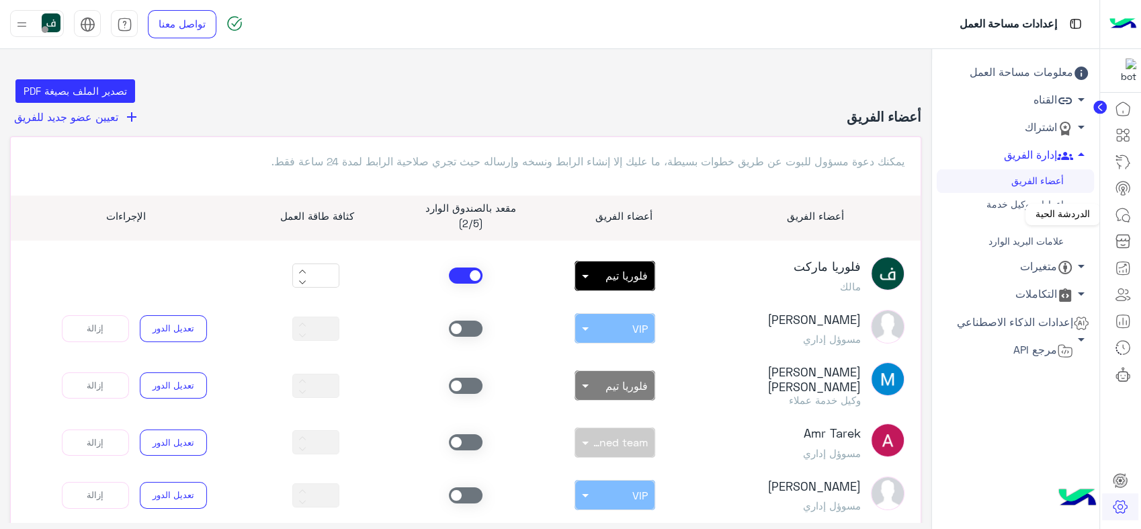
click at [1123, 215] on icon at bounding box center [1125, 217] width 7 height 7
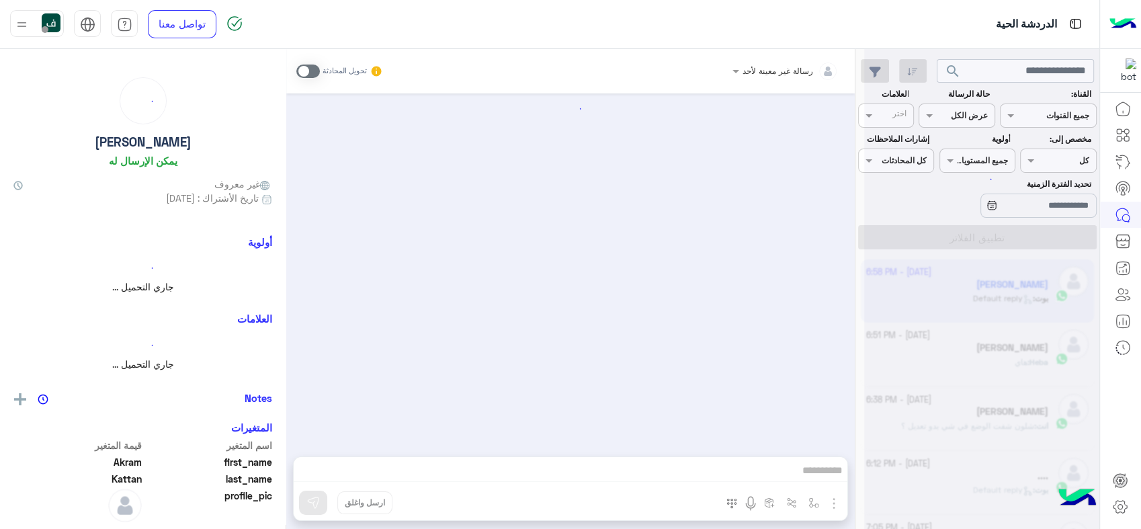
scroll to position [1198, 0]
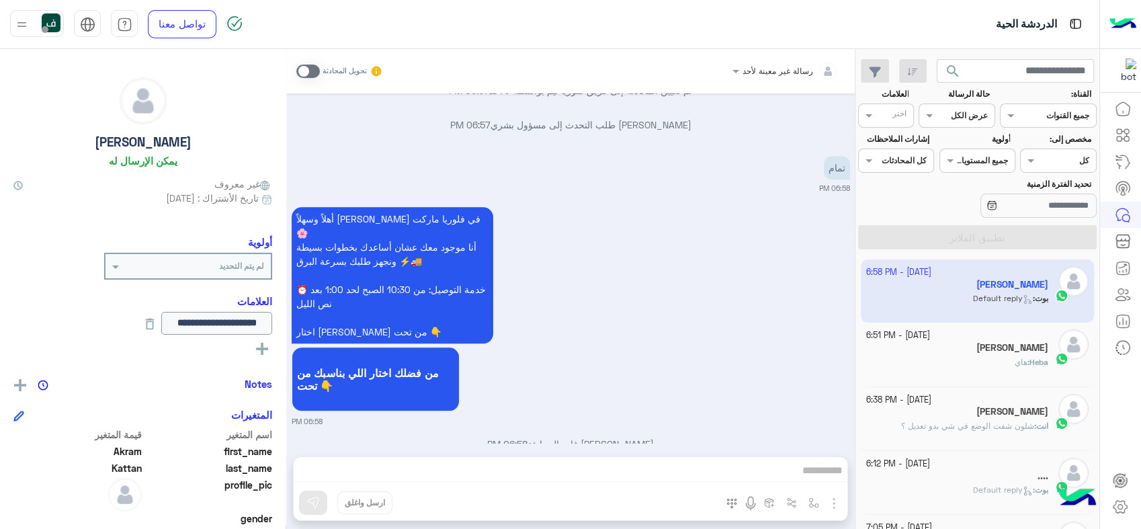
click at [52, 19] on img at bounding box center [51, 22] width 19 height 19
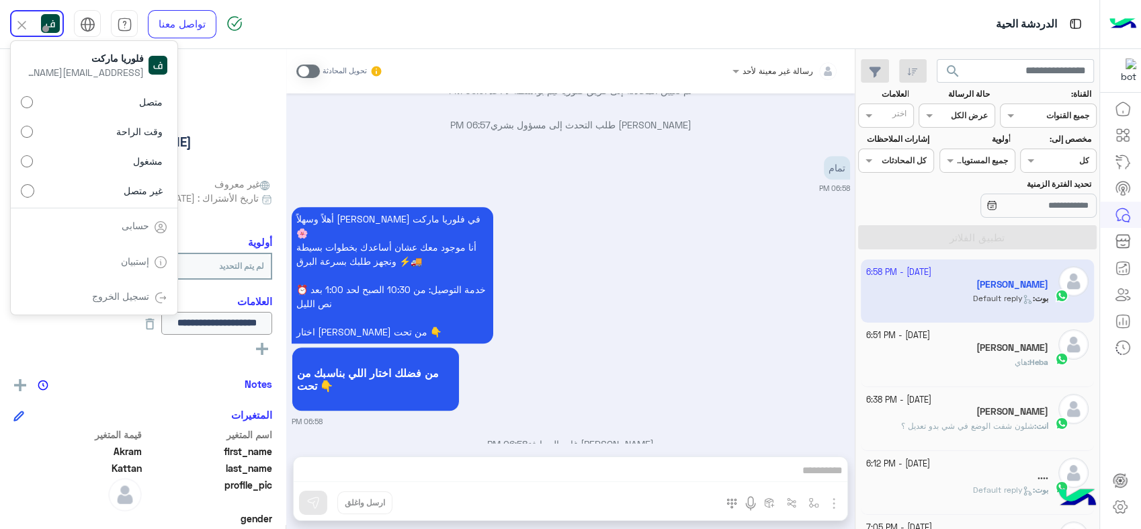
click at [87, 99] on label "متصل" at bounding box center [94, 102] width 147 height 24
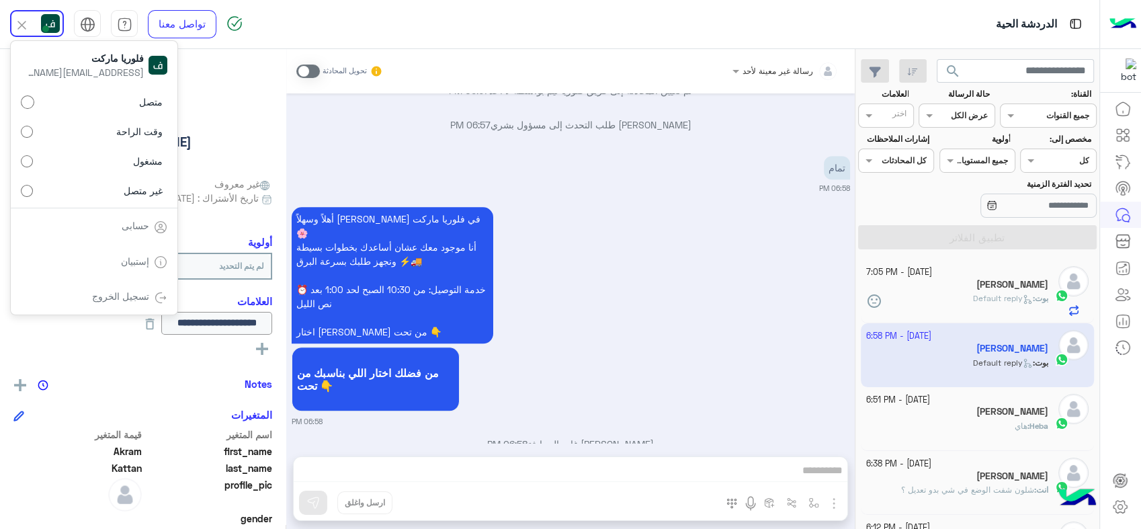
click at [312, 68] on span at bounding box center [308, 71] width 24 height 13
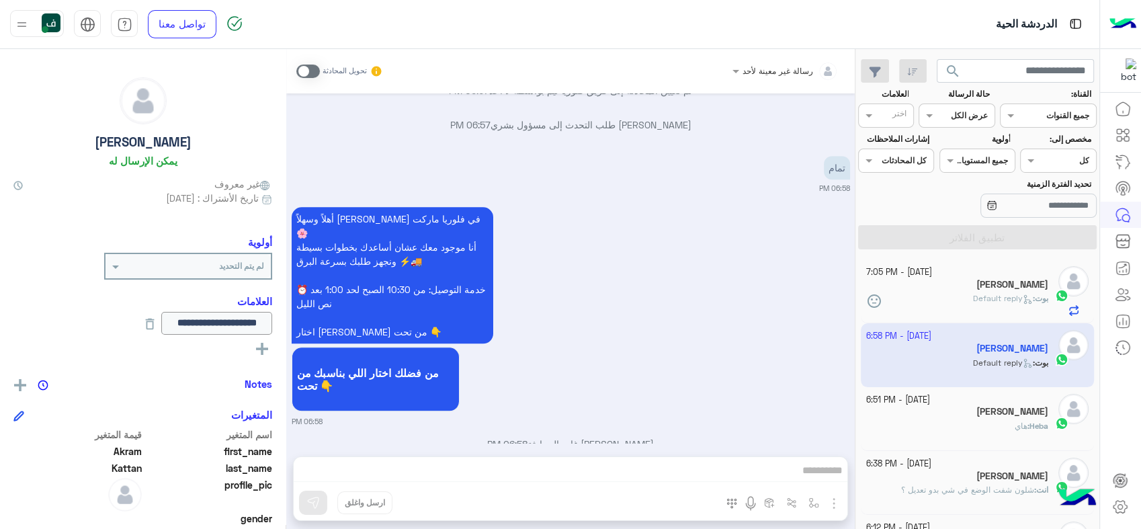
scroll to position [1232, 0]
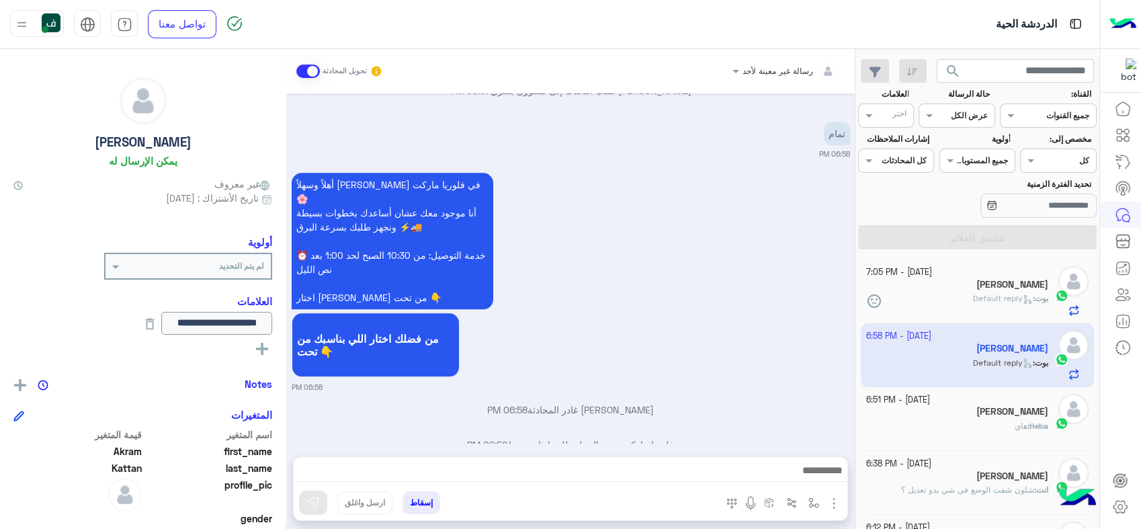
click at [405, 493] on button "إسقاط" at bounding box center [422, 502] width 38 height 23
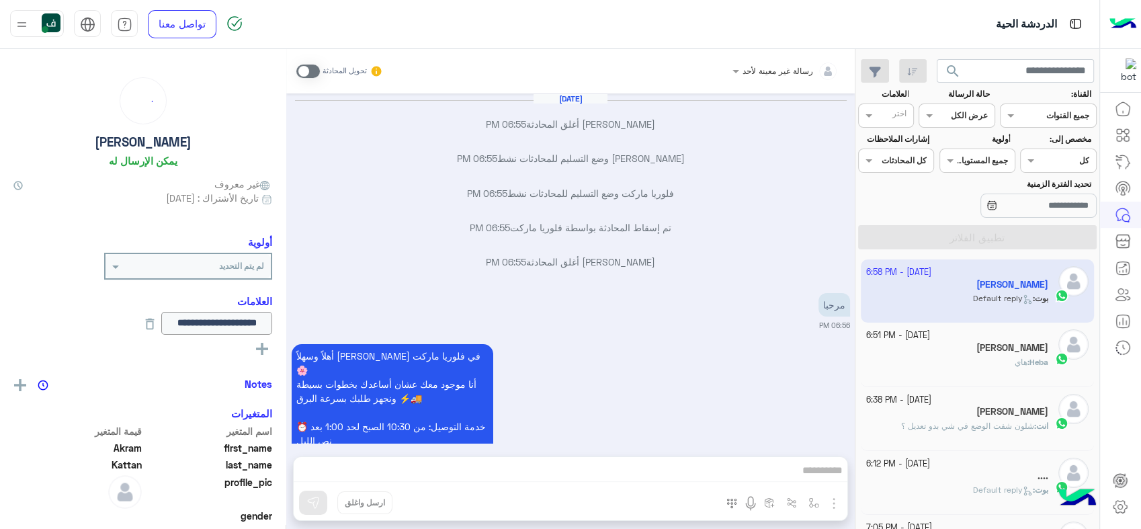
scroll to position [1198, 0]
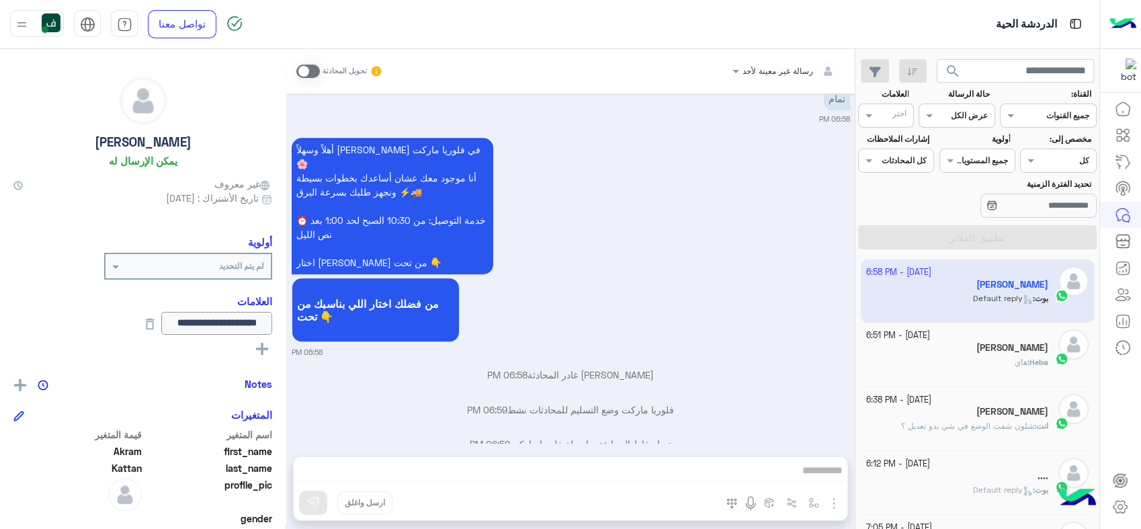
drag, startPoint x: 972, startPoint y: 285, endPoint x: 586, endPoint y: 322, distance: 388.2
click at [609, 329] on div "Sep 30, 2025 بشار قطان أغلق المحادثة 06:55 PM بشار قطان وضع التسليم للمحادثات ن…" at bounding box center [570, 267] width 569 height 349
click at [54, 24] on img at bounding box center [51, 22] width 19 height 19
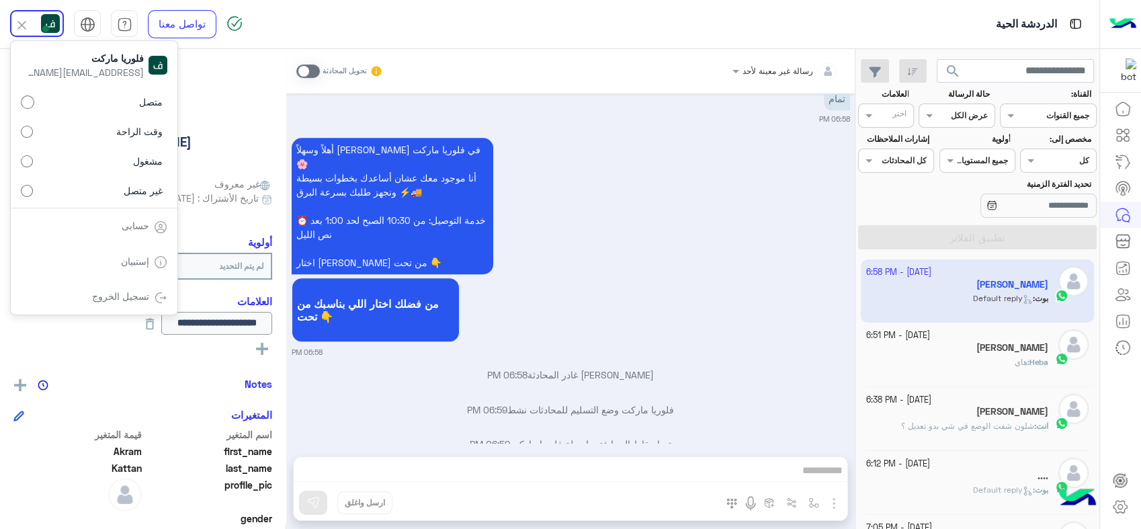
click at [135, 181] on label "غير متصل" at bounding box center [94, 190] width 147 height 24
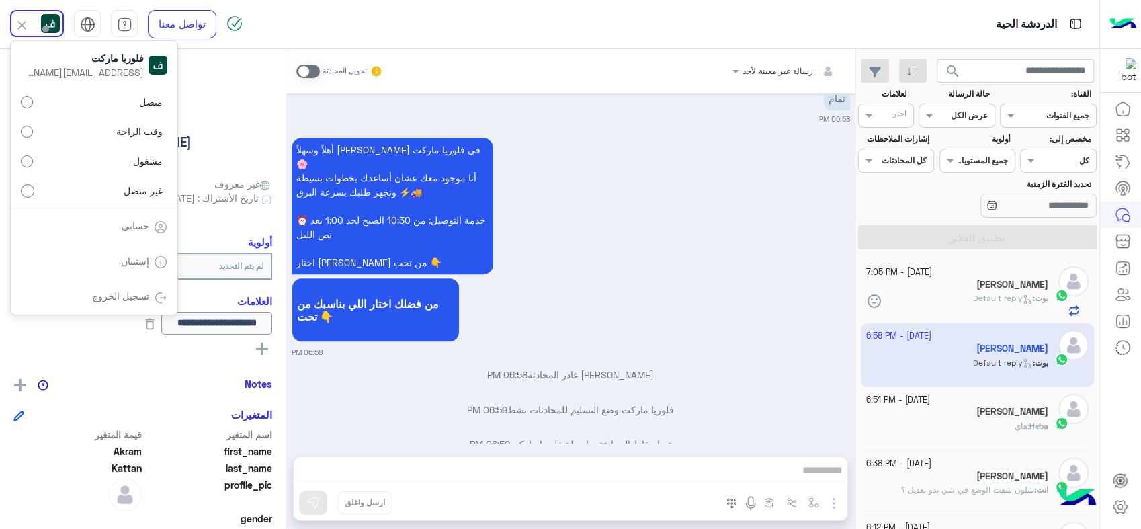
click at [663, 228] on div "أهلاً وسهلاً Akram في فلوريا ماركت 🌸 أنا موجود معك عشان أساعدك بخطوات بسيطة ونج…" at bounding box center [571, 245] width 558 height 223
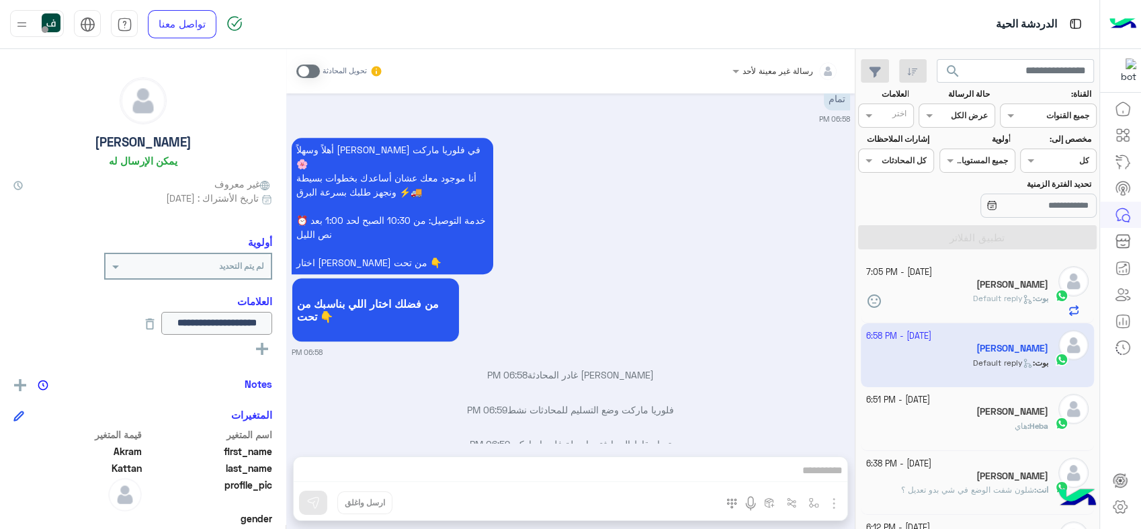
click at [41, 24] on div at bounding box center [37, 23] width 54 height 27
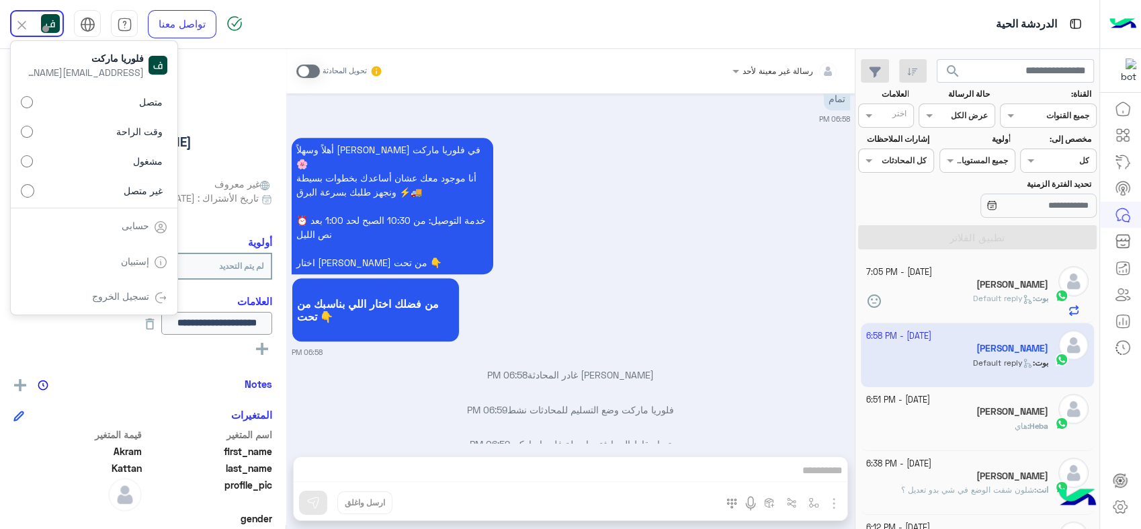
click at [132, 297] on link "تسجيل الخروج" at bounding box center [120, 295] width 57 height 11
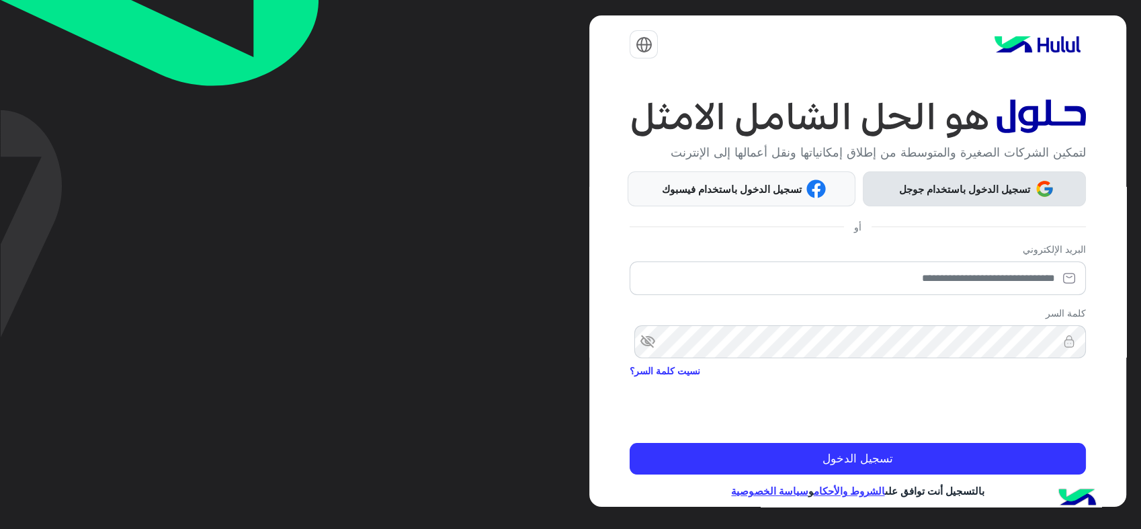
click at [944, 194] on span "تسجيل الدخول باستخدام جوجل" at bounding box center [964, 188] width 141 height 15
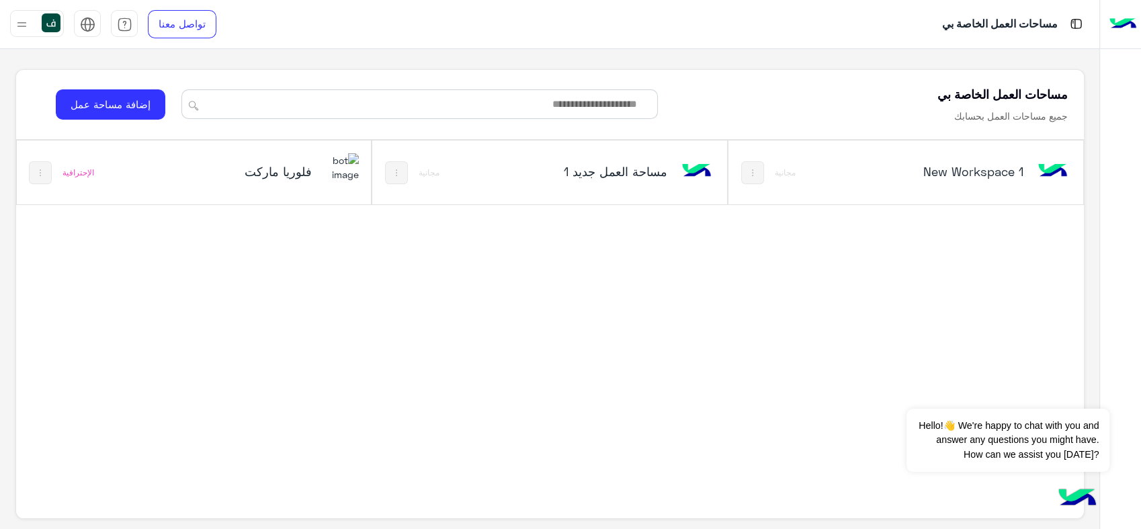
click at [280, 171] on h5 "فلوريا ماركت" at bounding box center [252, 171] width 118 height 16
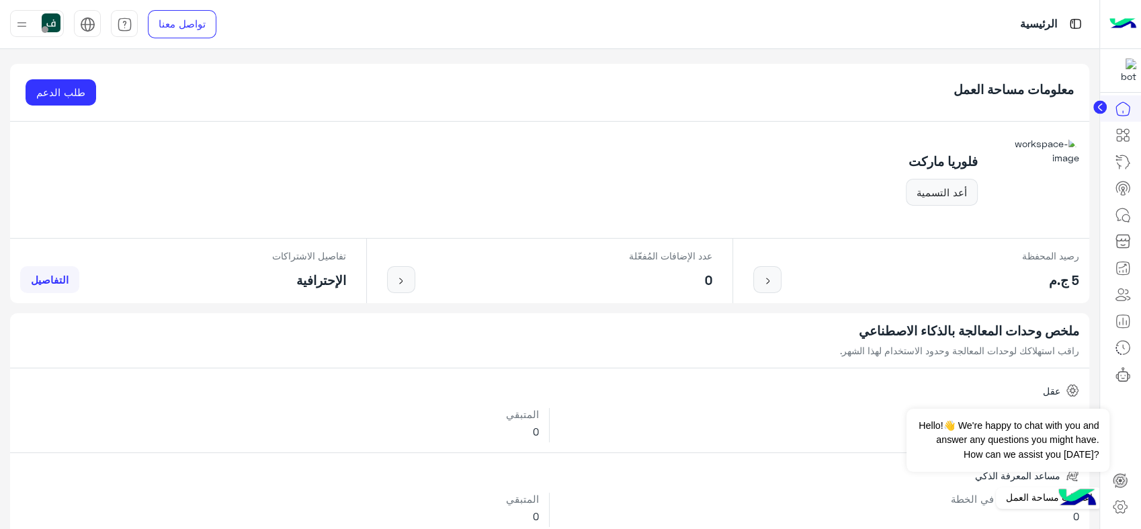
click at [1124, 499] on icon at bounding box center [1120, 507] width 16 height 16
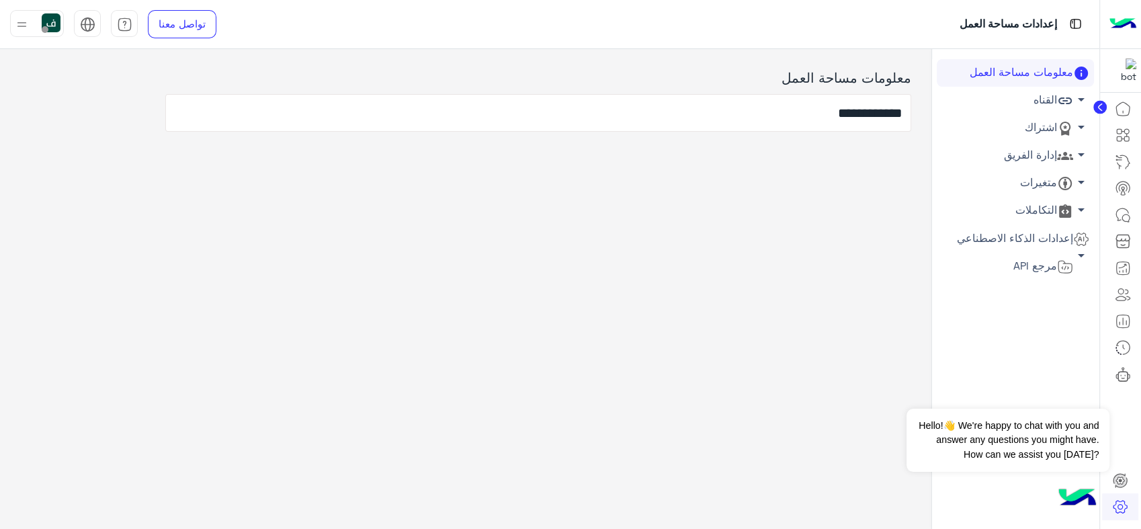
click at [1042, 152] on link "إدارة الفريق arrow_drop_down" at bounding box center [1015, 156] width 157 height 28
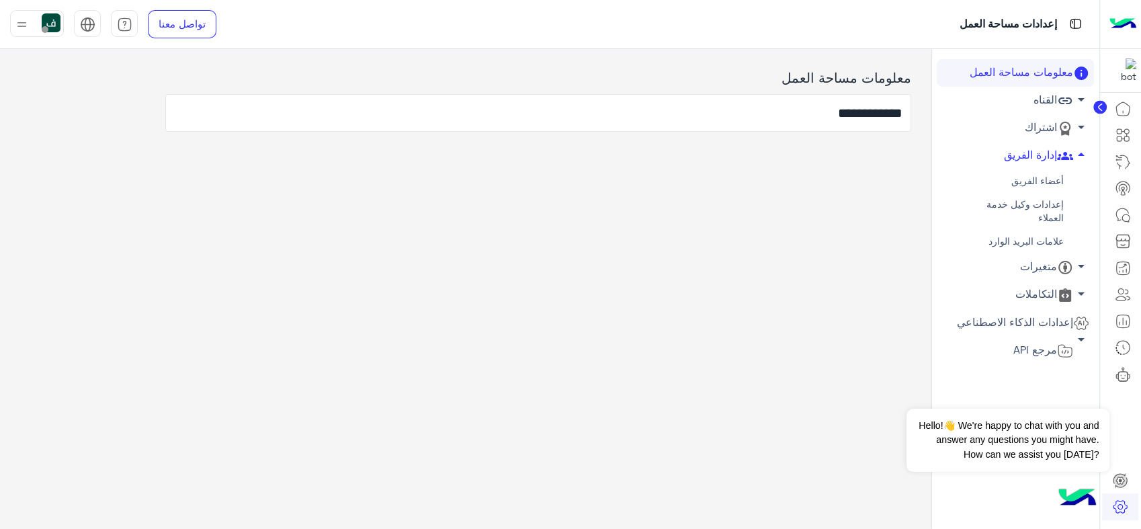
click at [1043, 173] on link "أعضاء الفريق" at bounding box center [1015, 181] width 157 height 24
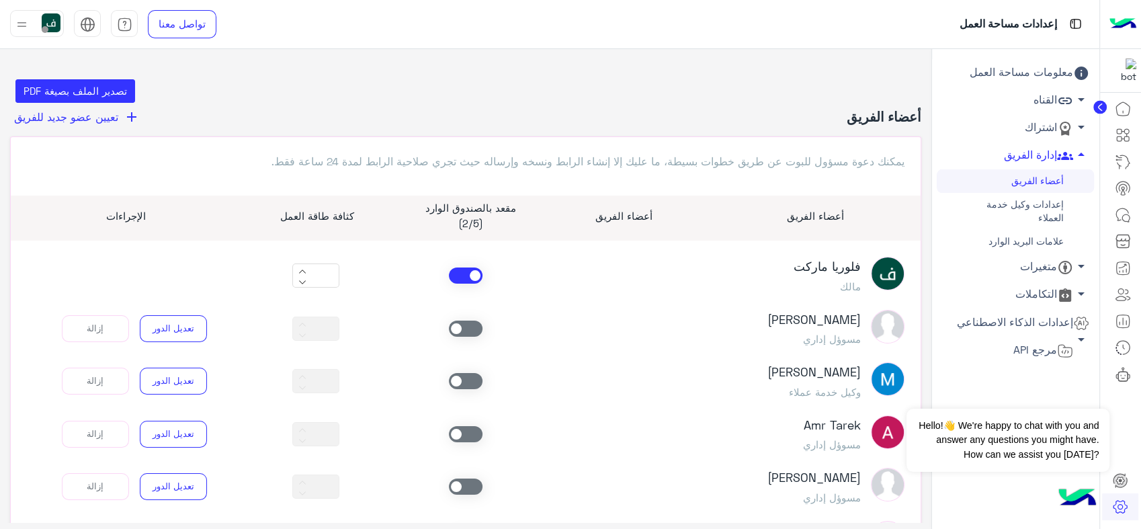
click at [1013, 203] on link "إعدادات وكيل خدمة العملاء" at bounding box center [1015, 211] width 157 height 37
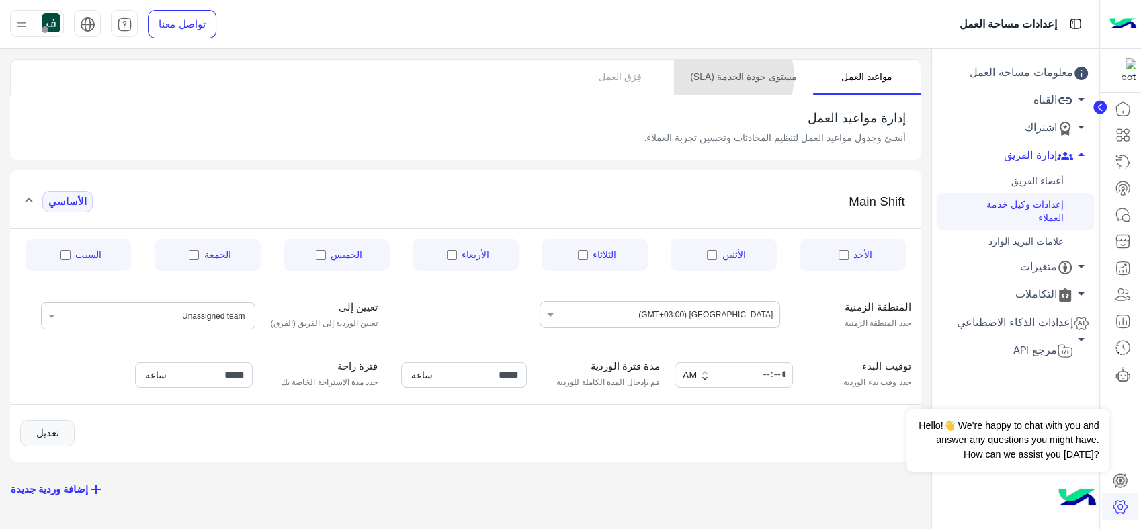
click at [745, 77] on link "مستوى جودة الخدمة (SLA)" at bounding box center [743, 77] width 138 height 35
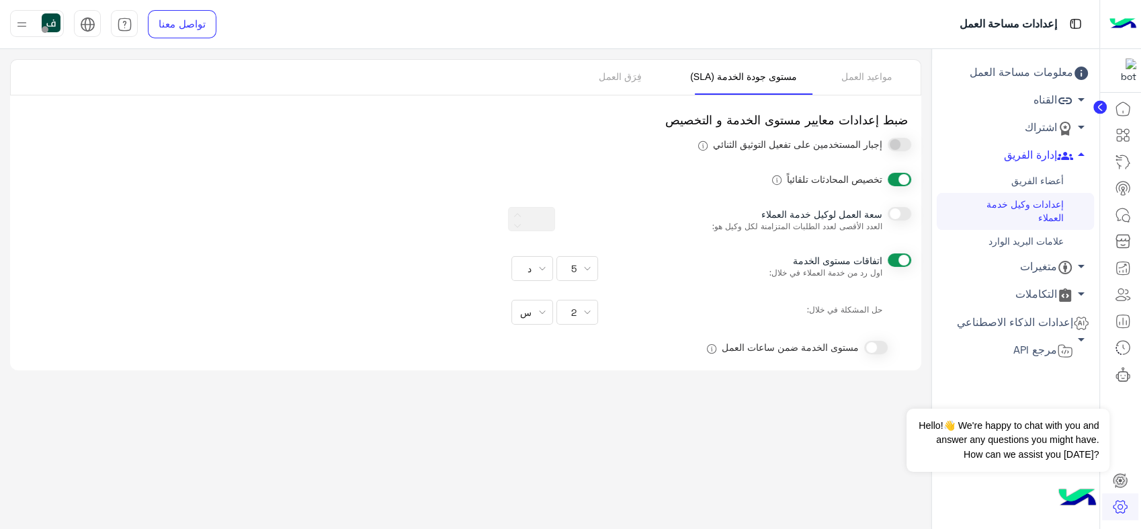
type input "*"
click at [661, 80] on link "فِرَق العمل" at bounding box center [621, 77] width 108 height 35
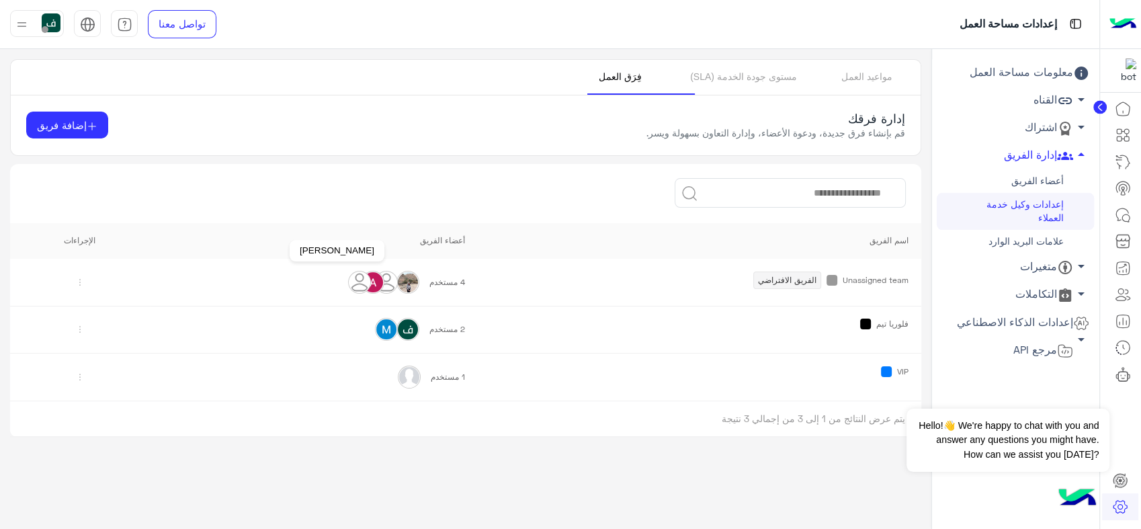
click at [365, 280] on img at bounding box center [360, 283] width 22 height 22
click at [65, 272] on td at bounding box center [80, 282] width 140 height 47
click at [72, 277] on img at bounding box center [80, 283] width 22 height 22
click at [110, 299] on div "تعديل حذف" at bounding box center [113, 324] width 93 height 63
click at [117, 305] on div "تعديل حذف" at bounding box center [113, 324] width 93 height 63
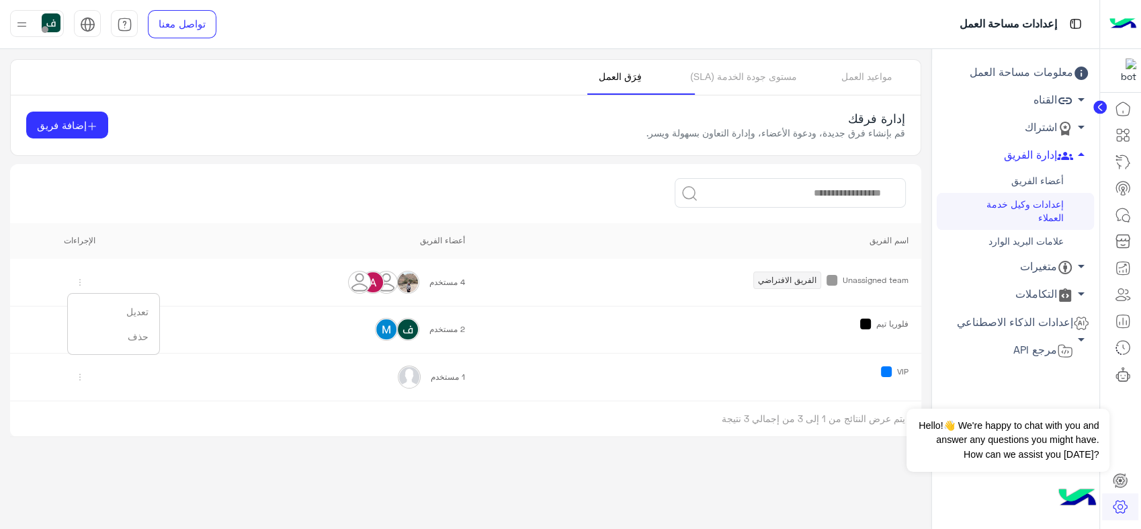
drag, startPoint x: 129, startPoint y: 304, endPoint x: 142, endPoint y: 322, distance: 22.6
click at [129, 306] on div "تعديل حذف" at bounding box center [113, 324] width 93 height 63
click at [142, 322] on div "تعديل حذف" at bounding box center [113, 324] width 93 height 63
click at [133, 310] on div "تعديل حذف" at bounding box center [113, 324] width 93 height 63
click at [214, 288] on div "4 مستخدم" at bounding box center [313, 283] width 302 height 22
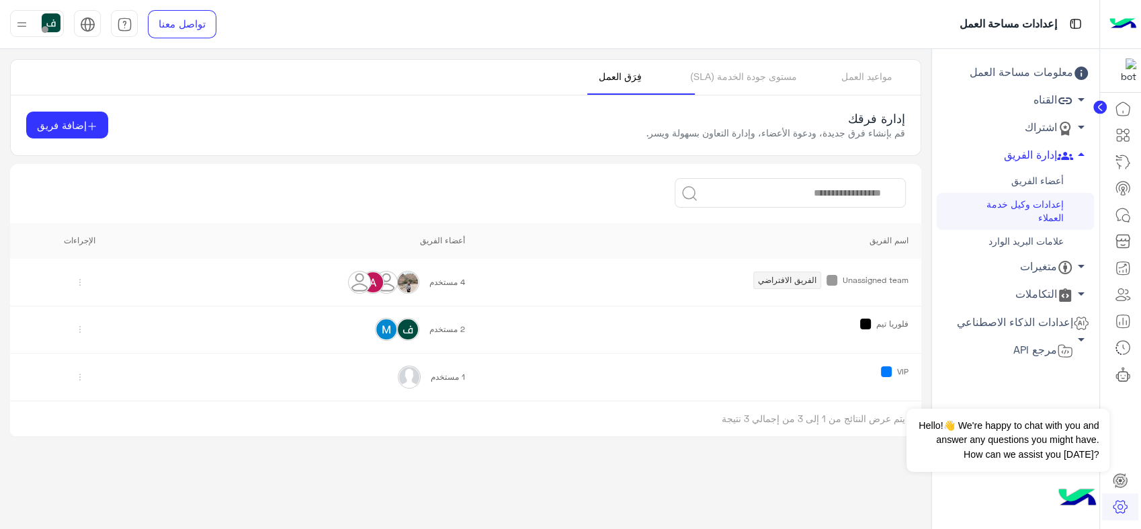
click at [1030, 179] on link "أعضاء الفريق" at bounding box center [1015, 181] width 157 height 24
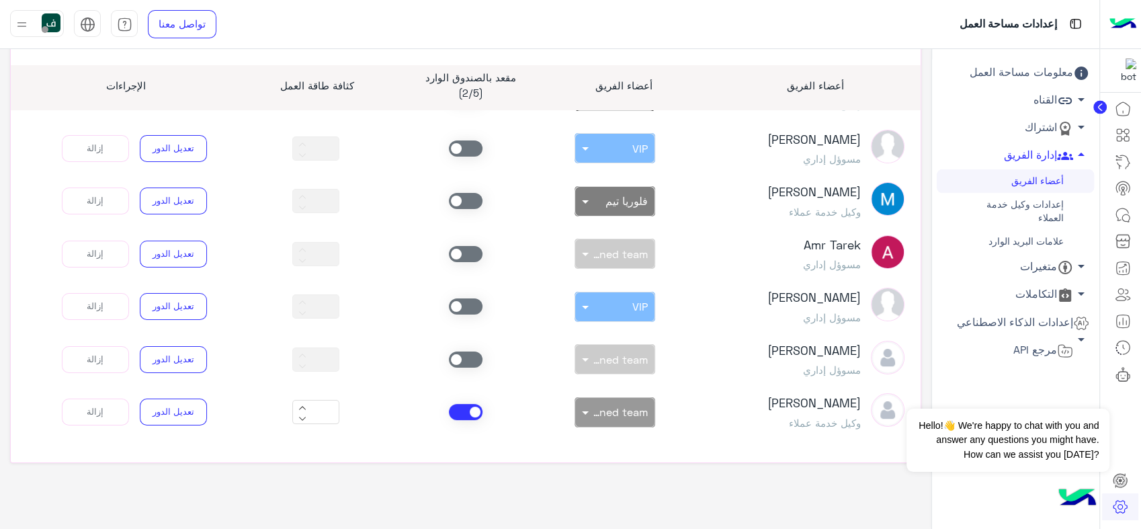
scroll to position [131, 0]
click at [585, 408] on span at bounding box center [583, 412] width 17 height 14
click at [597, 438] on span "Unassigned team" at bounding box center [609, 440] width 77 height 11
click at [595, 412] on span "Unassigned team" at bounding box center [603, 411] width 90 height 13
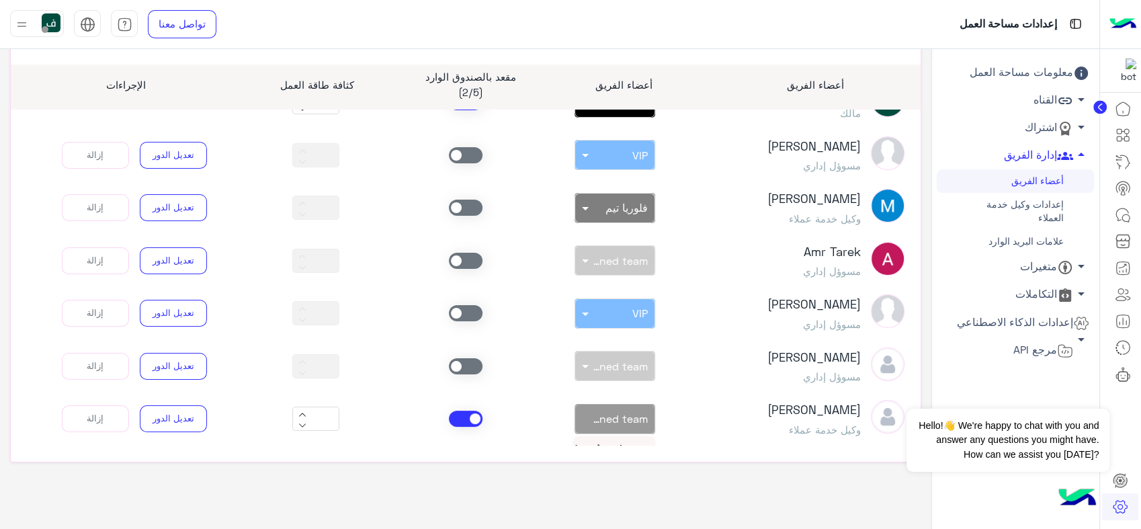
scroll to position [108, 0]
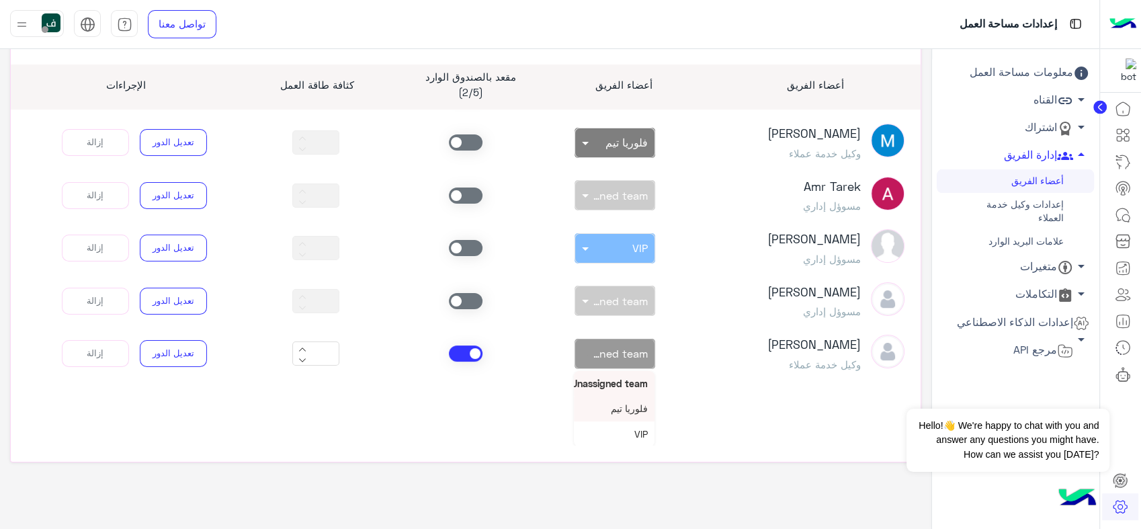
click at [629, 403] on span "فلوريا تيم" at bounding box center [629, 408] width 37 height 11
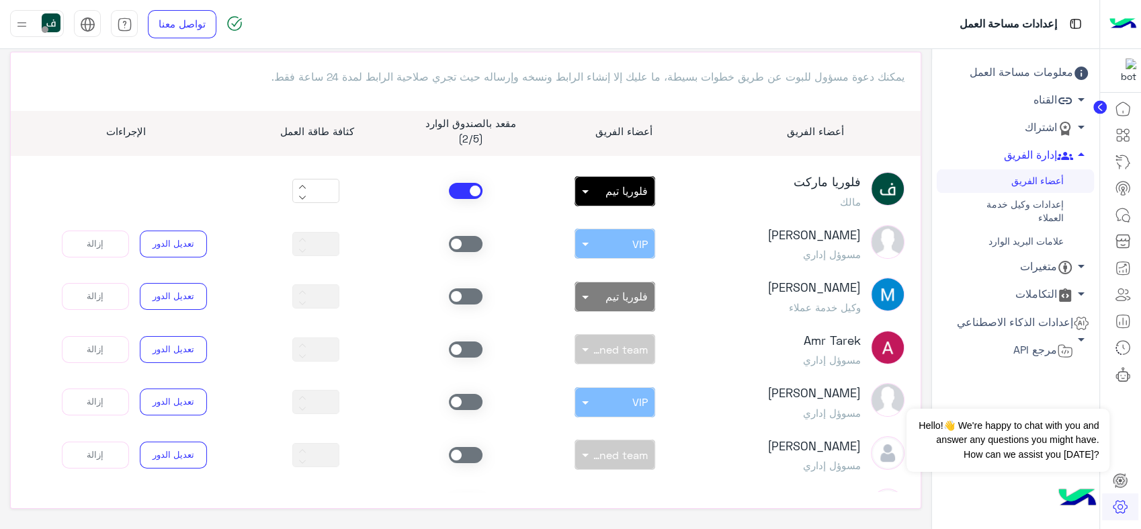
scroll to position [0, 0]
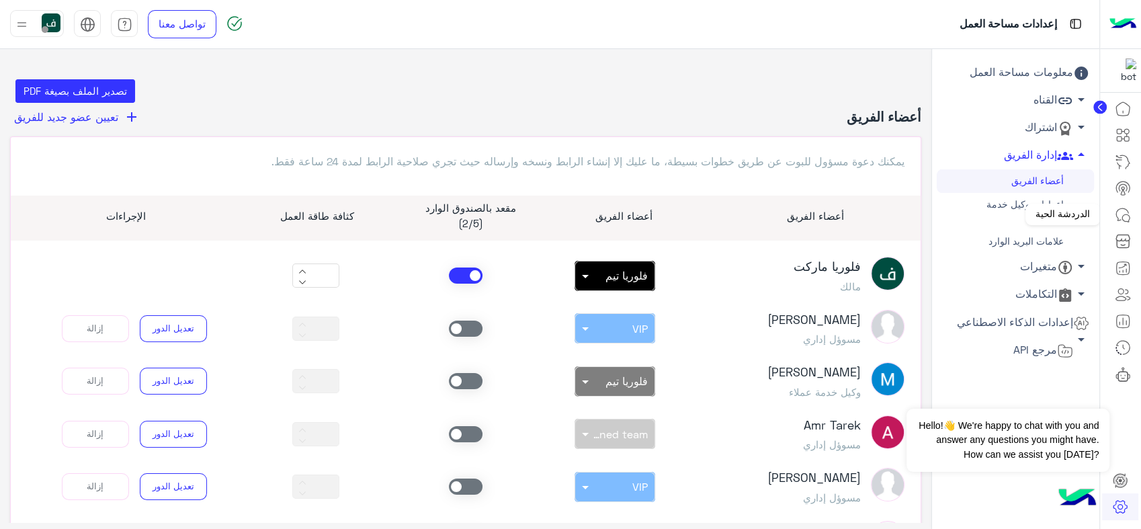
click at [1119, 214] on icon at bounding box center [1123, 215] width 16 height 16
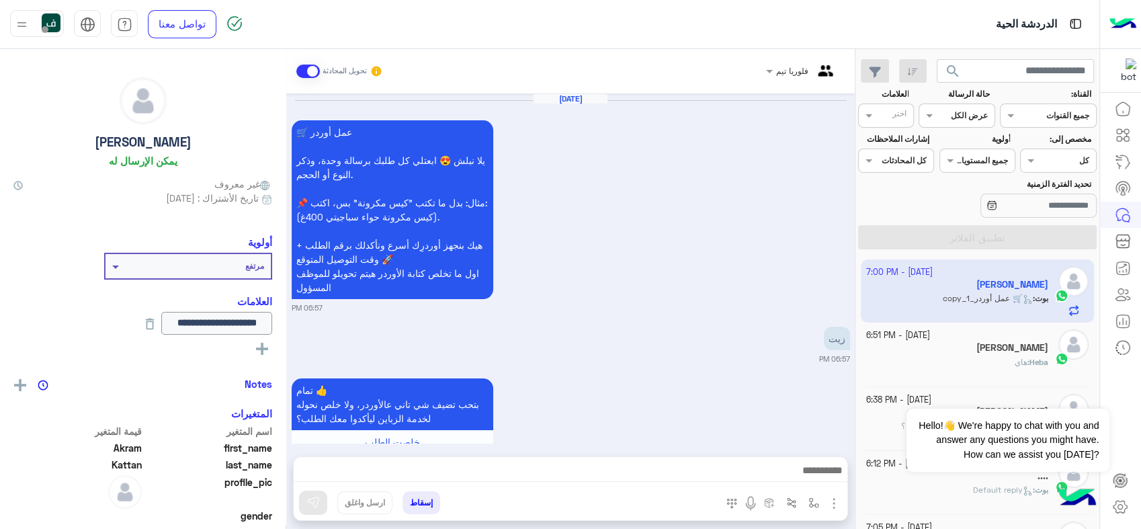
scroll to position [1409, 0]
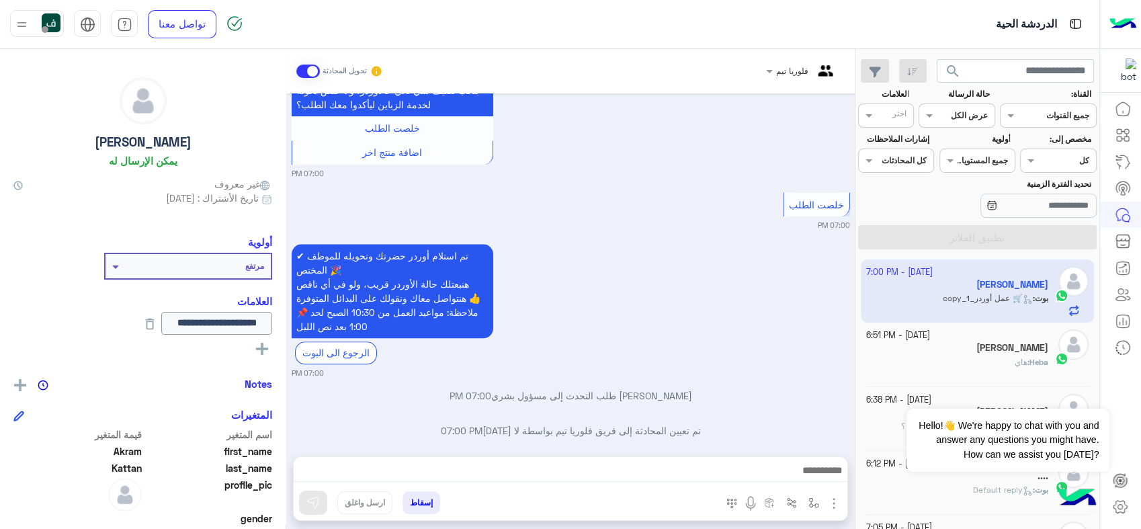
click at [411, 501] on button "إسقاط" at bounding box center [422, 502] width 38 height 23
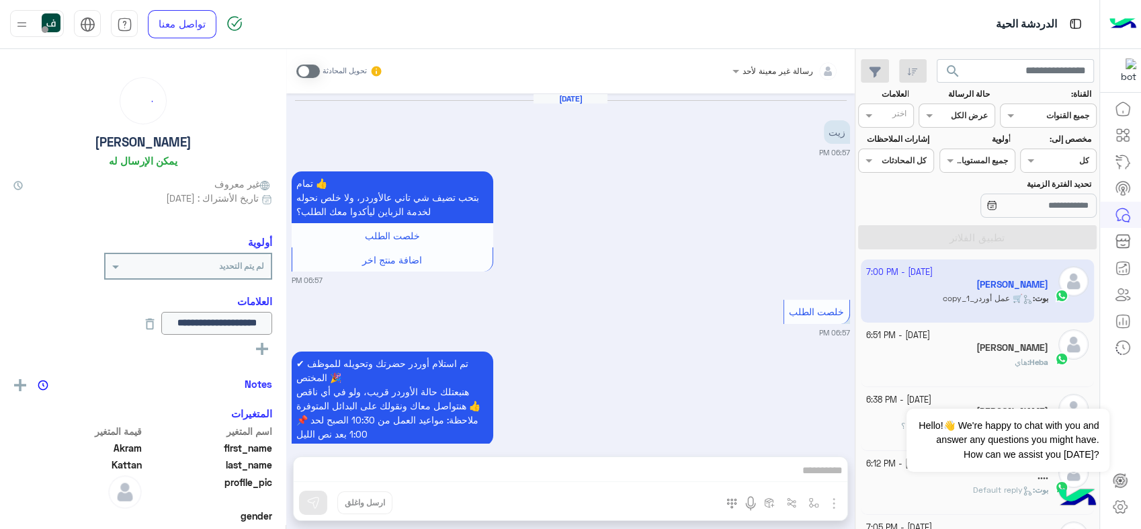
scroll to position [1237, 0]
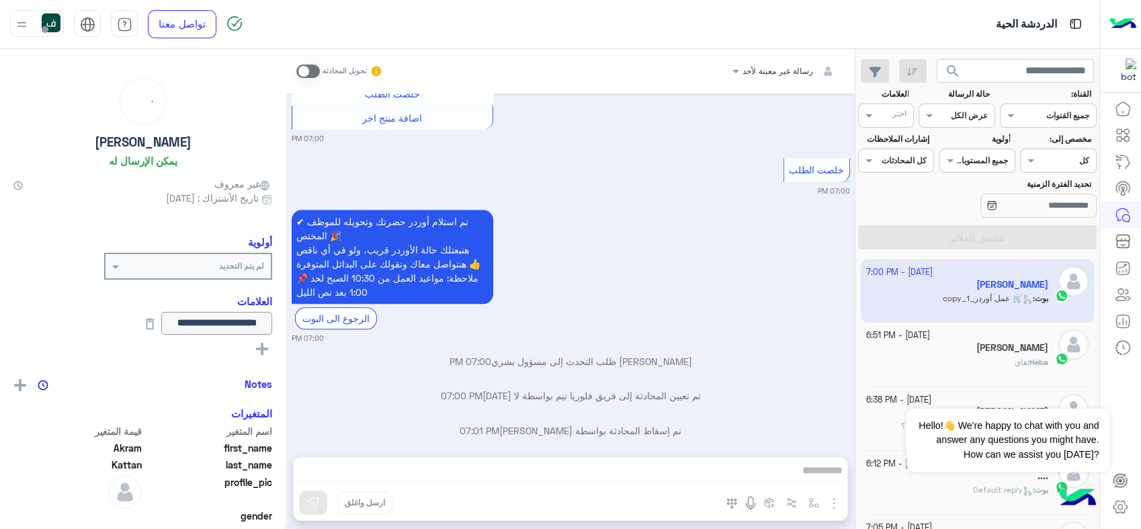
click at [48, 25] on img at bounding box center [51, 22] width 19 height 19
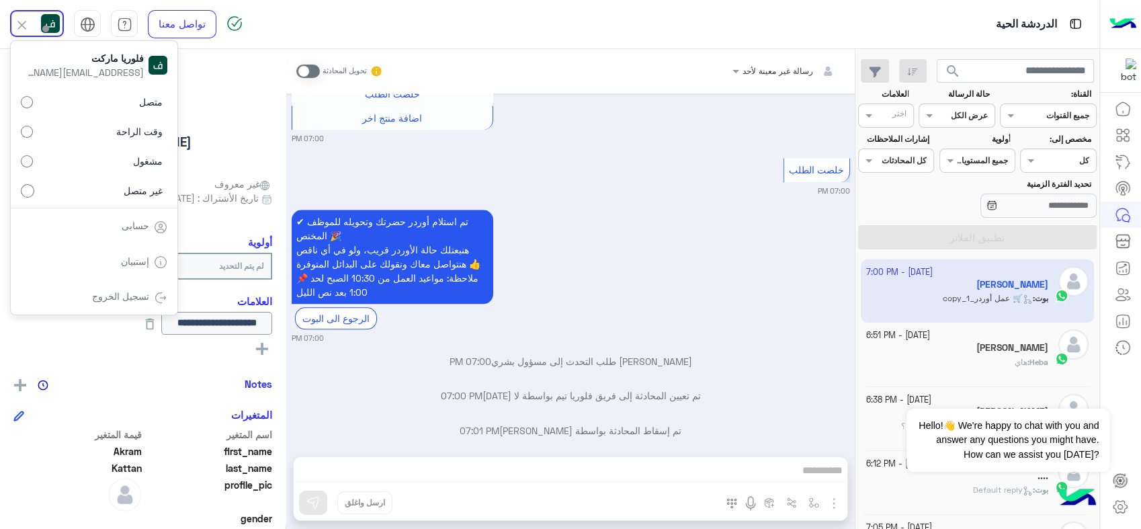
click at [49, 25] on img at bounding box center [50, 23] width 19 height 19
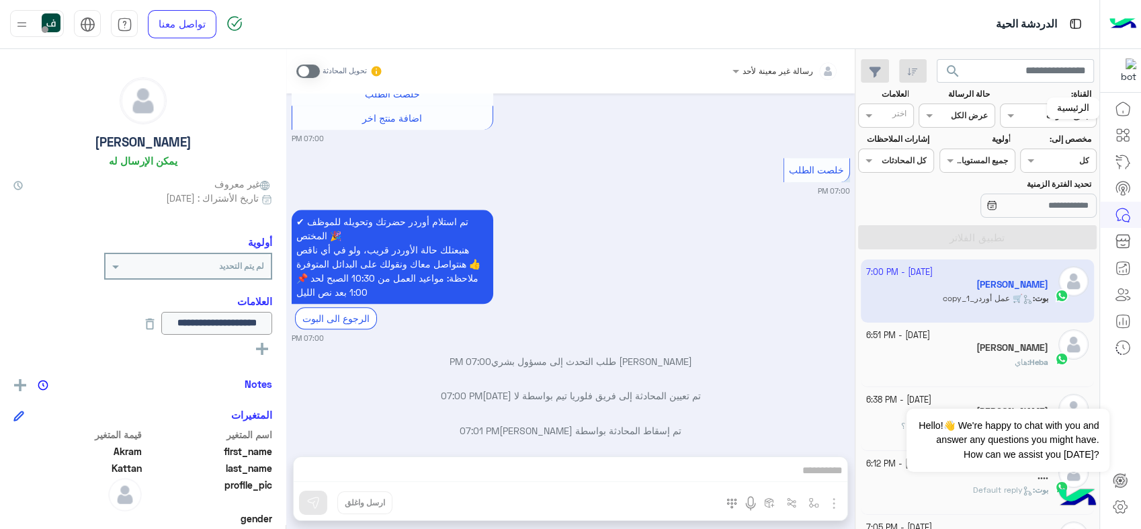
click at [1128, 104] on icon at bounding box center [1122, 108] width 13 height 13
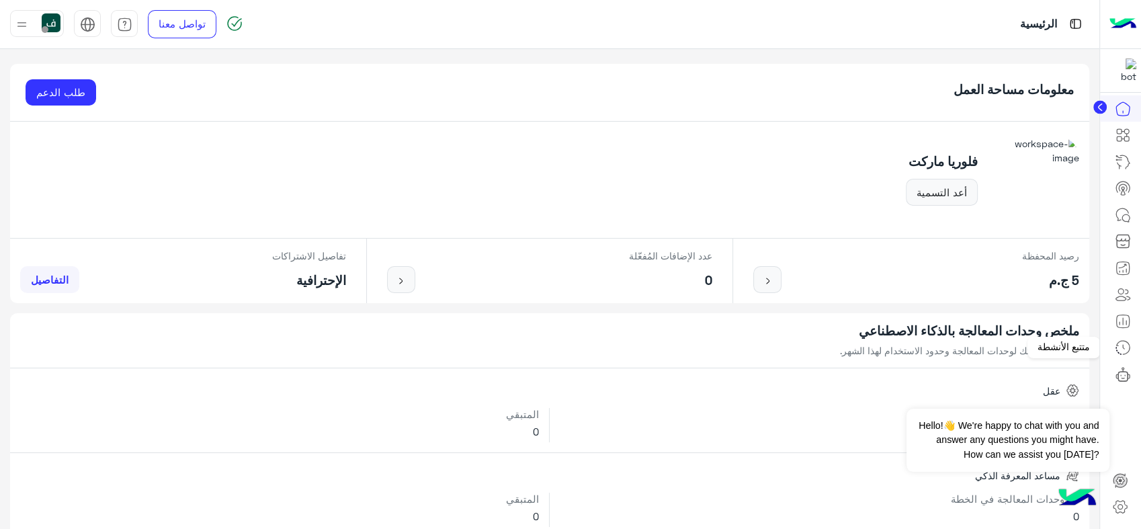
click at [1121, 347] on icon at bounding box center [1123, 347] width 16 height 16
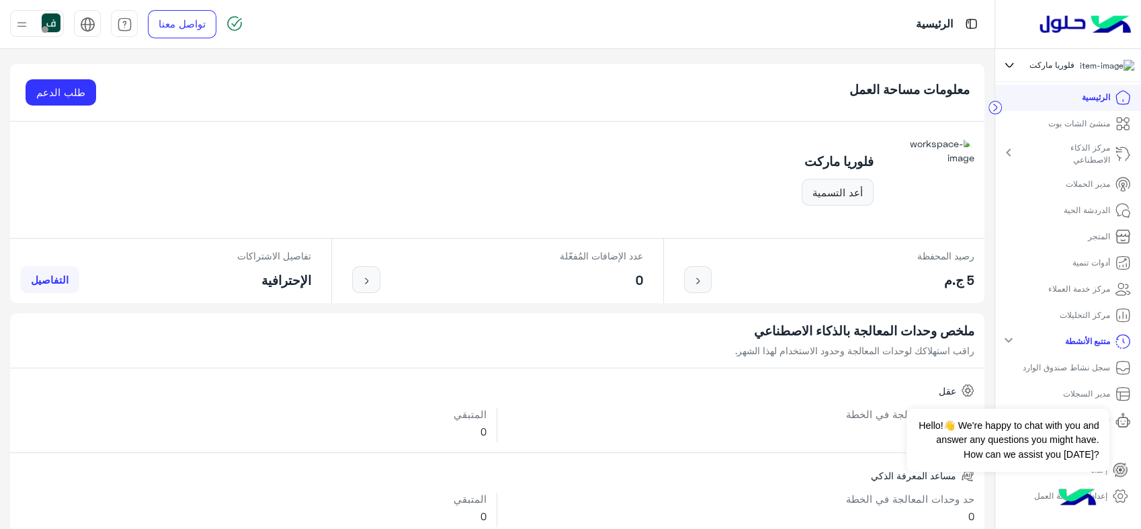
click at [1110, 398] on link "مدير السجلات" at bounding box center [1097, 394] width 89 height 26
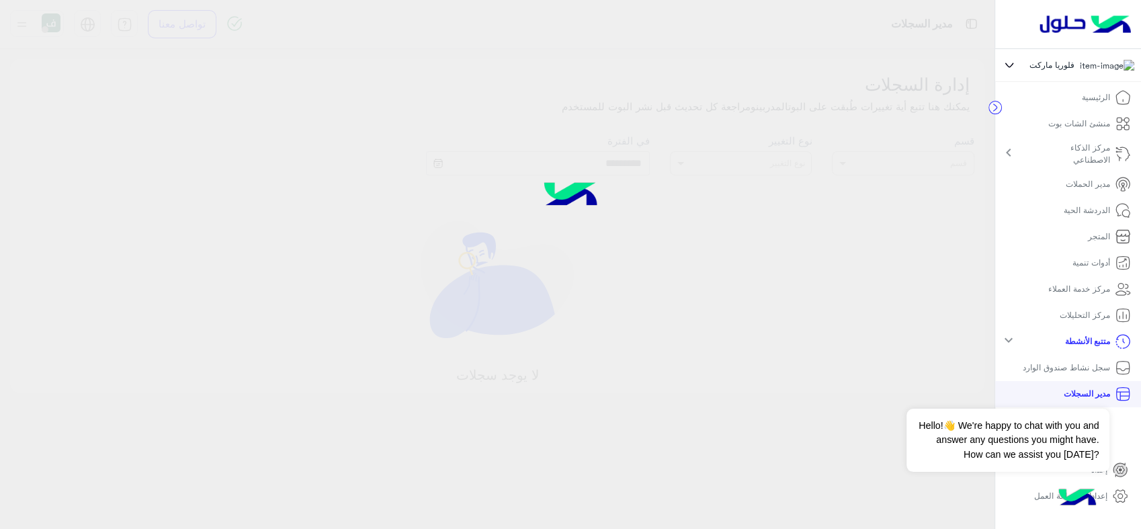
type input "**********"
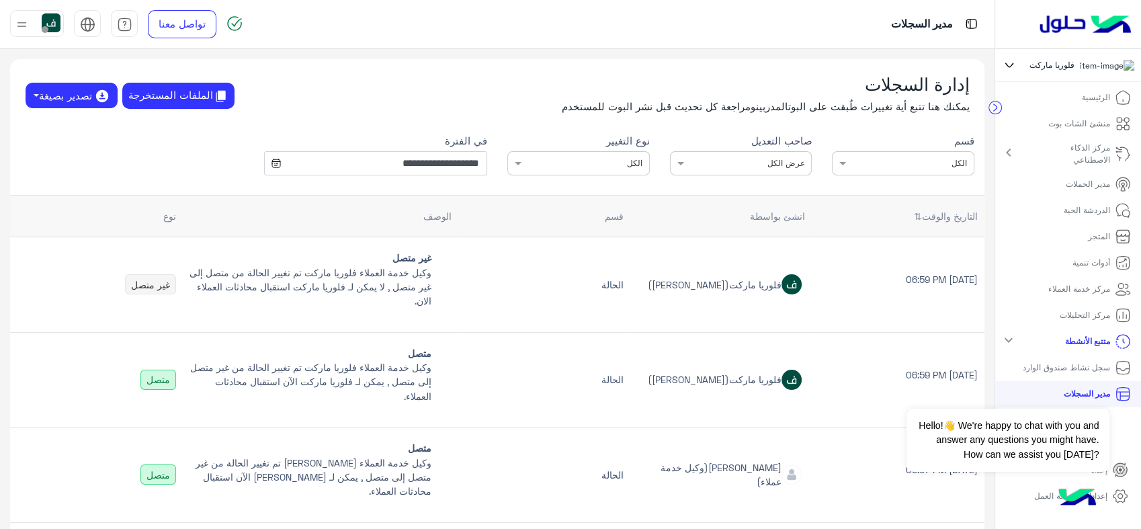
click at [660, 163] on div "نوع التغيير نوع التغيير × الكل" at bounding box center [578, 155] width 163 height 42
click at [701, 151] on div "× عرض الكل" at bounding box center [741, 163] width 142 height 24
click at [708, 161] on div at bounding box center [741, 160] width 141 height 11
click at [544, 263] on td "الحالة" at bounding box center [543, 284] width 171 height 95
click at [1113, 224] on link "الدردشة الحية" at bounding box center [1098, 211] width 88 height 26
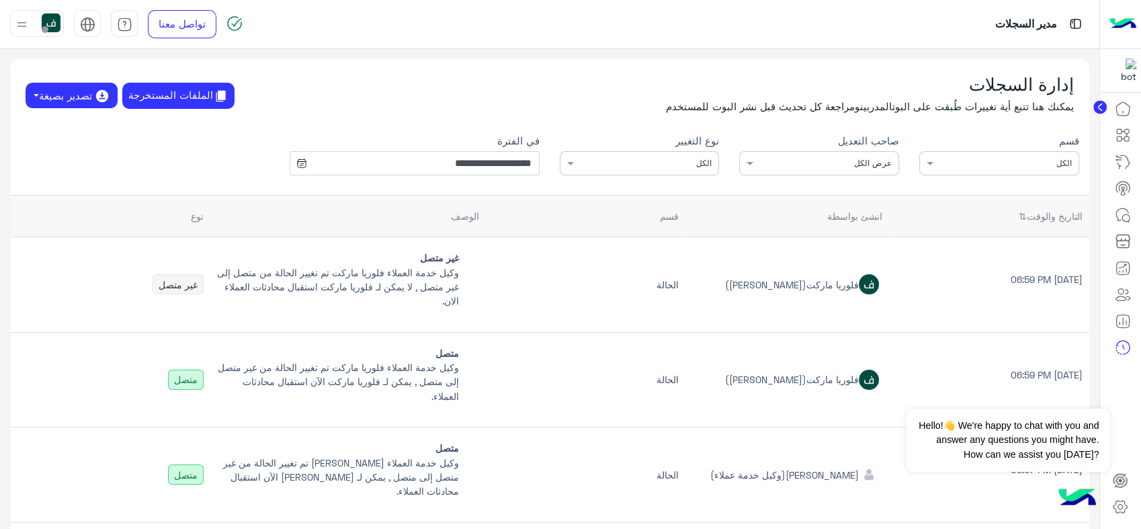
click at [1121, 209] on icon at bounding box center [1123, 215] width 16 height 16
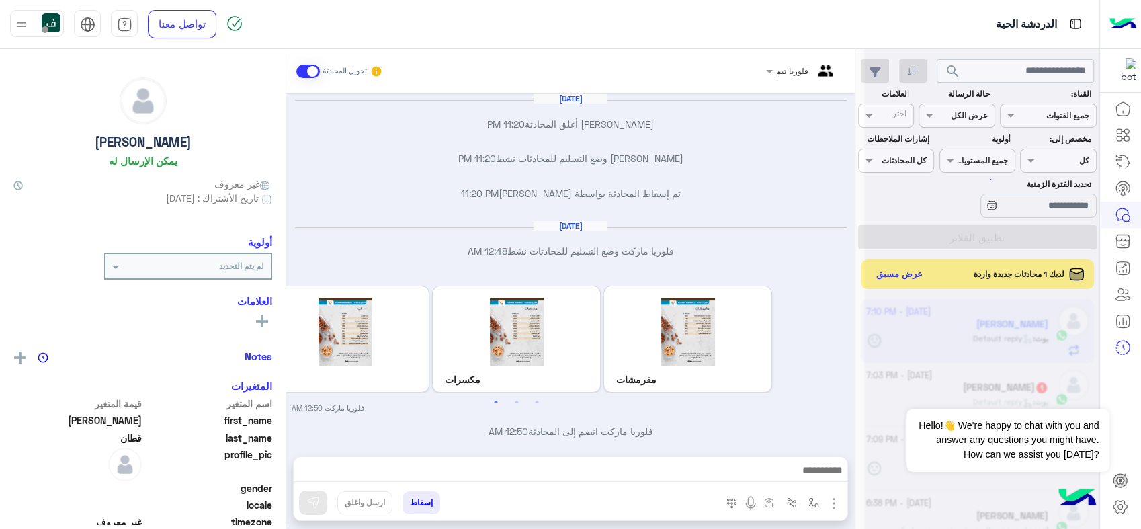
scroll to position [835, 0]
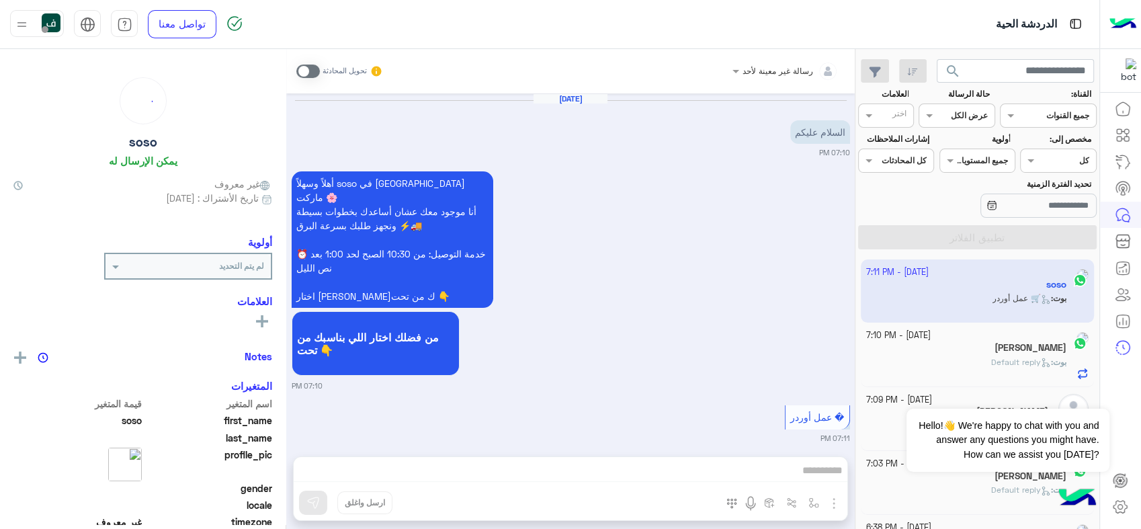
scroll to position [203, 0]
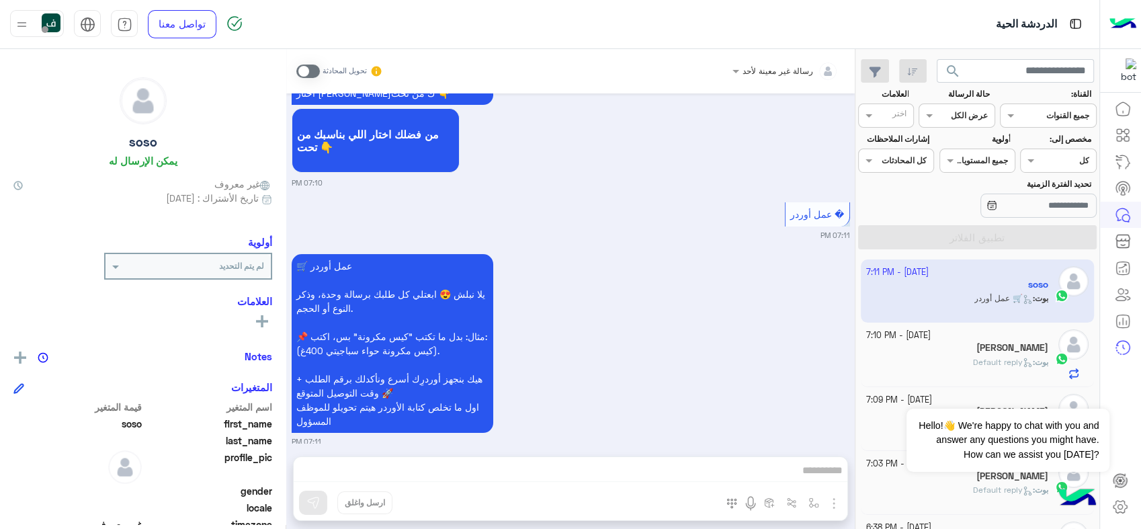
click at [313, 75] on span at bounding box center [308, 71] width 24 height 13
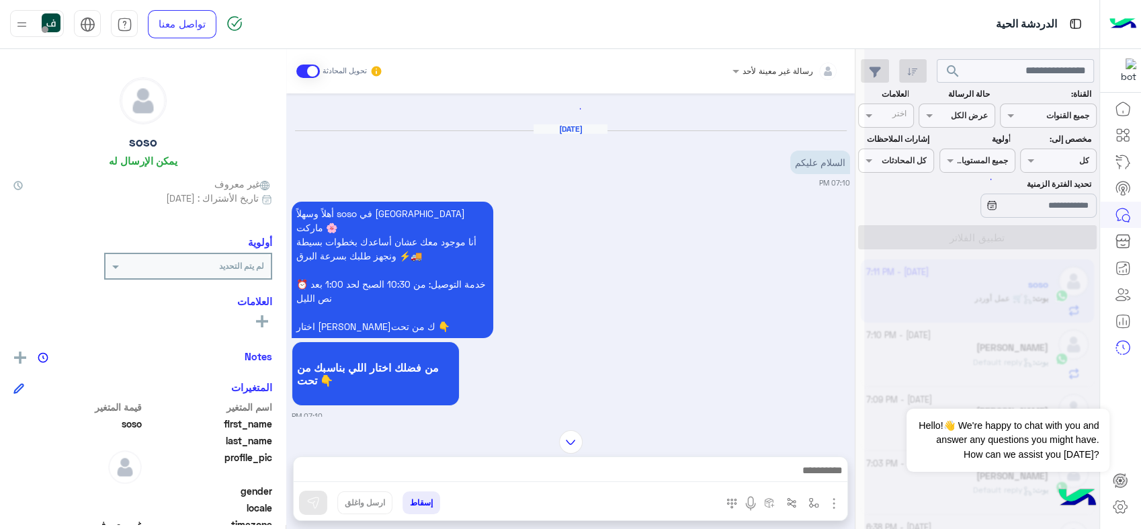
scroll to position [237, 0]
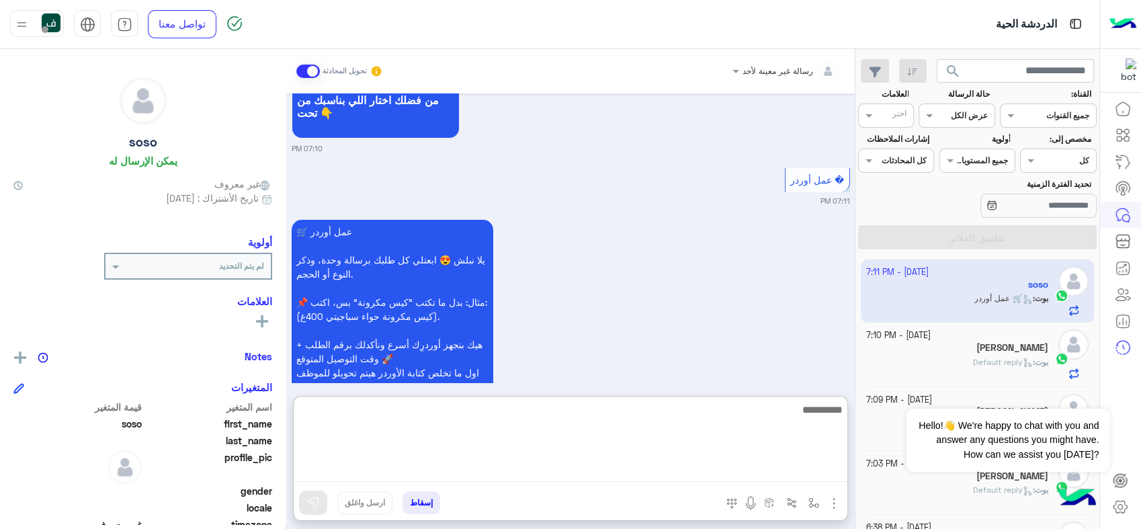
click at [748, 466] on textarea at bounding box center [571, 441] width 554 height 81
type textarea "**********"
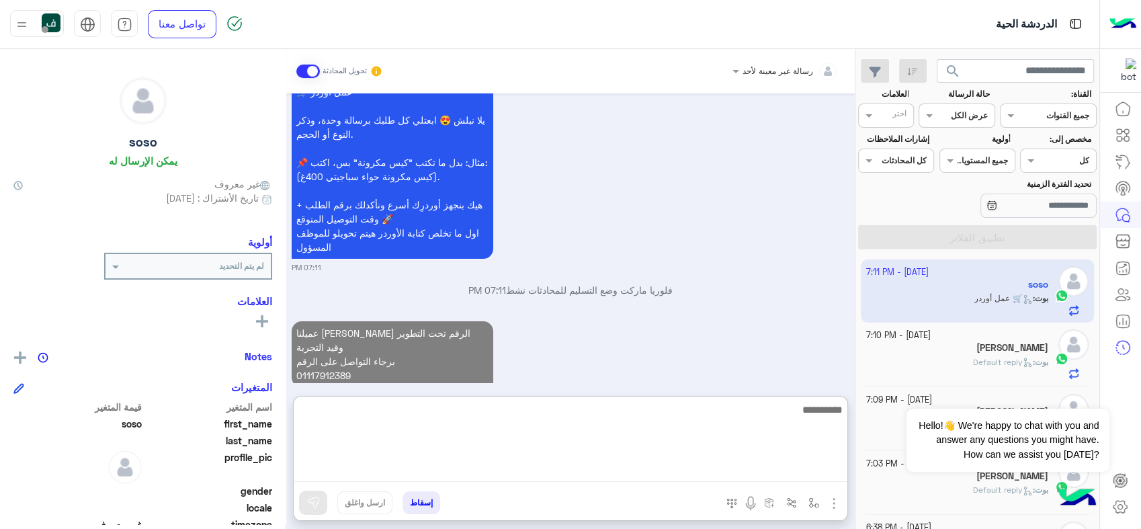
scroll to position [412, 0]
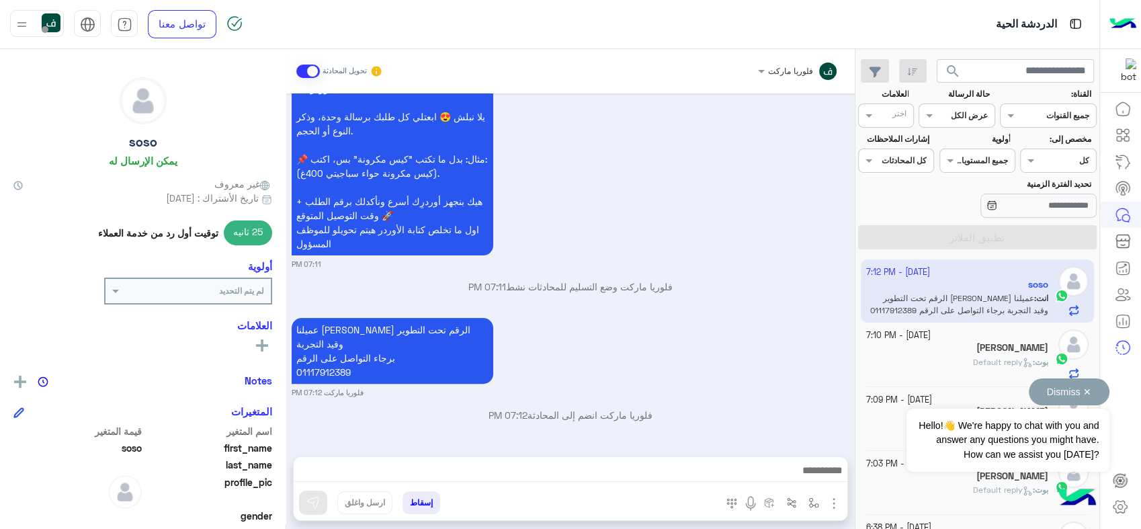
click at [1088, 392] on button "Dismiss ✕" at bounding box center [1069, 391] width 81 height 27
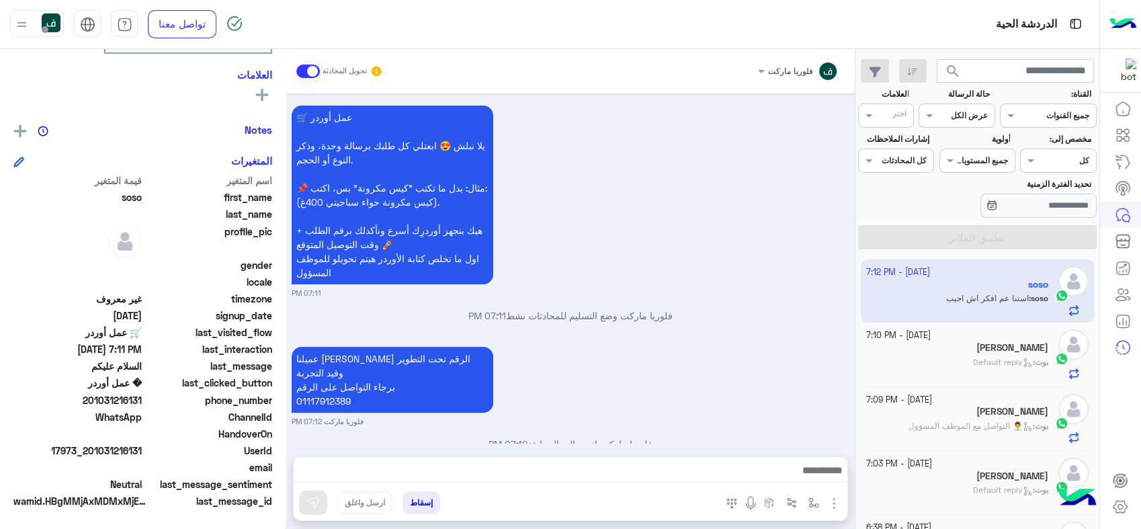
scroll to position [403, 0]
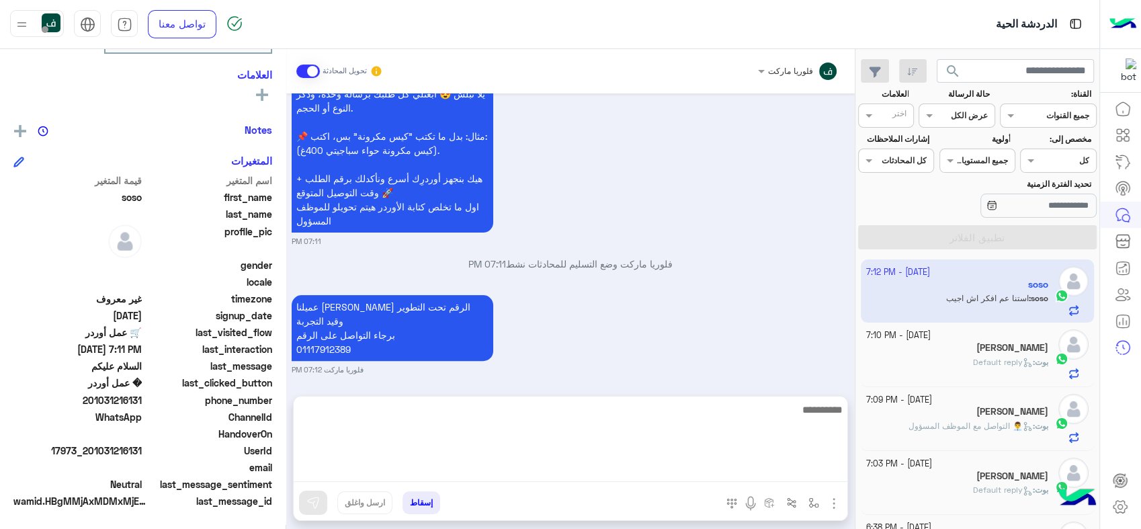
click at [716, 470] on textarea at bounding box center [571, 441] width 554 height 81
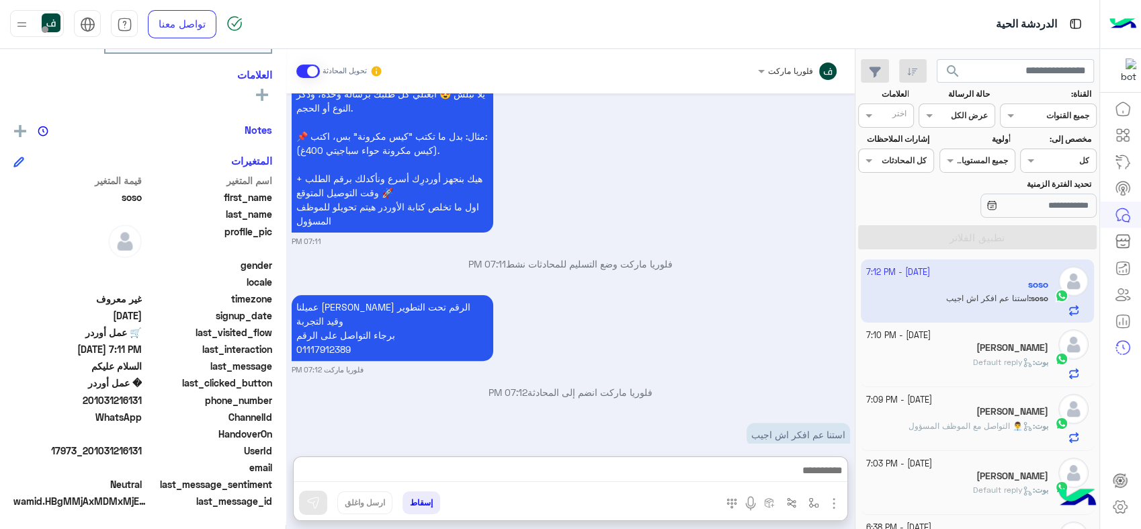
click at [732, 364] on small "فلوريا ماركت 07:12 PM" at bounding box center [571, 369] width 558 height 11
click at [97, 399] on span "201031216131" at bounding box center [77, 400] width 128 height 14
copy span "201031216131"
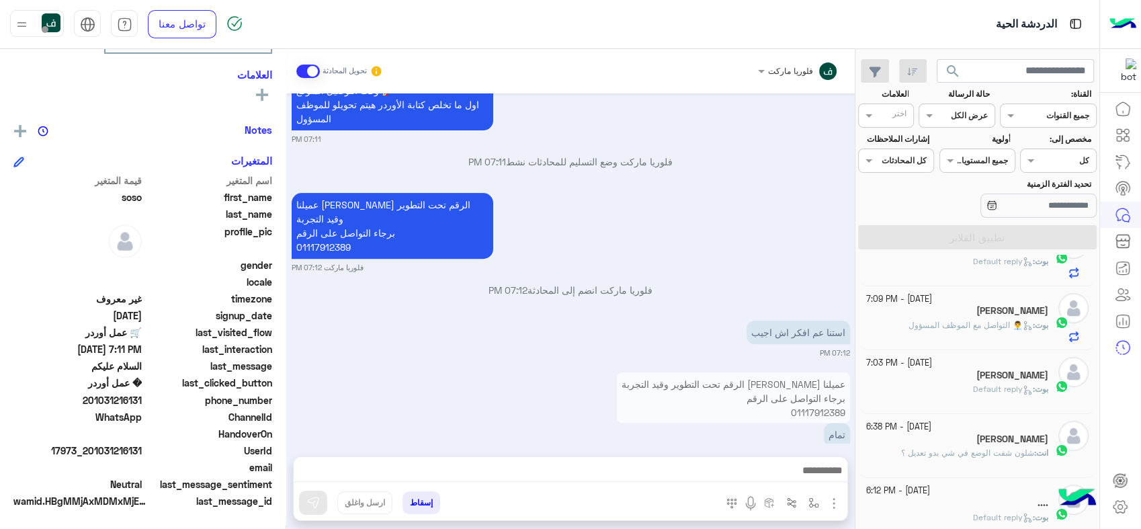
scroll to position [0, 0]
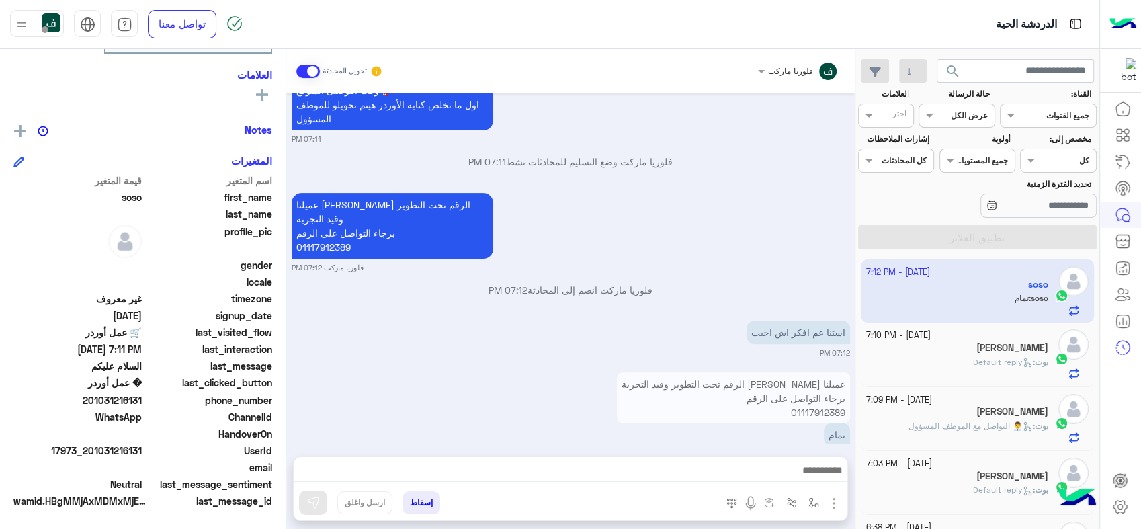
click at [214, 384] on span "last_clicked_button" at bounding box center [208, 383] width 128 height 14
drag, startPoint x: 727, startPoint y: 476, endPoint x: 1025, endPoint y: 349, distance: 323.4
click at [1025, 349] on h5 "[PERSON_NAME]" at bounding box center [1013, 347] width 72 height 11
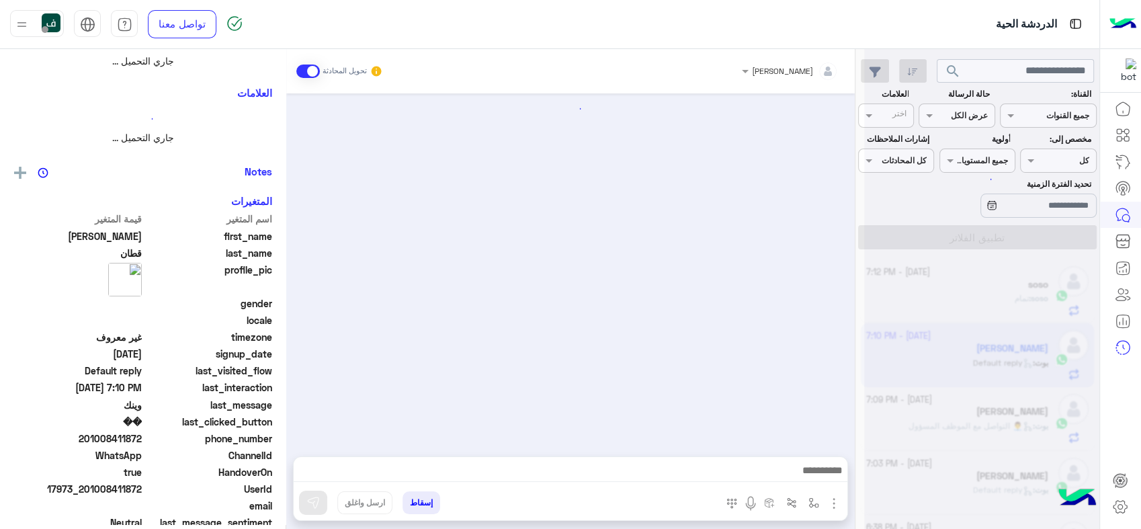
scroll to position [290, 0]
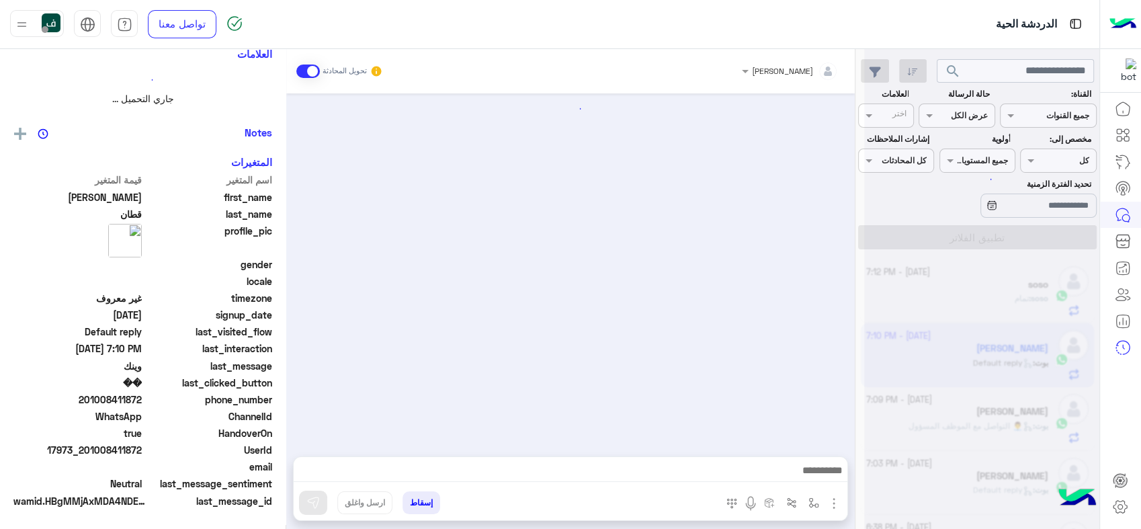
click at [971, 354] on div at bounding box center [981, 269] width 235 height 529
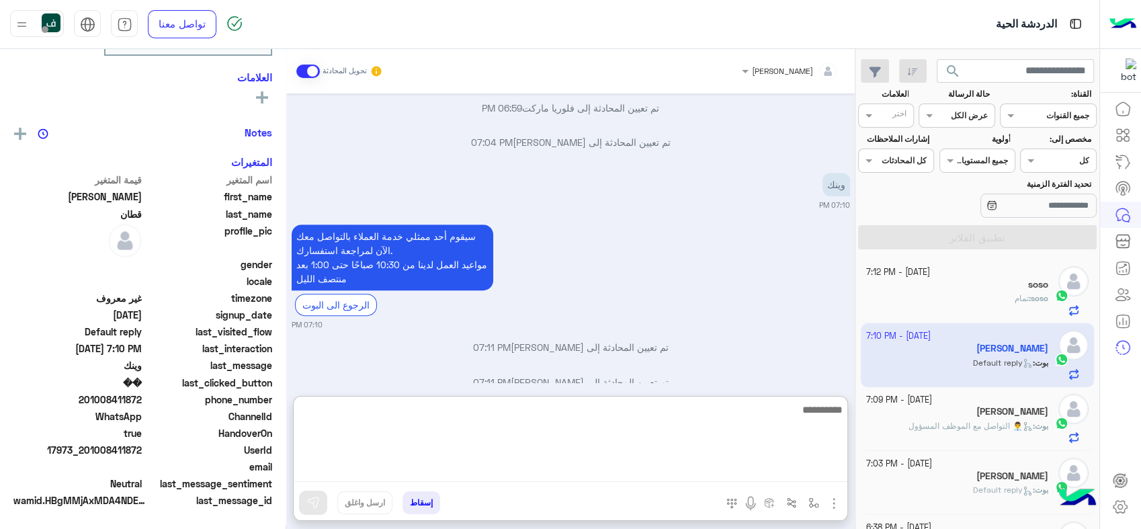
scroll to position [226, 0]
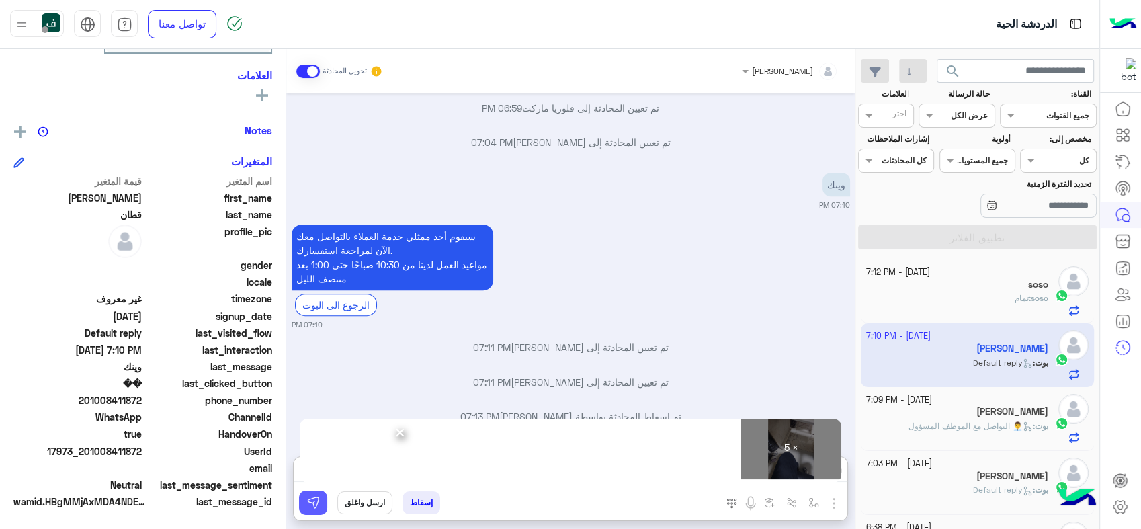
click at [317, 500] on img at bounding box center [312, 502] width 13 height 13
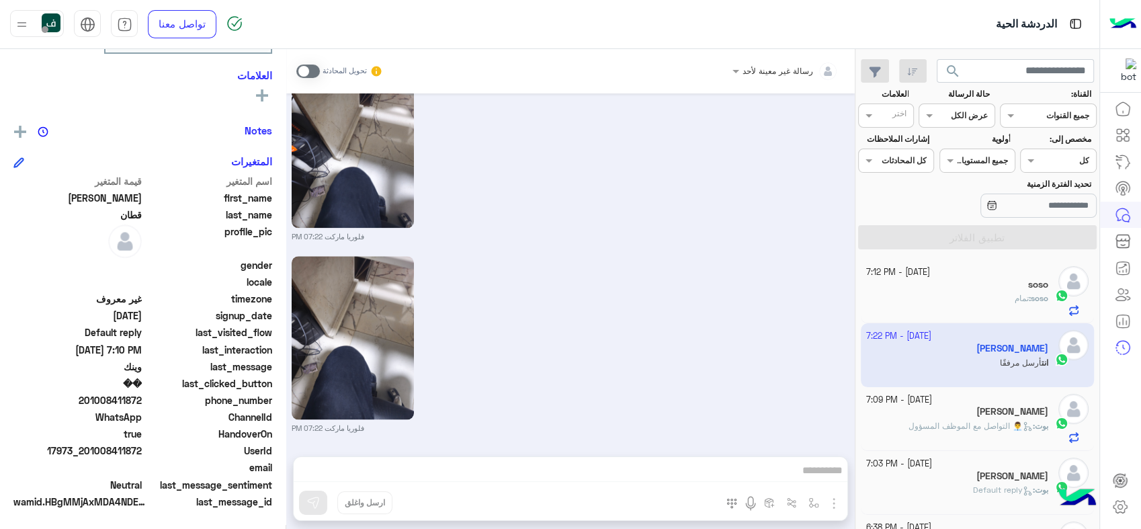
scroll to position [1791, 0]
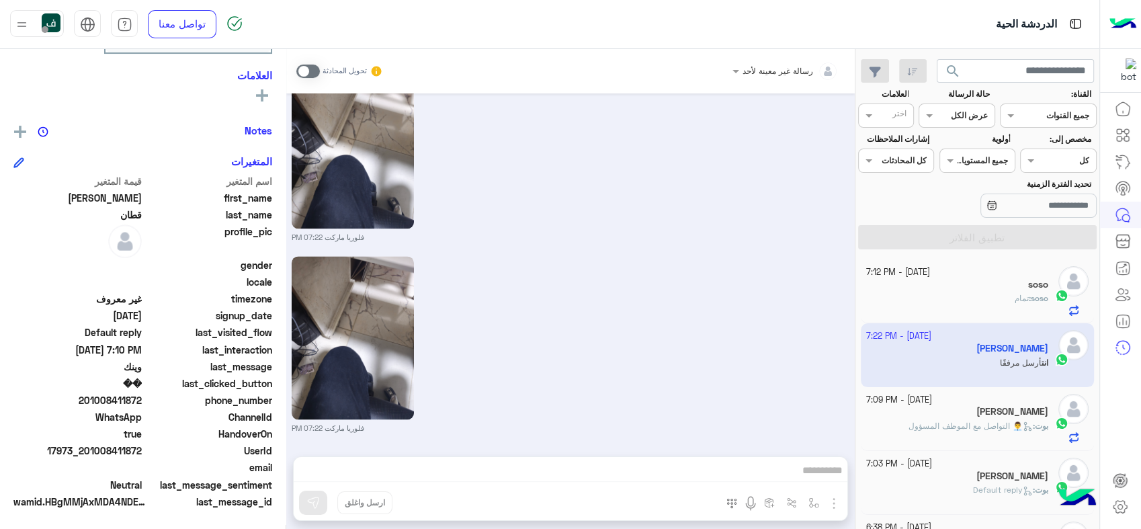
drag, startPoint x: 674, startPoint y: 462, endPoint x: 704, endPoint y: 382, distance: 85.3
click at [778, 383] on div "فلوريا ماركت 07:22 PM" at bounding box center [571, 343] width 558 height 181
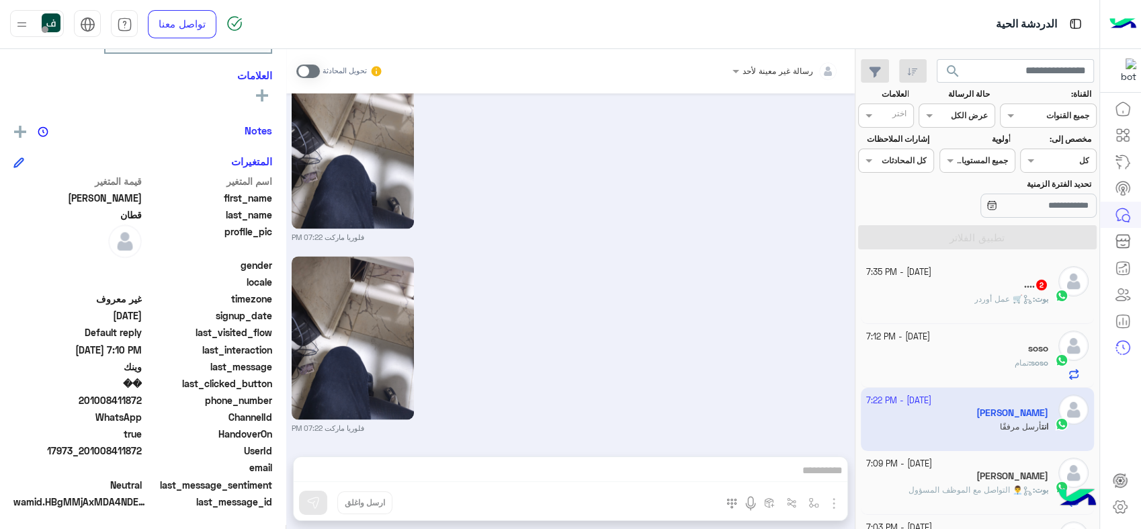
click at [968, 288] on div ".... 2" at bounding box center [957, 286] width 183 height 14
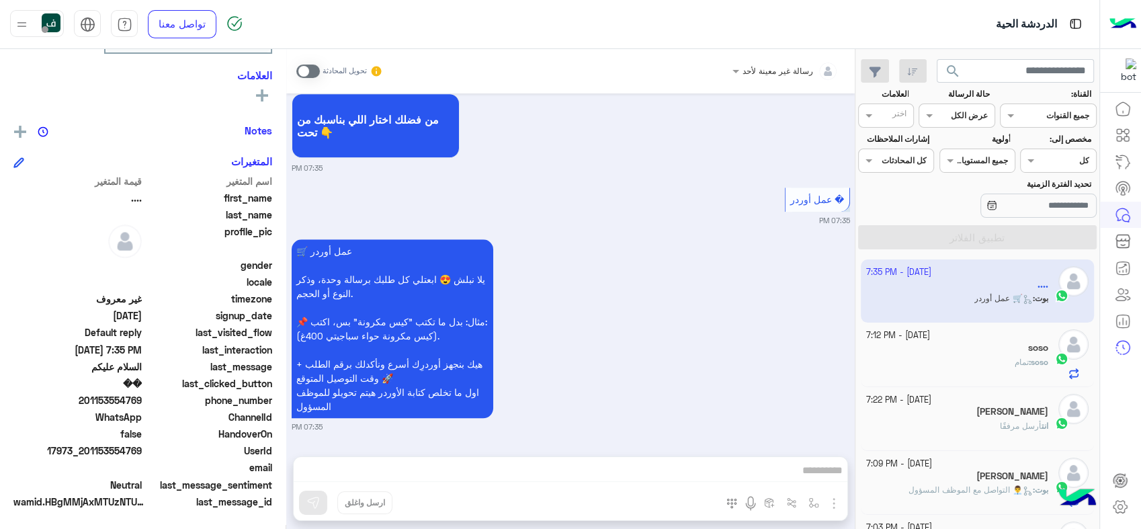
scroll to position [226, 0]
click at [984, 352] on div "soso" at bounding box center [957, 349] width 183 height 14
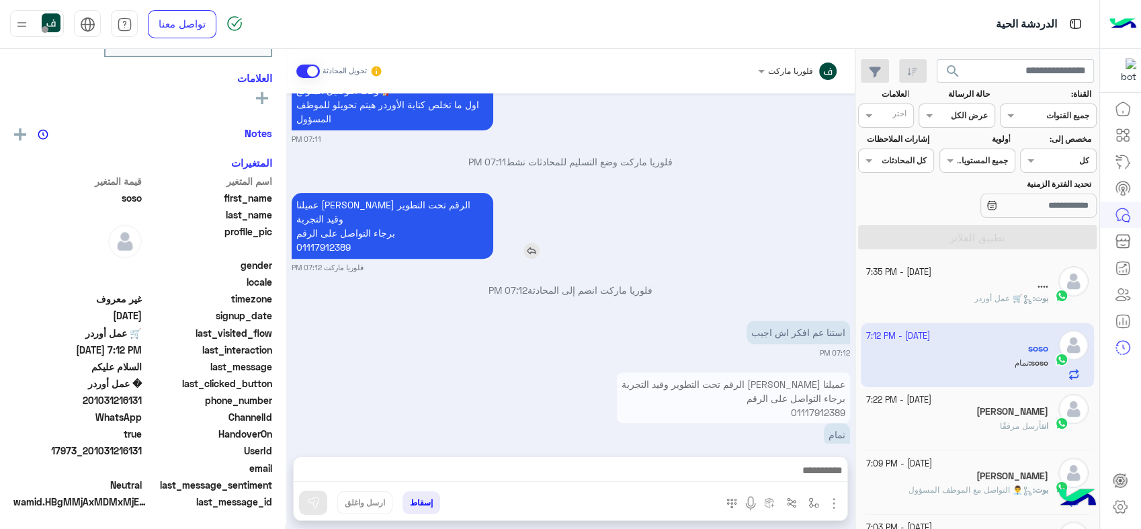
scroll to position [251, 0]
drag, startPoint x: 420, startPoint y: 203, endPoint x: 490, endPoint y: 185, distance: 72.2
click at [490, 193] on div "عميلنا [PERSON_NAME] الرقم تحت التطوير وقيد التجربة برجاء التواصل على الرقم 011…" at bounding box center [431, 226] width 278 height 66
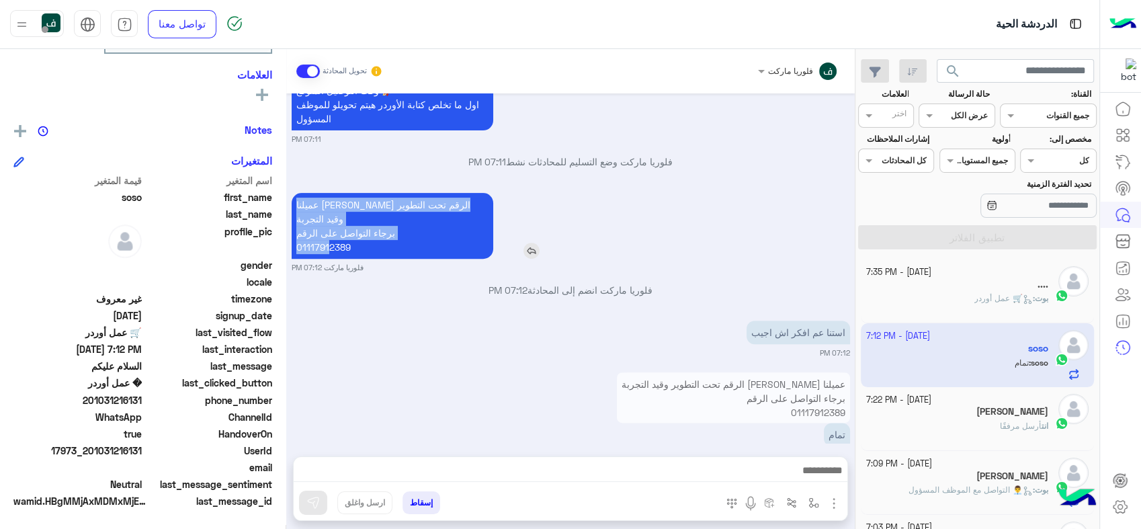
drag, startPoint x: 487, startPoint y: 185, endPoint x: 332, endPoint y: 218, distance: 158.7
click at [332, 218] on p "عميلنا [PERSON_NAME] الرقم تحت التطوير وقيد التجربة برجاء التواصل على الرقم 011…" at bounding box center [393, 226] width 202 height 66
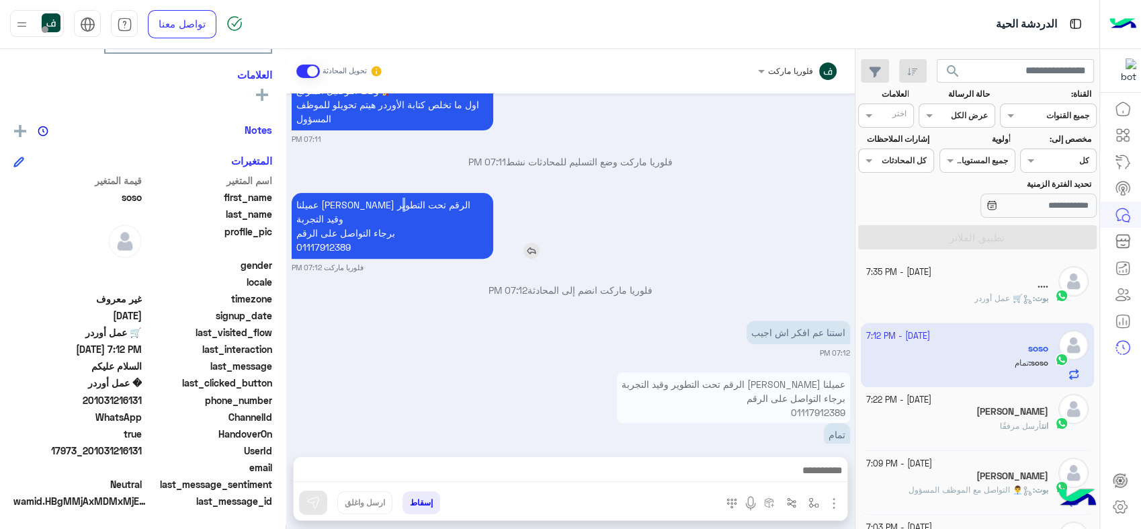
drag, startPoint x: 332, startPoint y: 218, endPoint x: 344, endPoint y: 185, distance: 34.5
click at [344, 193] on p "عميلنا [PERSON_NAME] الرقم تحت التطوير وقيد التجربة برجاء التواصل على الرقم 011…" at bounding box center [393, 226] width 202 height 66
drag, startPoint x: 344, startPoint y: 185, endPoint x: 301, endPoint y: 183, distance: 43.1
drag, startPoint x: 301, startPoint y: 183, endPoint x: 370, endPoint y: 198, distance: 70.3
click at [370, 198] on p "عميلنا [PERSON_NAME] الرقم تحت التطوير وقيد التجربة برجاء التواصل على الرقم 011…" at bounding box center [393, 226] width 202 height 66
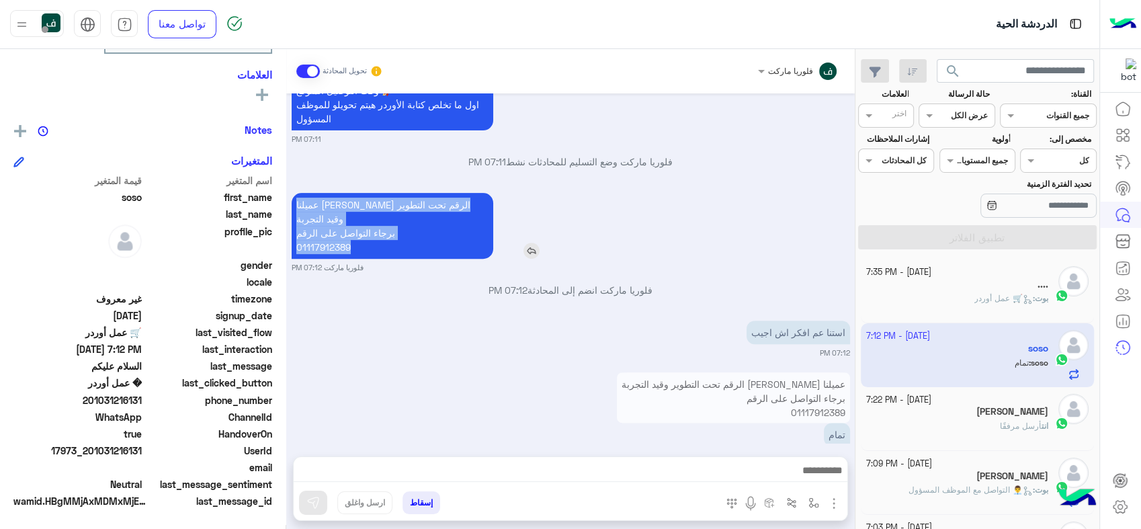
drag, startPoint x: 302, startPoint y: 187, endPoint x: 357, endPoint y: 224, distance: 66.2
click at [357, 224] on p "عميلنا [PERSON_NAME] الرقم تحت التطوير وقيد التجربة برجاء التواصل على الرقم 011…" at bounding box center [393, 226] width 202 height 66
copy p "عميلنا [PERSON_NAME] الرقم تحت التطوير وقيد التجربة برجاء التواصل على الرقم 011…"
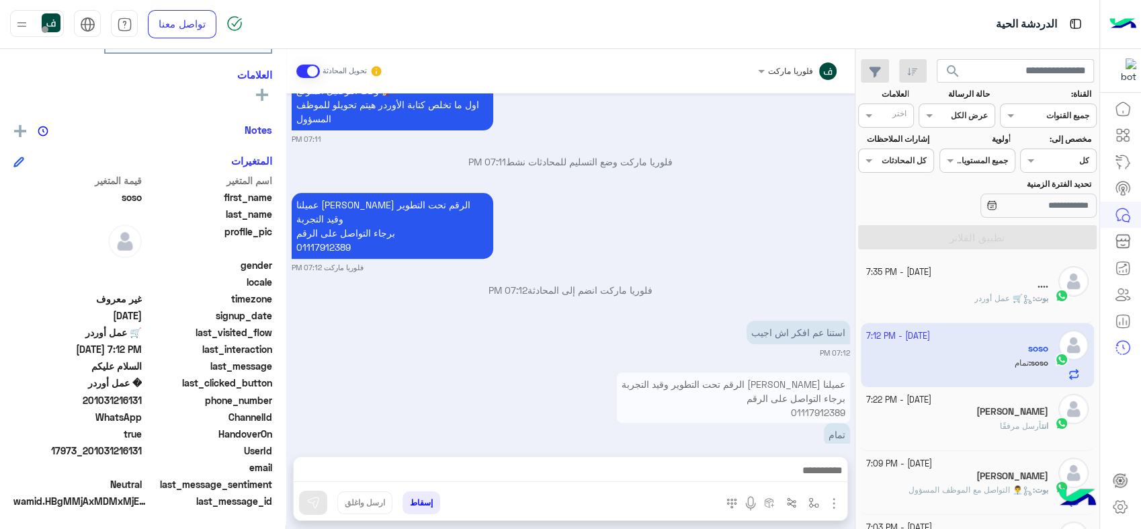
click at [919, 275] on small "[DATE] - 7:35 PM" at bounding box center [898, 272] width 65 height 13
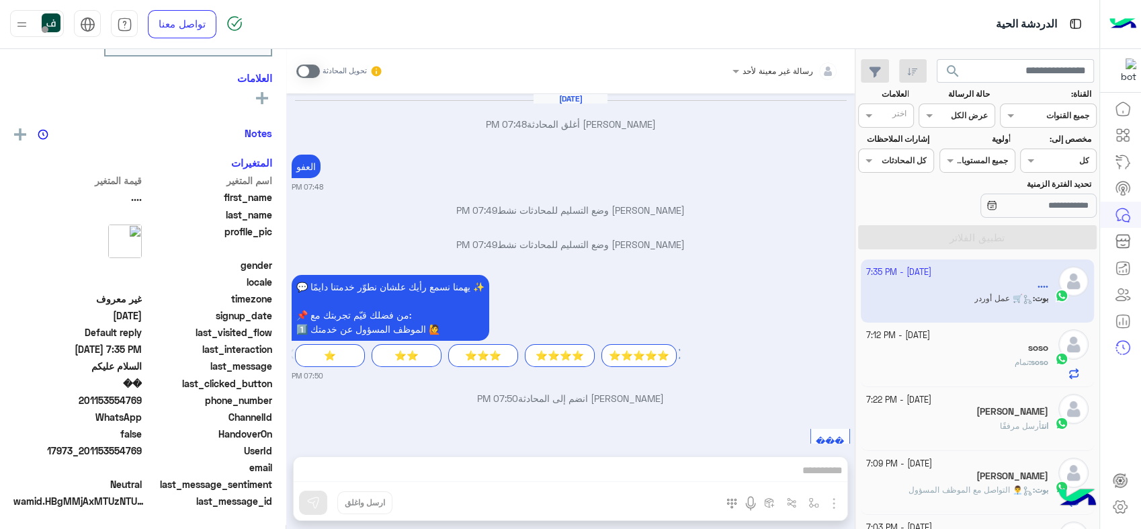
scroll to position [1259, 0]
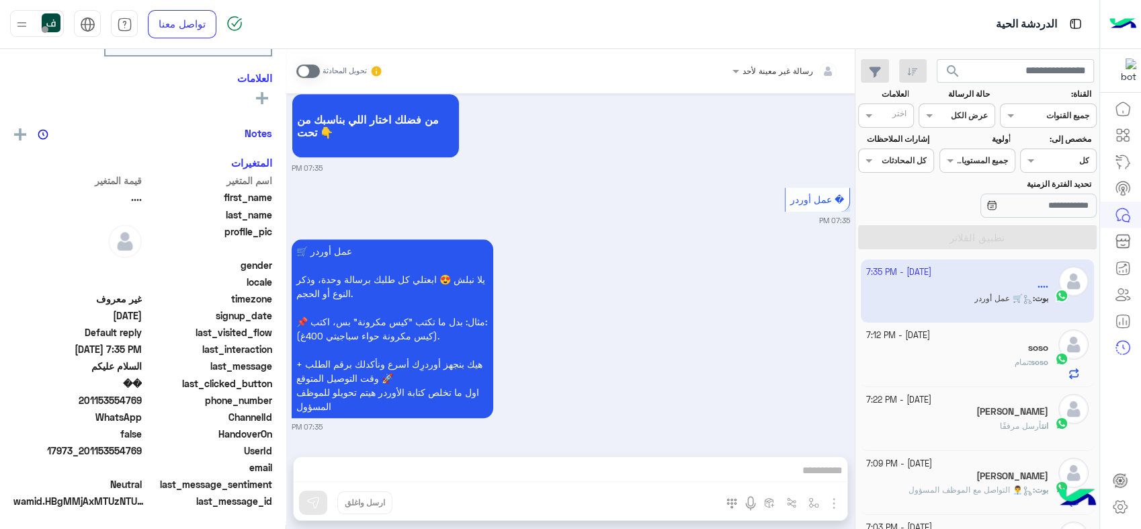
click at [696, 464] on div "رسالة غير معينة لأحد تحويل المحادثة [DATE] [PERSON_NAME] أغلق المحادثة 07:48 PM…" at bounding box center [570, 291] width 569 height 485
click at [751, 472] on div "رسالة غير معينة لأحد تحويل المحادثة [DATE] [PERSON_NAME] أغلق المحادثة 07:48 PM…" at bounding box center [570, 291] width 569 height 485
click at [804, 468] on div "رسالة غير معينة لأحد تحويل المحادثة [DATE] [PERSON_NAME] أغلق المحادثة 07:48 PM…" at bounding box center [570, 291] width 569 height 485
drag, startPoint x: 804, startPoint y: 468, endPoint x: 759, endPoint y: 468, distance: 44.4
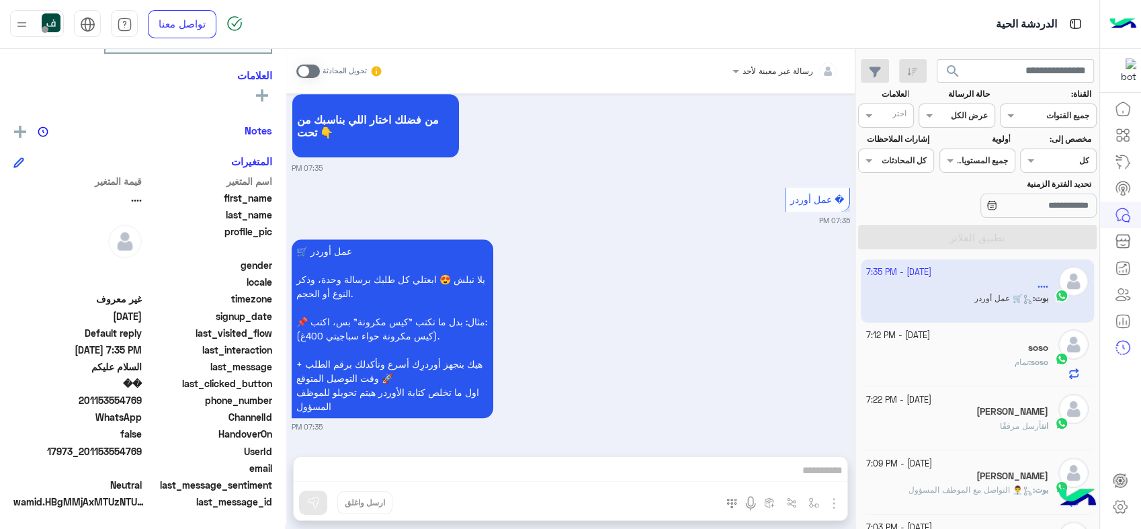
click at [759, 467] on div "رسالة غير معينة لأحد تحويل المحادثة [DATE] [PERSON_NAME] أغلق المحادثة 07:48 PM…" at bounding box center [570, 291] width 569 height 485
click at [660, 473] on div "رسالة غير معينة لأحد تحويل المحادثة [DATE] [PERSON_NAME] أغلق المحادثة 07:48 PM…" at bounding box center [570, 291] width 569 height 485
click at [649, 462] on div "رسالة غير معينة لأحد تحويل المحادثة [DATE] [PERSON_NAME] أغلق المحادثة 07:48 PM…" at bounding box center [570, 291] width 569 height 485
click at [651, 463] on div "رسالة غير معينة لأحد تحويل المحادثة [DATE] [PERSON_NAME] أغلق المحادثة 07:48 PM…" at bounding box center [570, 291] width 569 height 485
click at [315, 72] on span at bounding box center [308, 71] width 24 height 13
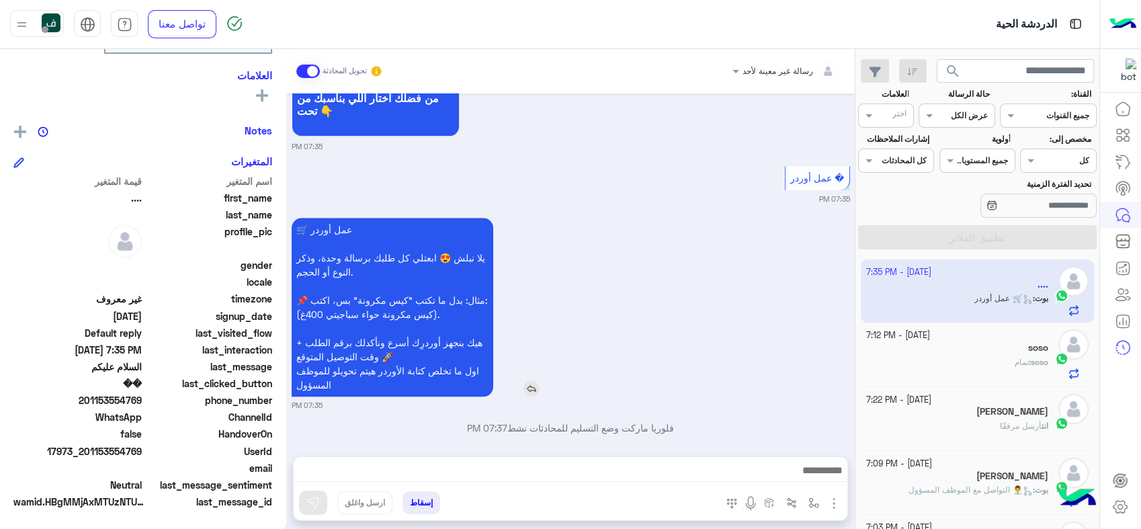
scroll to position [1293, 0]
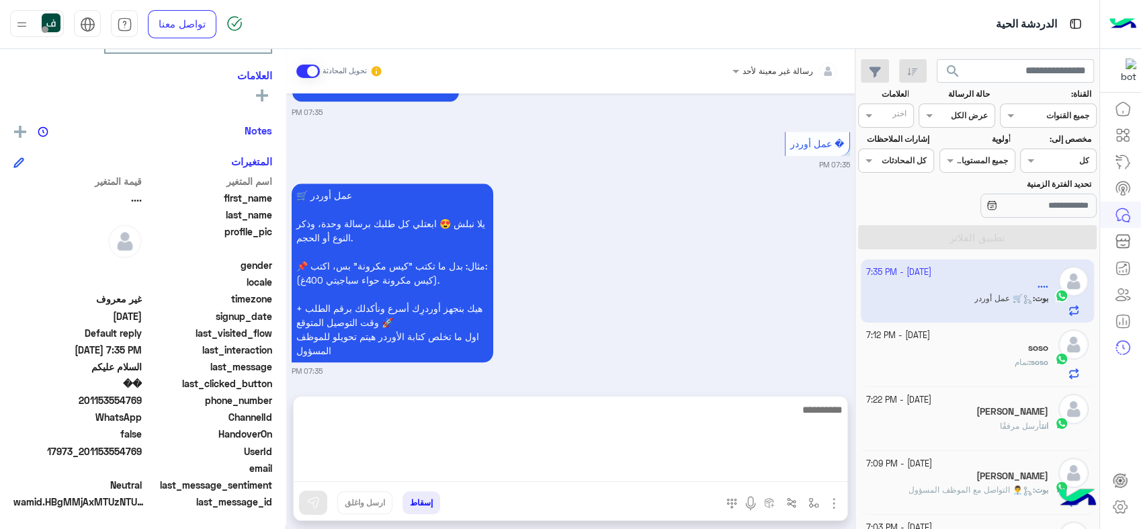
click at [629, 463] on textarea at bounding box center [571, 441] width 554 height 81
paste textarea "**********"
type textarea "**********"
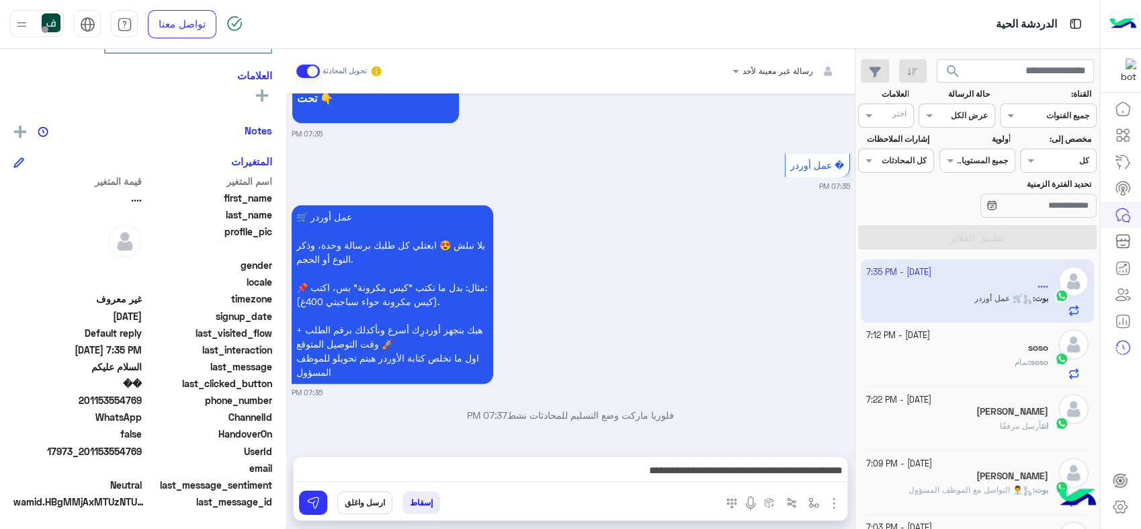
click at [341, 503] on button "ارسل واغلق" at bounding box center [364, 502] width 55 height 23
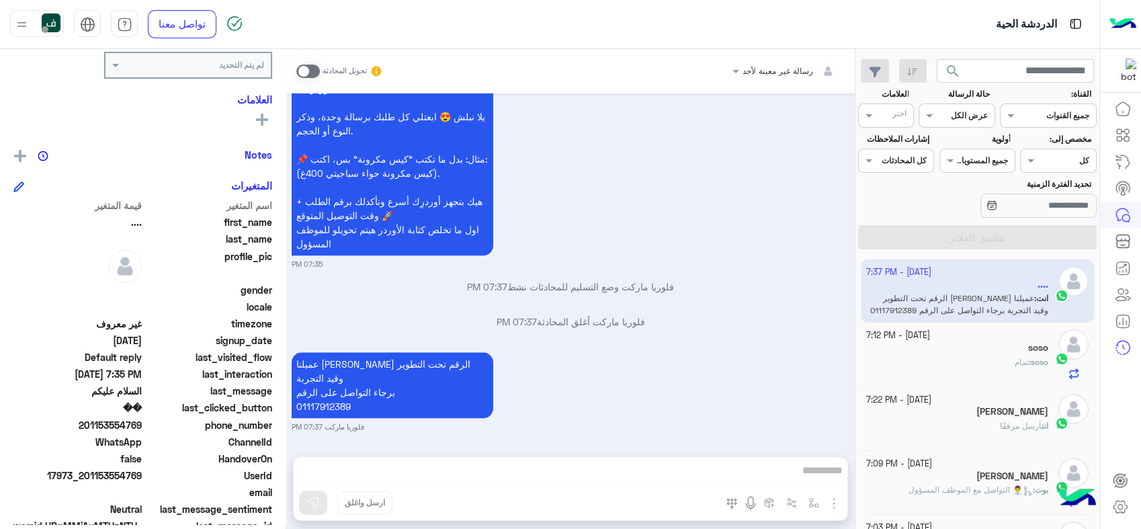
scroll to position [251, 0]
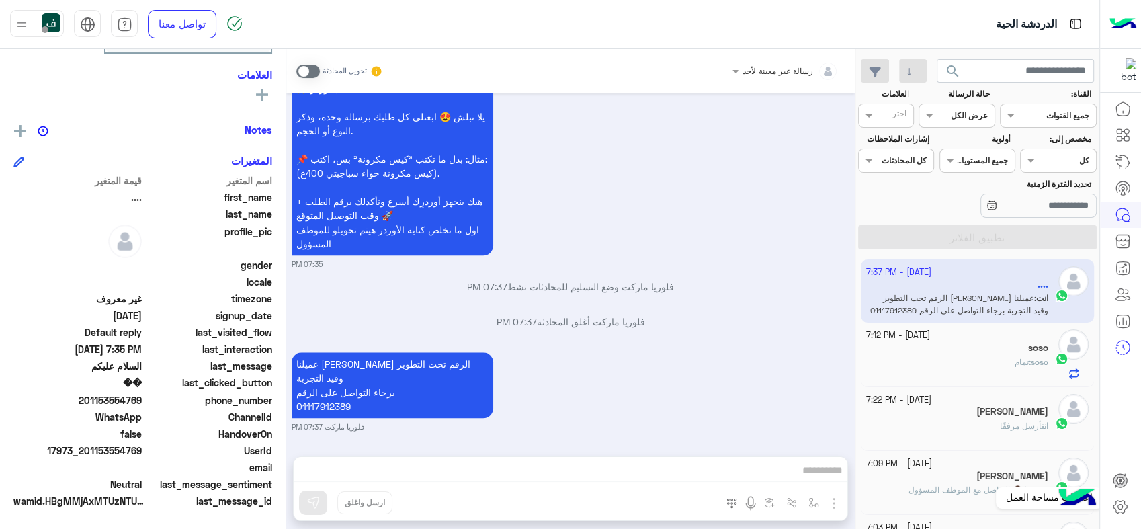
click at [1119, 513] on icon at bounding box center [1120, 507] width 16 height 16
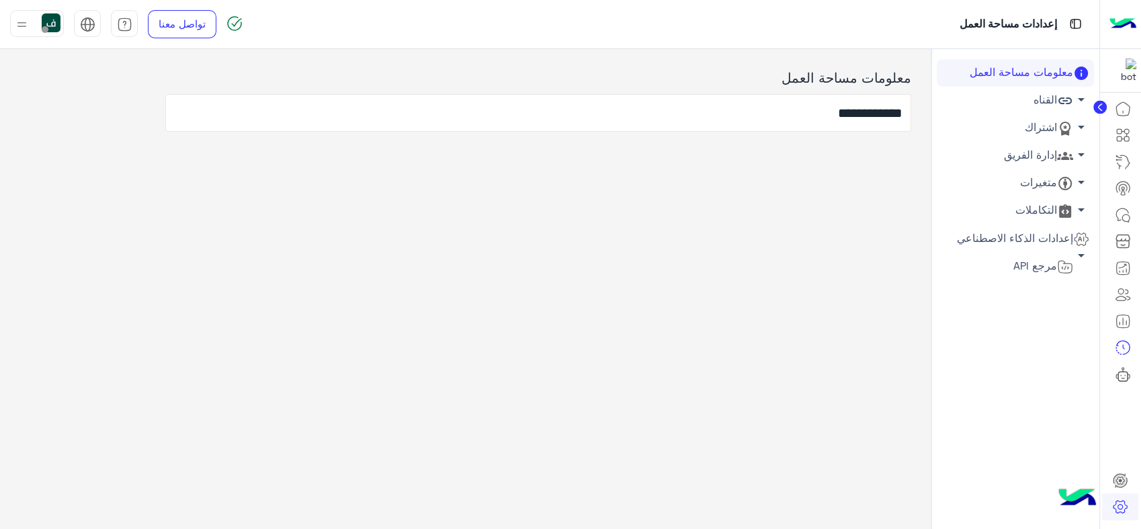
click at [1046, 212] on link "التكاملات arrow_drop_down" at bounding box center [1015, 211] width 157 height 28
click at [1032, 188] on link "متغيرات arrow_drop_down" at bounding box center [1015, 183] width 157 height 28
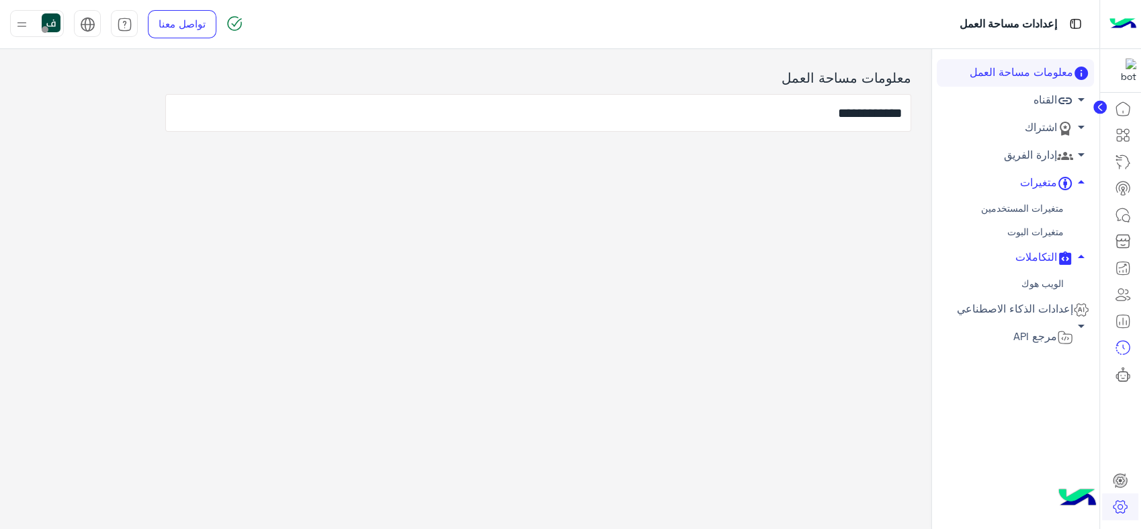
click at [1030, 216] on link "متغيرات المستخدمين" at bounding box center [1015, 209] width 157 height 24
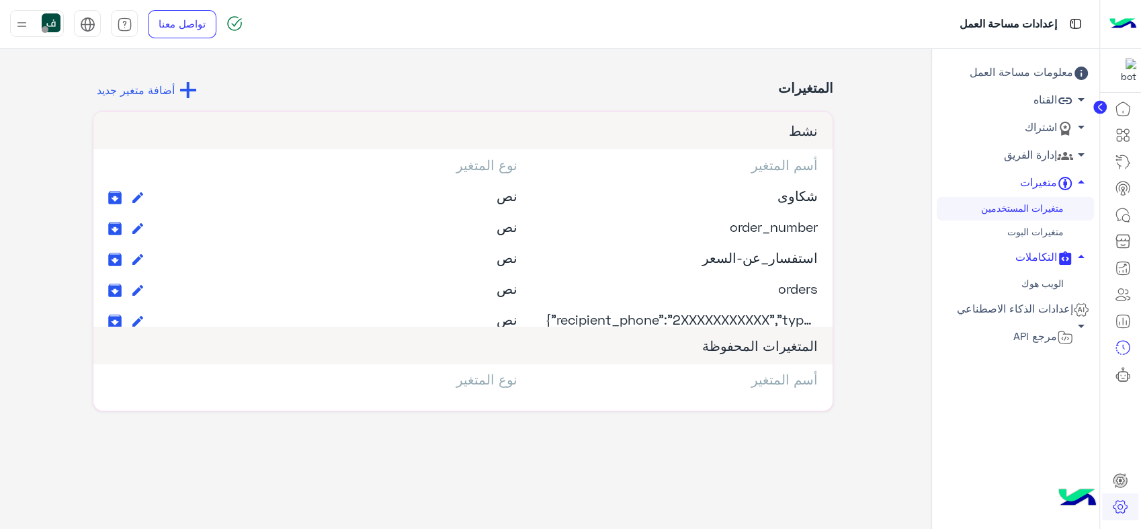
click at [1016, 227] on link "متغيرات البوت" at bounding box center [1015, 232] width 157 height 24
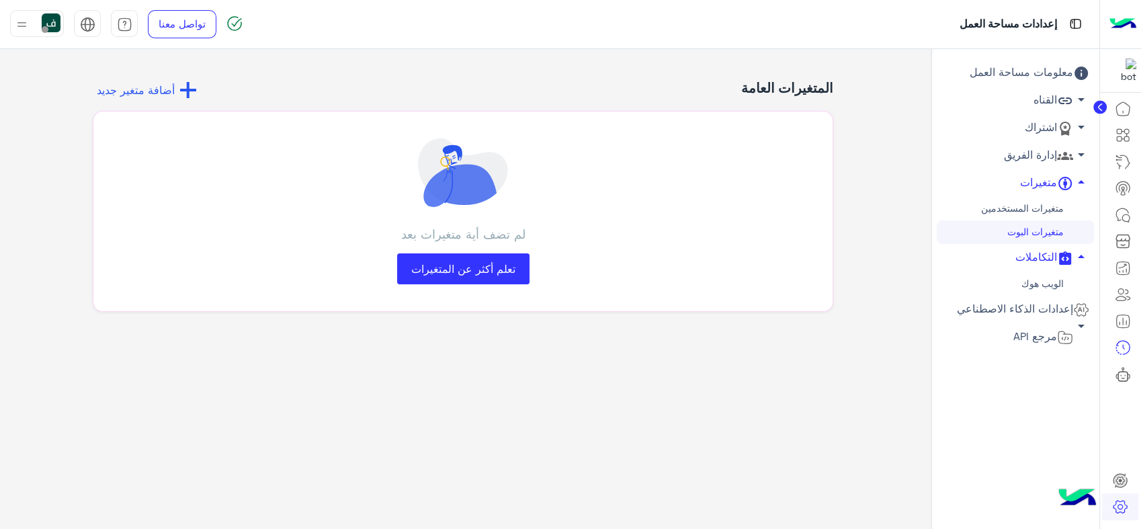
click at [1016, 209] on link "متغيرات المستخدمين" at bounding box center [1015, 209] width 157 height 24
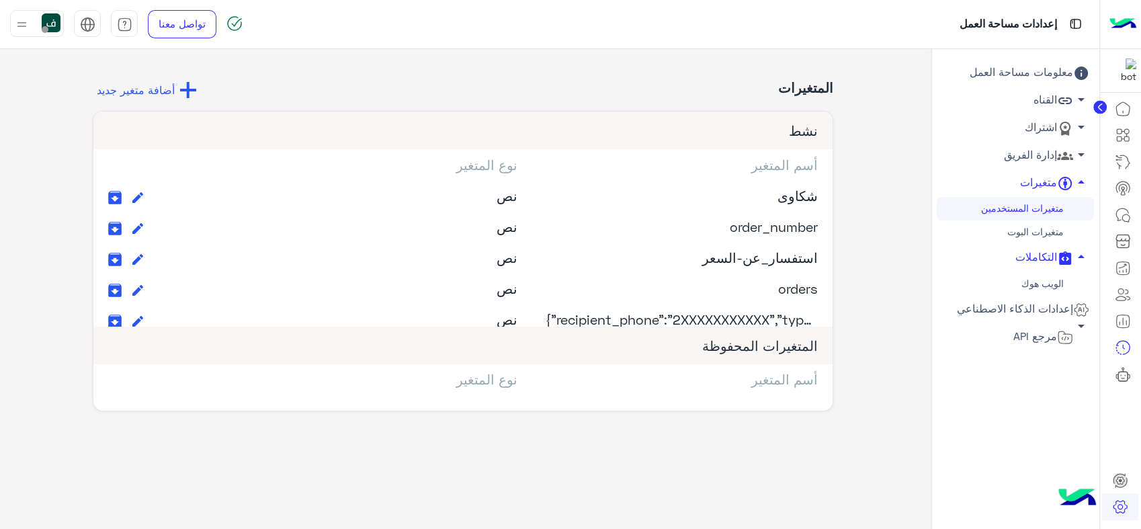
click at [1018, 167] on link "إدارة الفريق arrow_drop_down" at bounding box center [1015, 156] width 157 height 28
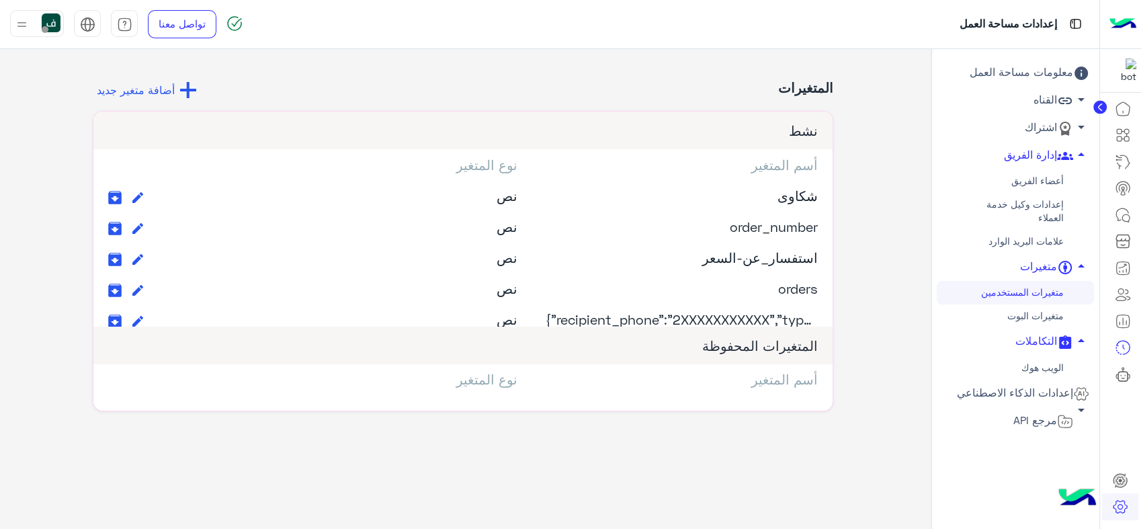
click at [1030, 237] on link "علامات البريد الوارد" at bounding box center [1015, 242] width 157 height 24
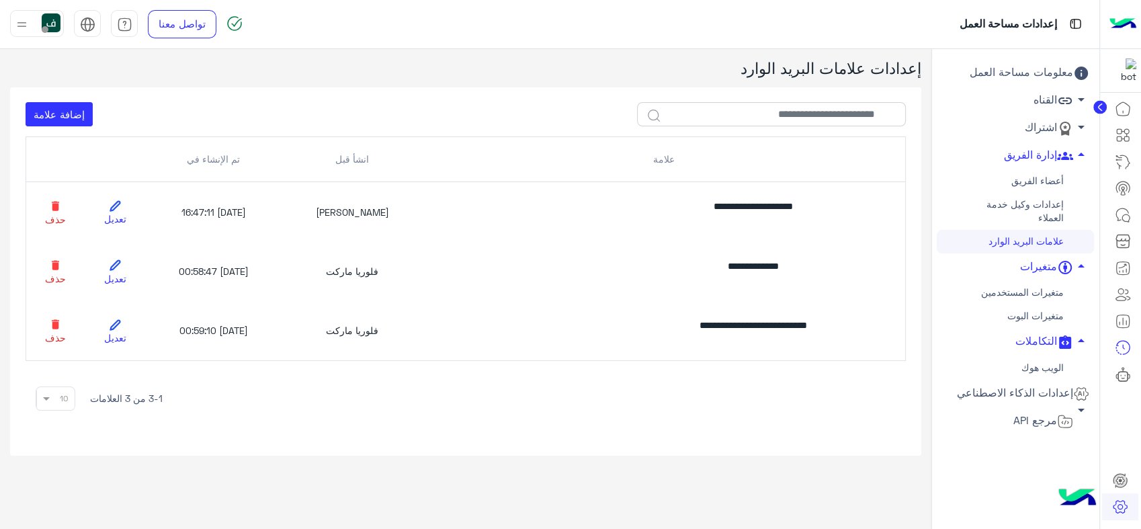
click at [1042, 93] on link "القناه arrow_drop_down" at bounding box center [1015, 101] width 157 height 28
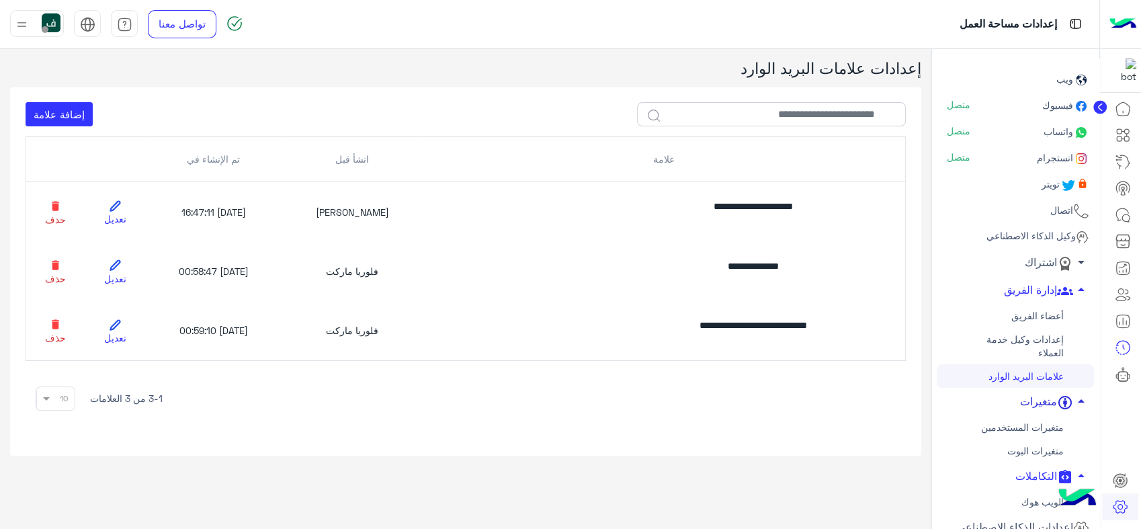
scroll to position [87, 0]
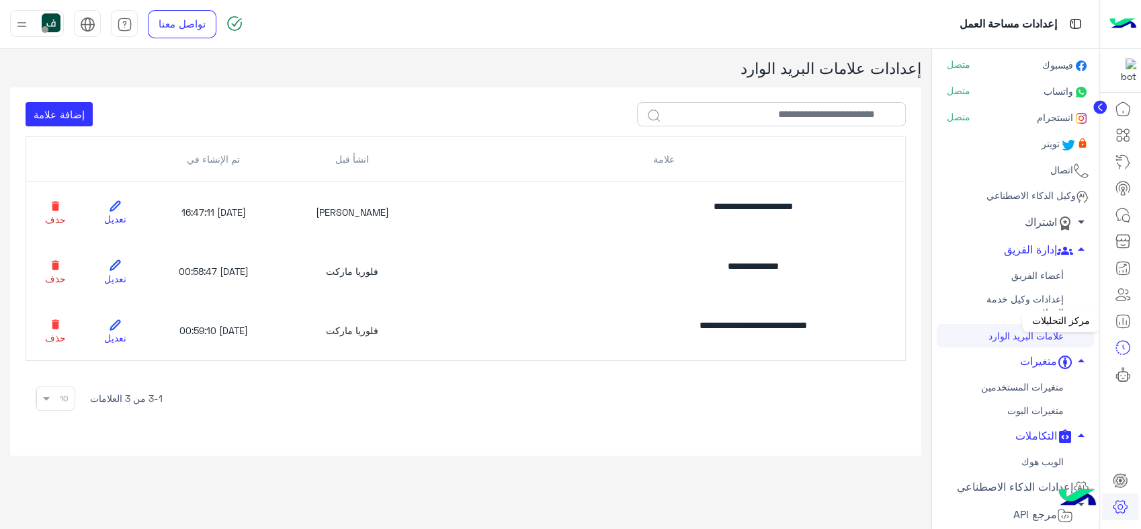
click at [1118, 317] on icon at bounding box center [1123, 321] width 16 height 16
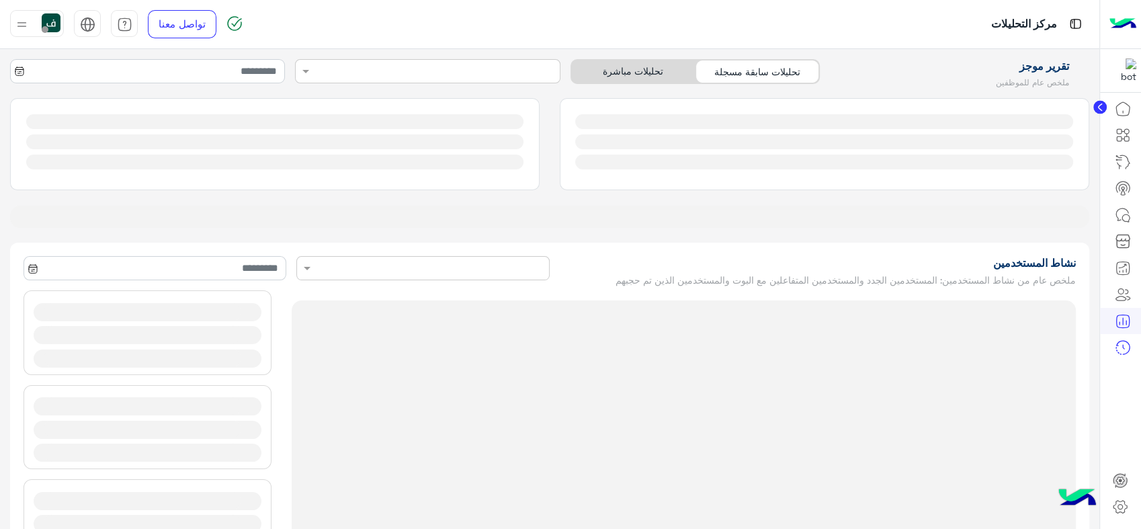
type input "**********"
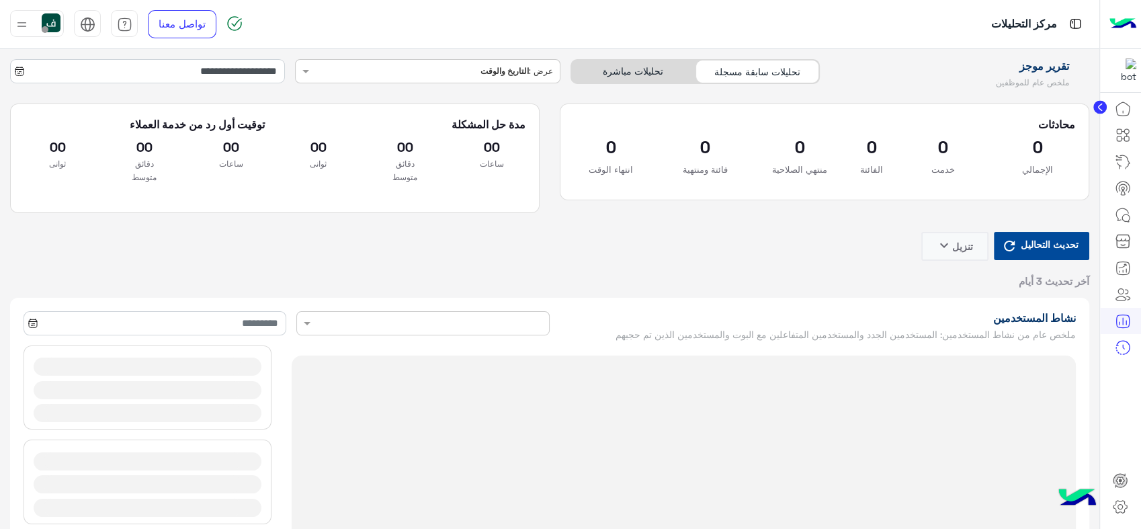
type input "**********"
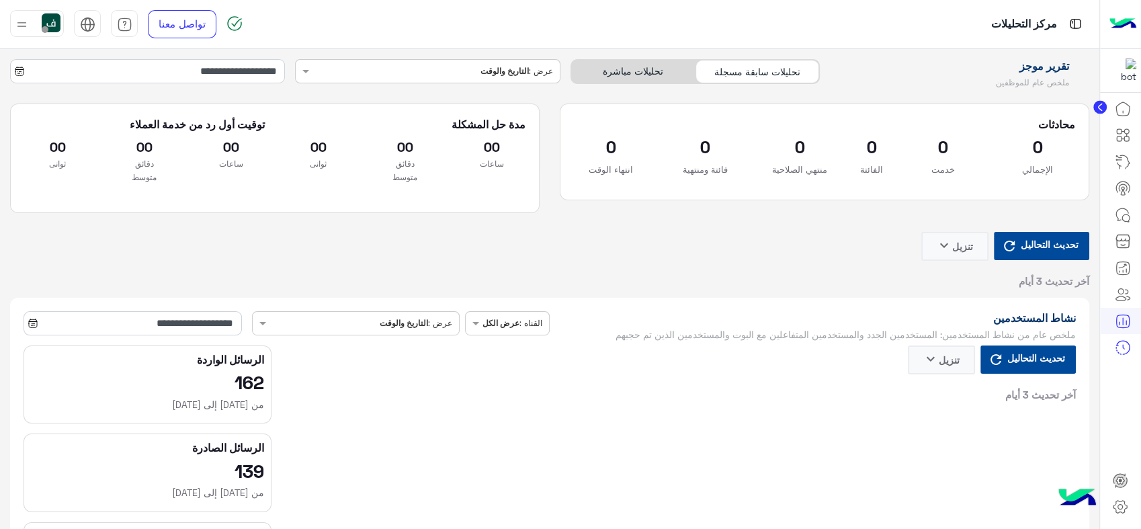
type input "**********"
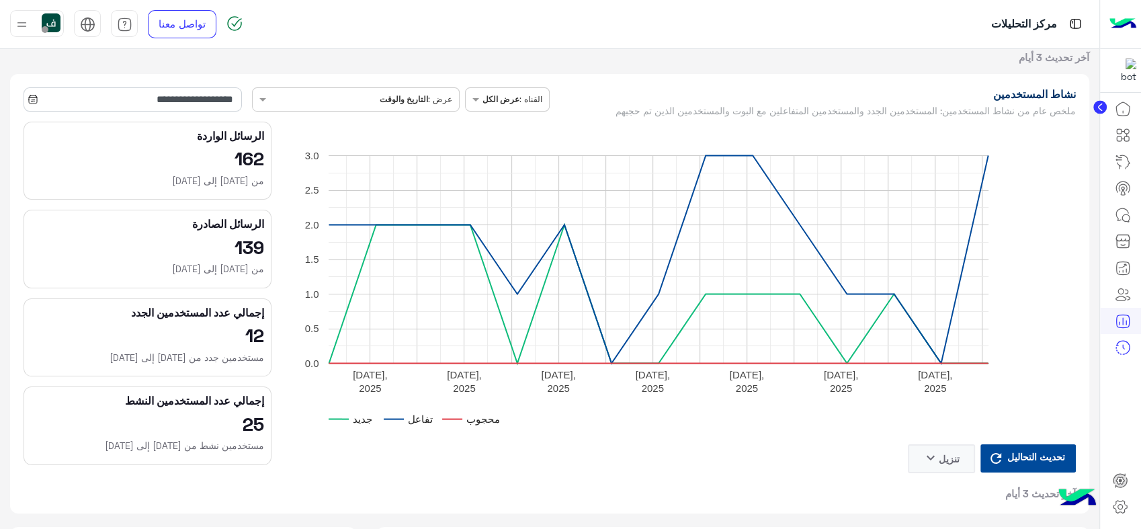
scroll to position [448, 0]
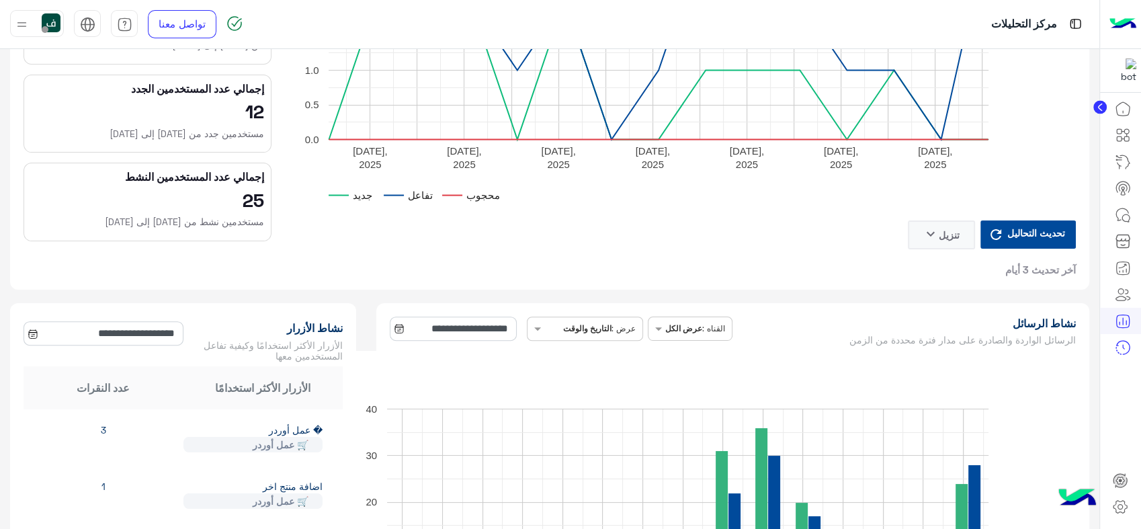
type input "**********"
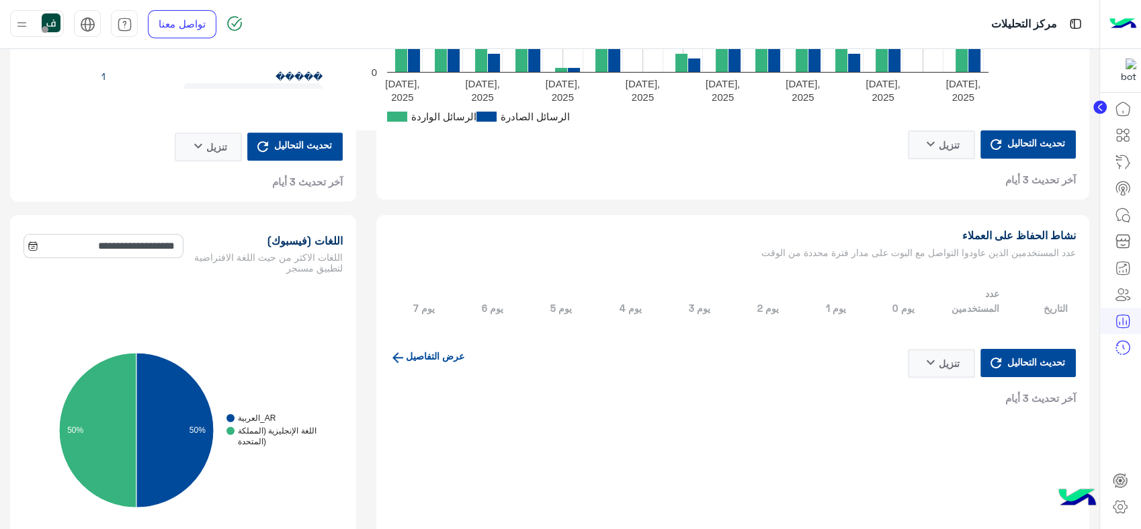
type input "**********"
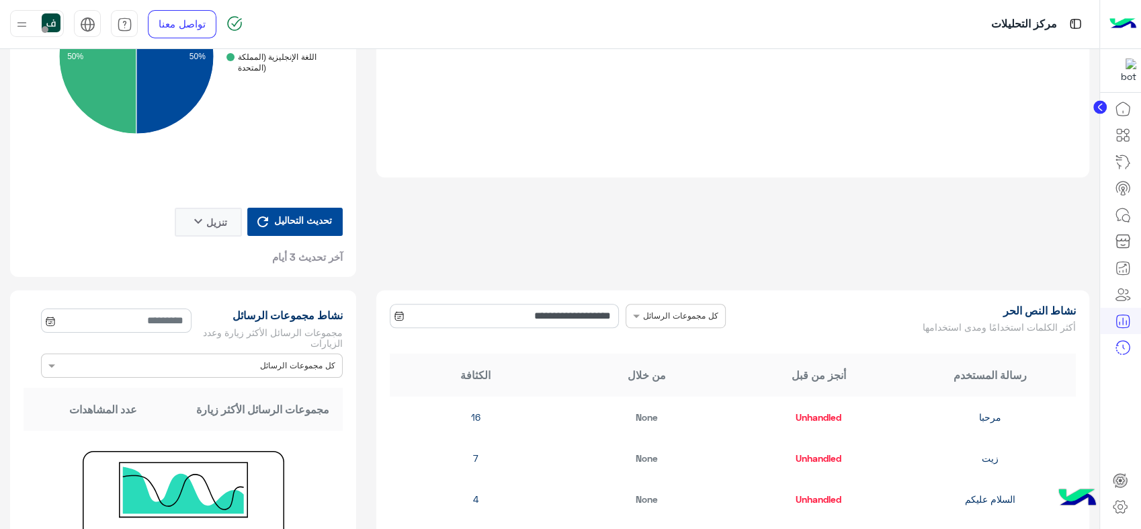
type input "**********"
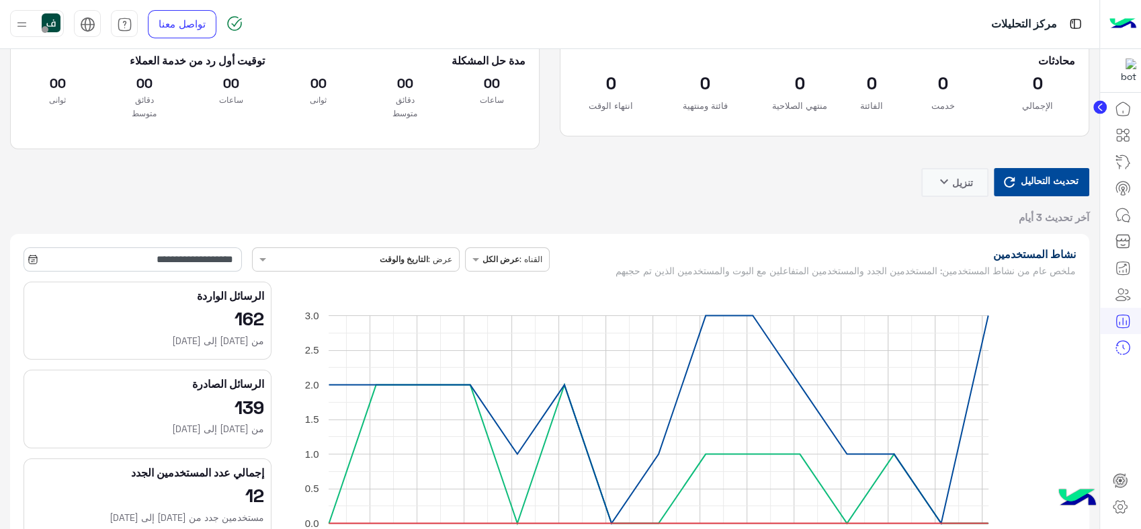
scroll to position [0, 0]
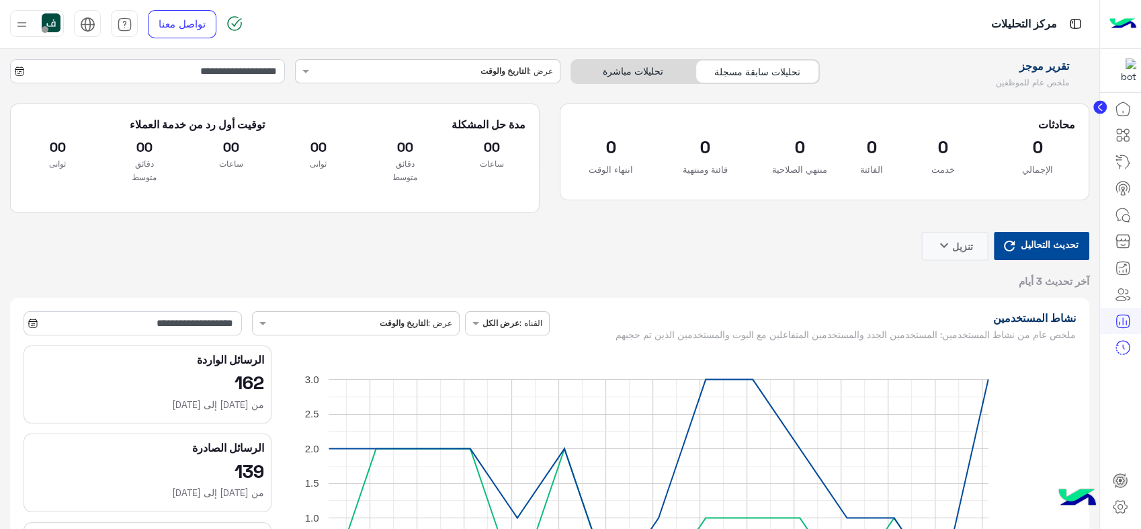
click at [40, 17] on div at bounding box center [37, 23] width 54 height 27
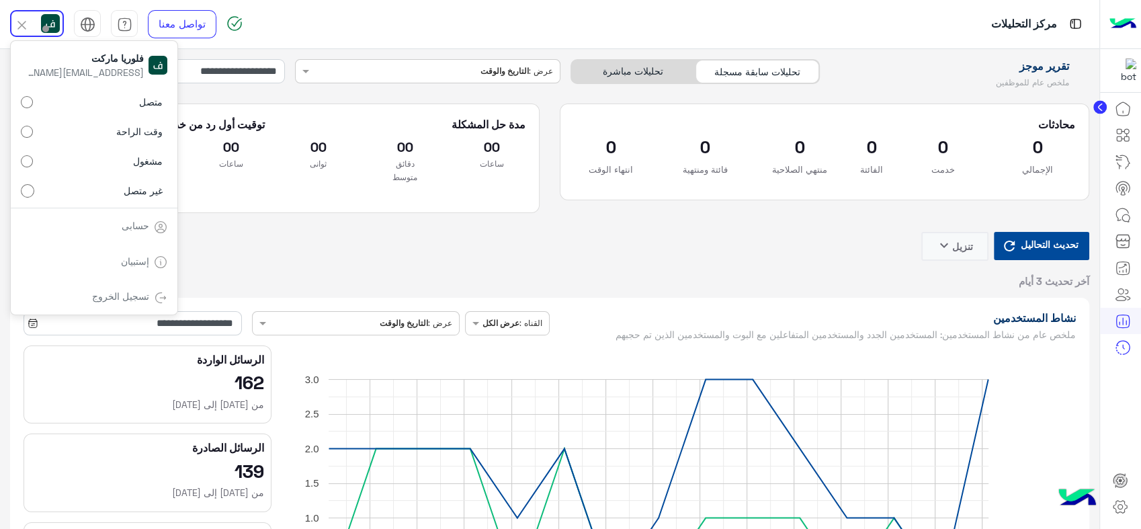
click at [108, 103] on label "متصل" at bounding box center [94, 102] width 147 height 24
type input "**********"
click at [1127, 207] on icon at bounding box center [1123, 215] width 16 height 16
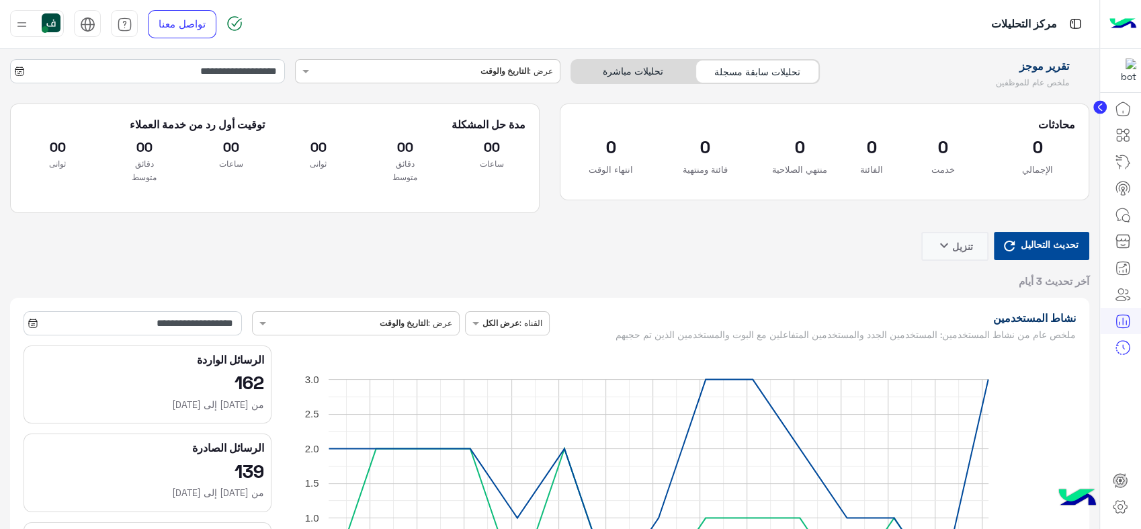
type input "**********"
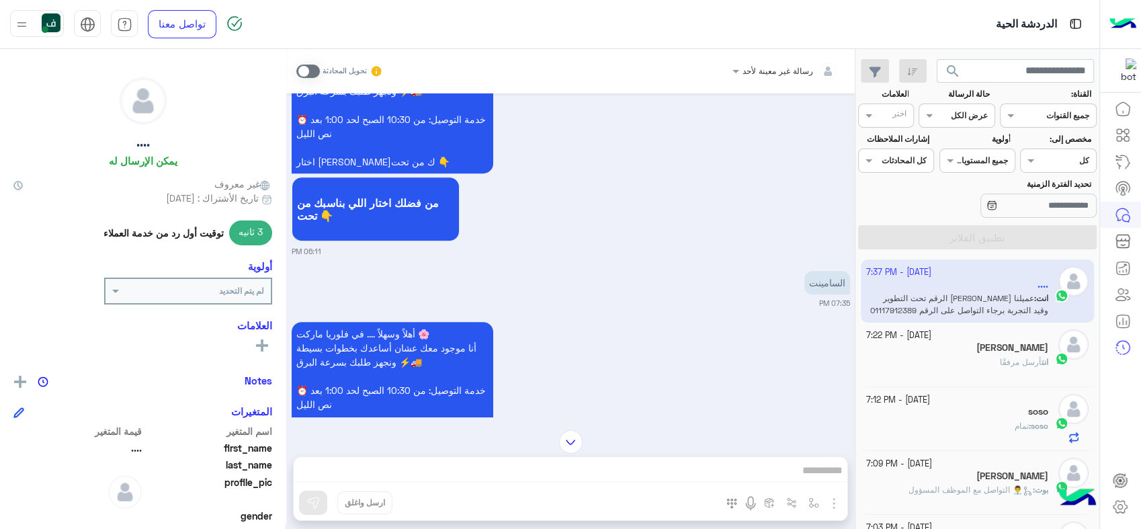
scroll to position [540, 0]
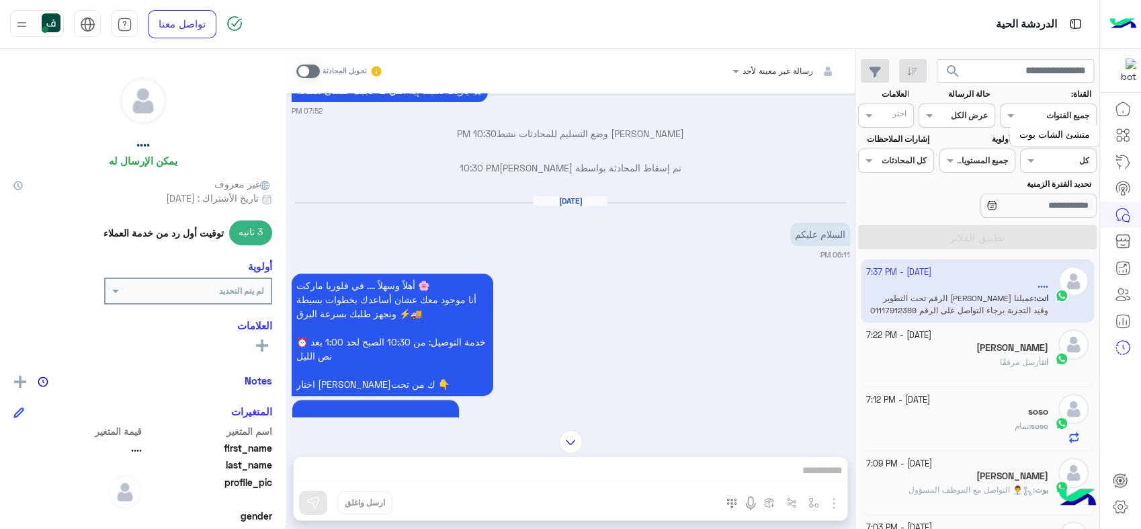
click at [1122, 137] on icon at bounding box center [1123, 135] width 16 height 16
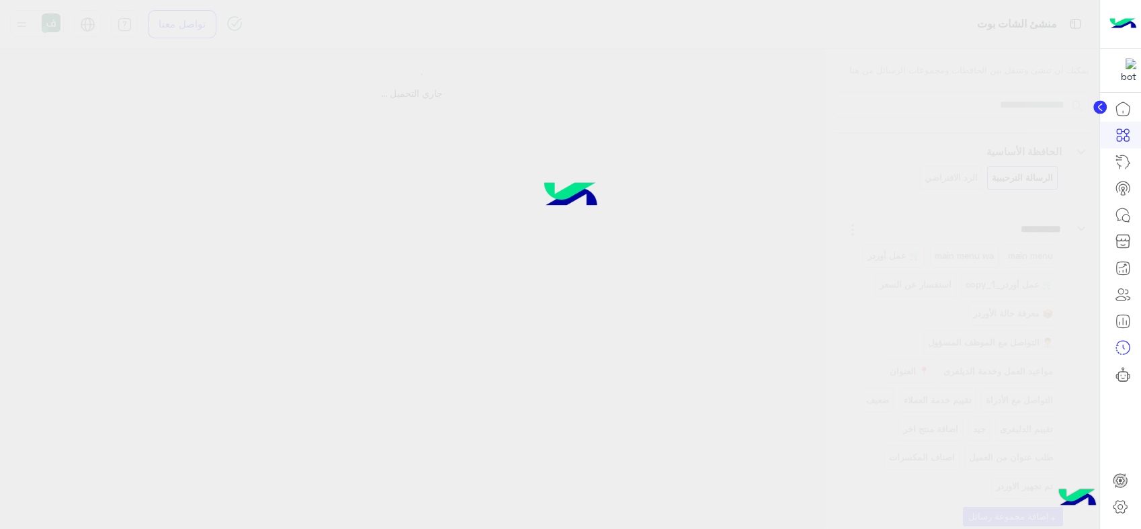
select select "*"
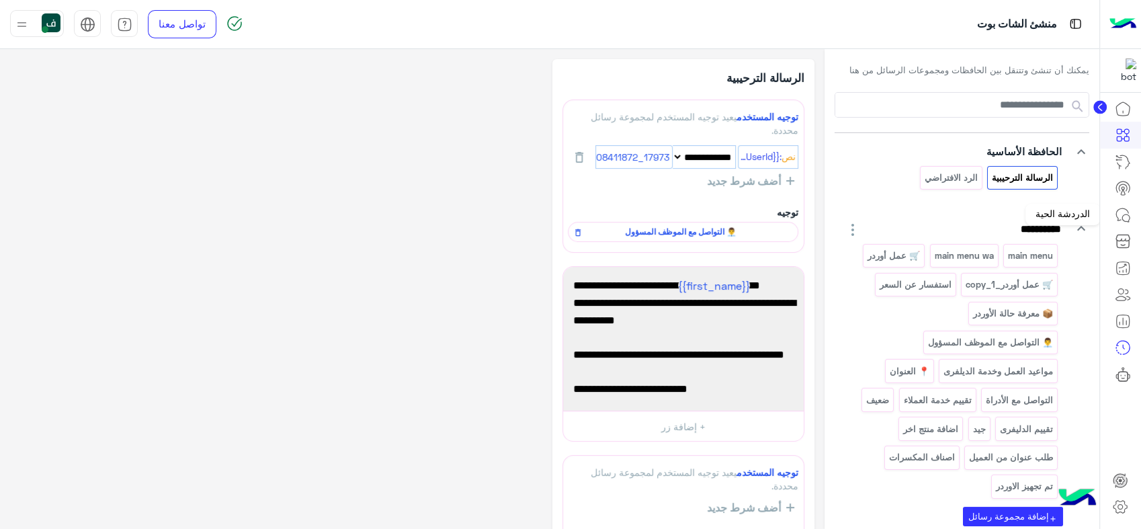
click at [1124, 211] on icon at bounding box center [1123, 215] width 16 height 16
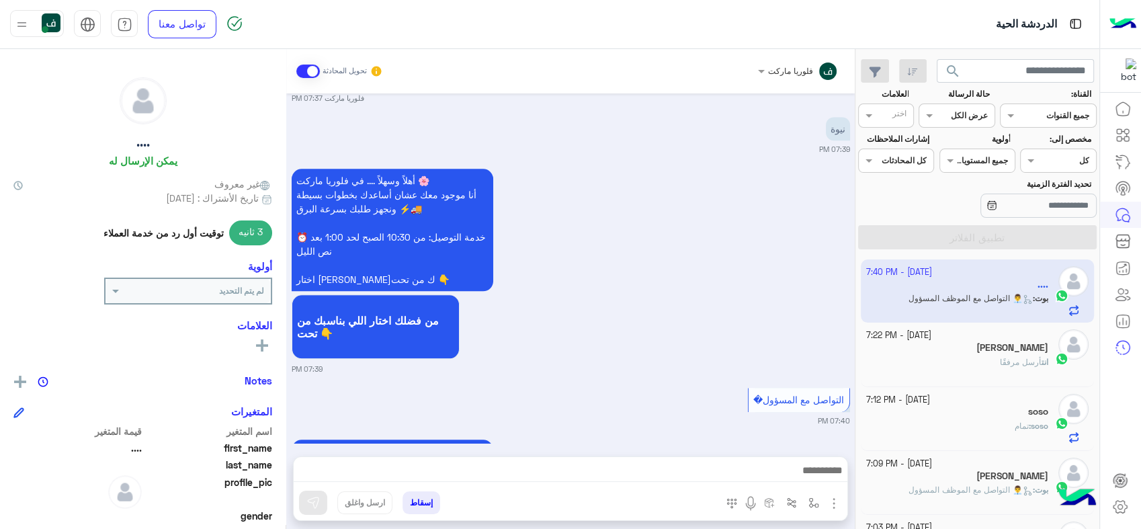
scroll to position [1626, 0]
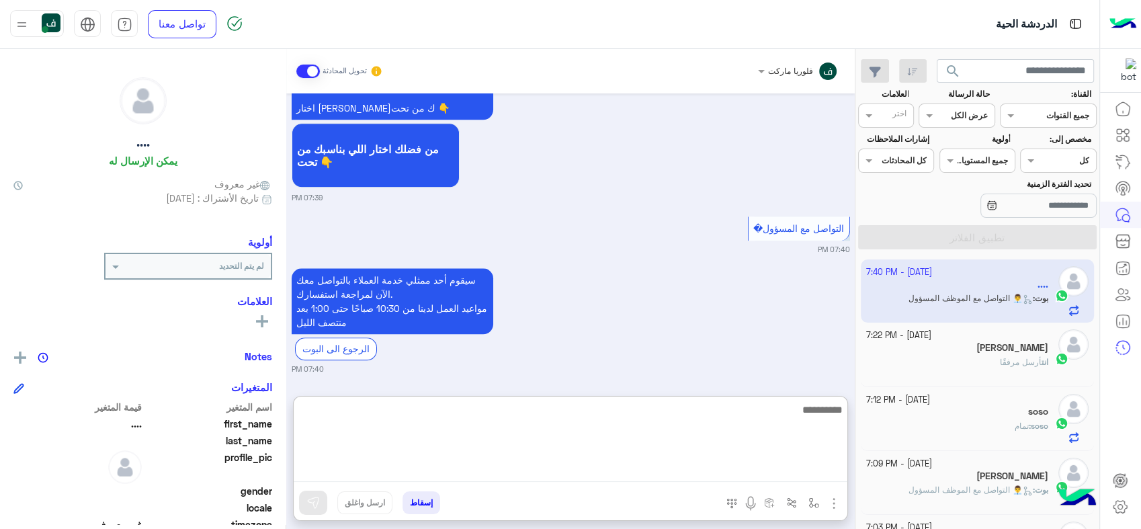
click at [664, 464] on textarea at bounding box center [571, 441] width 554 height 81
type textarea "**********"
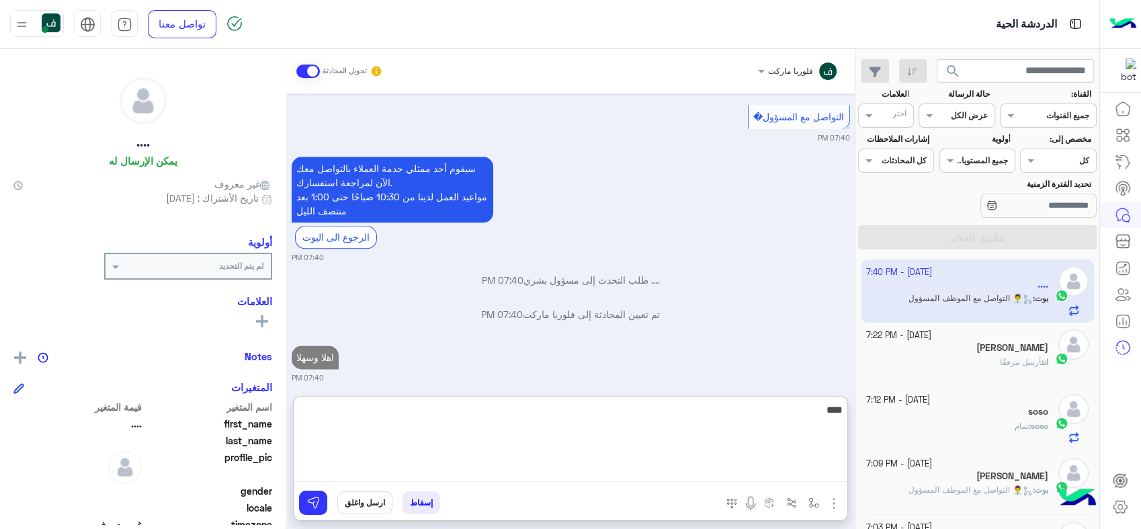
type textarea "****"
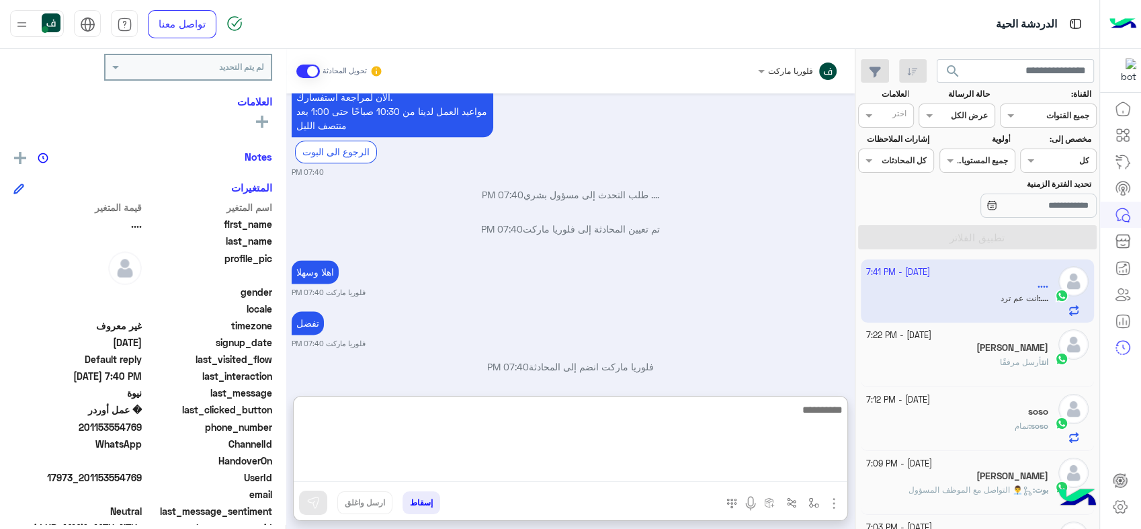
scroll to position [1874, 0]
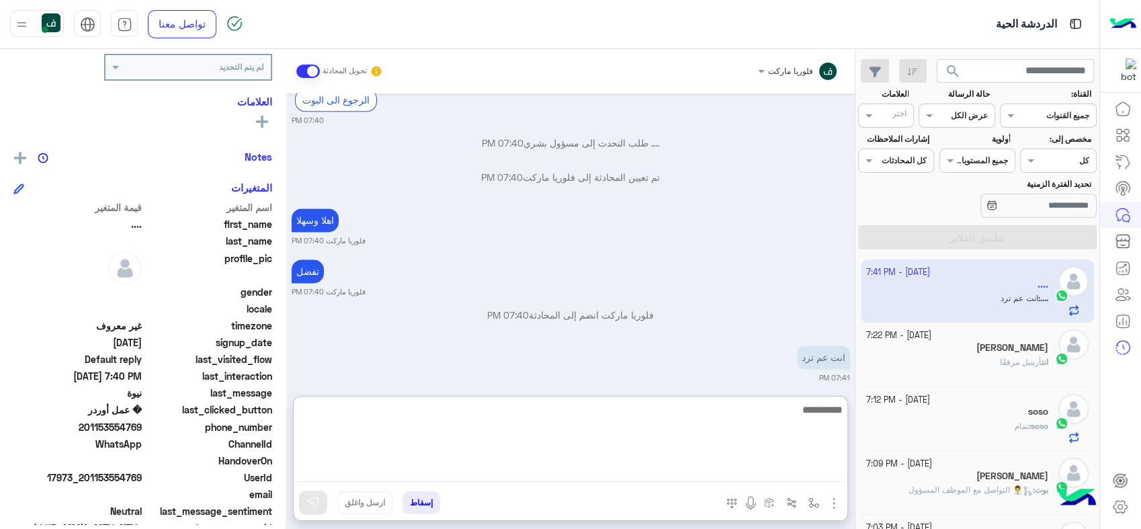
click at [651, 420] on textarea at bounding box center [571, 441] width 554 height 81
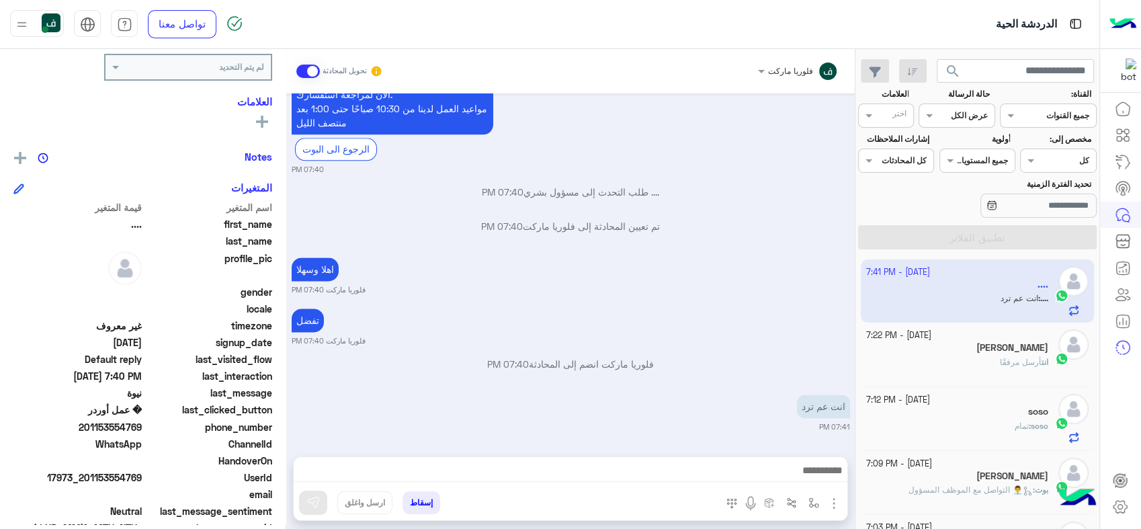
click at [117, 426] on span "201153554769" at bounding box center [77, 427] width 128 height 14
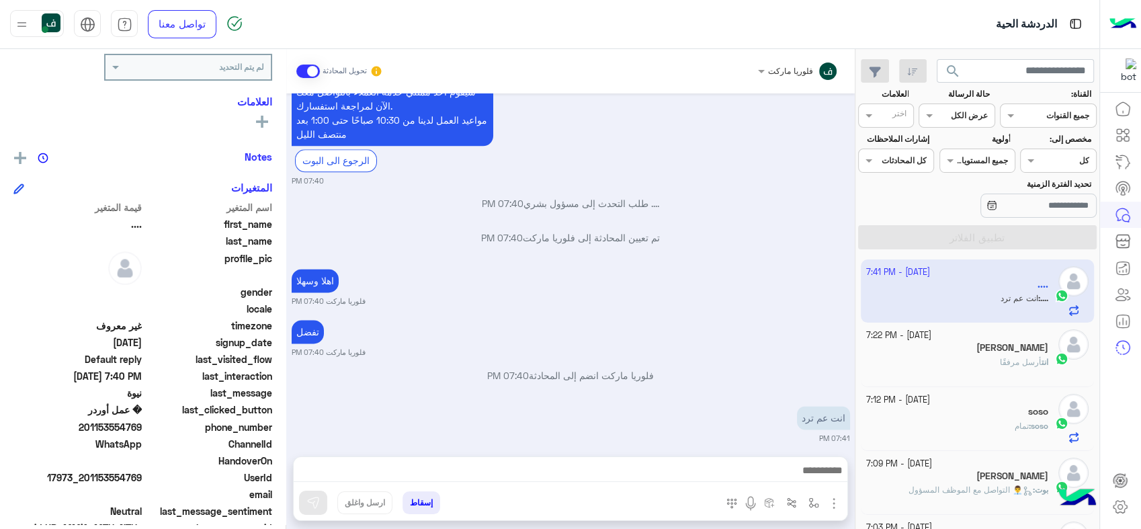
copy span "201153554769"
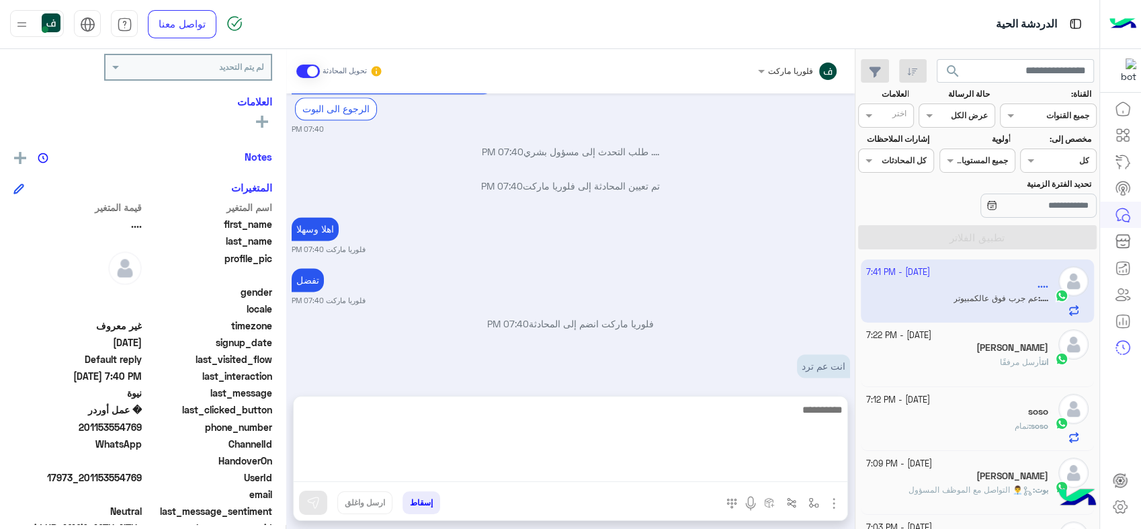
click at [690, 472] on textarea at bounding box center [571, 441] width 554 height 81
type textarea "******"
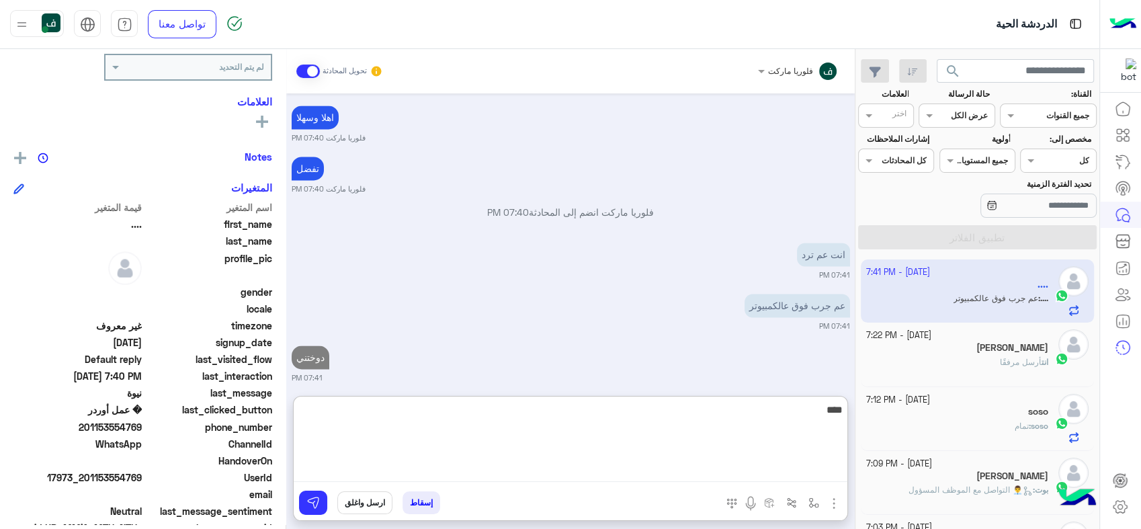
type textarea "****"
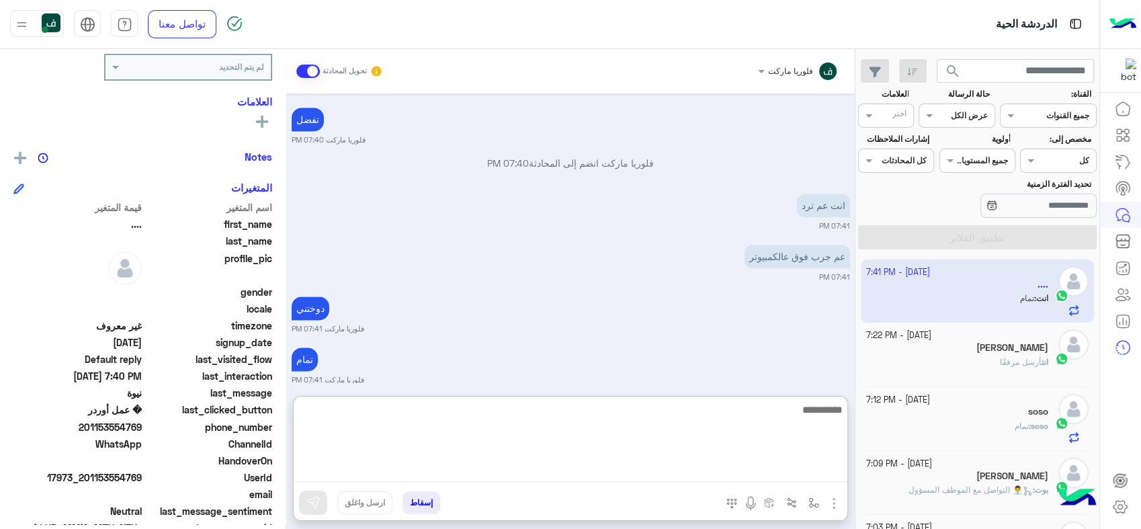
scroll to position [2028, 0]
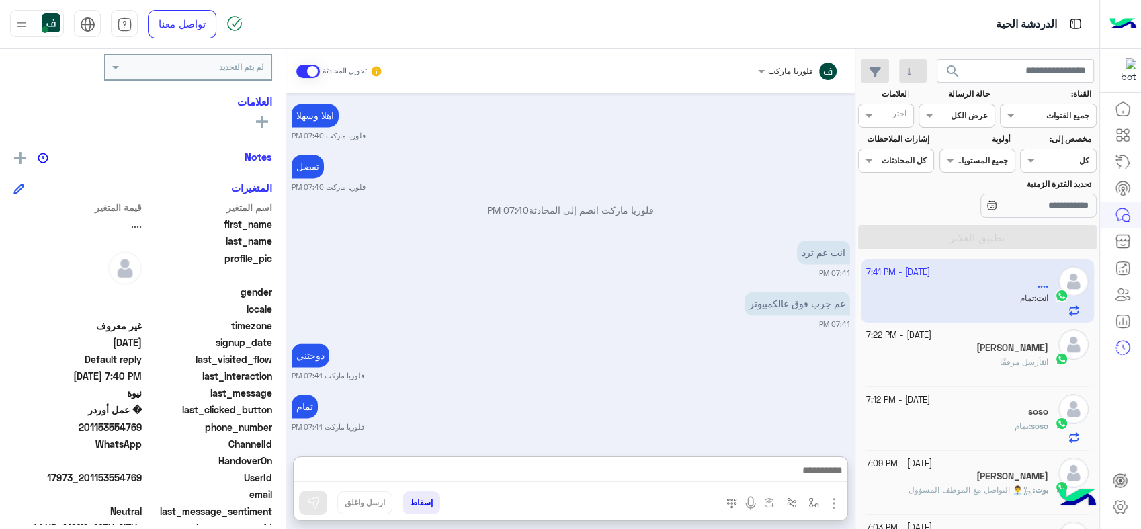
click at [786, 69] on div at bounding box center [798, 69] width 94 height 13
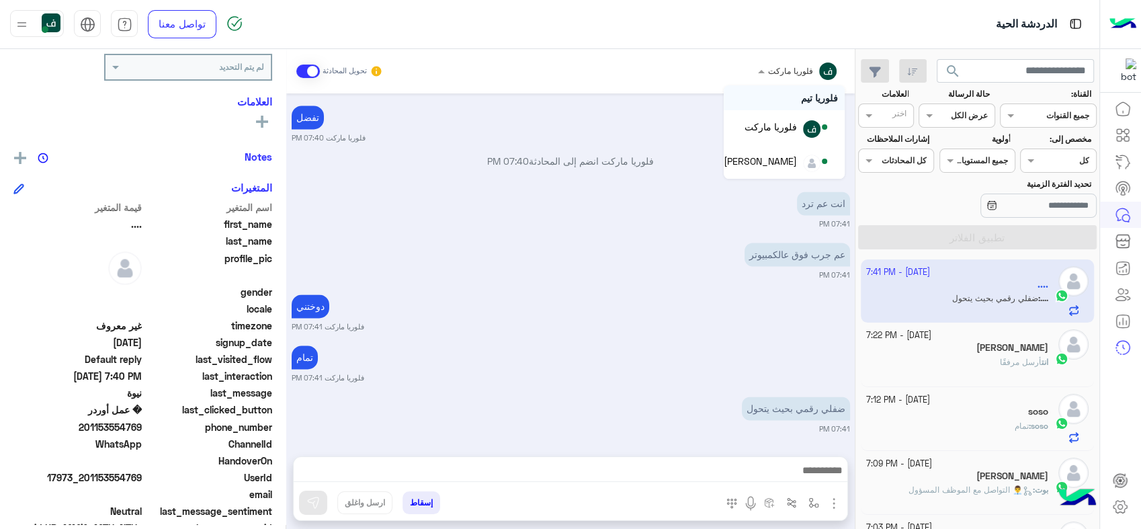
scroll to position [2020, 0]
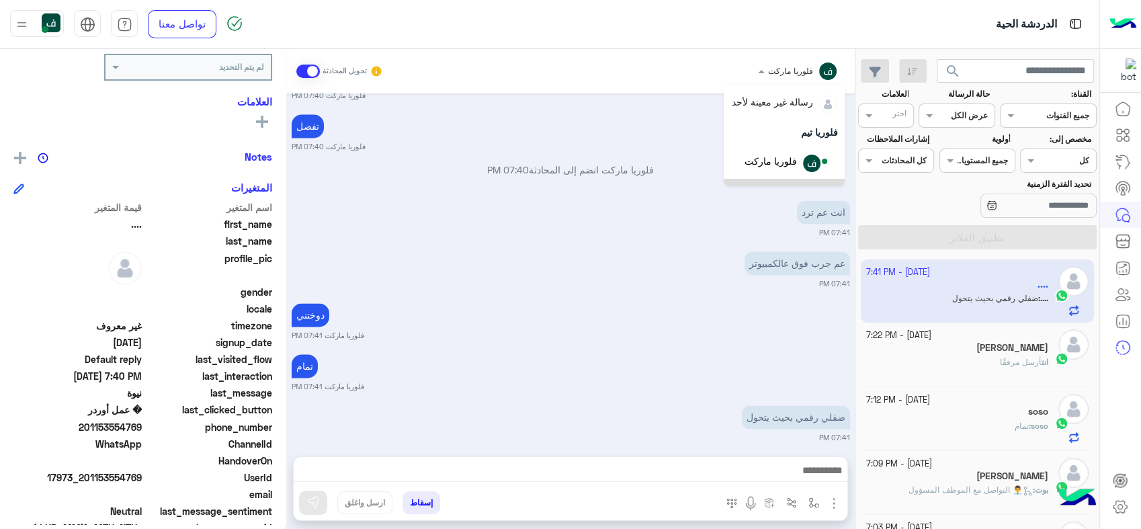
drag, startPoint x: 772, startPoint y: 160, endPoint x: 696, endPoint y: 265, distance: 130.0
click at [705, 275] on div "فلوريا ماركت رسالة غير معينة لأحد فلوريا تيم فلوريا ماركت [PERSON_NAME] تحويل ا…" at bounding box center [570, 291] width 569 height 485
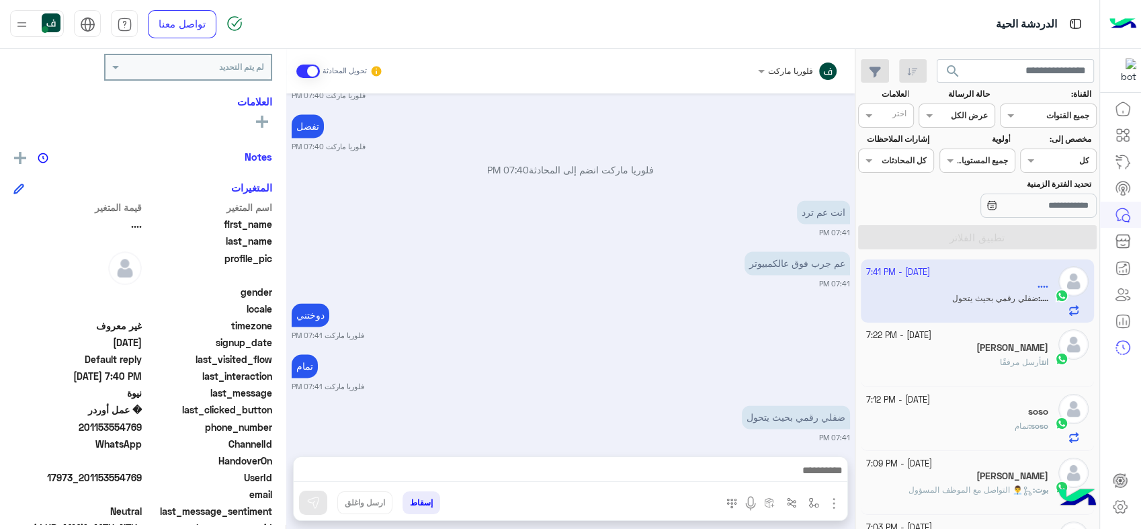
click at [694, 390] on div "[DATE] [PERSON_NAME] انضم إلى المحادثة 07:50 PM ��� 07:51 PM [PERSON_NAME] أغلق…" at bounding box center [570, 267] width 569 height 349
drag, startPoint x: 694, startPoint y: 390, endPoint x: 691, endPoint y: 407, distance: 17.7
click at [691, 407] on div "ضفلي رقمي بحيث يتحول" at bounding box center [757, 417] width 185 height 24
click at [752, 405] on p "ضفلي رقمي بحيث يتحول" at bounding box center [796, 417] width 108 height 24
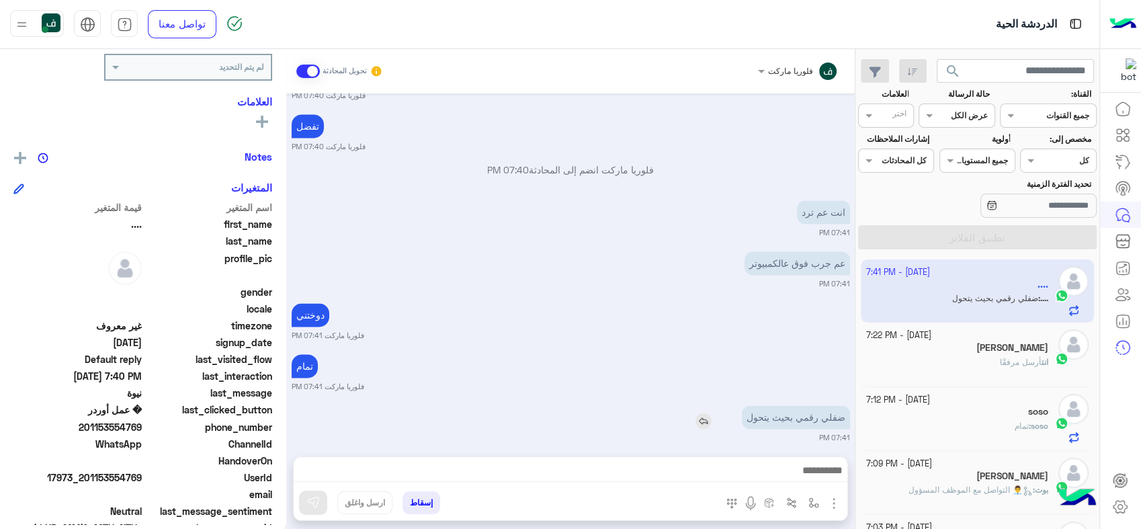
click at [702, 413] on img at bounding box center [704, 421] width 16 height 16
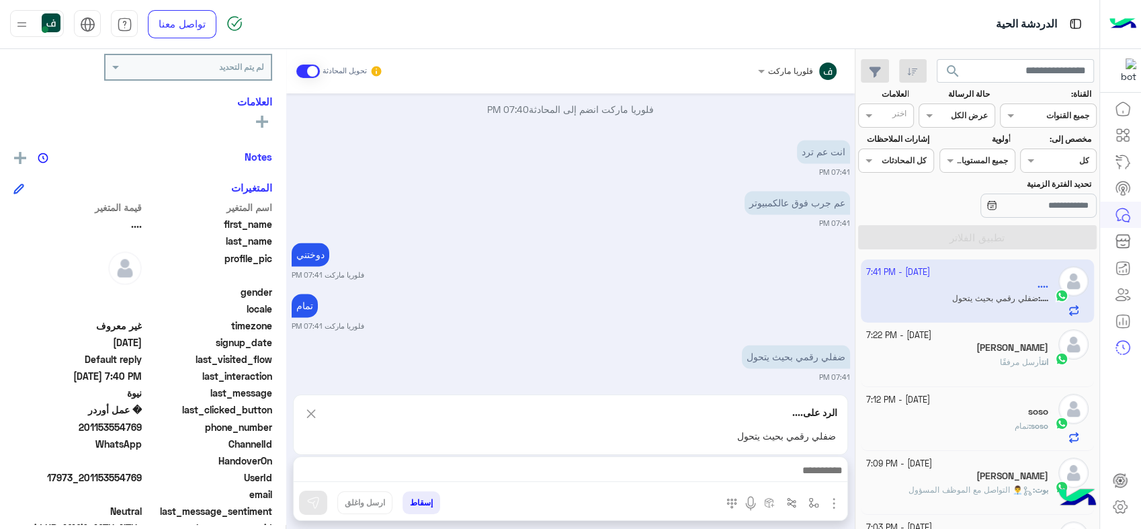
click at [694, 487] on div at bounding box center [571, 474] width 554 height 34
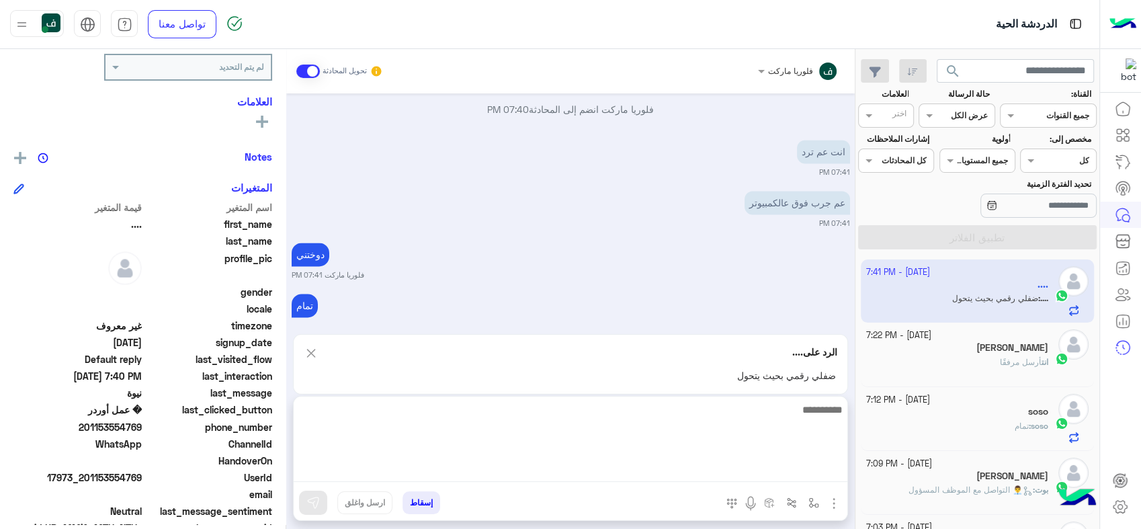
click at [676, 472] on textarea at bounding box center [571, 441] width 554 height 81
type textarea "**********"
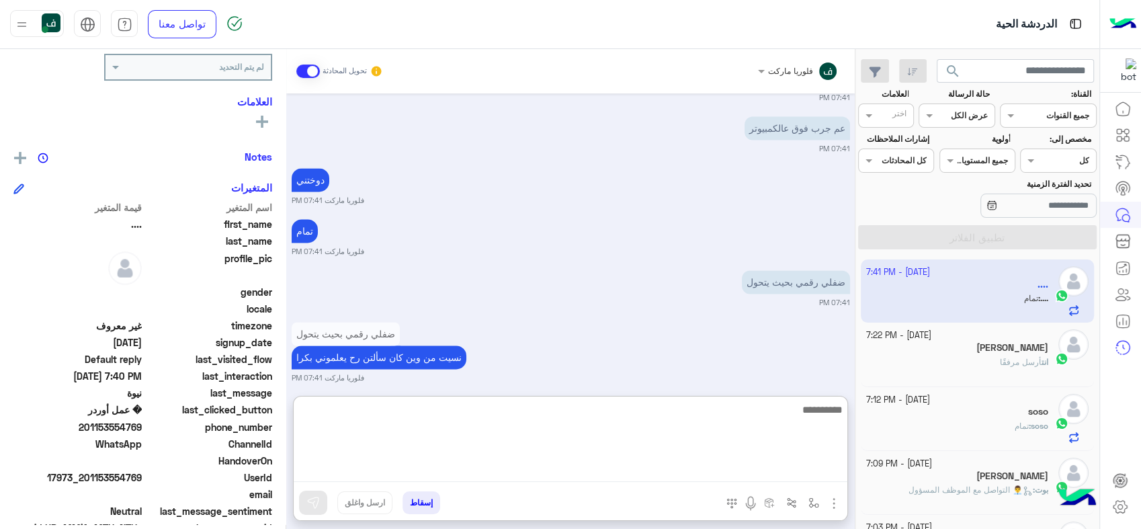
scroll to position [2206, 0]
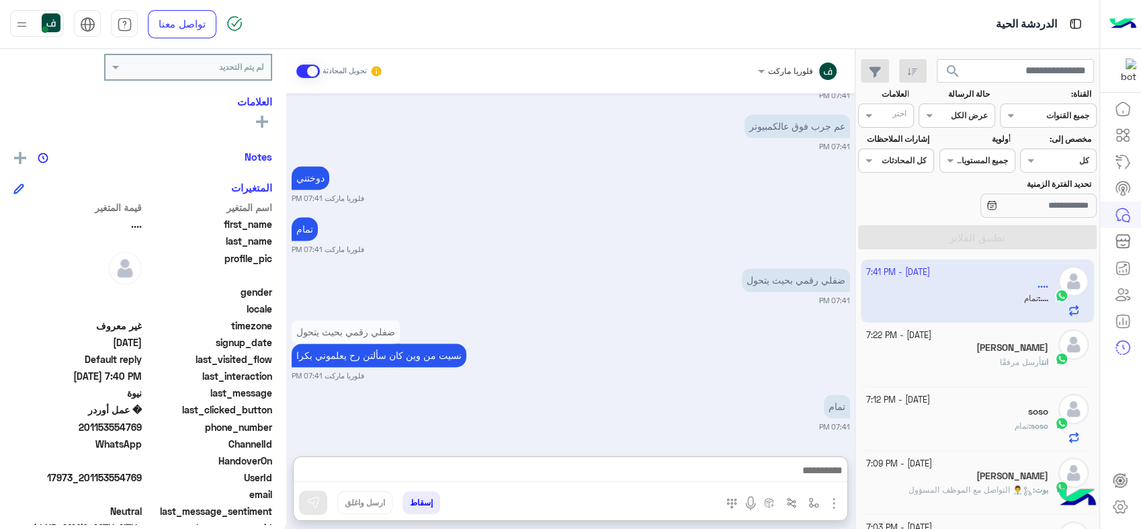
click at [763, 78] on div "فلوريا ماركت" at bounding box center [798, 71] width 94 height 24
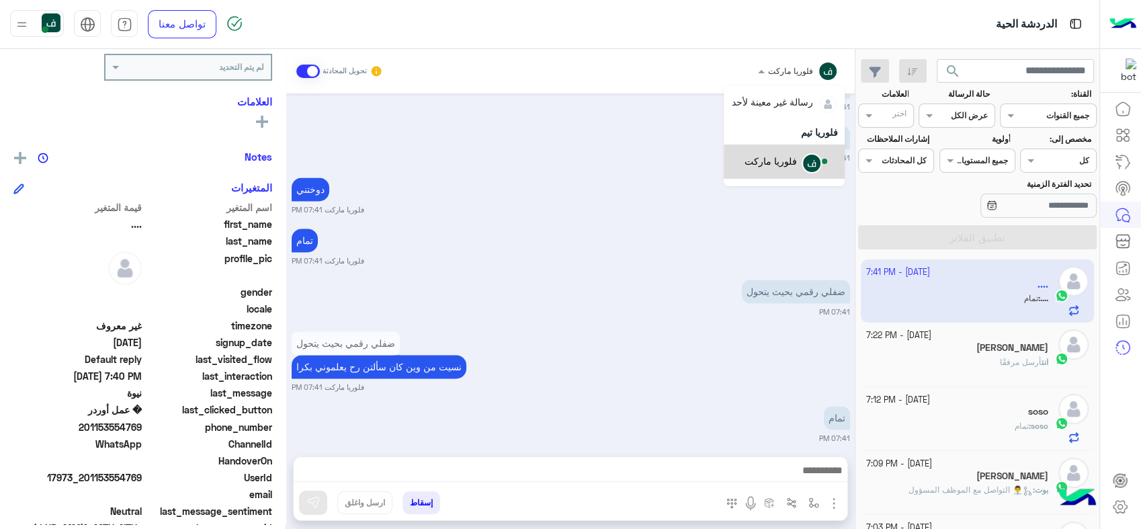
scroll to position [27, 0]
click at [802, 164] on div "Options list" at bounding box center [812, 171] width 20 height 20
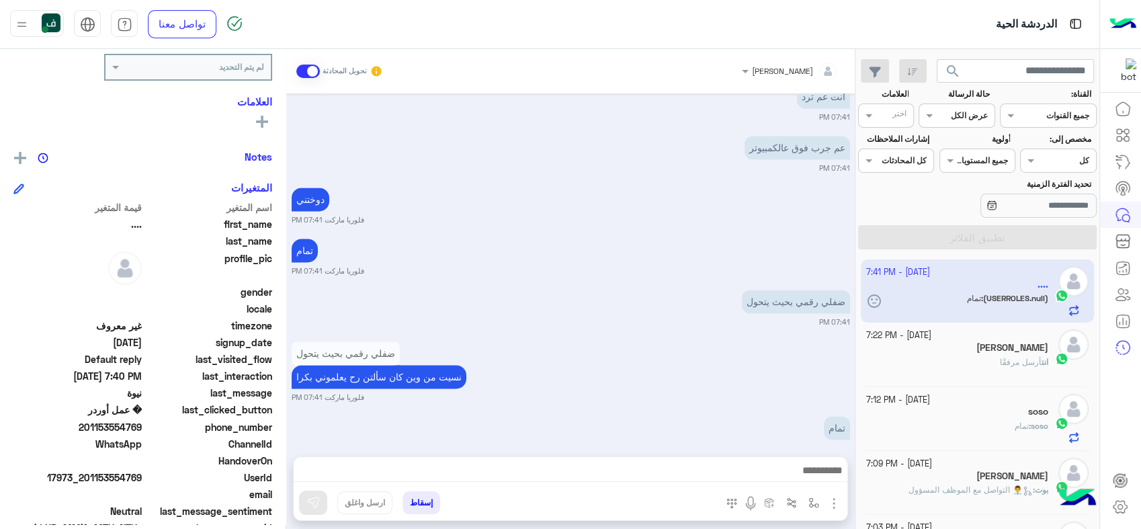
scroll to position [2190, 0]
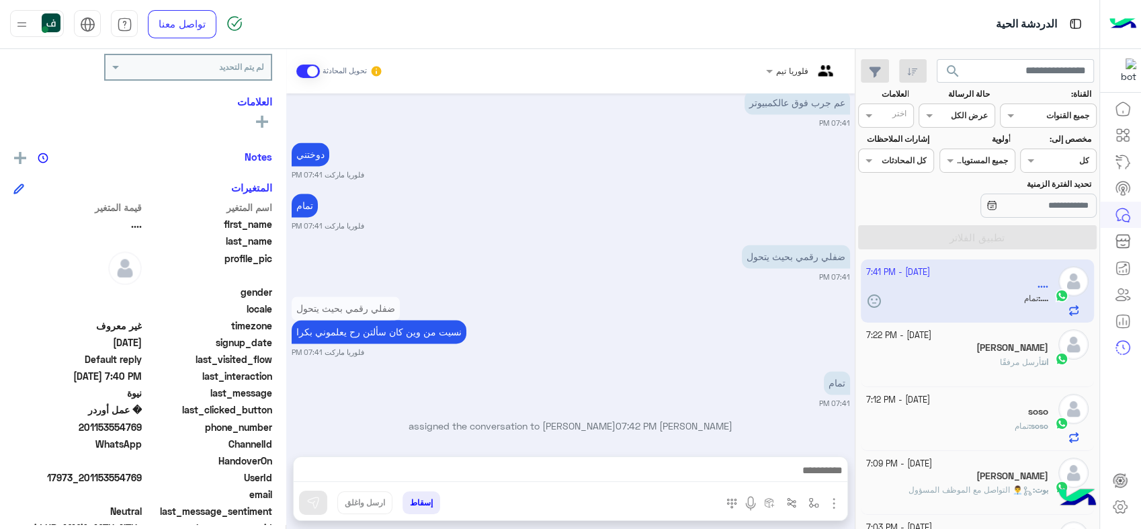
click at [877, 302] on app-inbox-user "[DATE] - 7:41 PM .... .... : تمام" at bounding box center [978, 290] width 234 height 63
click at [794, 500] on img "button" at bounding box center [791, 502] width 11 height 11
click at [813, 507] on img "button" at bounding box center [813, 502] width 11 height 11
click at [837, 509] on img "button" at bounding box center [834, 503] width 16 height 16
click at [821, 509] on button "button" at bounding box center [814, 502] width 22 height 22
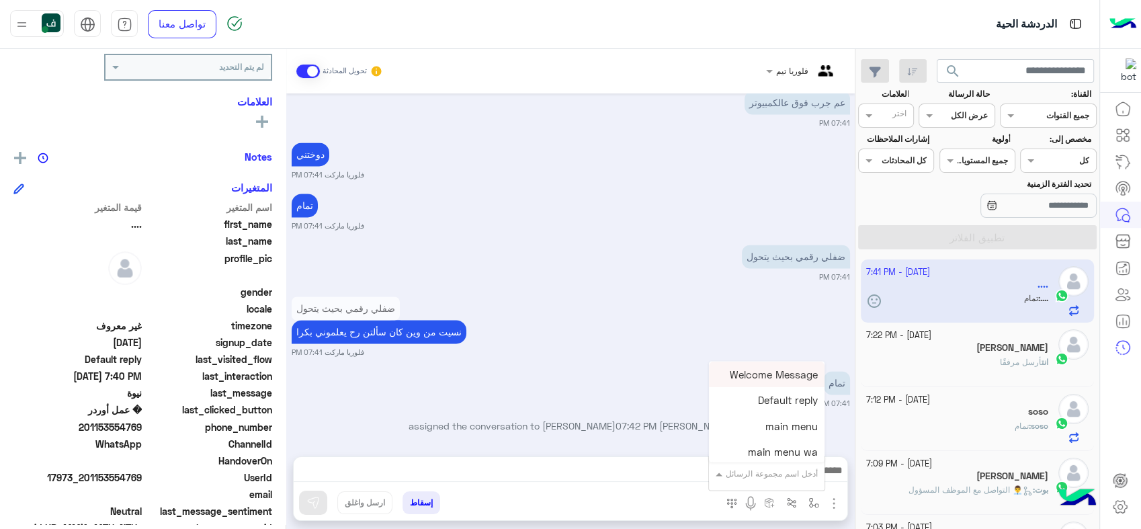
click at [740, 478] on div "أدخل اسم مجموعة الرسائل" at bounding box center [772, 473] width 92 height 12
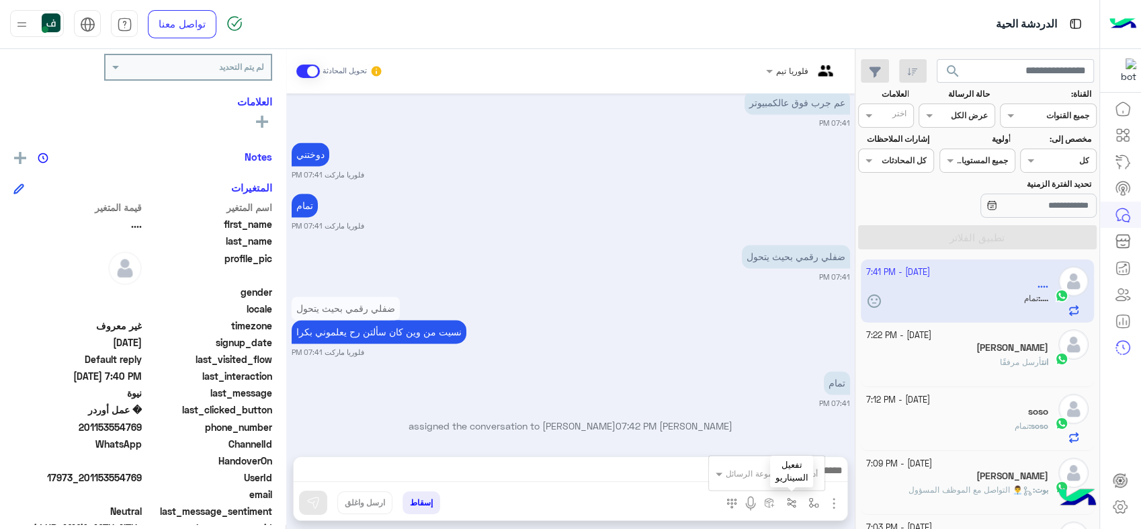
click at [786, 502] on img "button" at bounding box center [791, 502] width 11 height 11
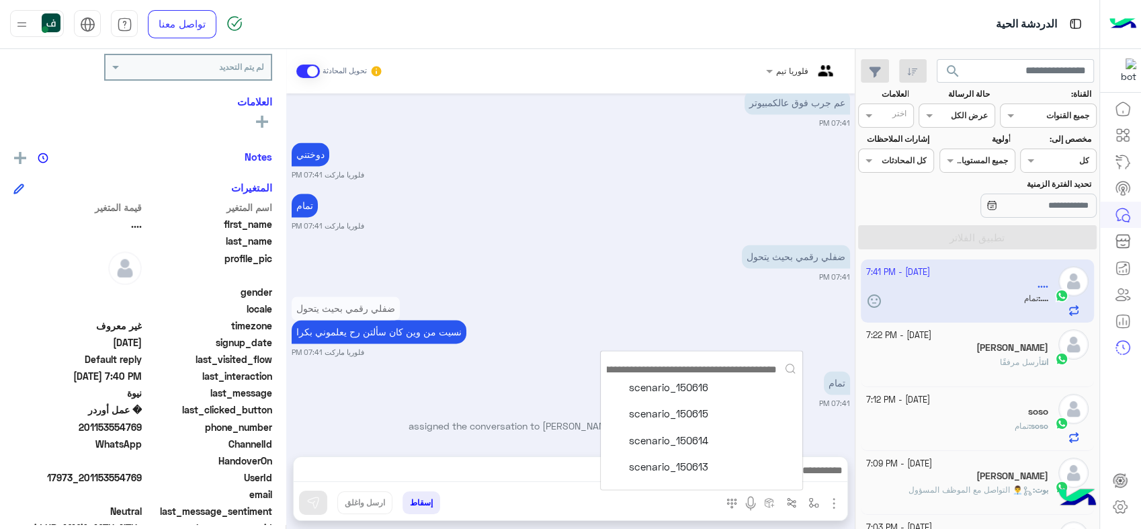
scroll to position [138, 0]
click at [672, 501] on div "إسقاط ارسل واغلق" at bounding box center [505, 506] width 423 height 30
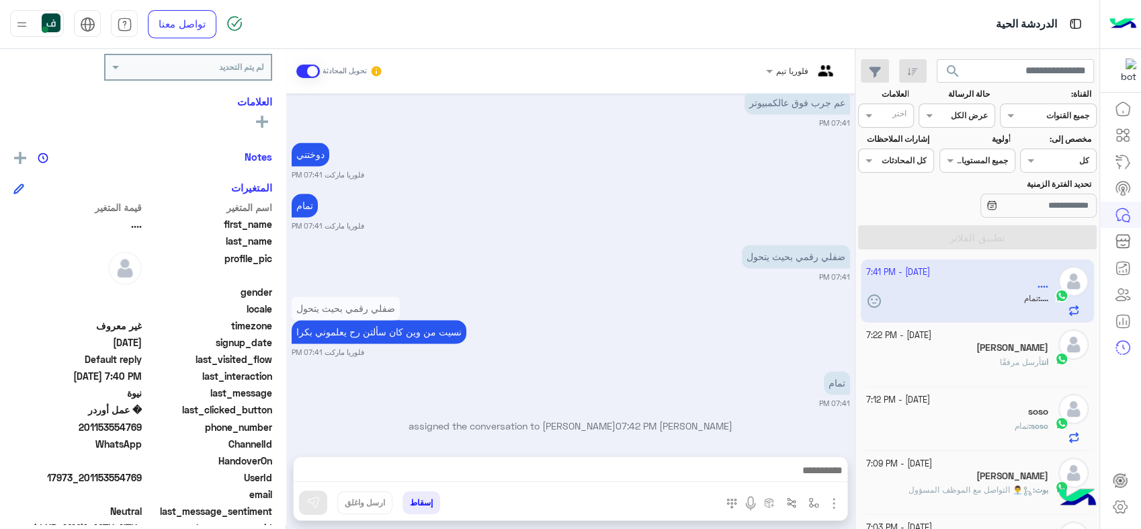
click at [602, 241] on div "ضفلي رقمي بحيث يتحول 07:41 PM" at bounding box center [571, 261] width 558 height 41
